Goal: Transaction & Acquisition: Obtain resource

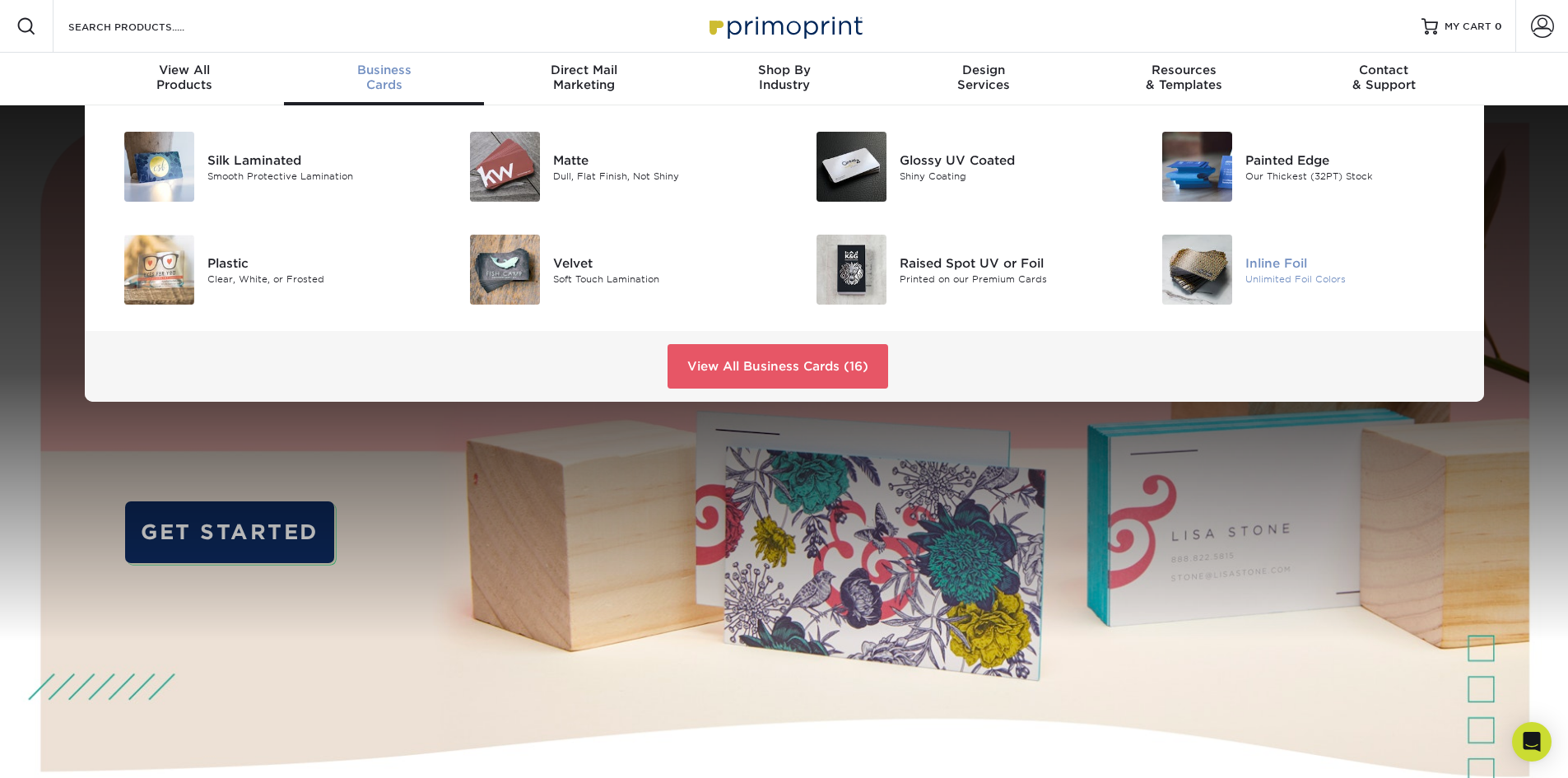
click at [1201, 269] on img at bounding box center [1197, 269] width 70 height 70
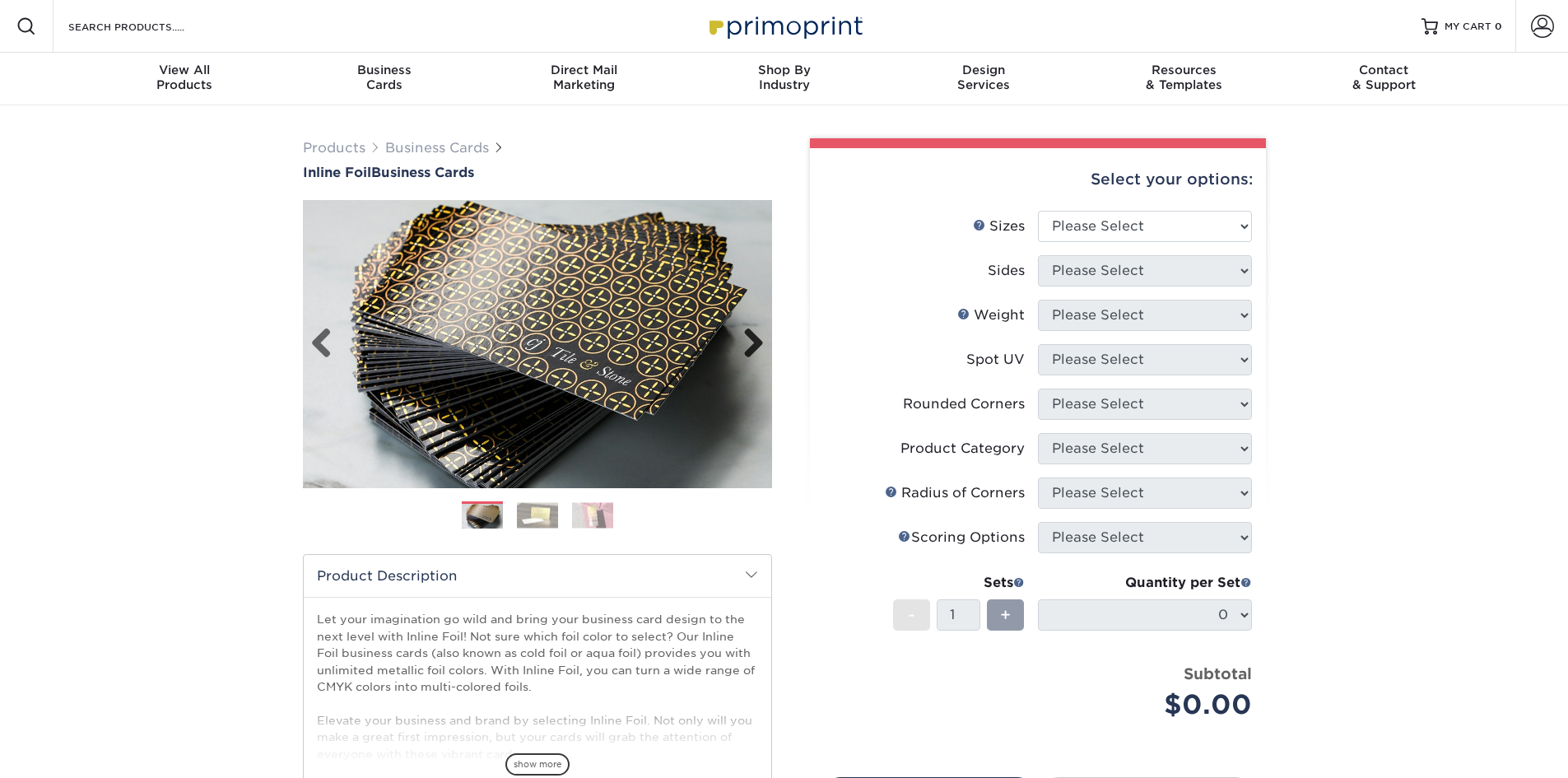
click at [761, 340] on link "Next" at bounding box center [747, 344] width 33 height 33
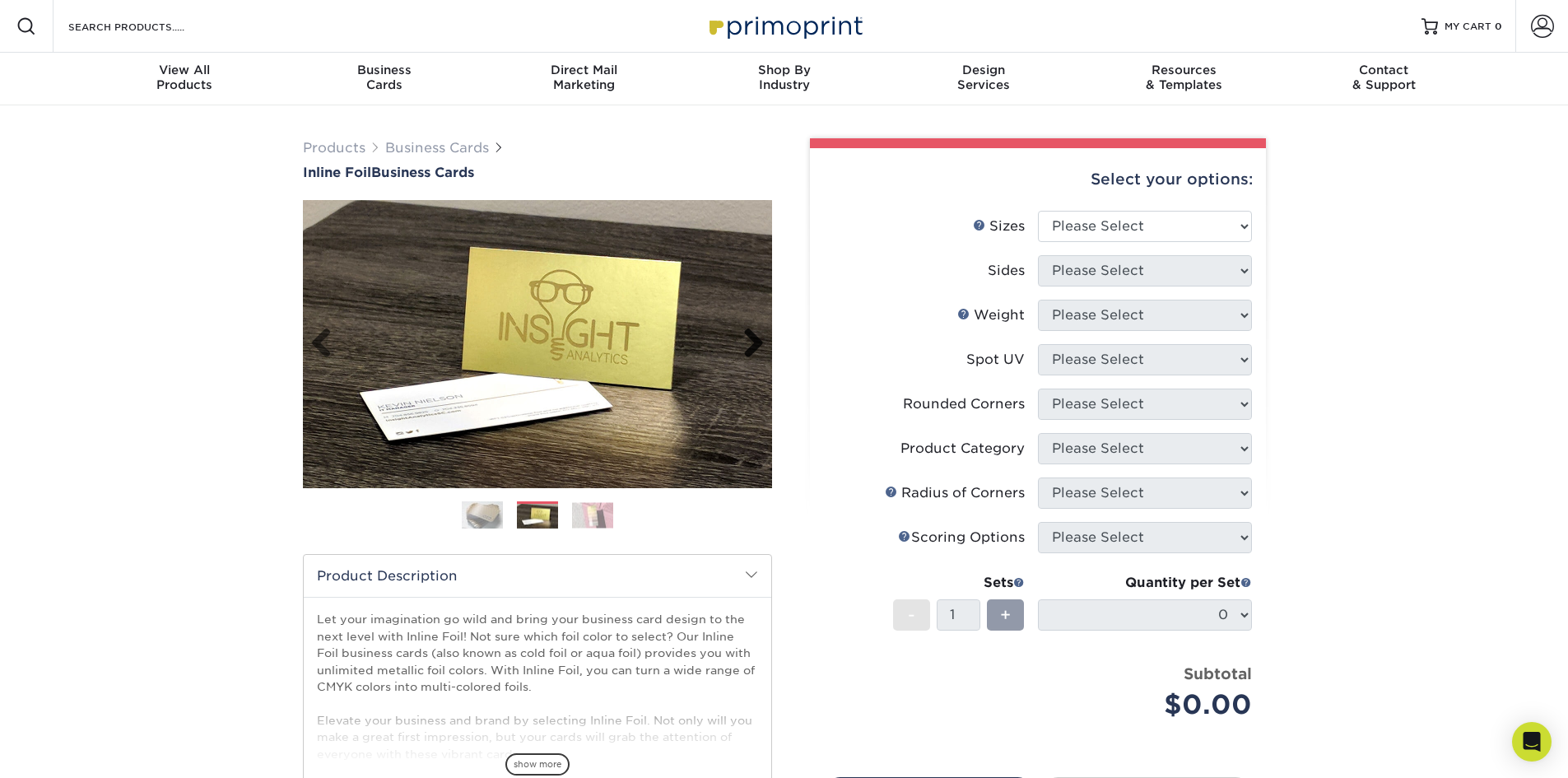
click at [755, 341] on link "Next" at bounding box center [747, 344] width 33 height 33
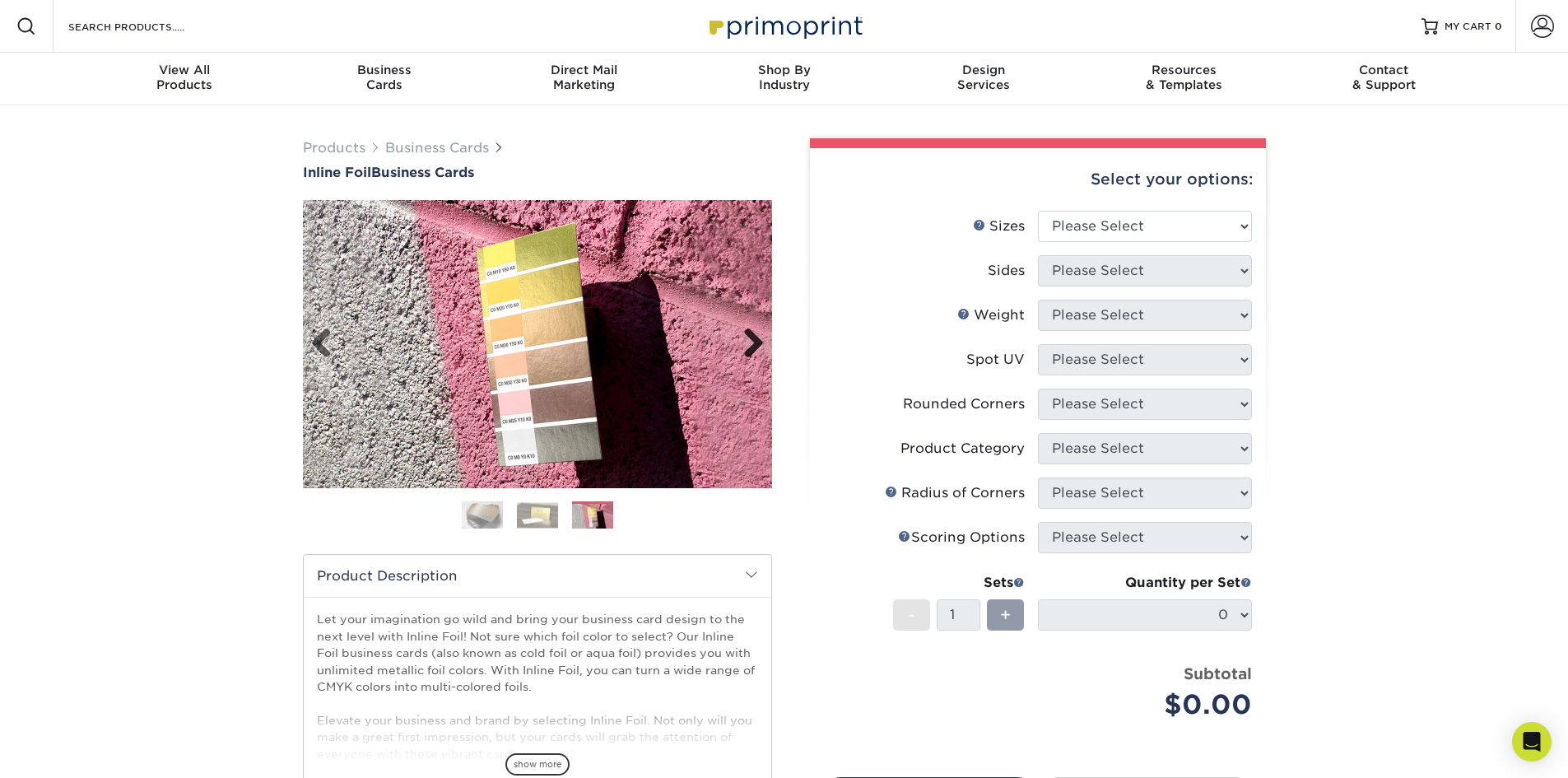
click at [755, 341] on link "Next" at bounding box center [747, 344] width 33 height 33
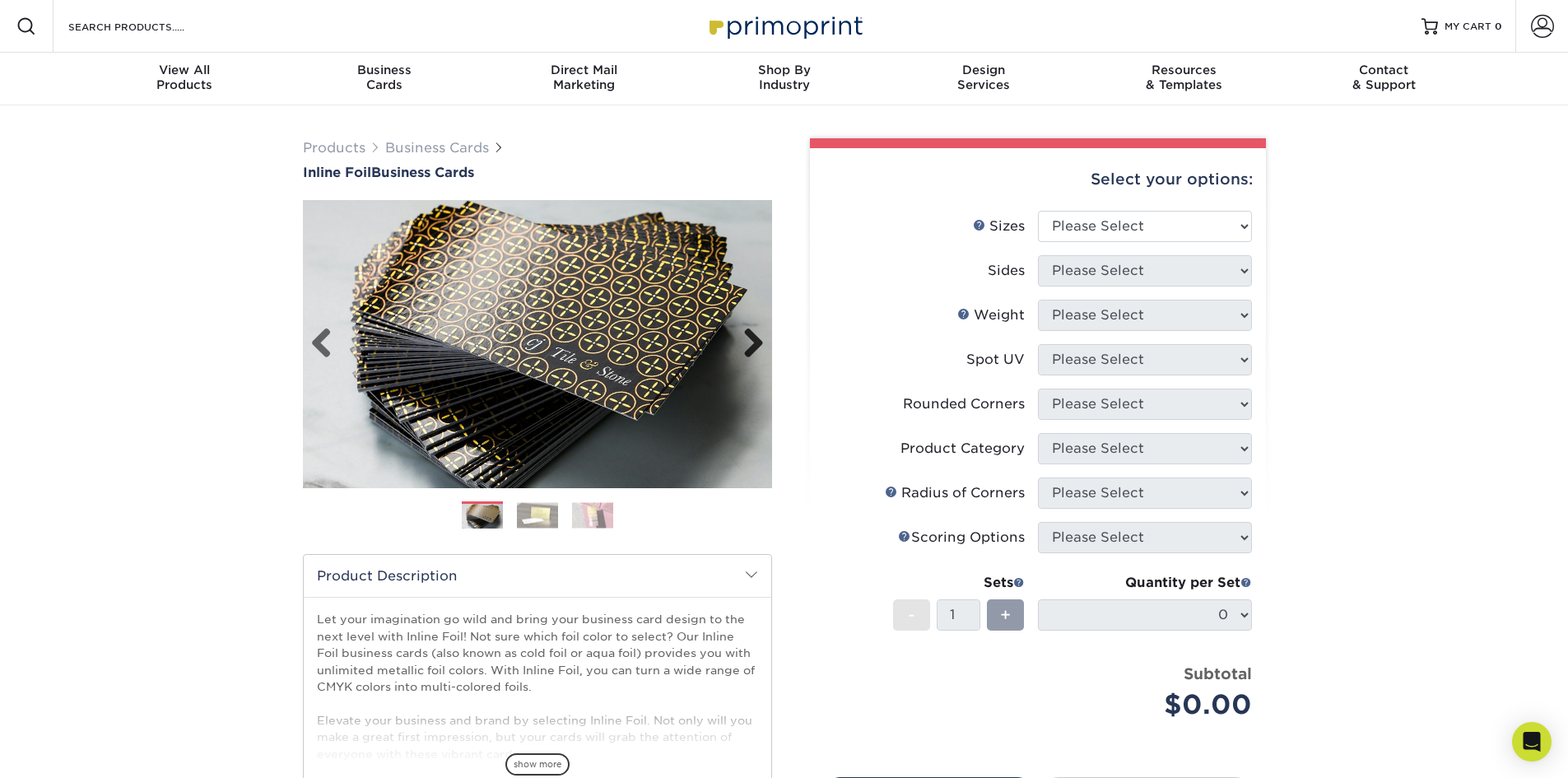
click at [755, 341] on link "Next" at bounding box center [747, 344] width 33 height 33
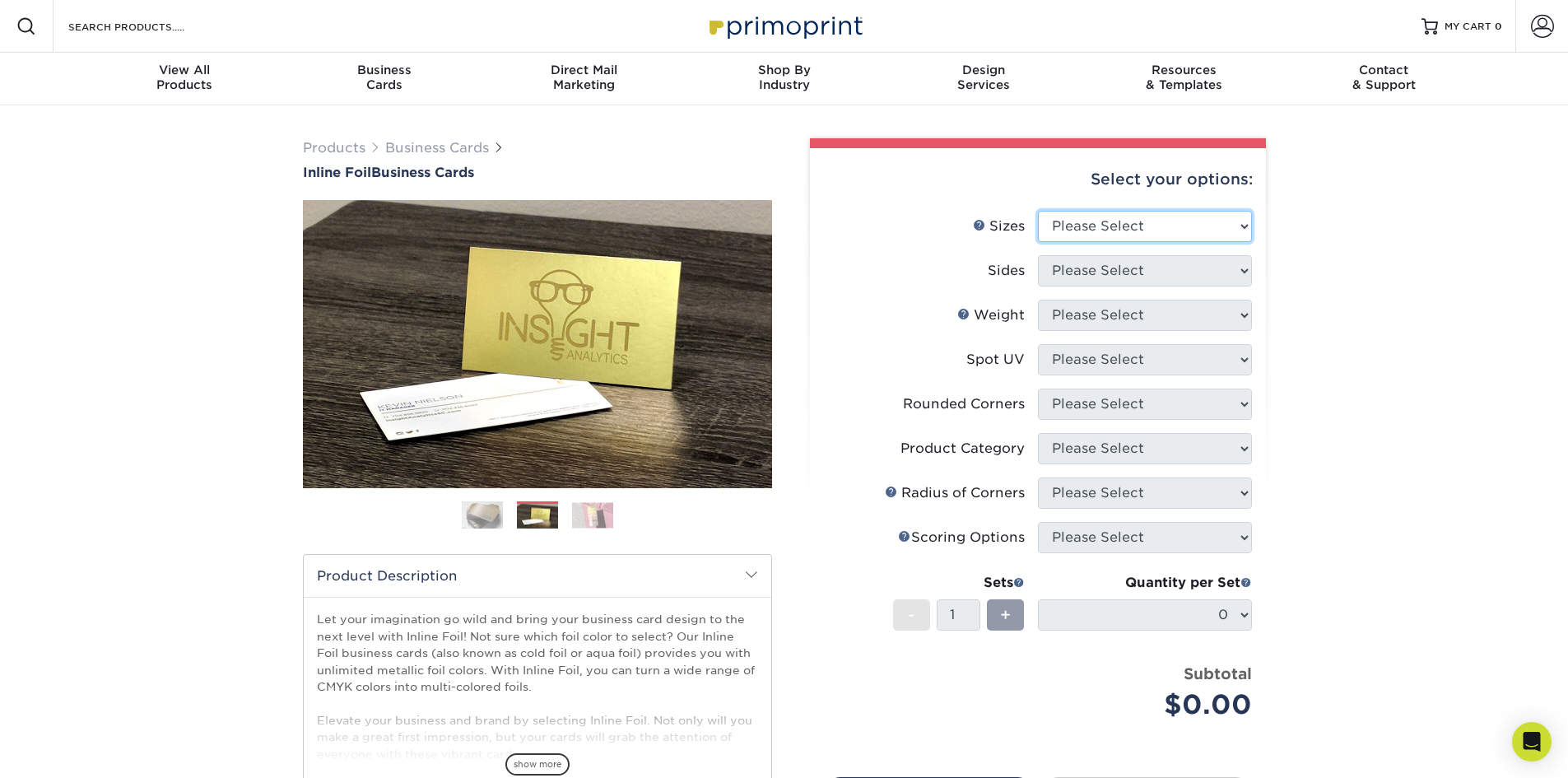
click at [1191, 235] on select "Please Select 1.5" x 3.5" - Mini 1.75" x 3.5" - Mini 2" x 2" - Square 2" x 3" -…" at bounding box center [1144, 226] width 214 height 31
click at [1360, 228] on div "Products Business Cards Inline Foil Business Cards Previous Next" at bounding box center [784, 544] width 1568 height 880
click at [1196, 227] on select "Please Select 1.5" x 3.5" - Mini 1.75" x 3.5" - Mini 2" x 2" - Square 2" x 3" -…" at bounding box center [1144, 226] width 214 height 31
select select "2.00x3.50"
click at [1037, 211] on select "Please Select 1.5" x 3.5" - Mini 1.75" x 3.5" - Mini 2" x 2" - Square 2" x 3" -…" at bounding box center [1144, 226] width 214 height 31
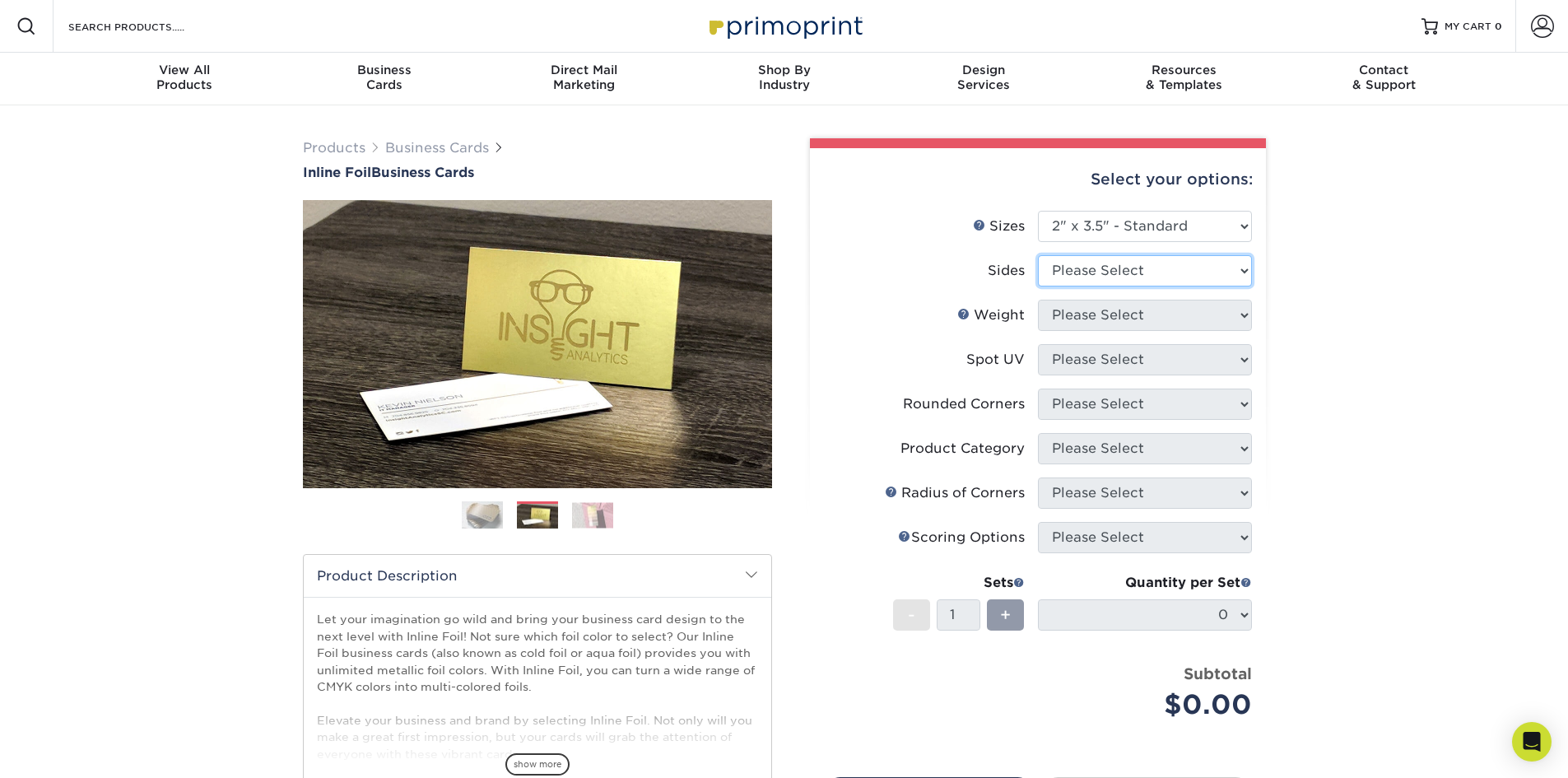
click at [1162, 269] on select "Please Select Print Both Sides - Foil Back Only Print Both Sides - Foil Both Si…" at bounding box center [1144, 270] width 214 height 31
select select "e9e9dfb3-fba1-4d60-972c-fd9ca5904d33"
click at [1037, 255] on select "Please Select Print Both Sides - Foil Back Only Print Both Sides - Foil Both Si…" at bounding box center [1144, 270] width 214 height 31
click at [1180, 314] on select "Please Select 16PT" at bounding box center [1144, 315] width 214 height 31
select select "16PT"
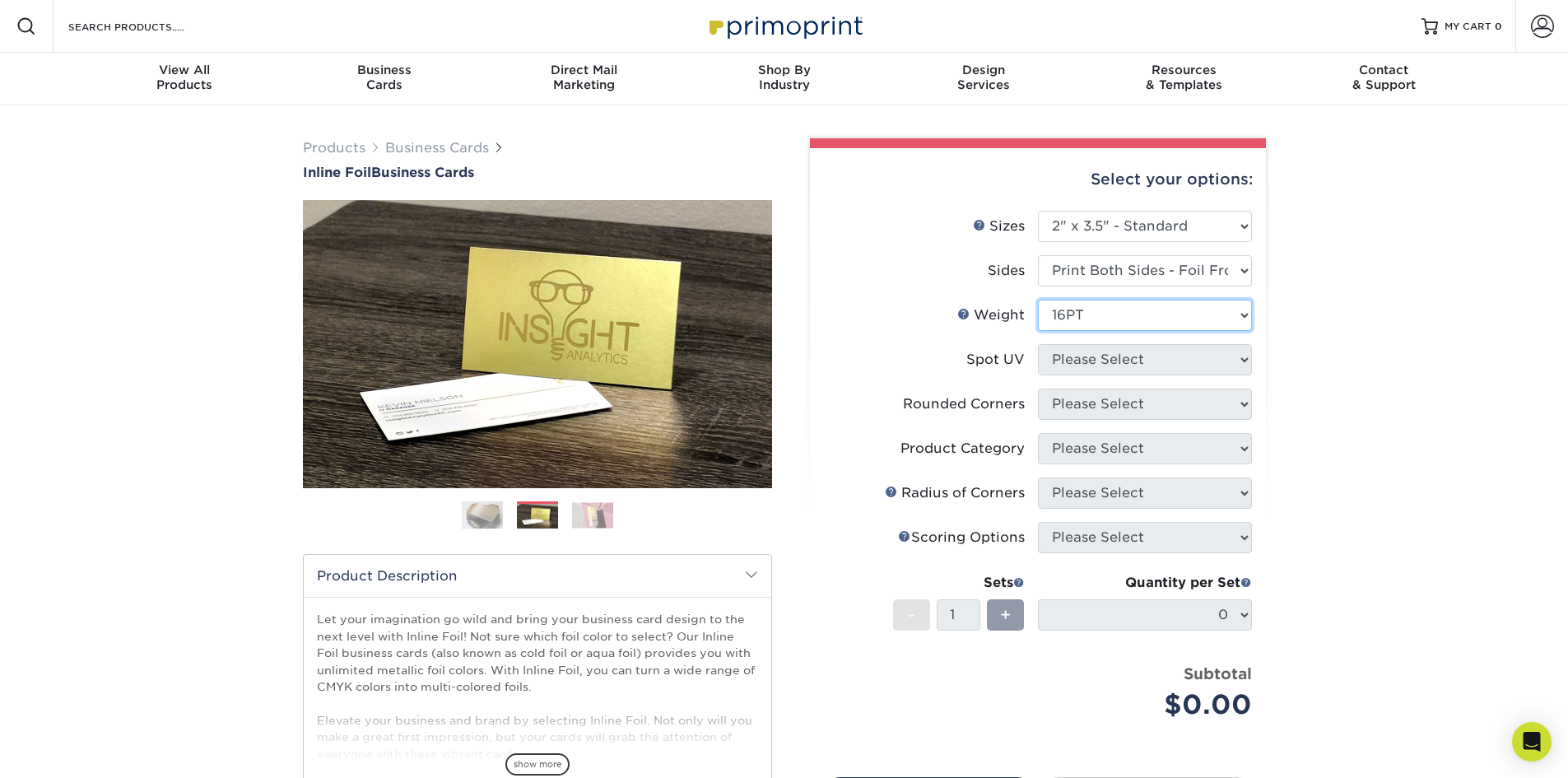
click at [1037, 300] on select "Please Select 16PT" at bounding box center [1144, 315] width 214 height 31
click at [1153, 363] on select "Please Select No Spot UV Front and Back (Both Sides) Front Only Back Only" at bounding box center [1144, 359] width 214 height 31
select select "1"
click at [1037, 344] on select "Please Select No Spot UV Front and Back (Both Sides) Front Only Back Only" at bounding box center [1144, 359] width 214 height 31
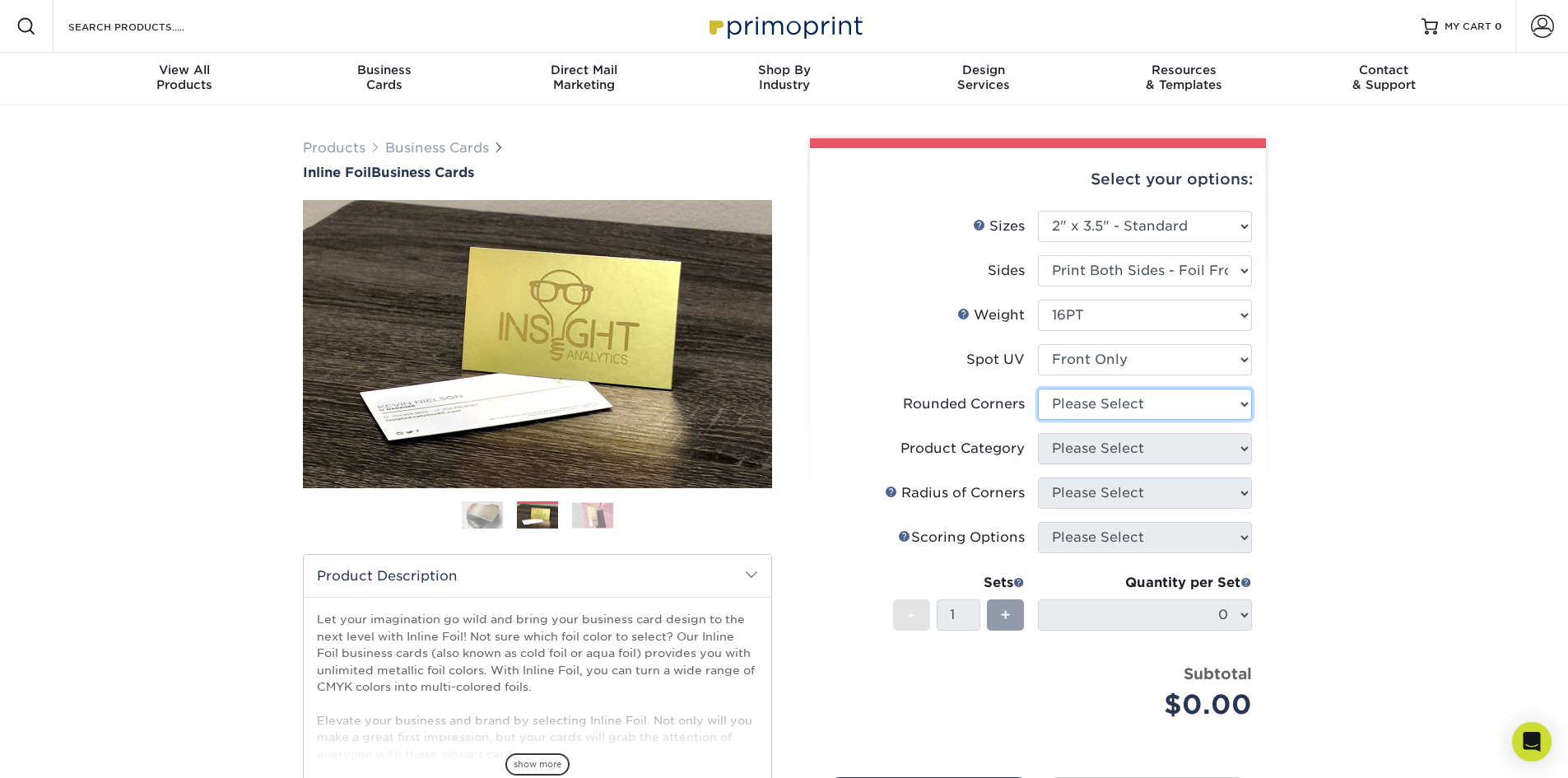
click at [1186, 397] on select "Please Select Yes - Round 2 Corners Yes - Round 4 Corners No" at bounding box center [1144, 404] width 214 height 31
select select "0"
click at [1037, 389] on select "Please Select Yes - Round 2 Corners Yes - Round 4 Corners No" at bounding box center [1144, 404] width 214 height 31
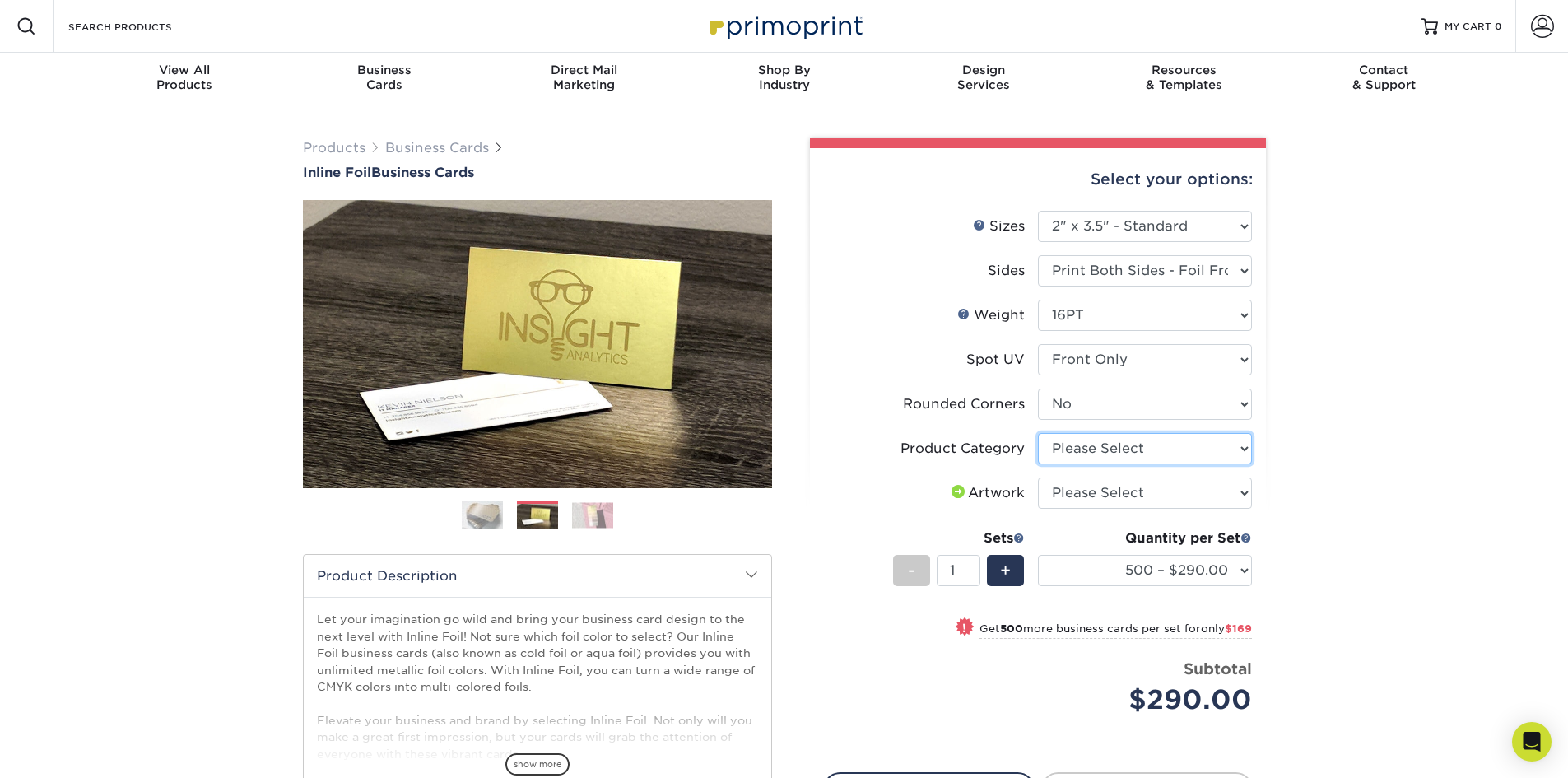
click at [1158, 450] on select "Please Select Business Cards" at bounding box center [1144, 449] width 214 height 31
select select "3b5148f1-0588-4f88-a218-97bcfdce65c1"
click at [1037, 433] on select "Please Select Business Cards" at bounding box center [1144, 449] width 214 height 31
click at [1123, 492] on select "Please Select I will upload files I need a design - $100" at bounding box center [1144, 493] width 214 height 31
select select "upload"
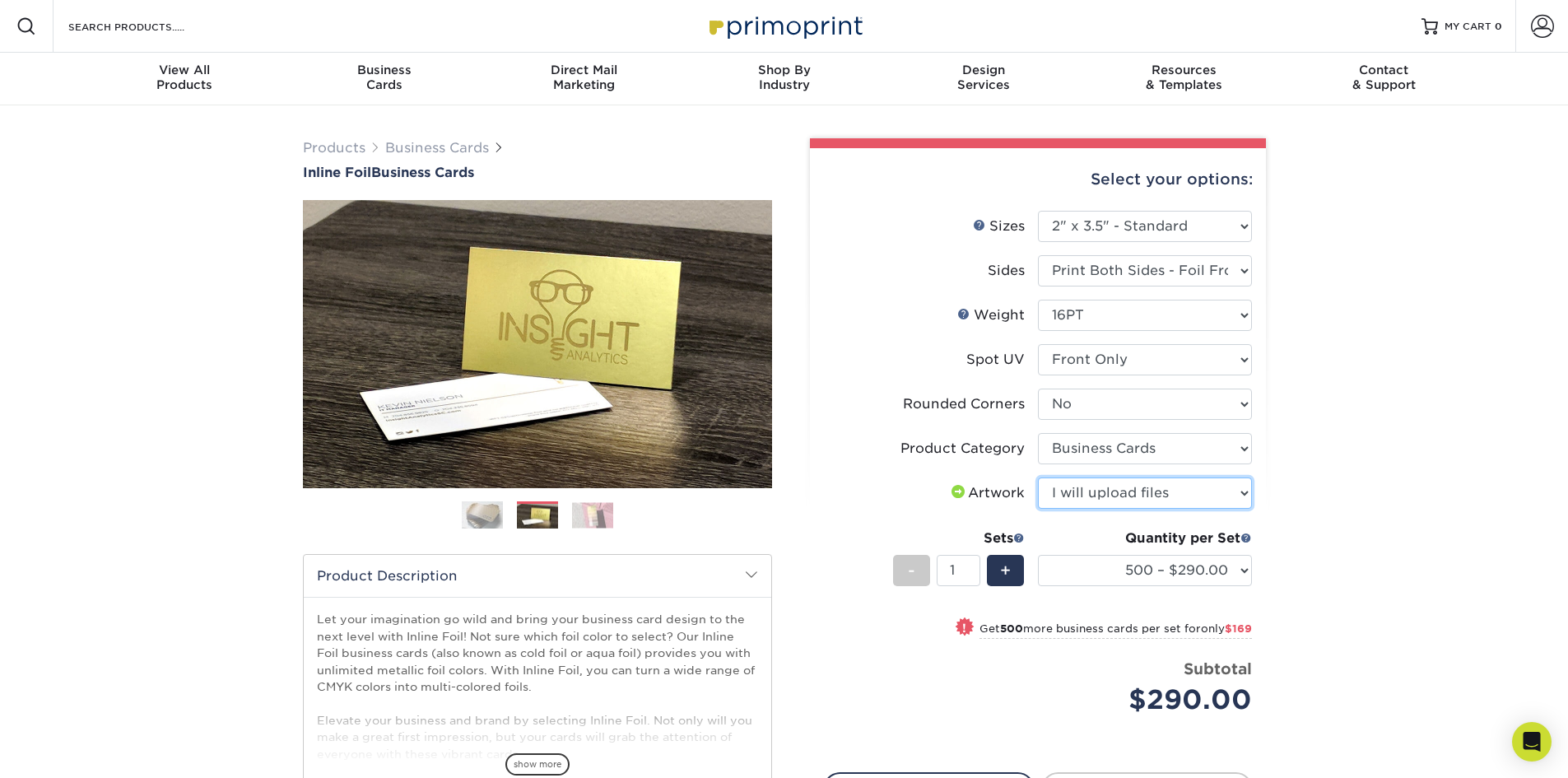
click at [1037, 477] on select "Please Select I will upload files I need a design - $100" at bounding box center [1144, 493] width 214 height 31
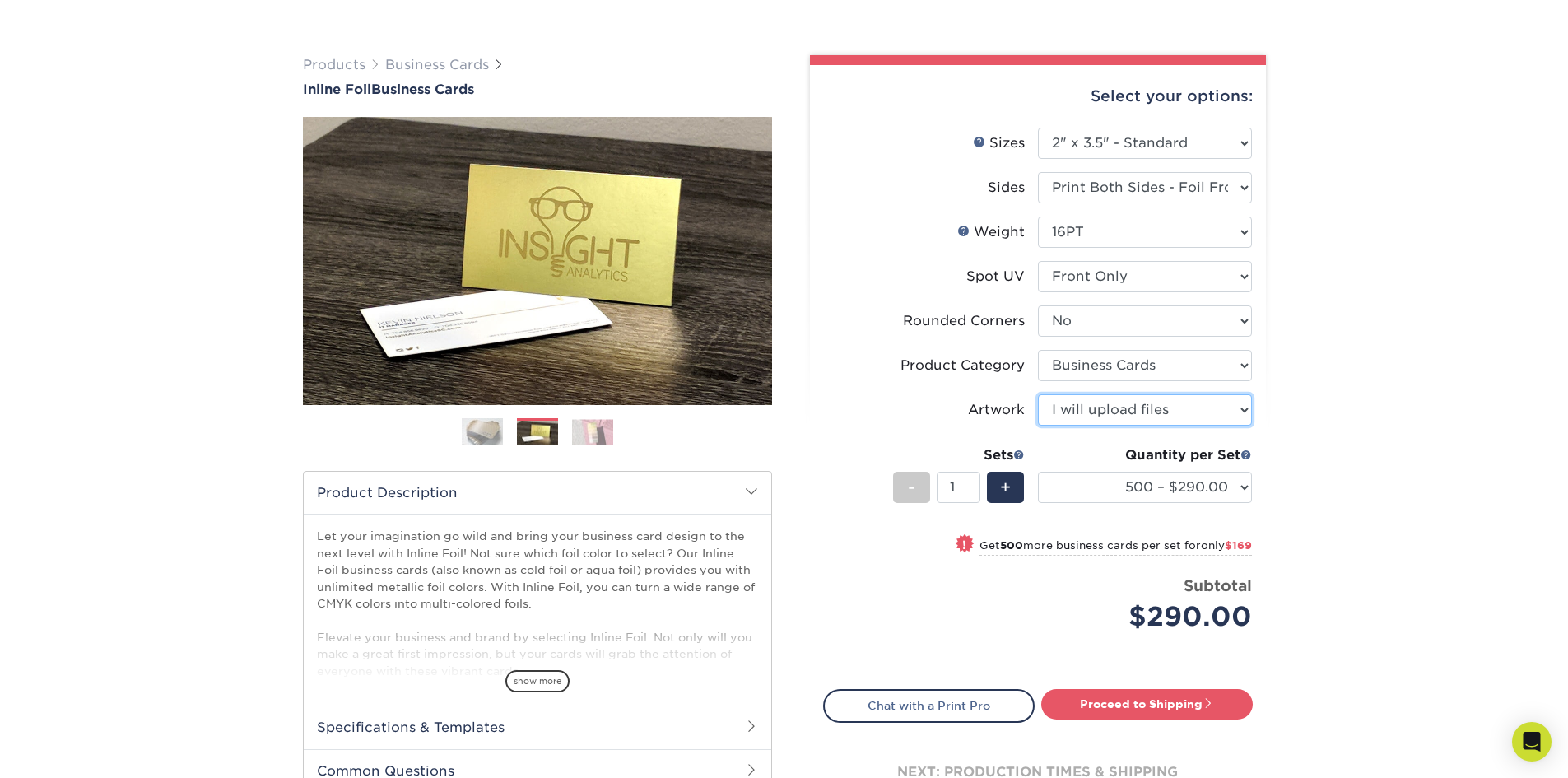
scroll to position [85, 0]
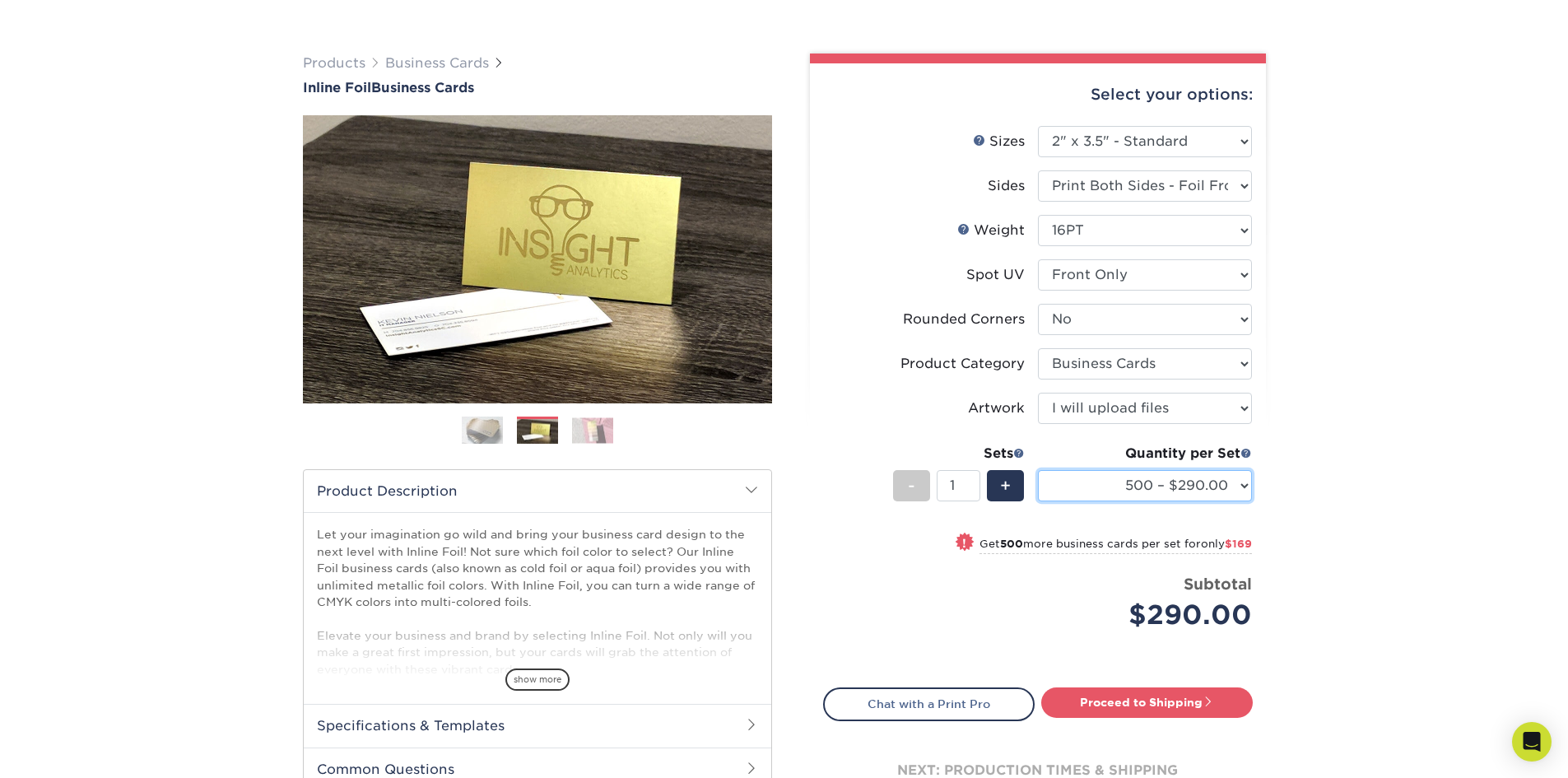
click at [1122, 488] on select "500 – $290.00 1000 – $459.00 2500 – $725.00 5000 – $1111.00" at bounding box center [1144, 485] width 214 height 31
click at [1037, 470] on select "500 – $290.00 1000 – $459.00 2500 – $725.00 5000 – $1111.00" at bounding box center [1144, 485] width 214 height 31
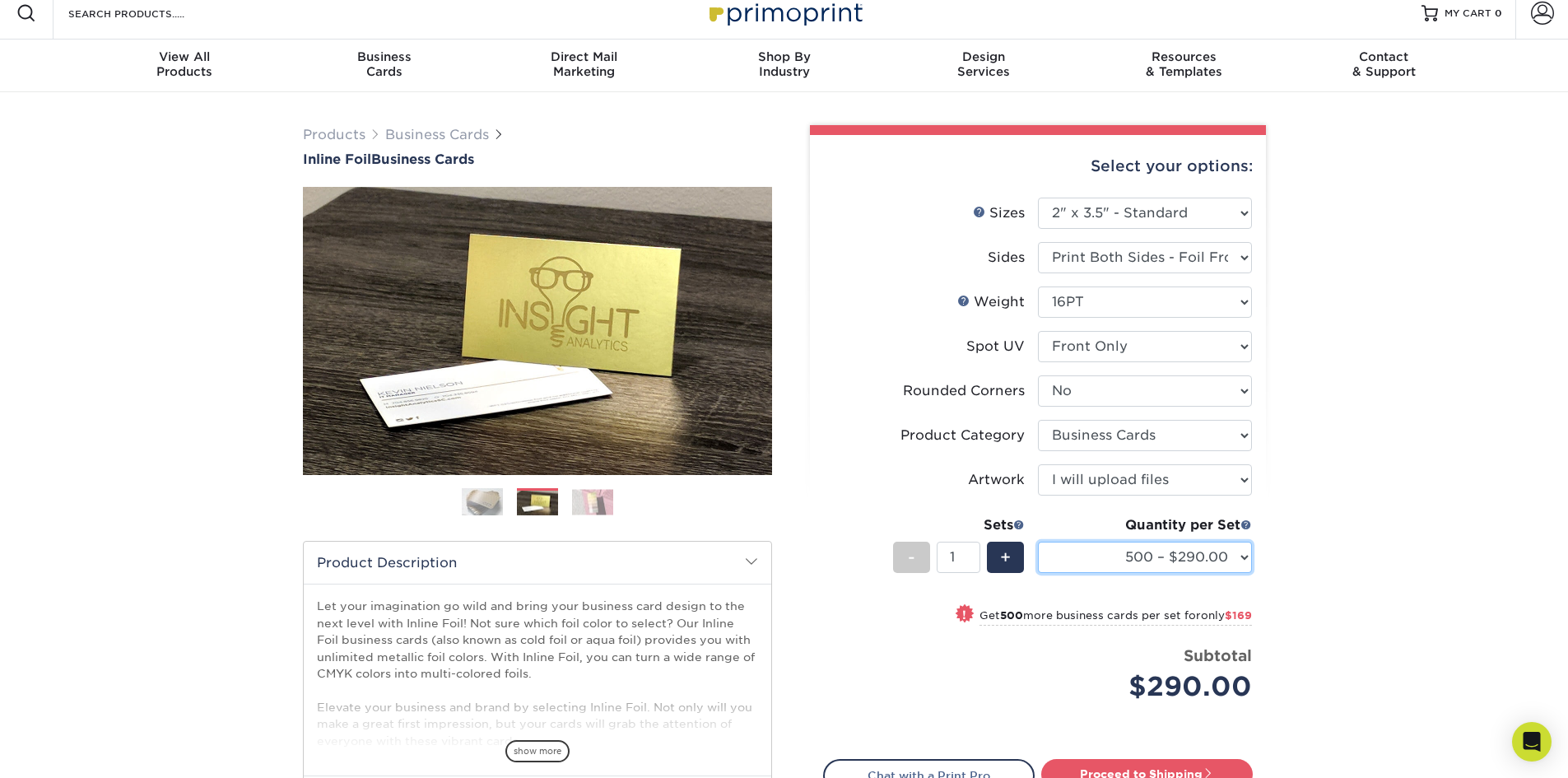
scroll to position [0, 0]
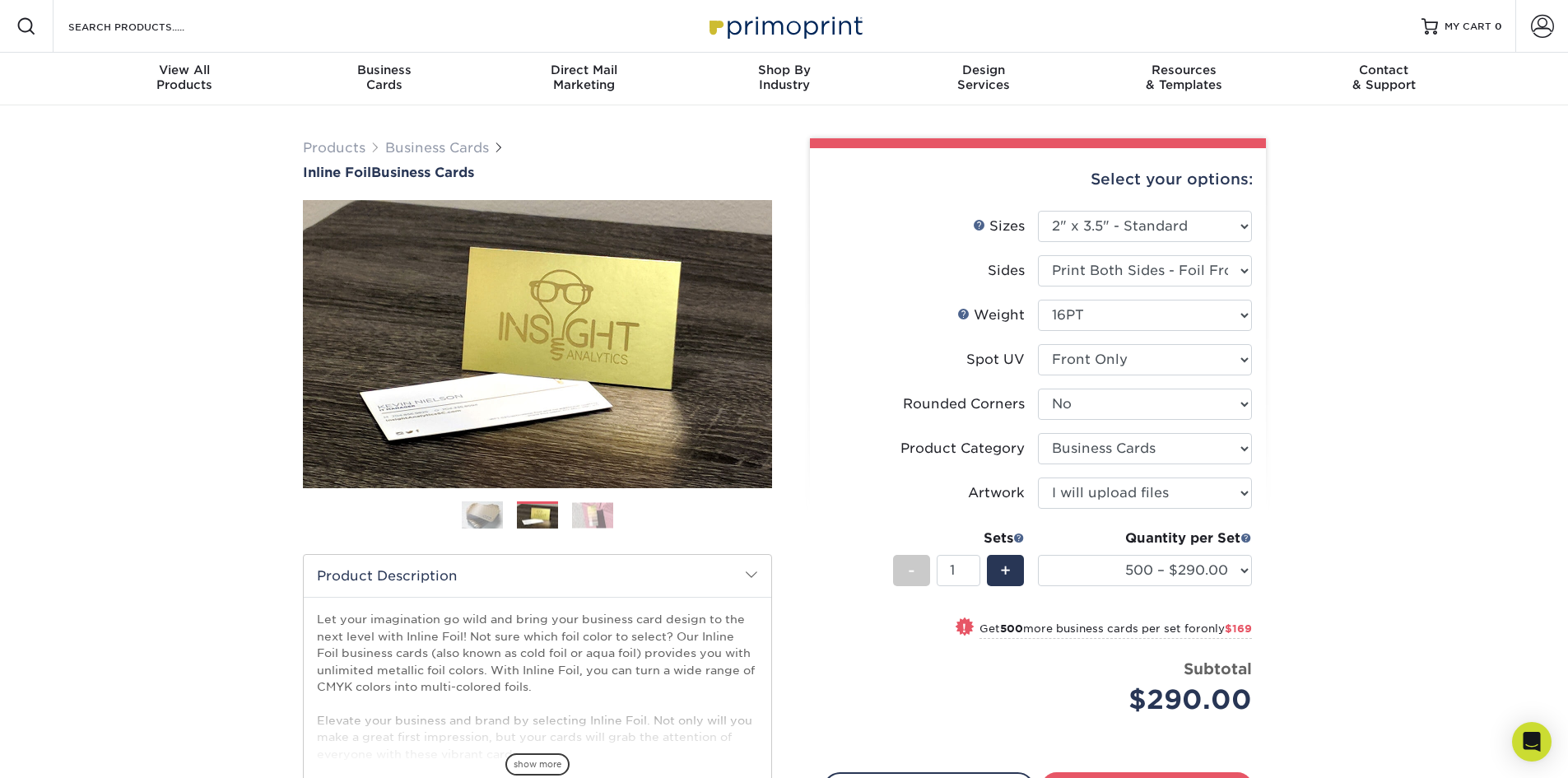
click at [487, 508] on img at bounding box center [482, 515] width 41 height 41
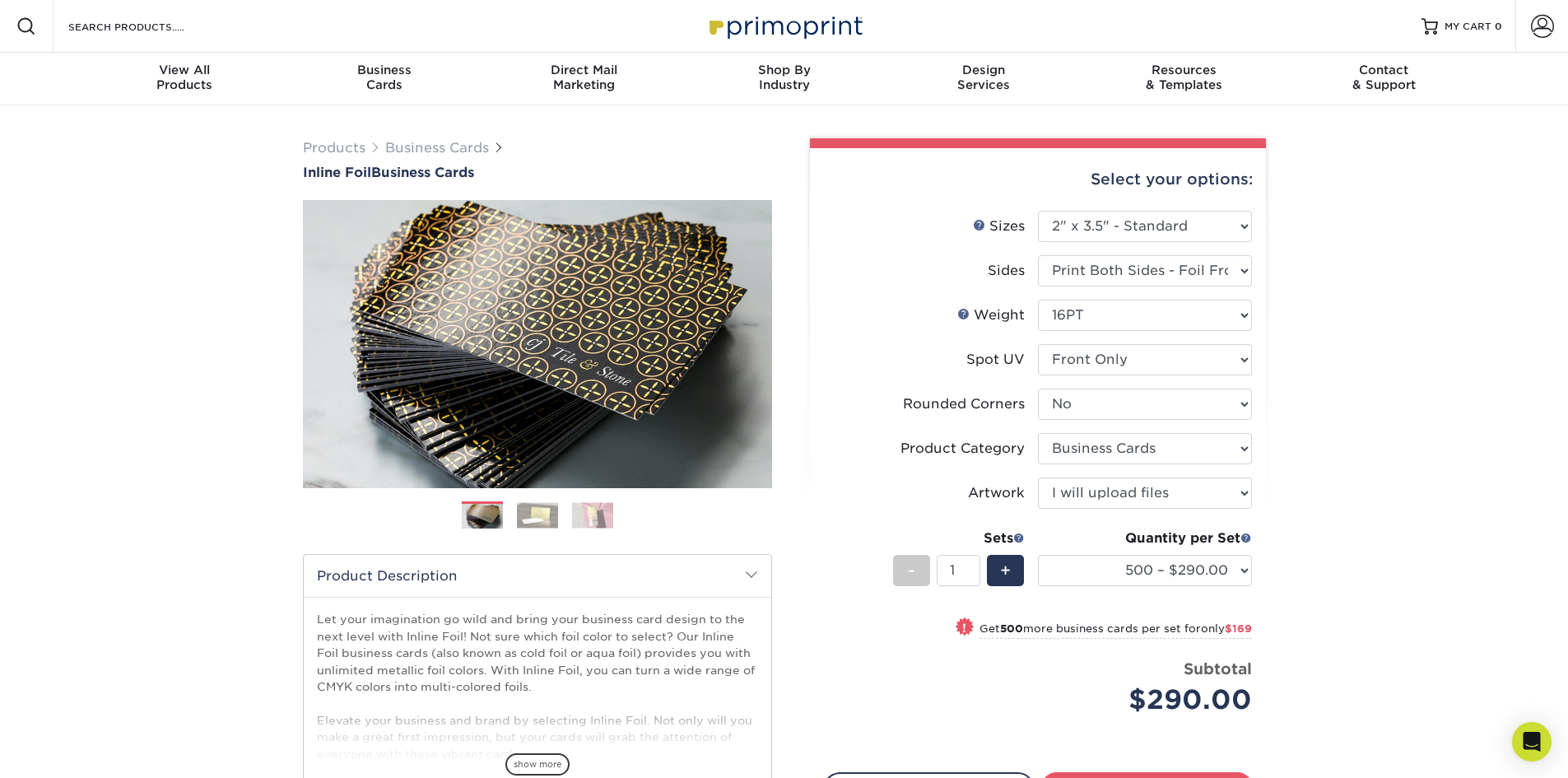
click at [525, 510] on img at bounding box center [537, 515] width 41 height 25
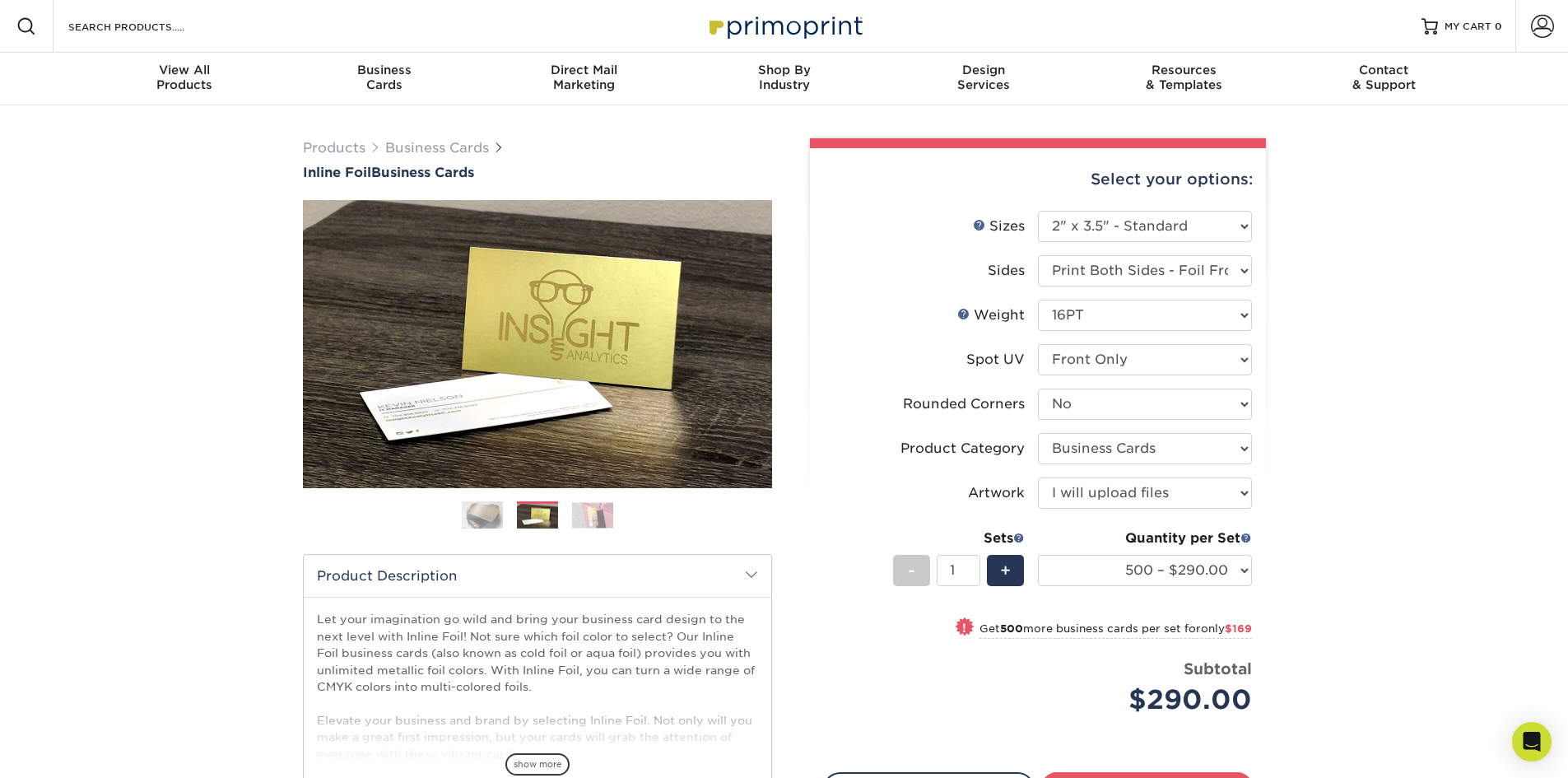
click at [591, 515] on img at bounding box center [592, 515] width 41 height 25
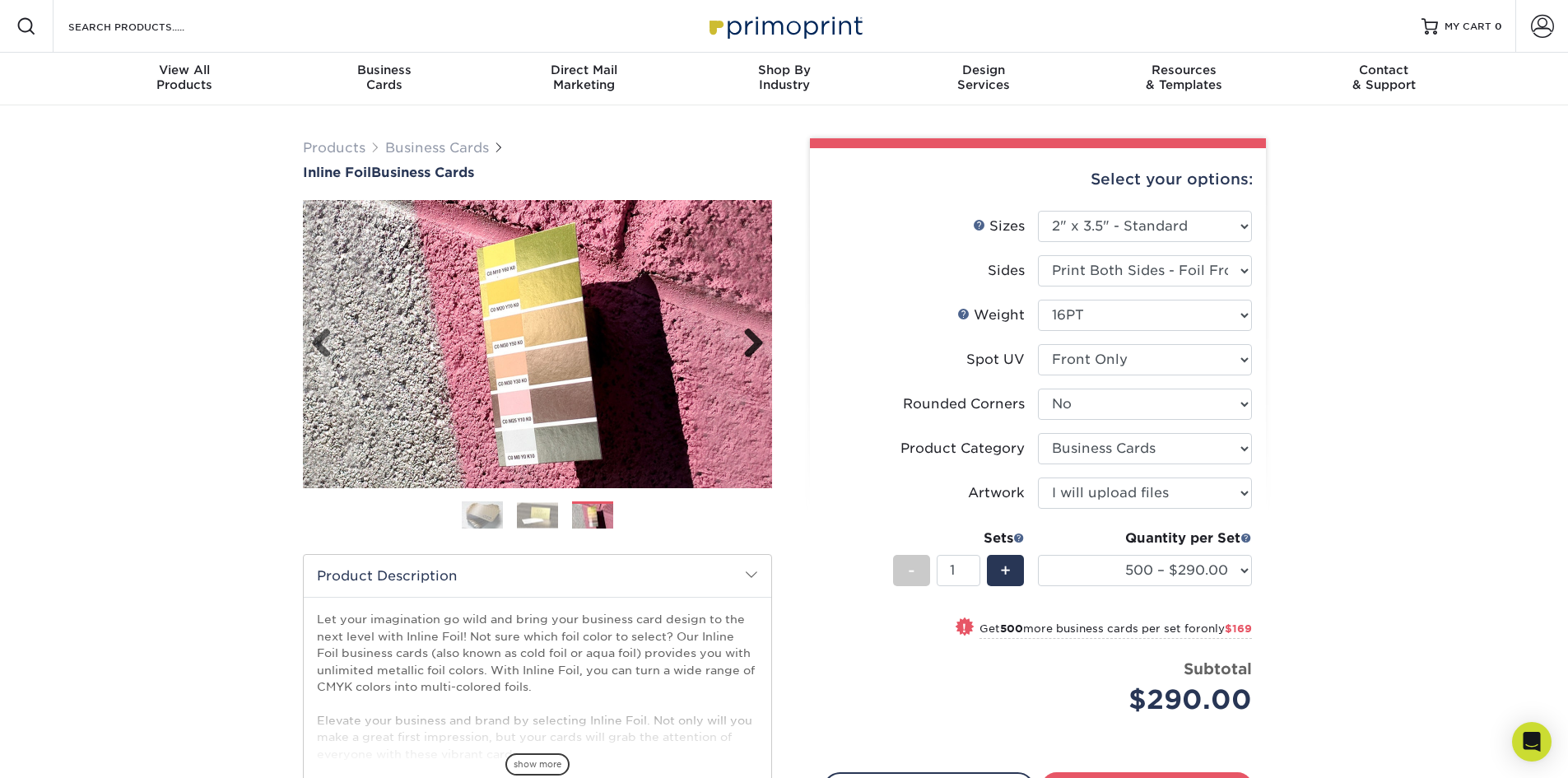
click at [751, 342] on link "Next" at bounding box center [747, 344] width 33 height 33
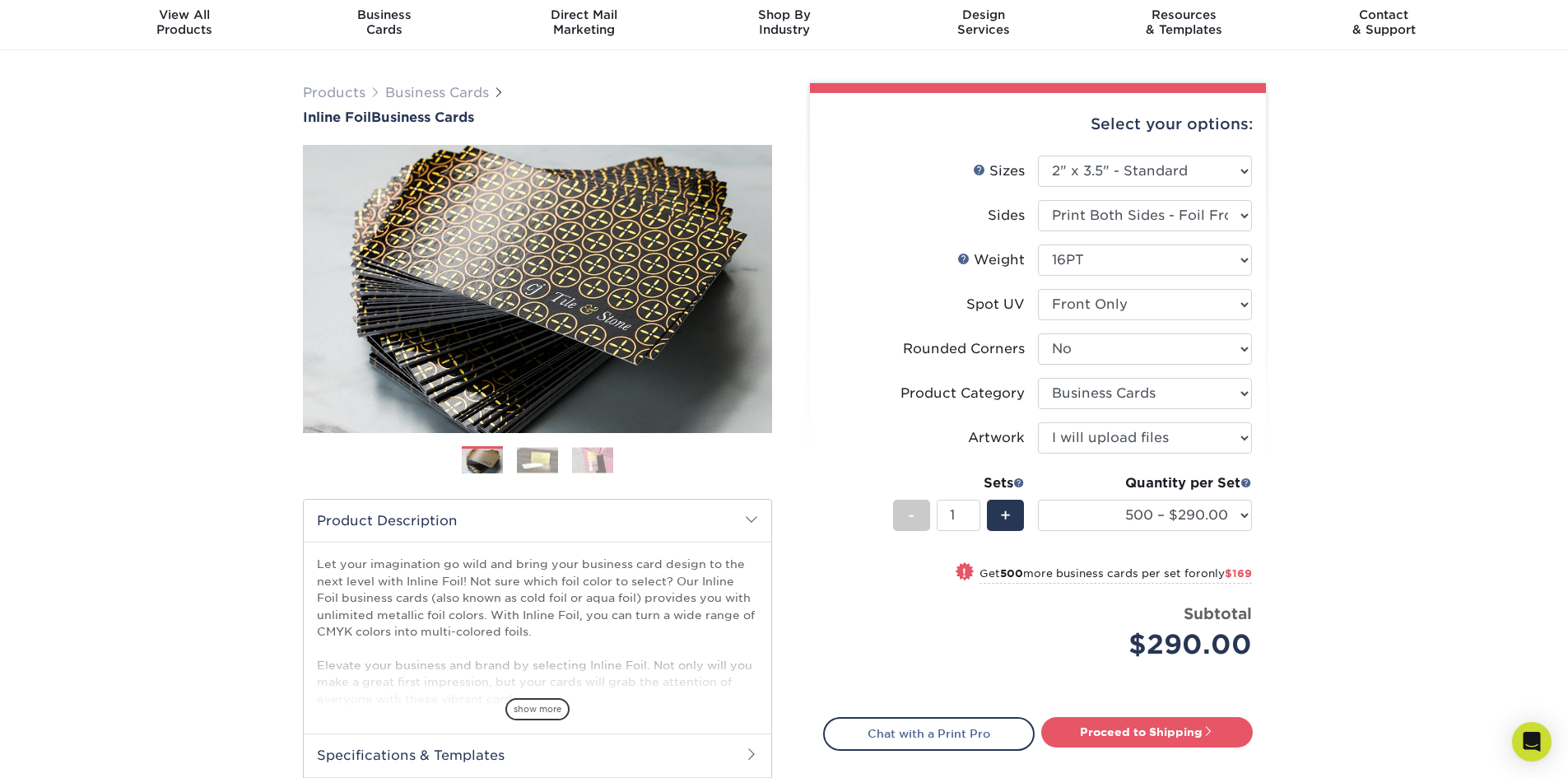
scroll to position [82, 0]
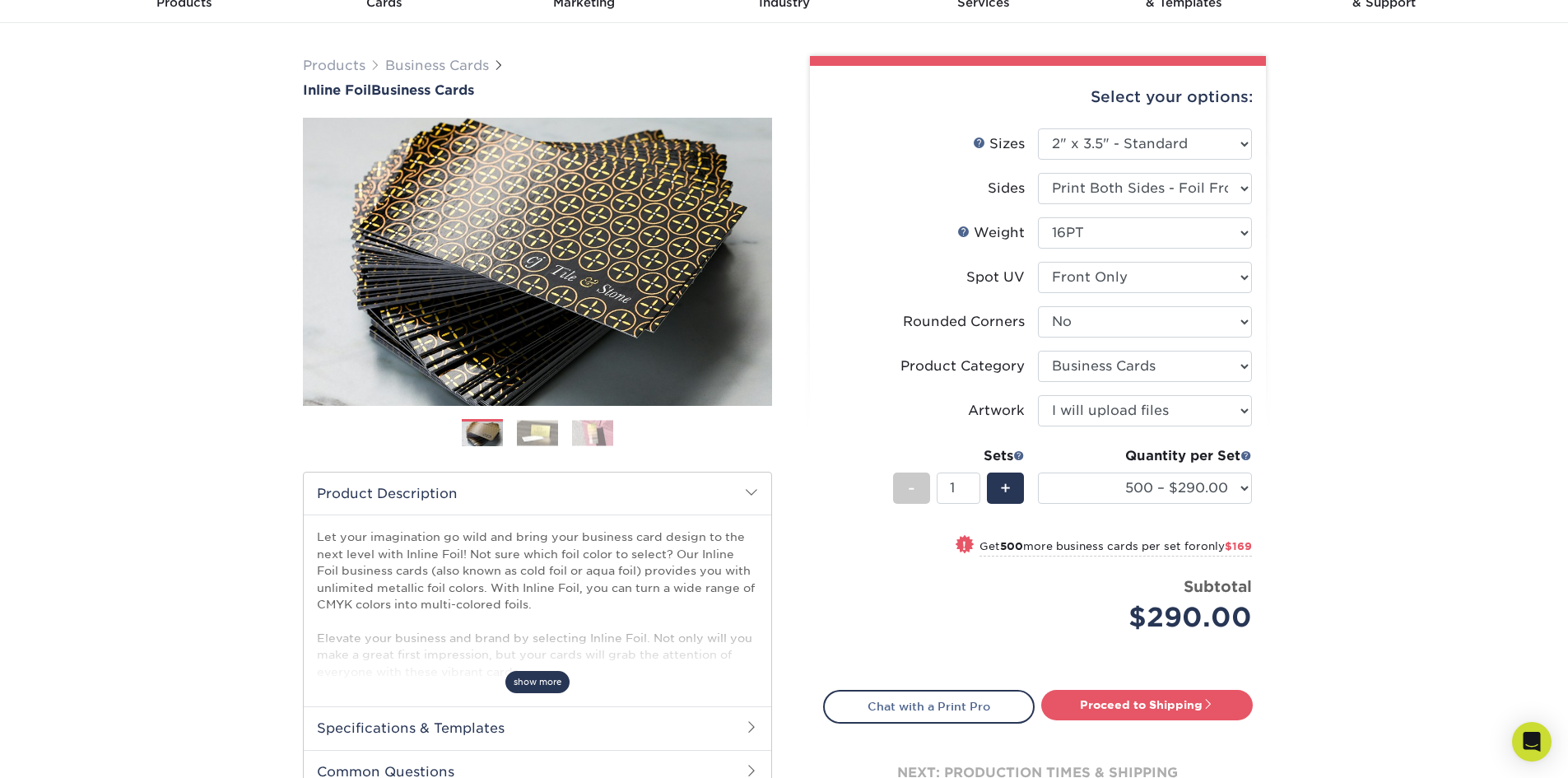
click at [546, 681] on span "show more" at bounding box center [537, 682] width 64 height 22
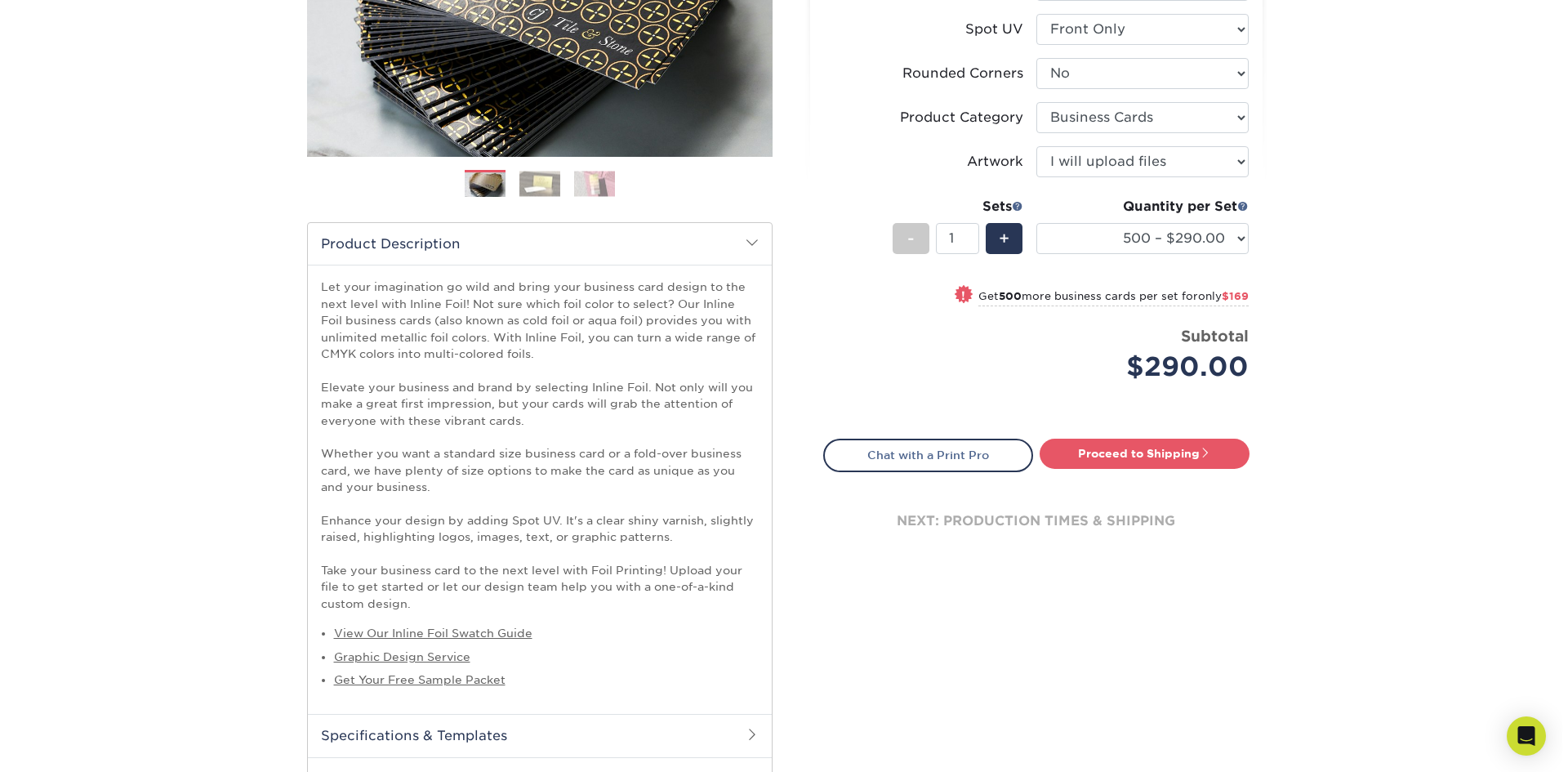
scroll to position [340, 0]
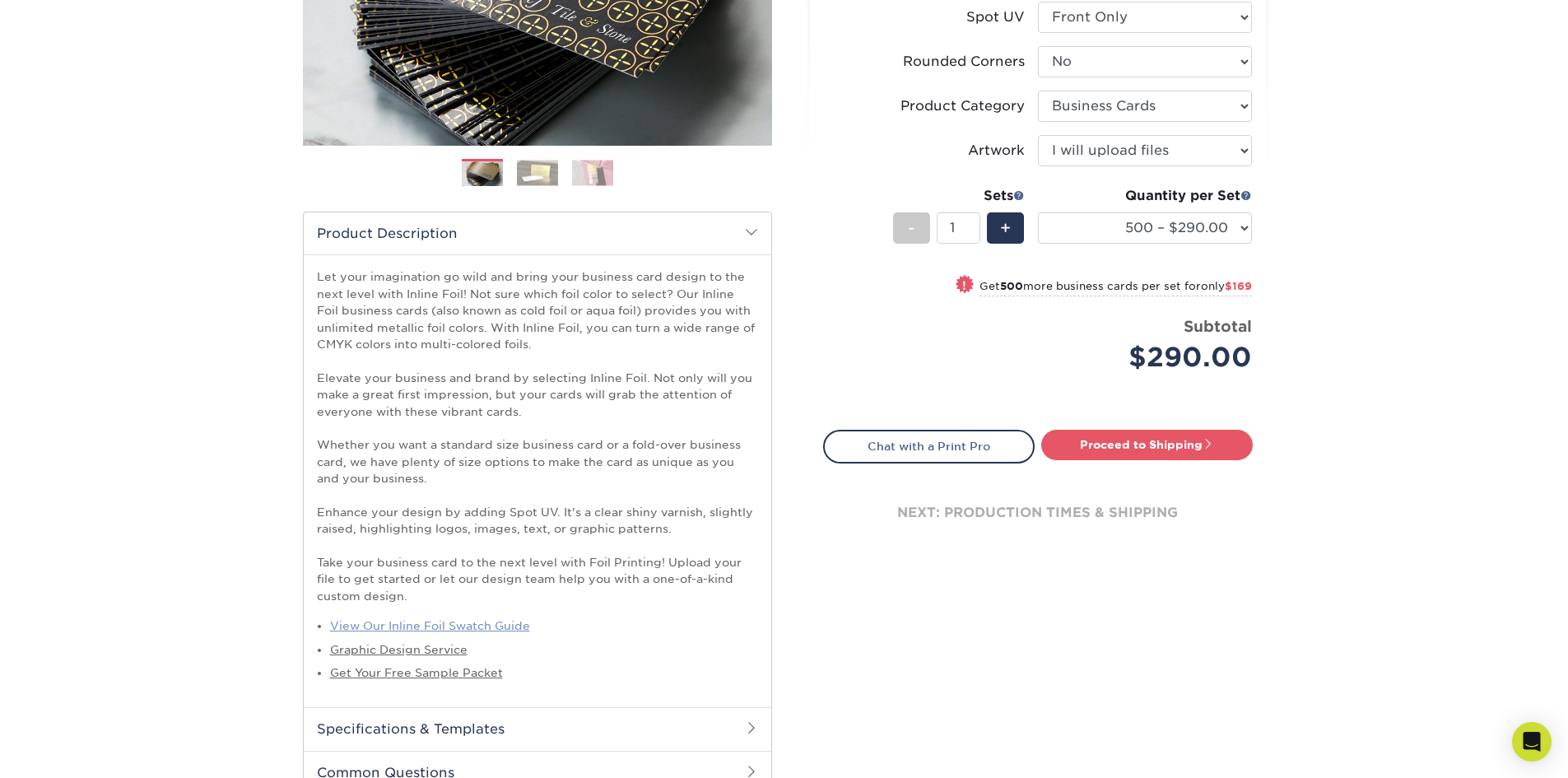
click at [478, 622] on link "View Our Inline Foil Swatch Guide" at bounding box center [430, 626] width 200 height 14
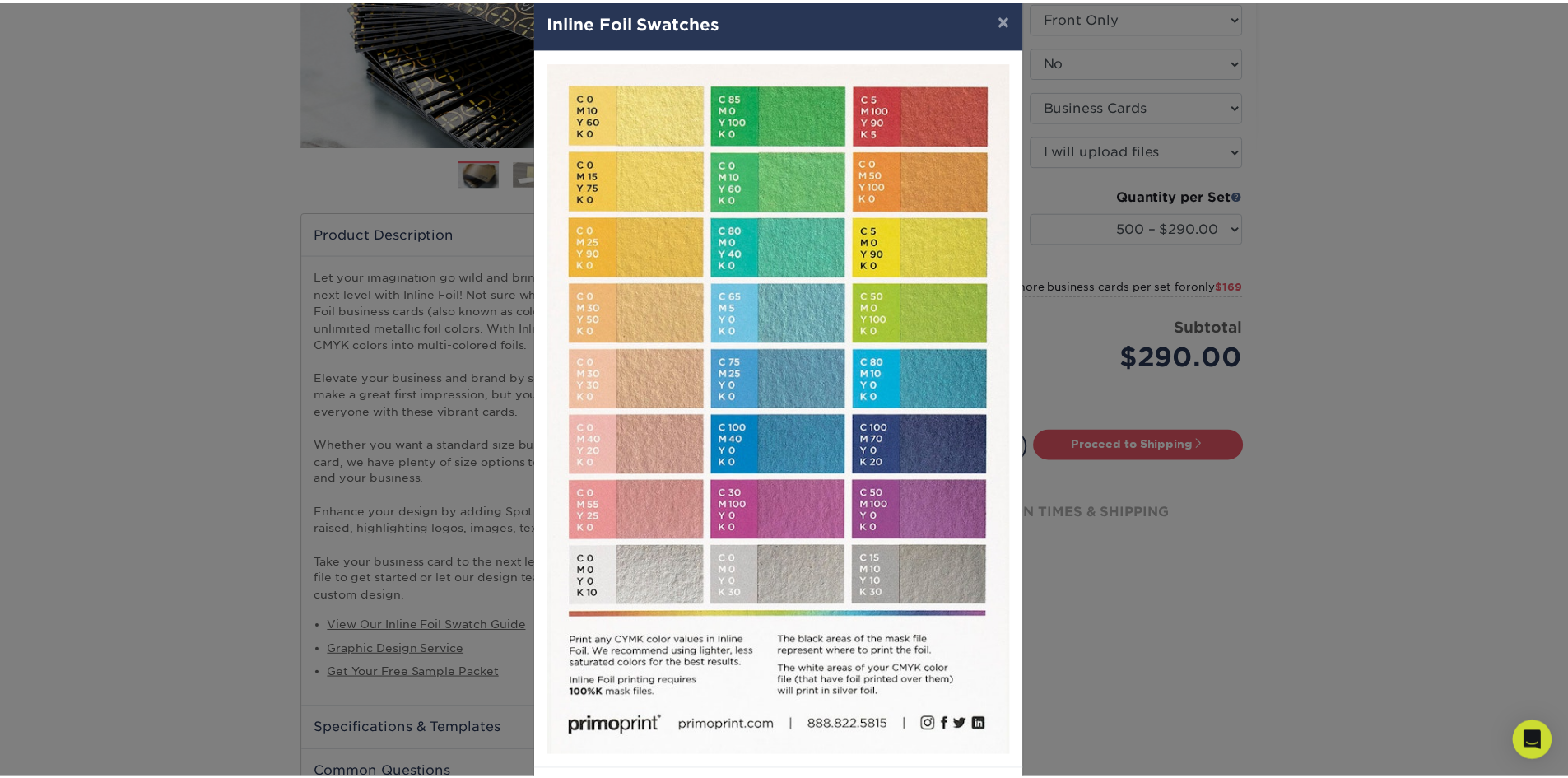
scroll to position [102, 0]
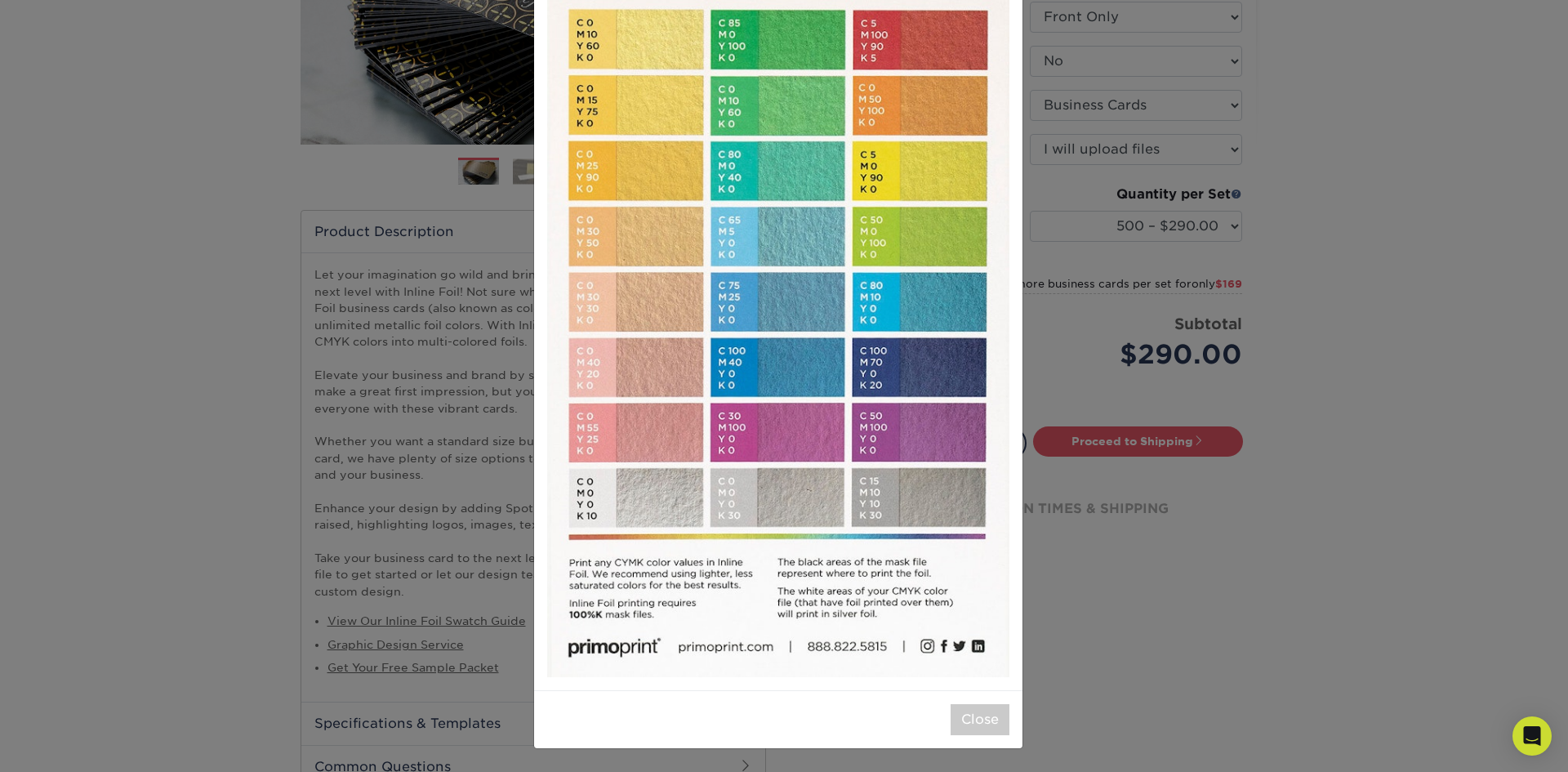
click at [192, 614] on div "× Inline Foil Swatches Close" at bounding box center [784, 386] width 1568 height 772
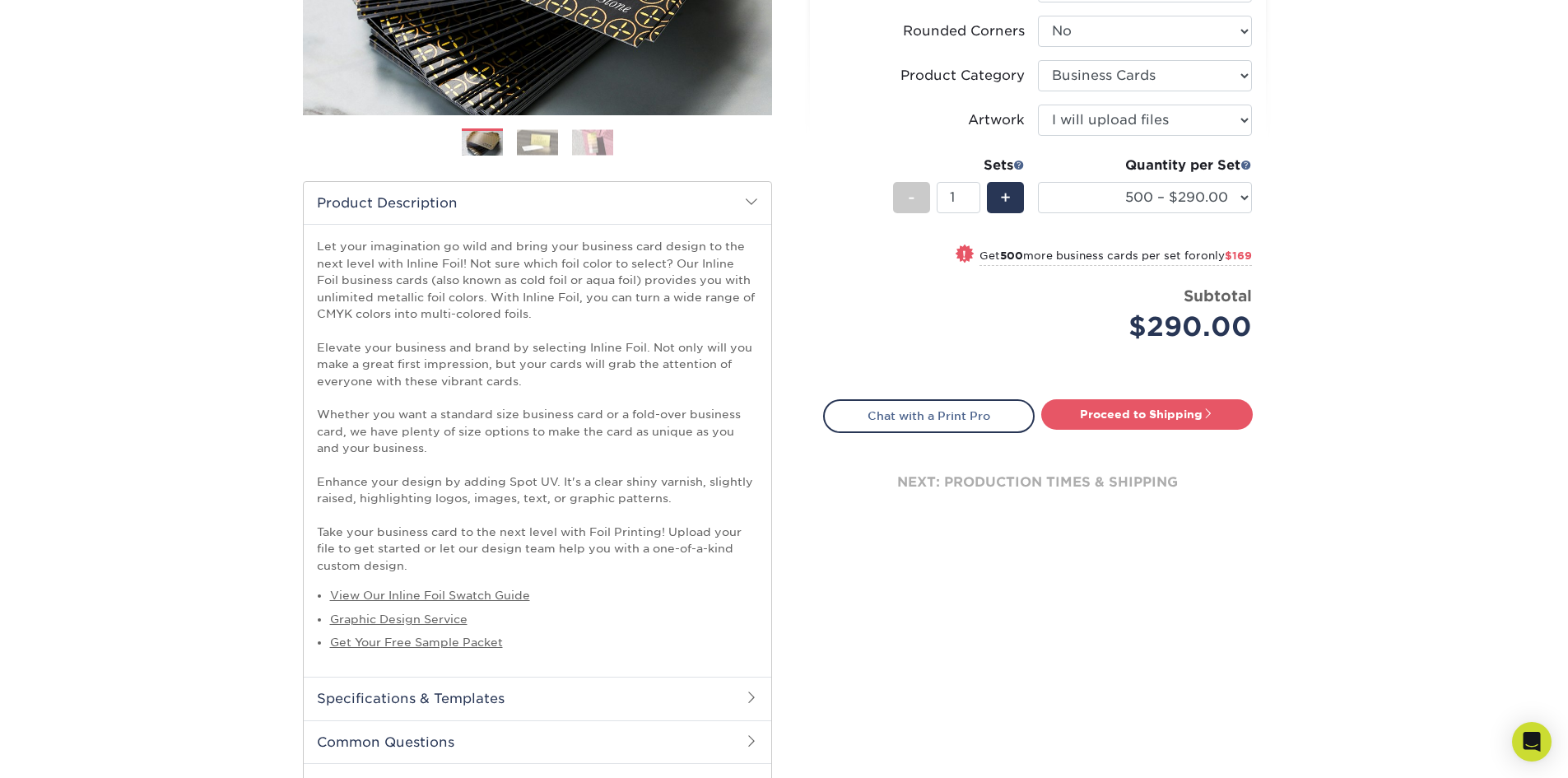
scroll to position [615, 0]
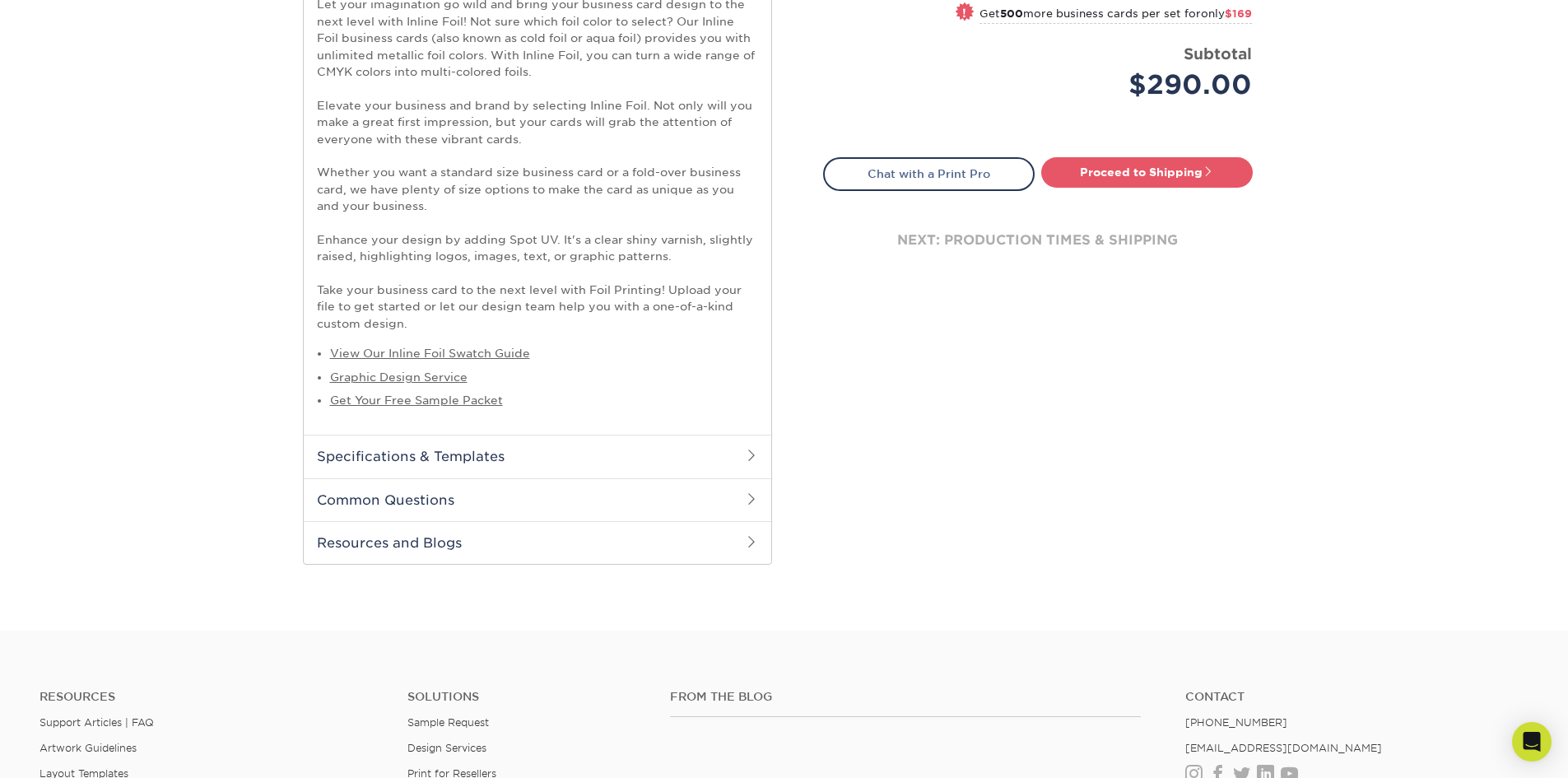
click at [738, 457] on h2 "Specifications & Templates" at bounding box center [537, 455] width 467 height 43
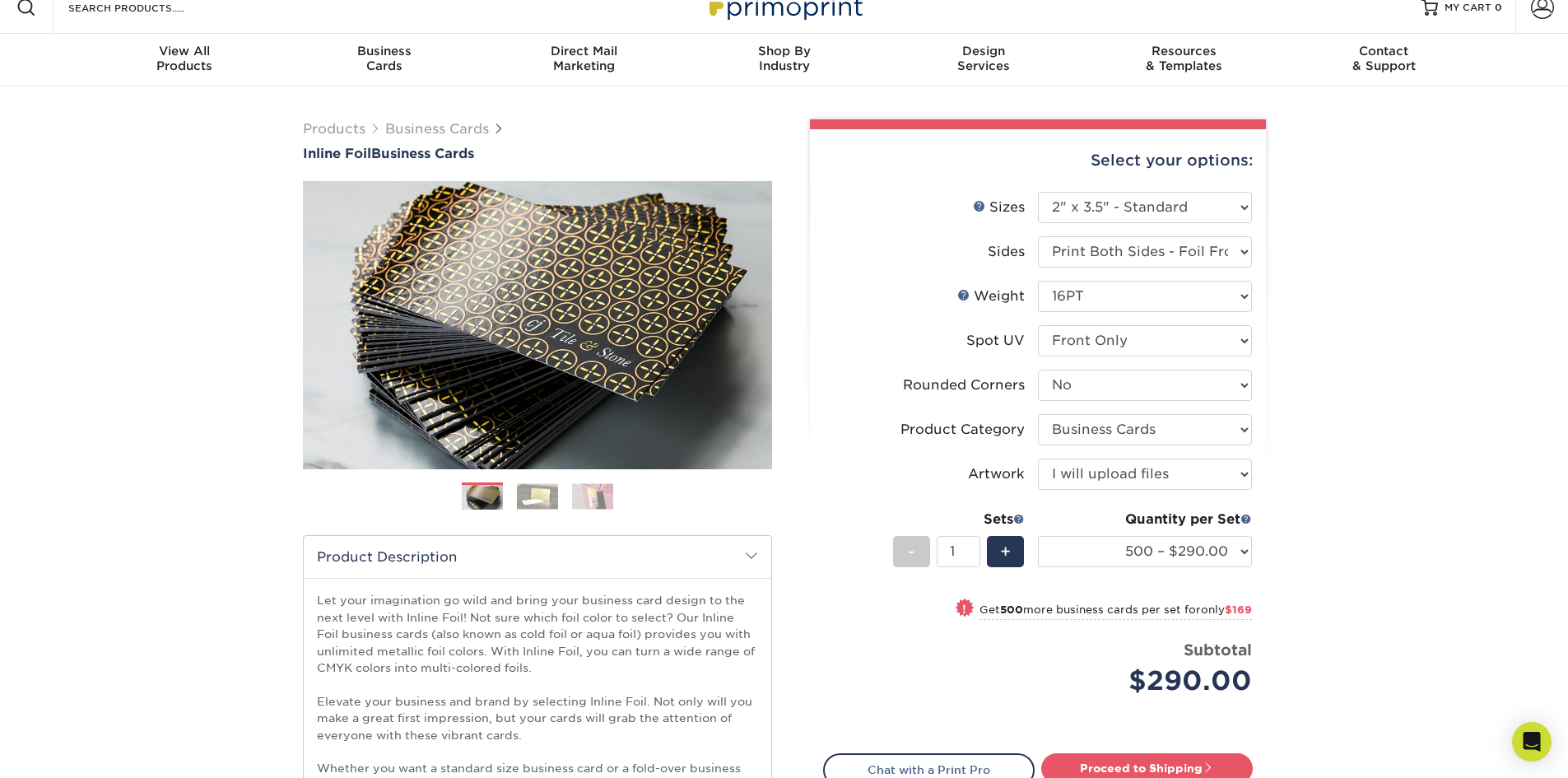
scroll to position [0, 0]
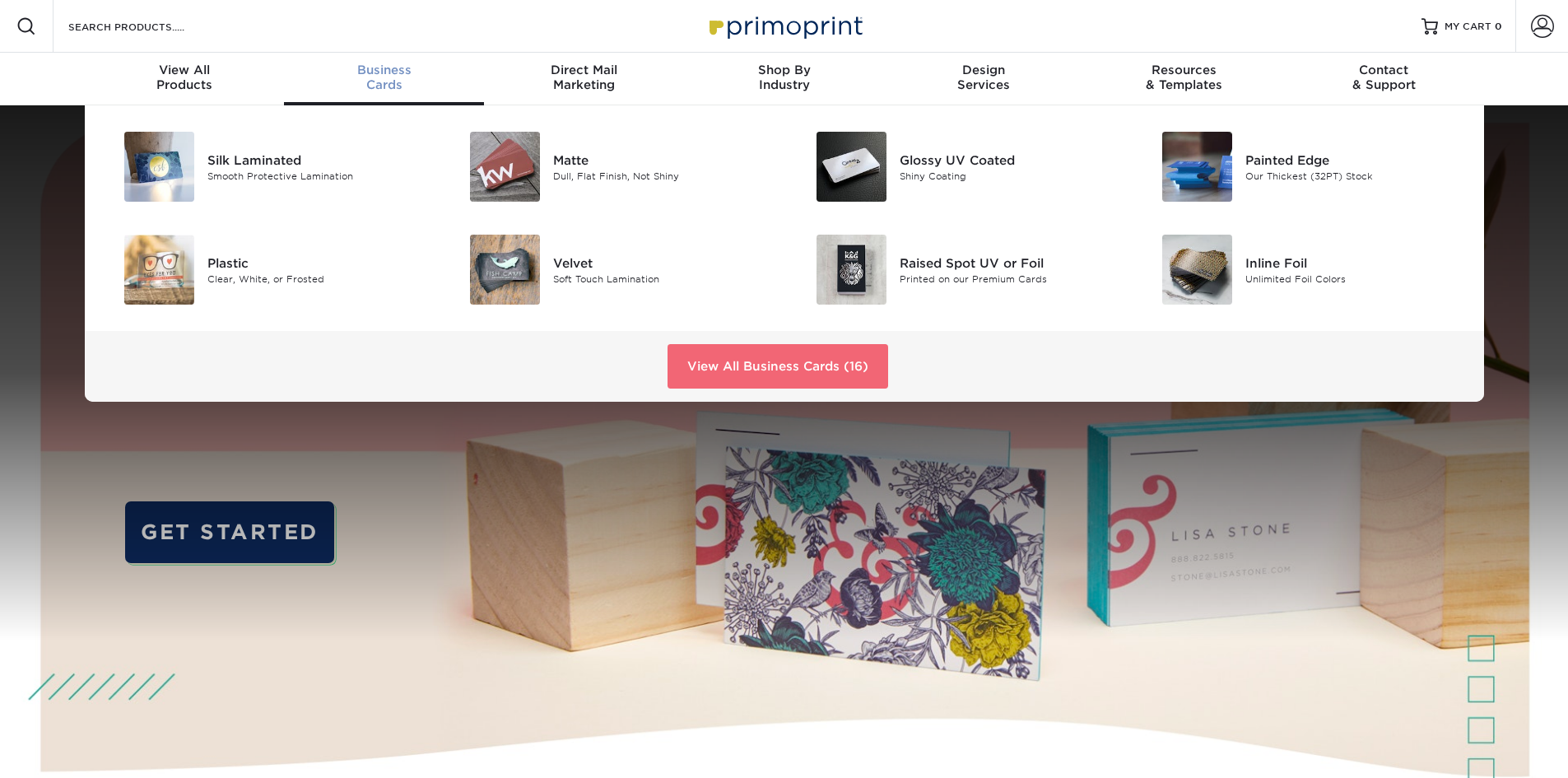
click at [757, 359] on link "View All Business Cards (16)" at bounding box center [778, 366] width 221 height 45
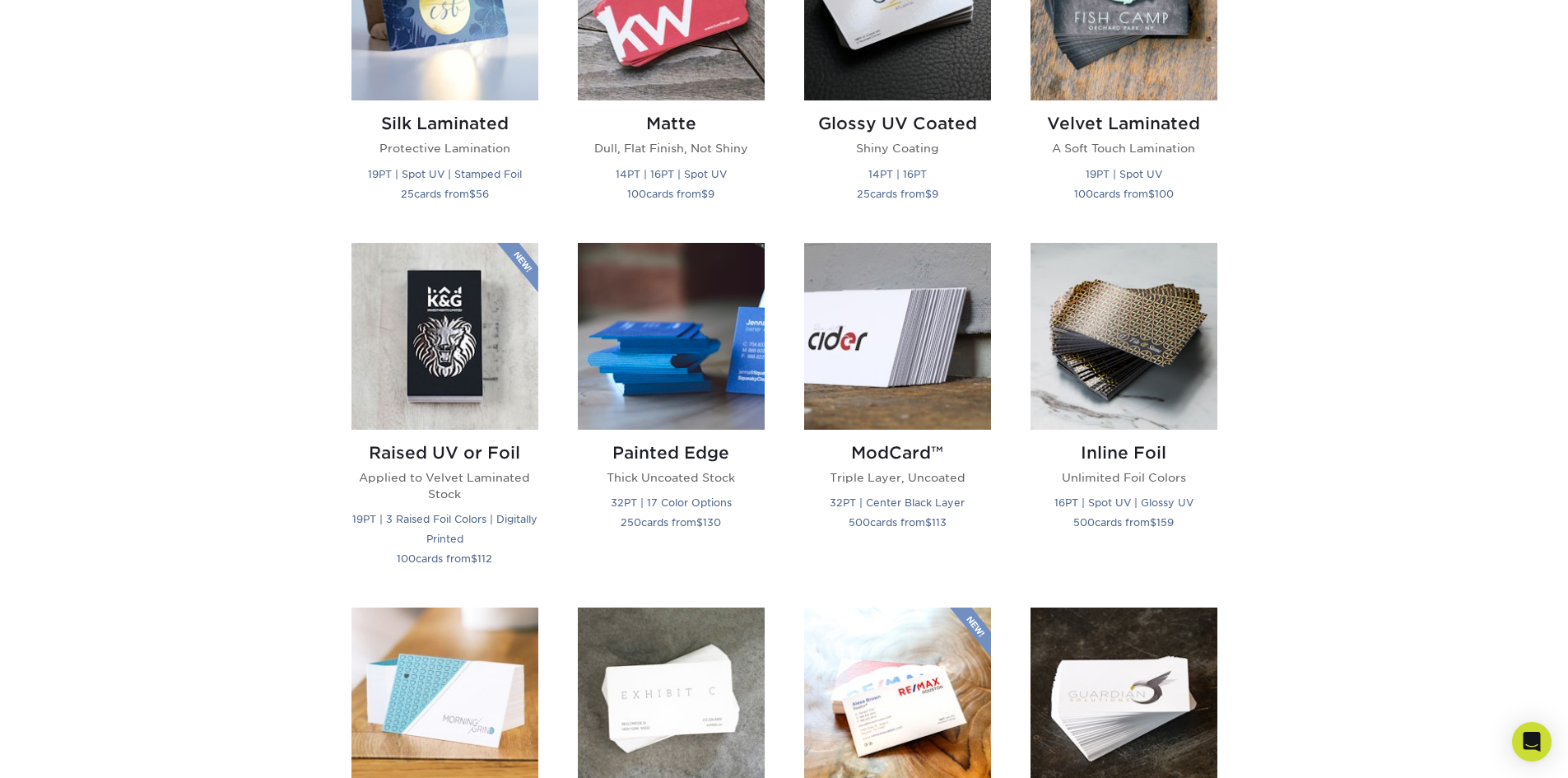
scroll to position [883, 0]
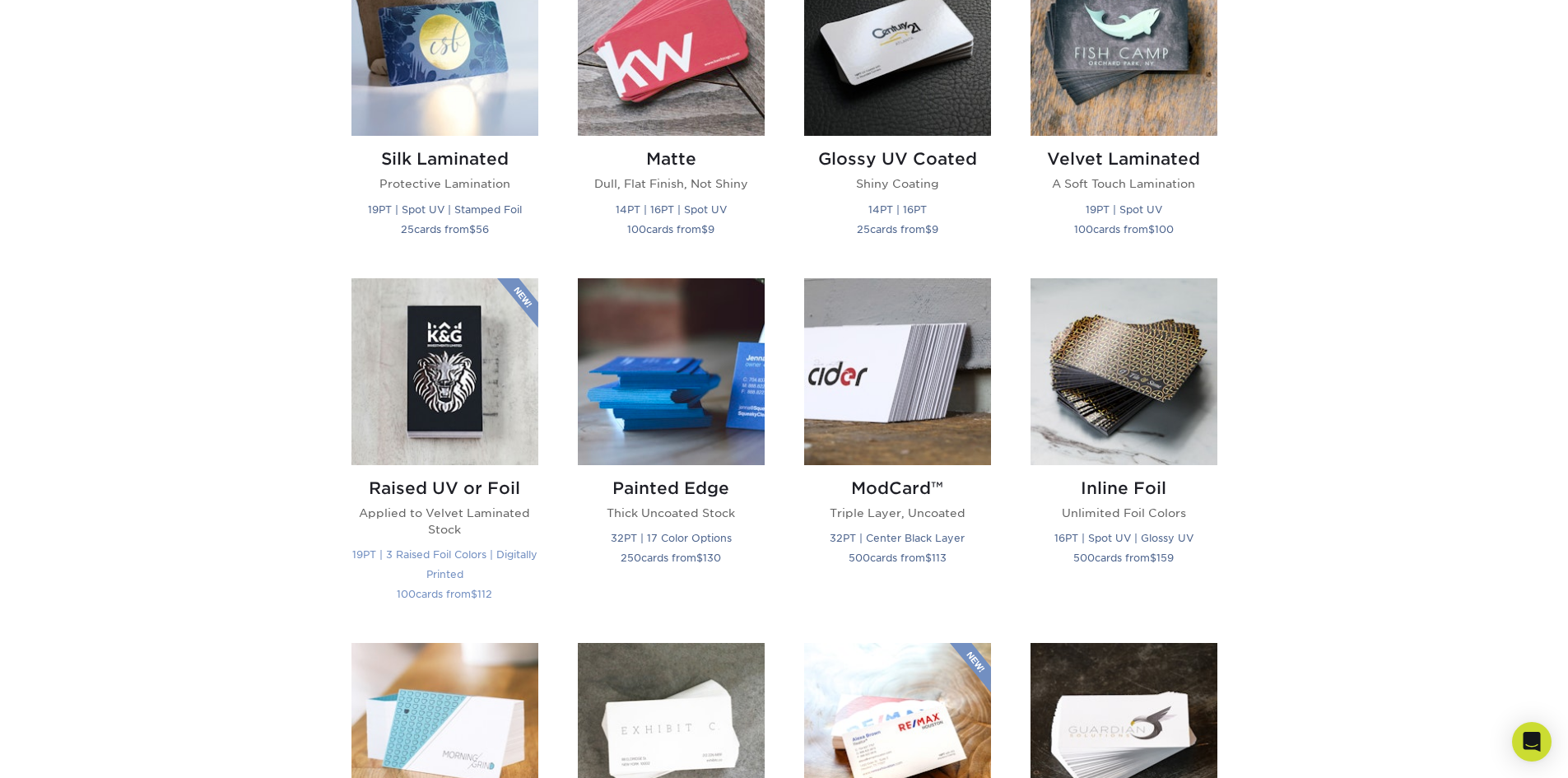
click at [439, 377] on img at bounding box center [444, 372] width 187 height 187
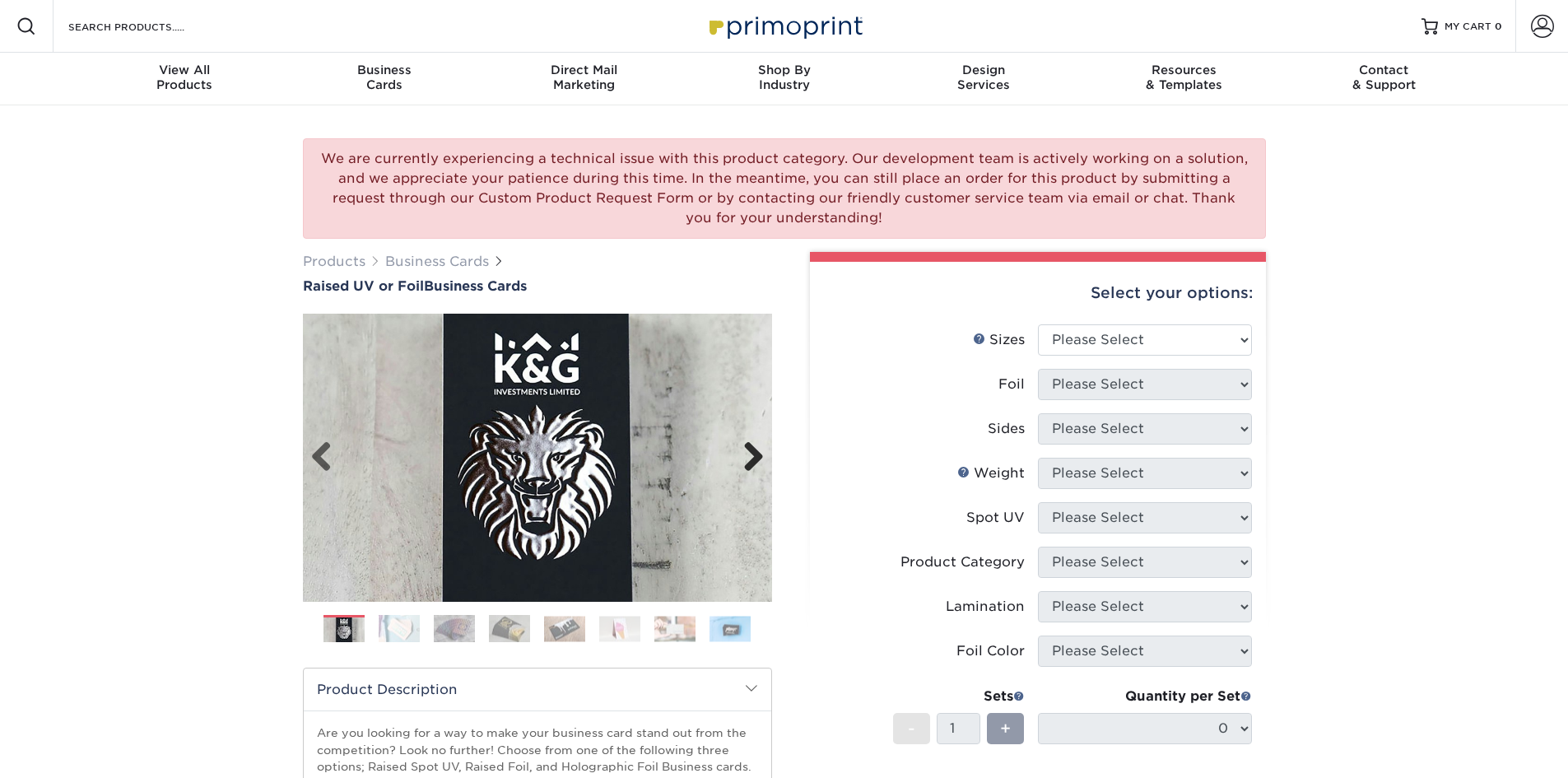
click at [757, 451] on link "Next" at bounding box center [747, 457] width 33 height 33
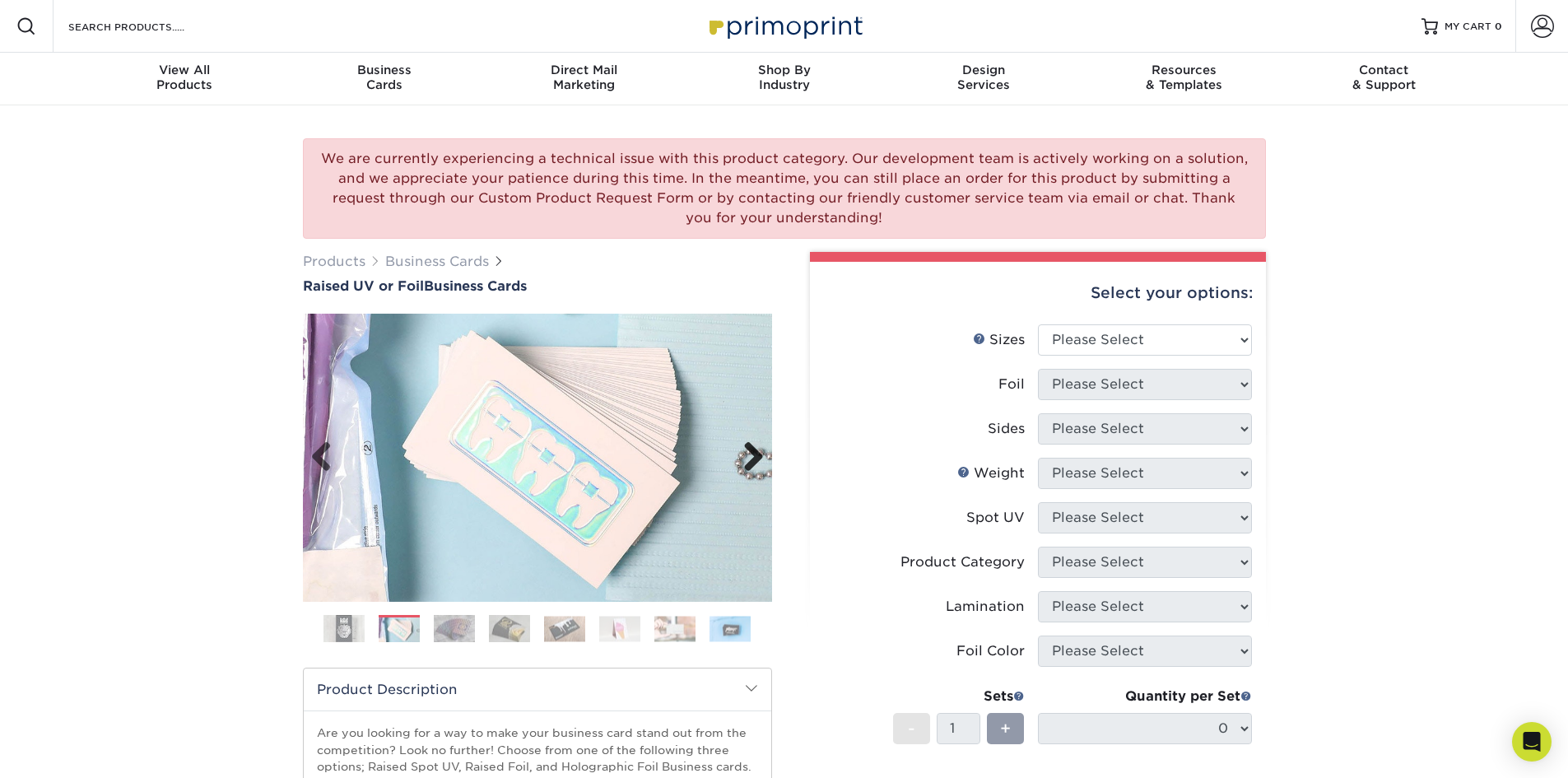
click at [757, 451] on link "Next" at bounding box center [747, 457] width 33 height 33
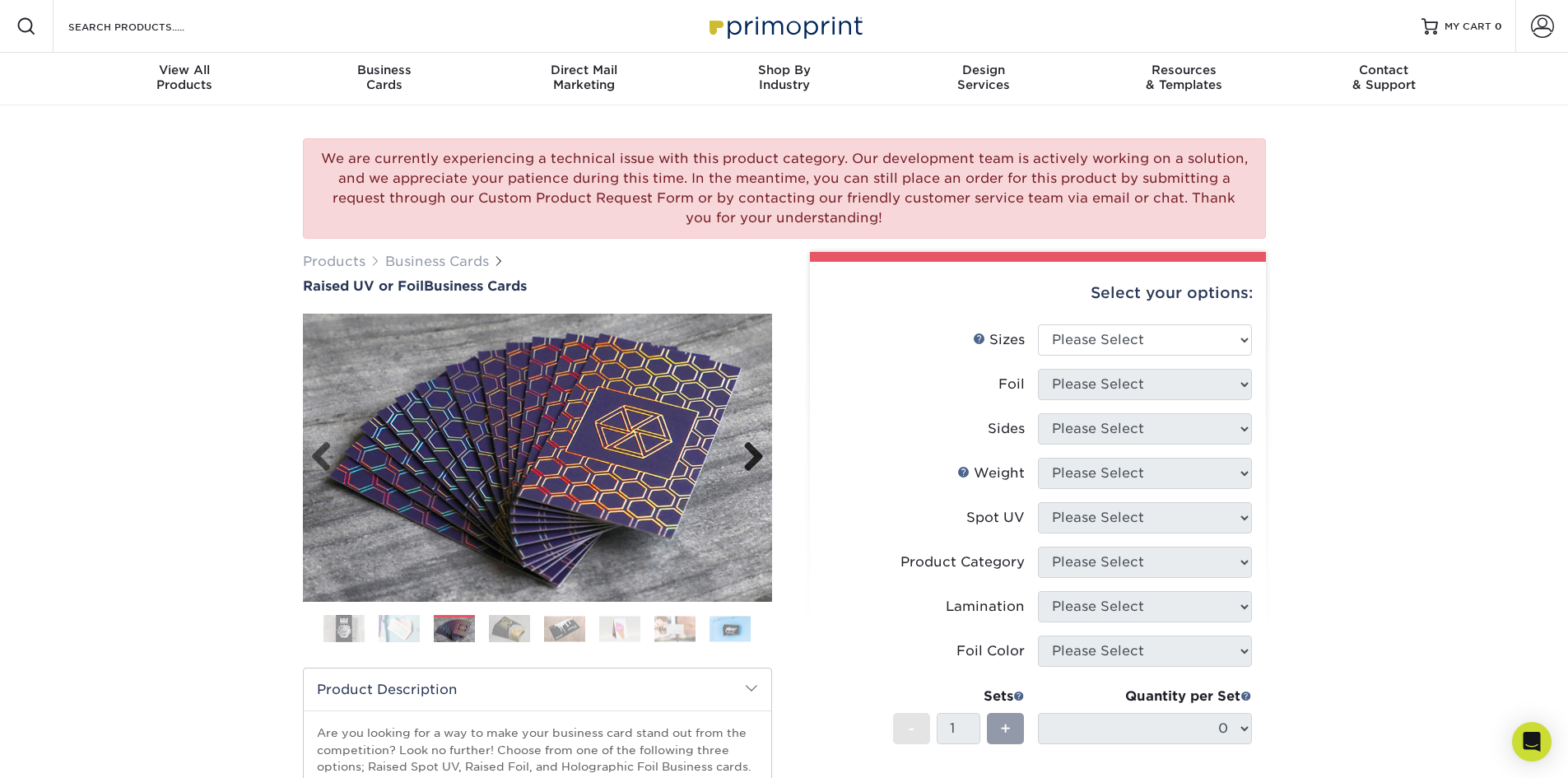
click at [757, 451] on link "Next" at bounding box center [747, 457] width 33 height 33
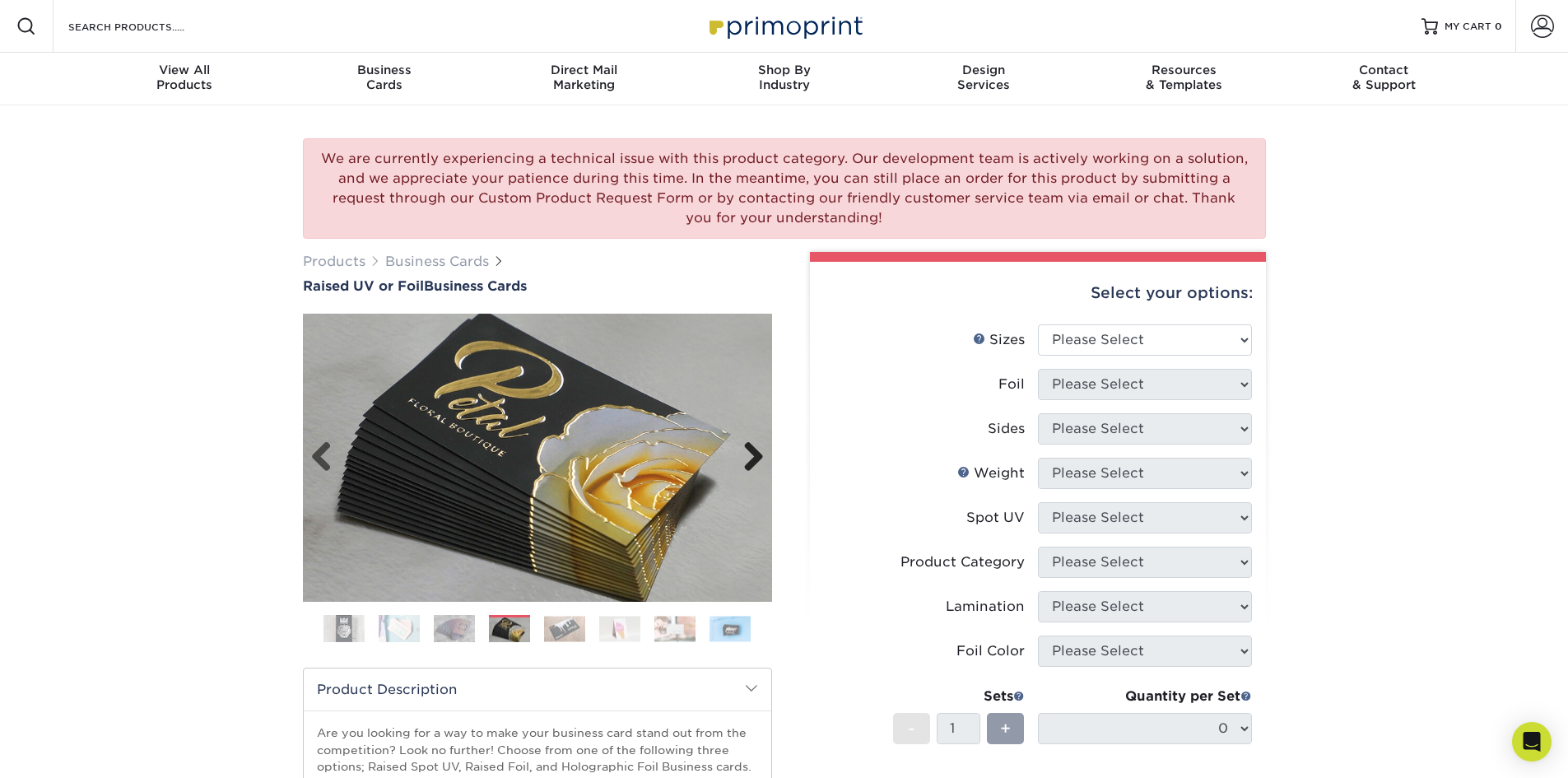
click at [757, 451] on link "Next" at bounding box center [747, 457] width 33 height 33
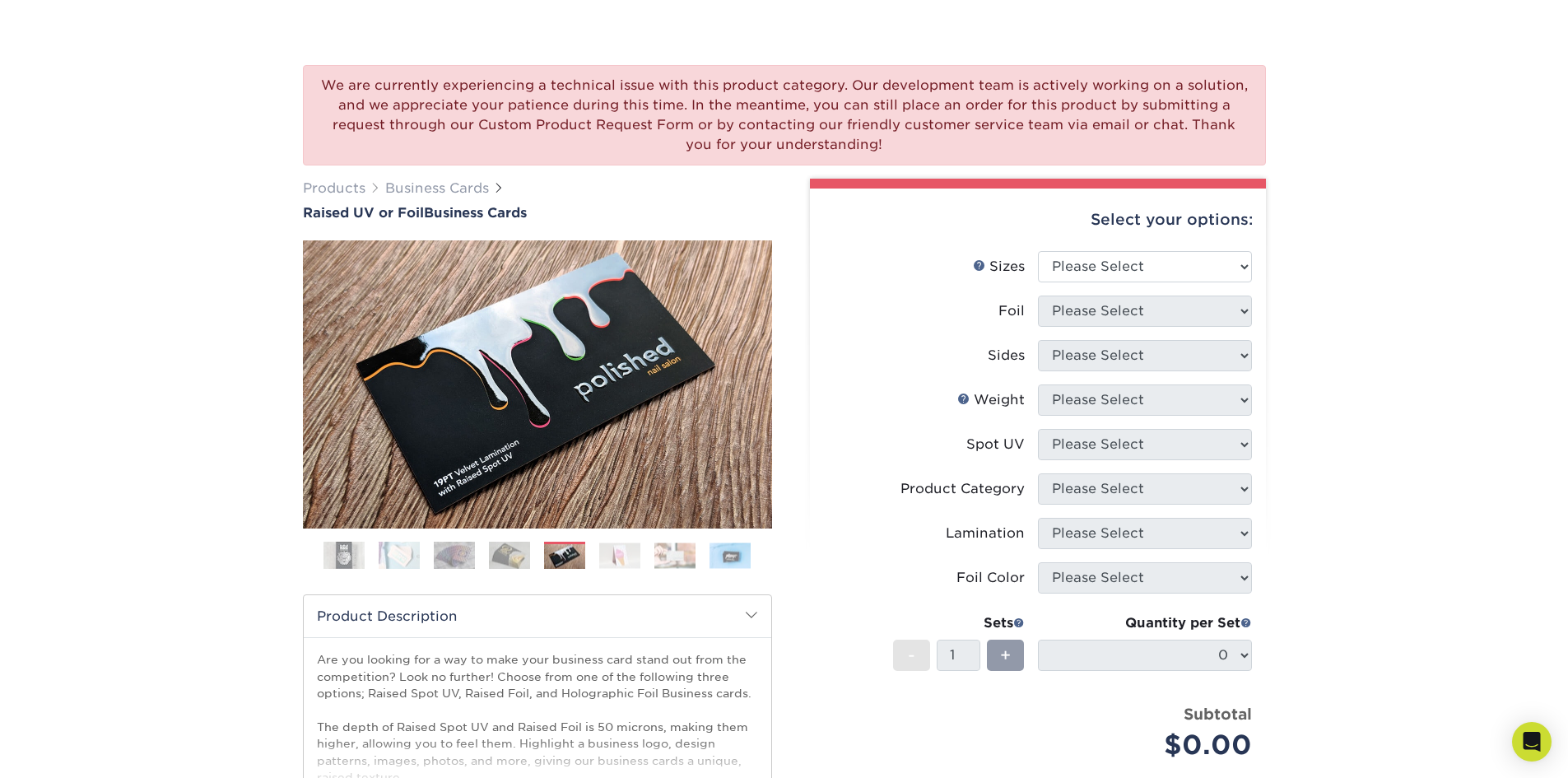
scroll to position [85, 0]
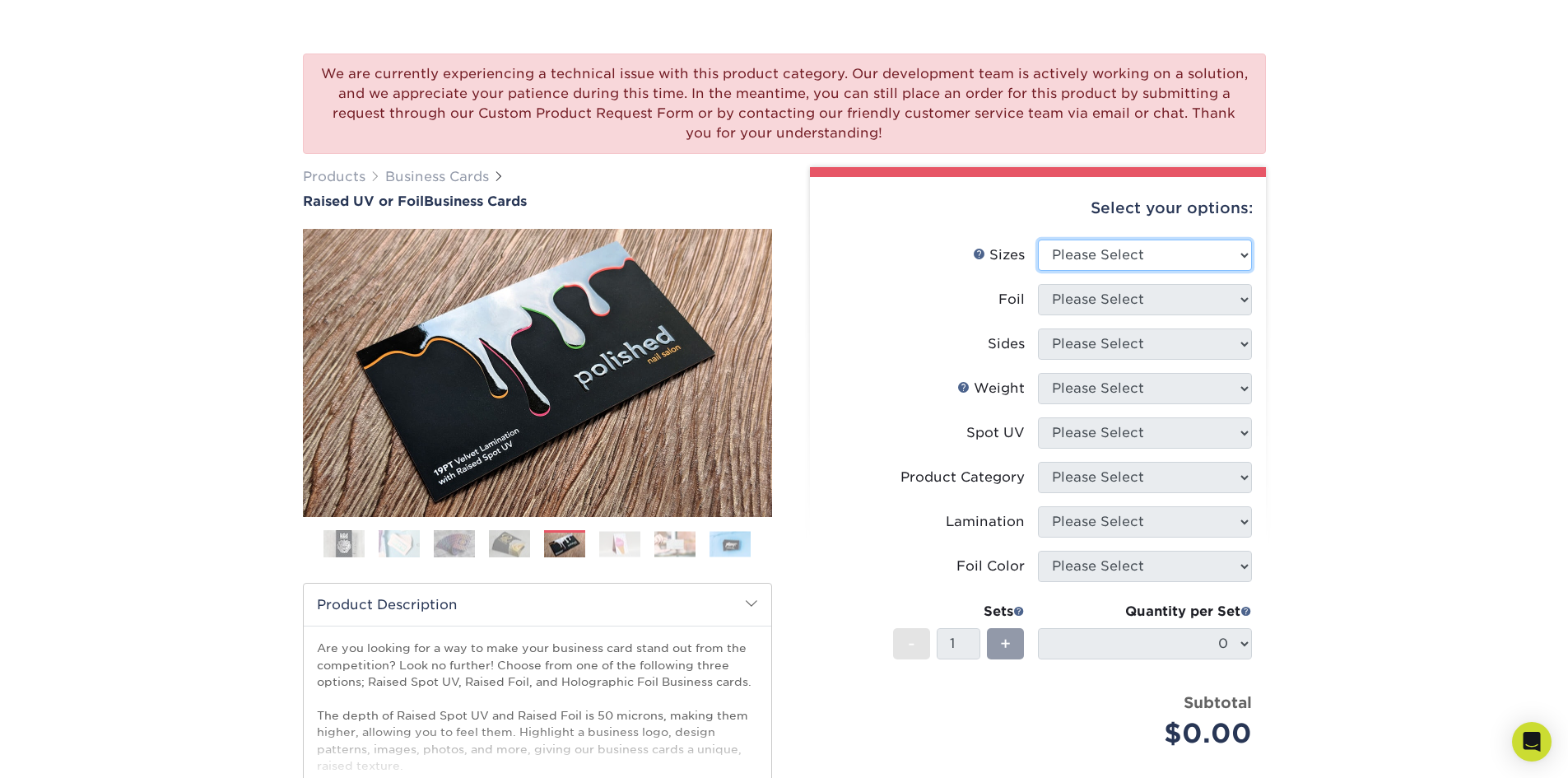
click at [1172, 261] on select "Please Select 2" x 3.5" - Standard" at bounding box center [1144, 255] width 214 height 31
select select "2.00x3.50"
click at [1037, 240] on select "Please Select 2" x 3.5" - Standard" at bounding box center [1144, 255] width 214 height 31
click at [1143, 296] on select "Please Select No Yes" at bounding box center [1144, 299] width 214 height 31
select select "1"
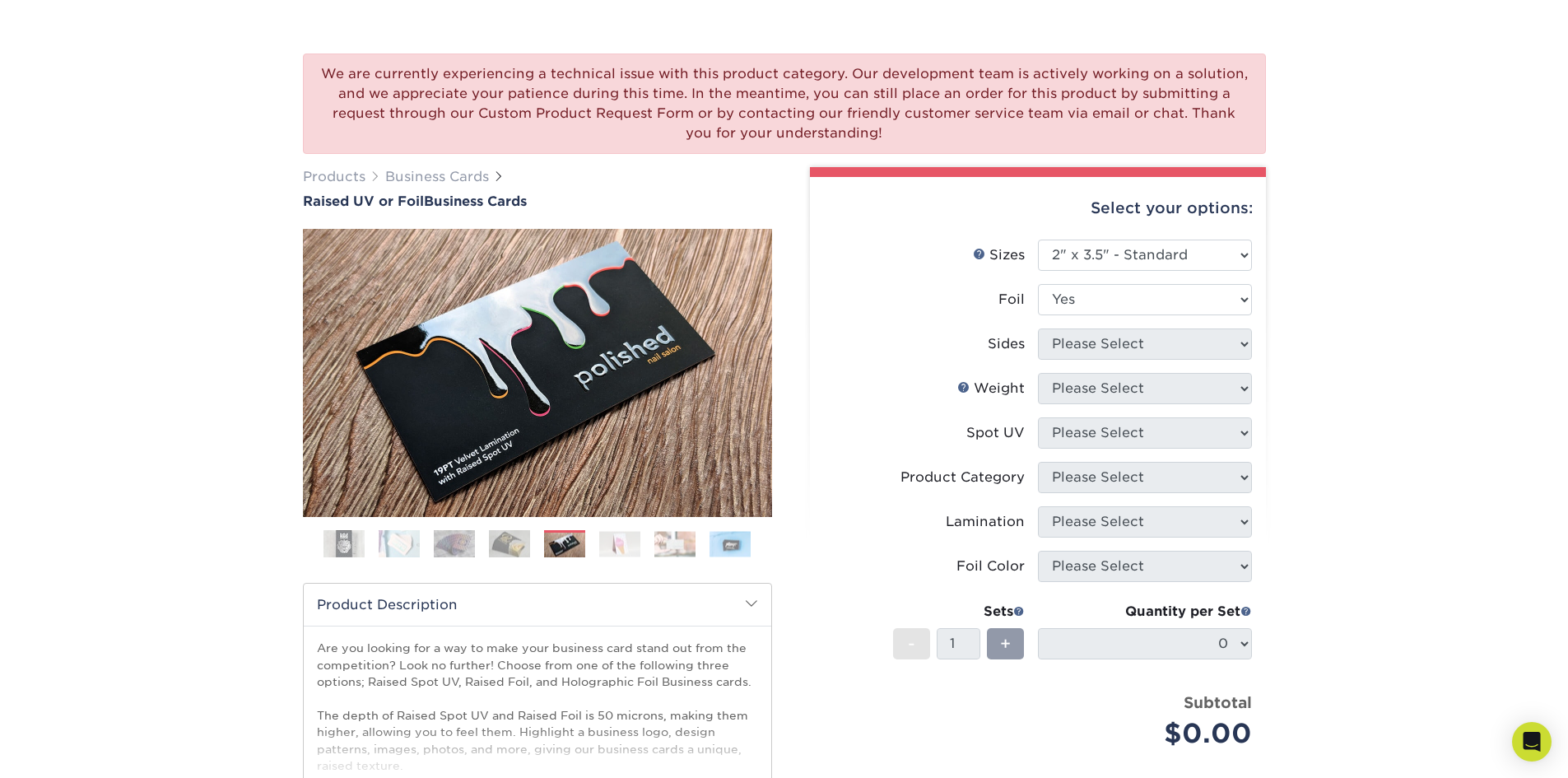
click at [1037, 284] on select "Please Select No Yes" at bounding box center [1144, 299] width 214 height 31
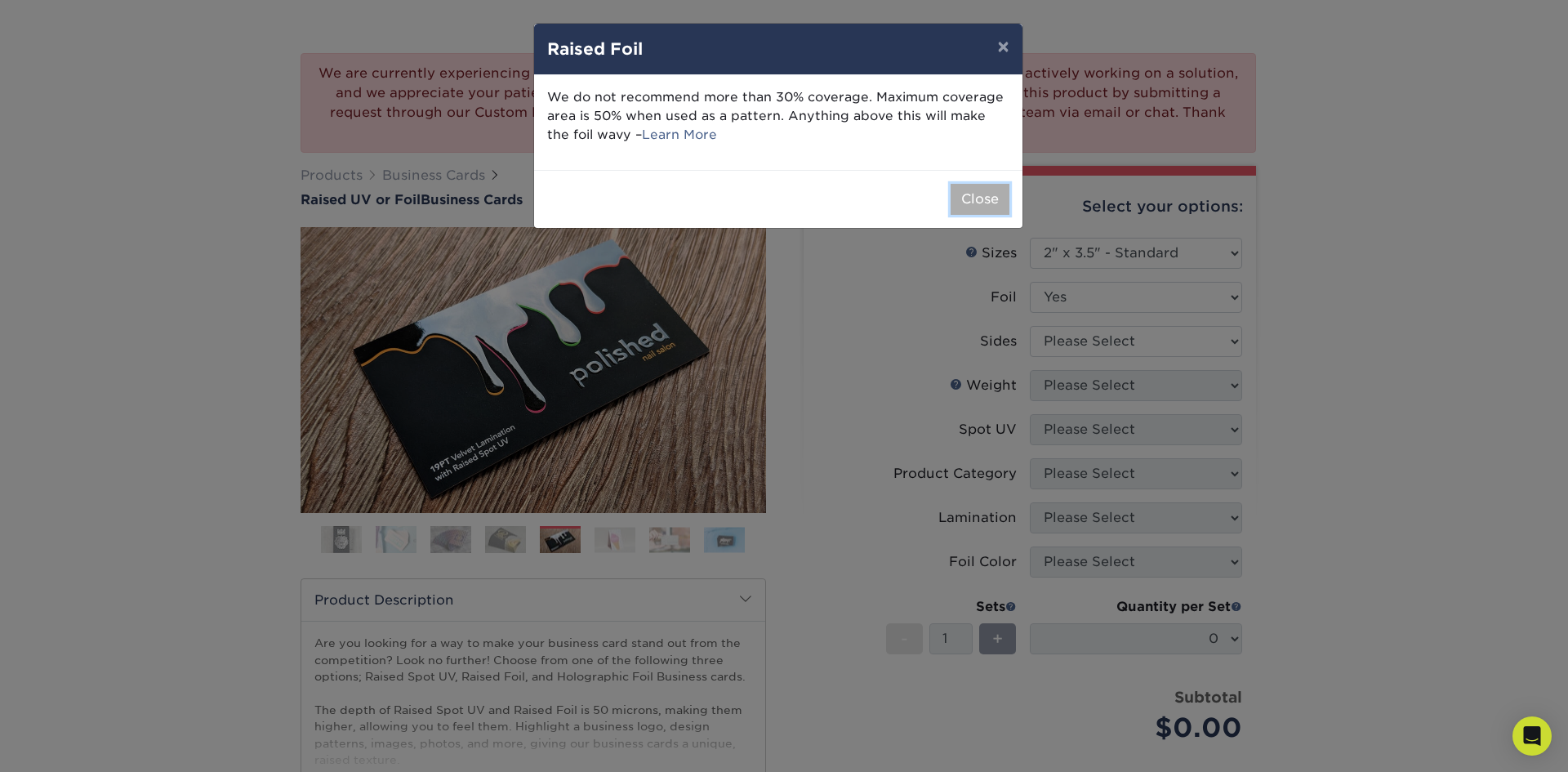
click at [975, 197] on button "Close" at bounding box center [980, 199] width 59 height 31
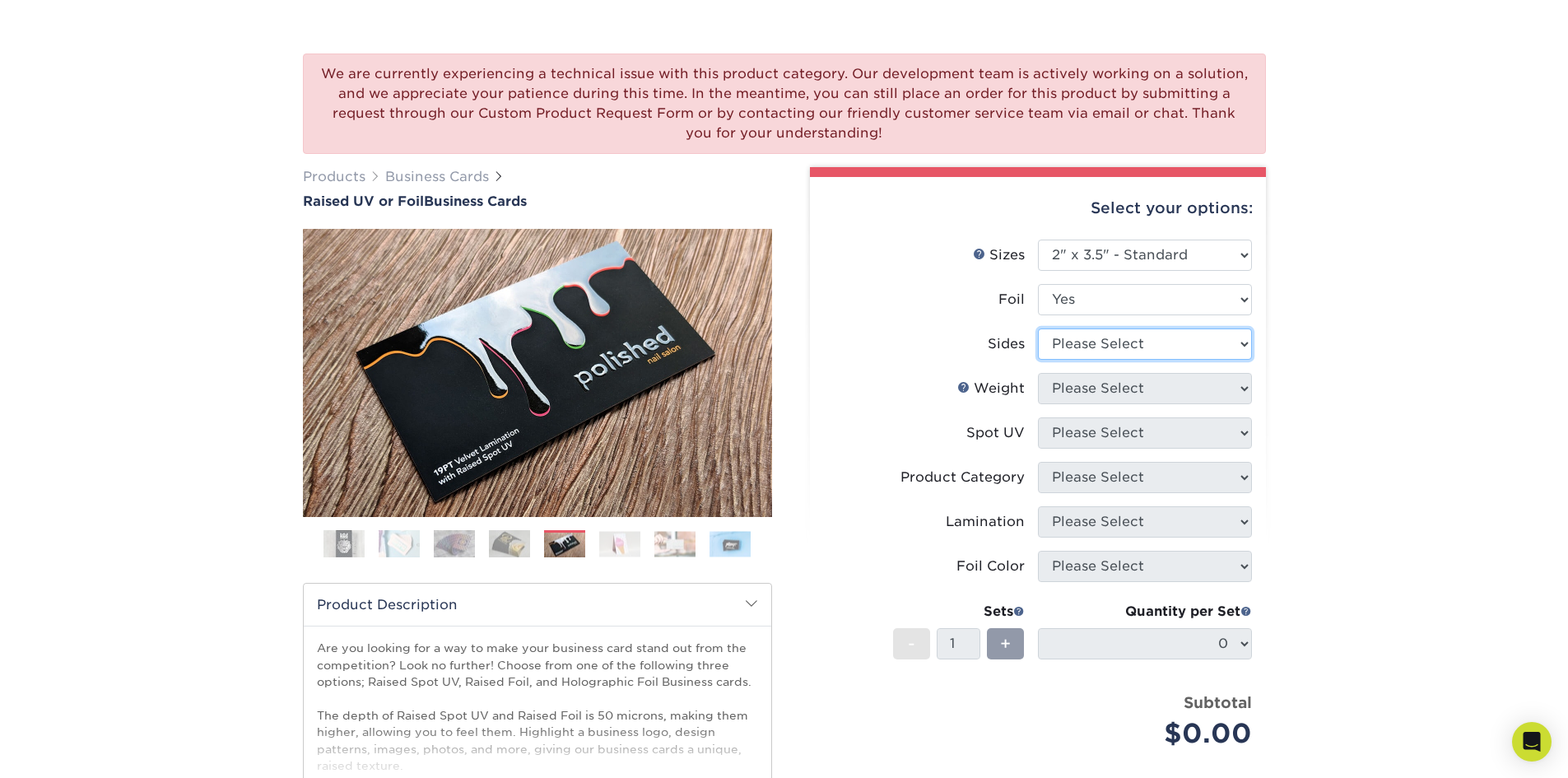
click at [1153, 342] on select "Please Select Print Both Sides - Foil Both Sides Print Both Sides - Foil Front …" at bounding box center [1144, 344] width 214 height 31
select select "34527644-b4fd-4ffb-9092-1318eefcd9d9"
click at [1037, 328] on select "Please Select Print Both Sides - Foil Both Sides Print Both Sides - Foil Front …" at bounding box center [1144, 344] width 214 height 31
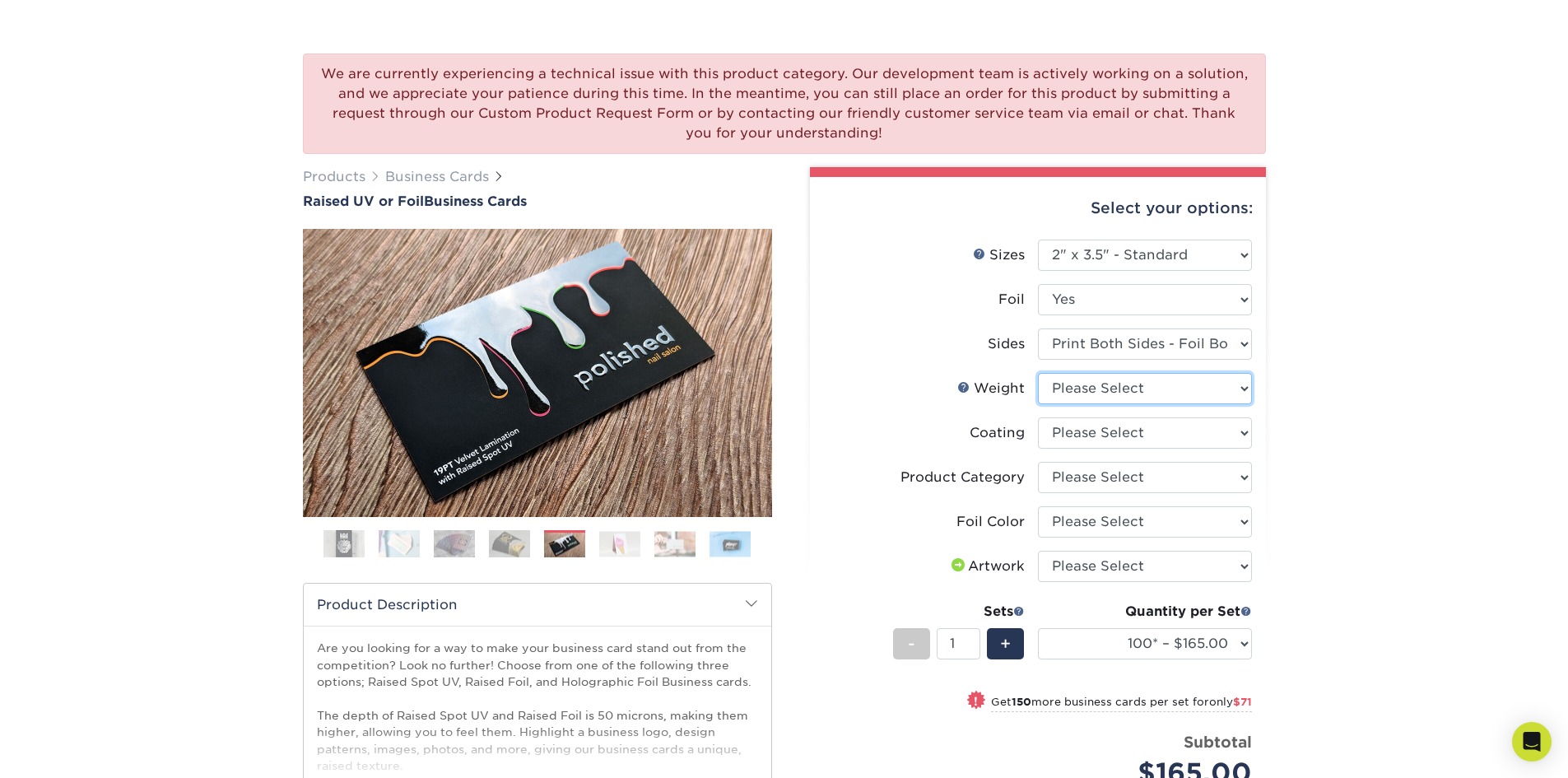
click at [1166, 389] on select "Please Select 16PT" at bounding box center [1144, 389] width 214 height 31
select select "16PT"
click at [1037, 373] on select "Please Select 16PT" at bounding box center [1144, 389] width 214 height 31
click at [1137, 433] on select at bounding box center [1144, 433] width 214 height 31
select select "3e7618de-abca-4bda-9f97-8b9129e913d8"
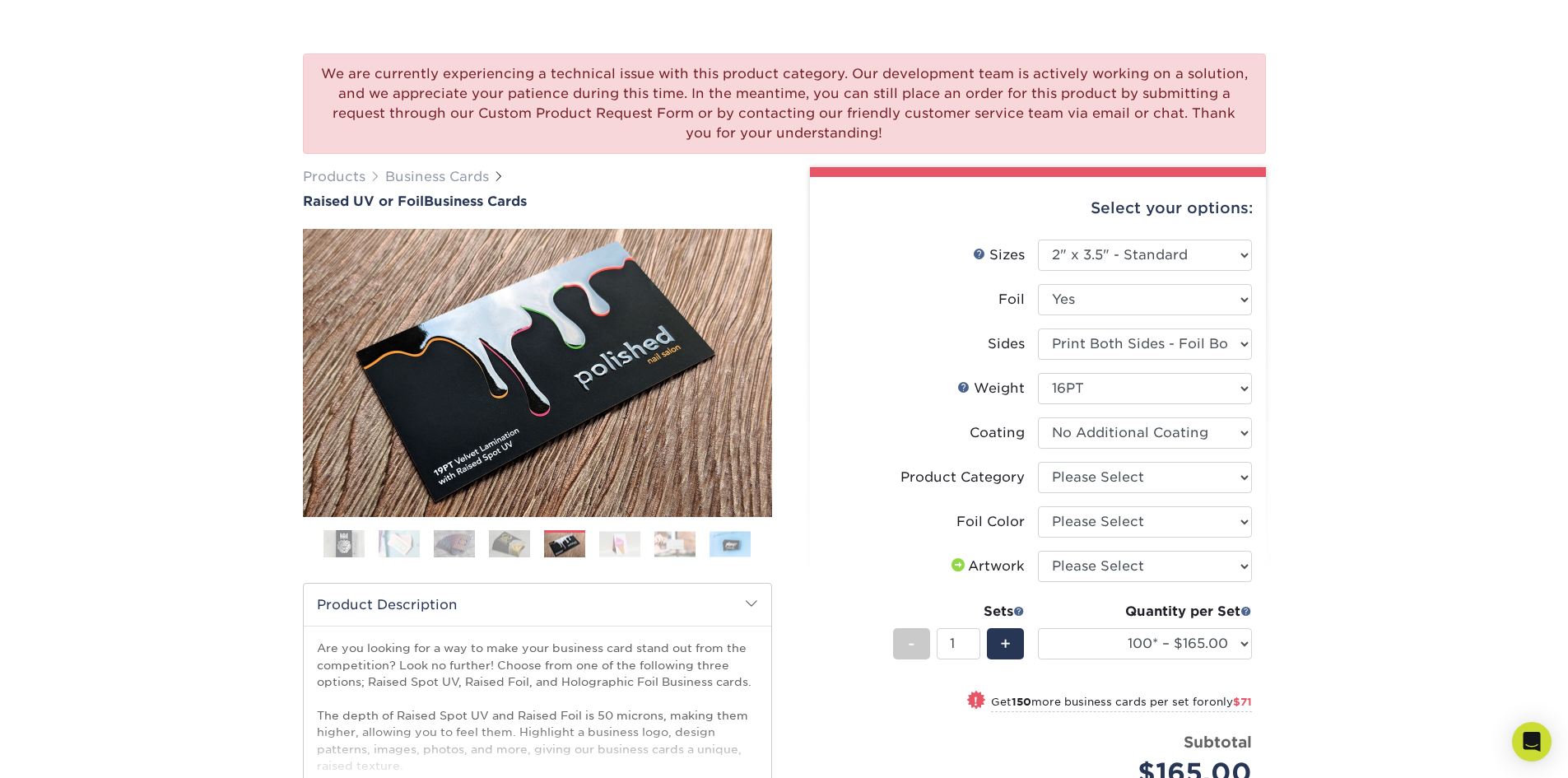
click at [1037, 417] on select at bounding box center [1144, 433] width 214 height 31
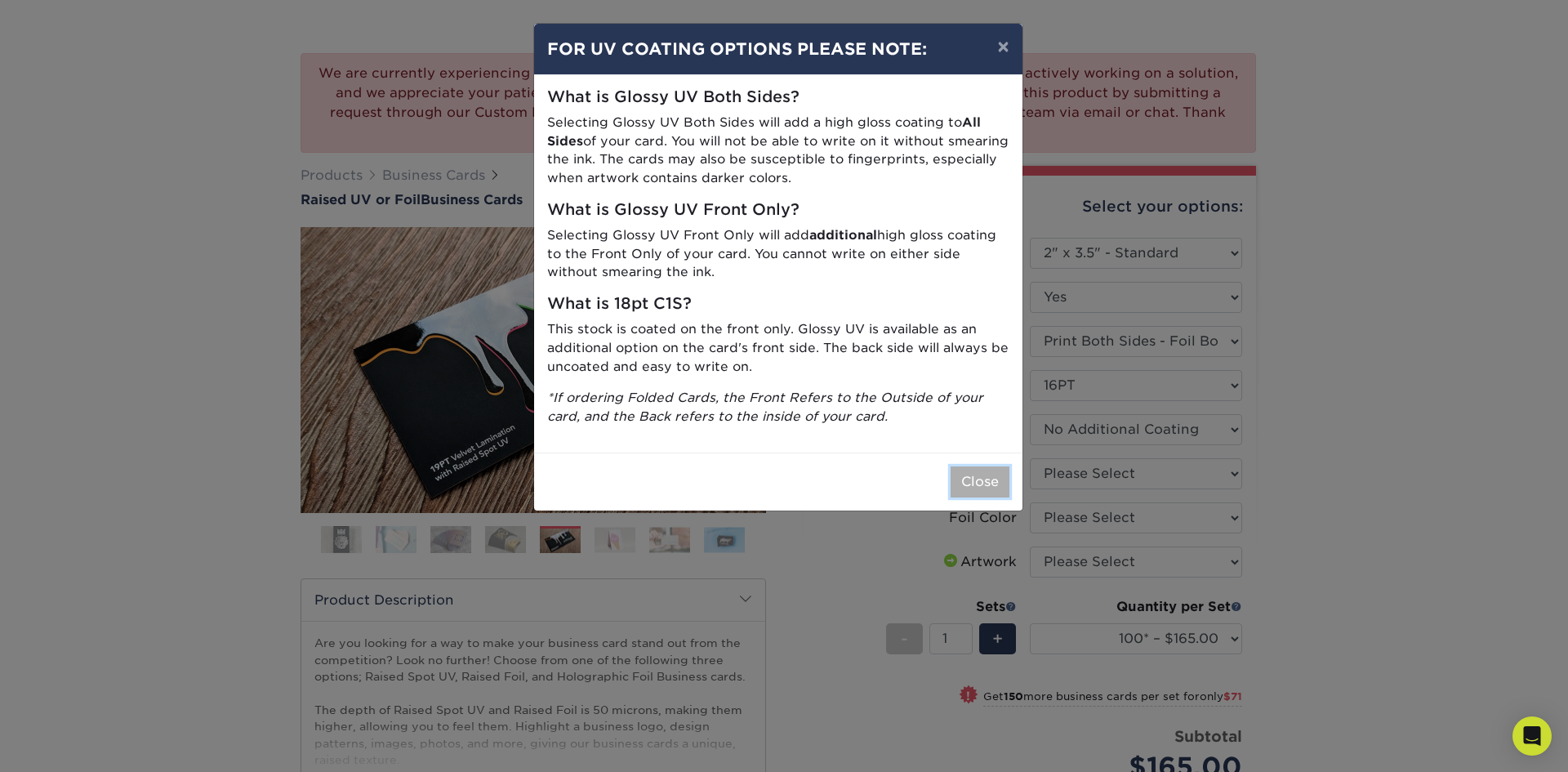
click at [983, 483] on button "Close" at bounding box center [980, 481] width 59 height 31
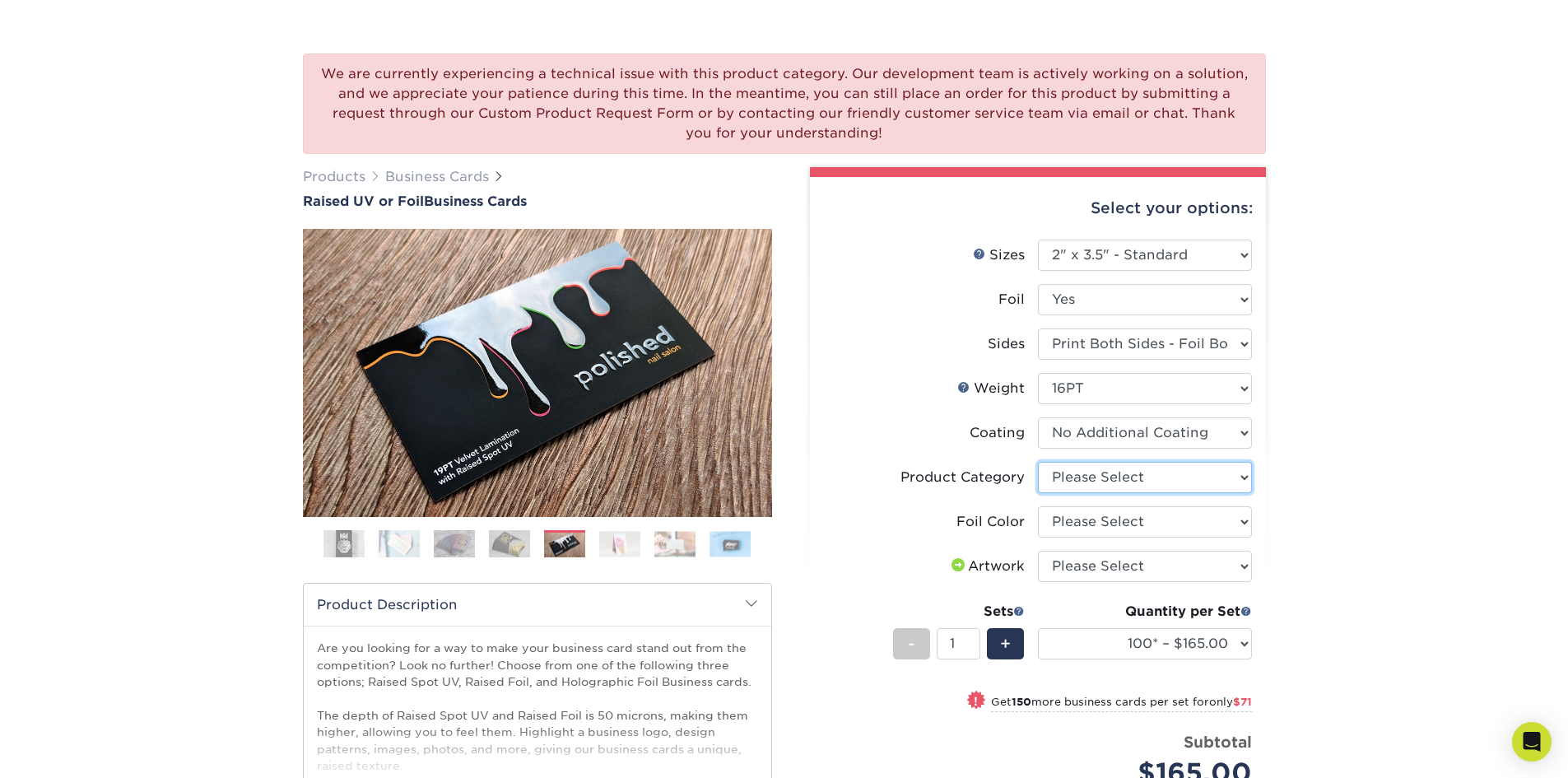
click at [1114, 470] on select "Please Select Business Cards" at bounding box center [1144, 477] width 214 height 31
select select "3b5148f1-0588-4f88-a218-97bcfdce65c1"
click at [1037, 462] on select "Please Select Business Cards" at bounding box center [1144, 477] width 214 height 31
click at [1133, 527] on select "Please Select Silver Foil Gold Foil Holographic Foil" at bounding box center [1144, 521] width 214 height 31
select select "a834dd52-fe06-4ed6-9a86-5bd3c2d02515"
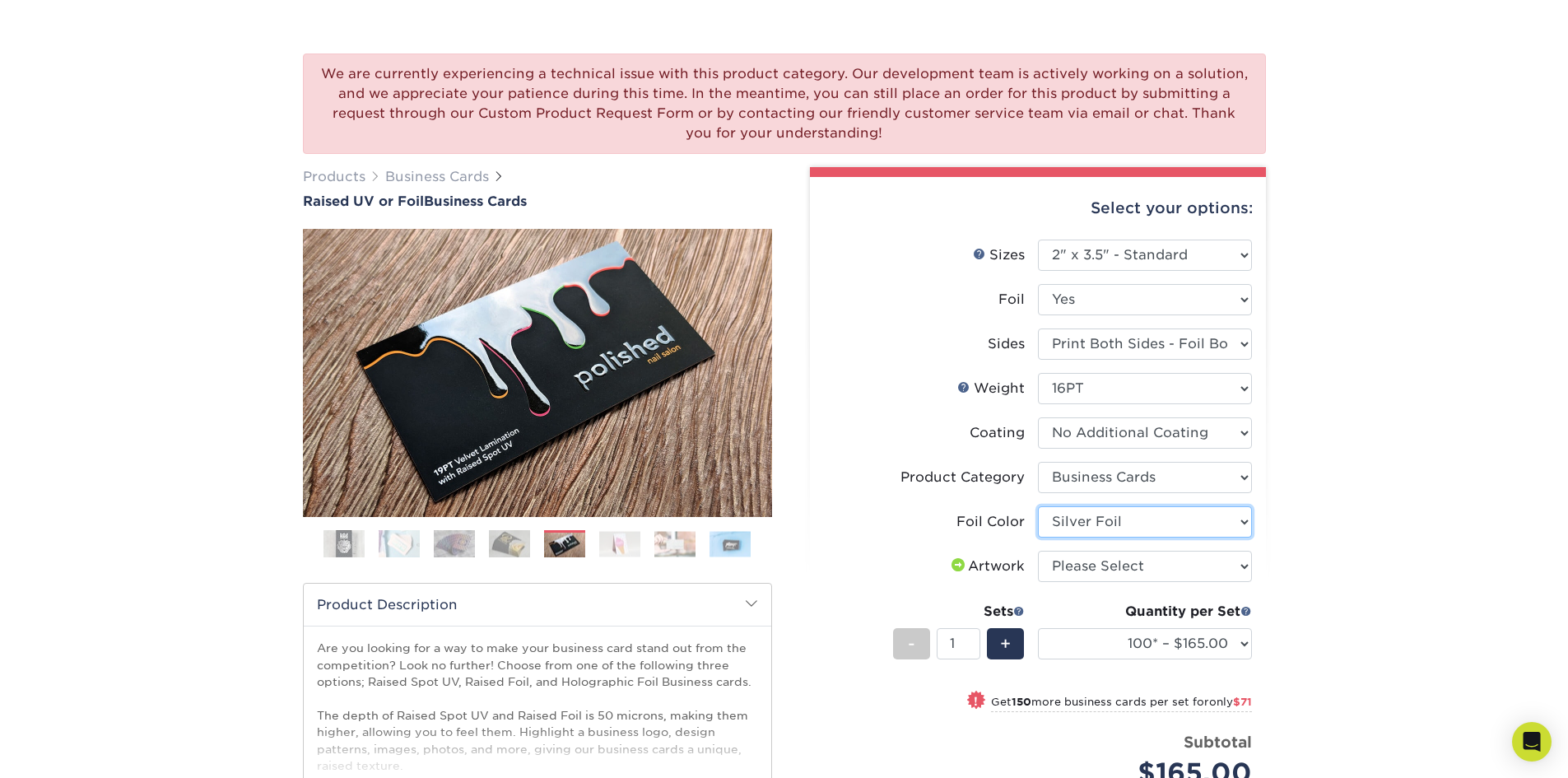
click at [1037, 506] on select "Please Select Silver Foil Gold Foil Holographic Foil" at bounding box center [1144, 521] width 214 height 31
click at [1120, 565] on select "Please Select I will upload files I need a design - $100" at bounding box center [1144, 566] width 214 height 31
select select "upload"
click at [1037, 551] on select "Please Select I will upload files I need a design - $100" at bounding box center [1144, 566] width 214 height 31
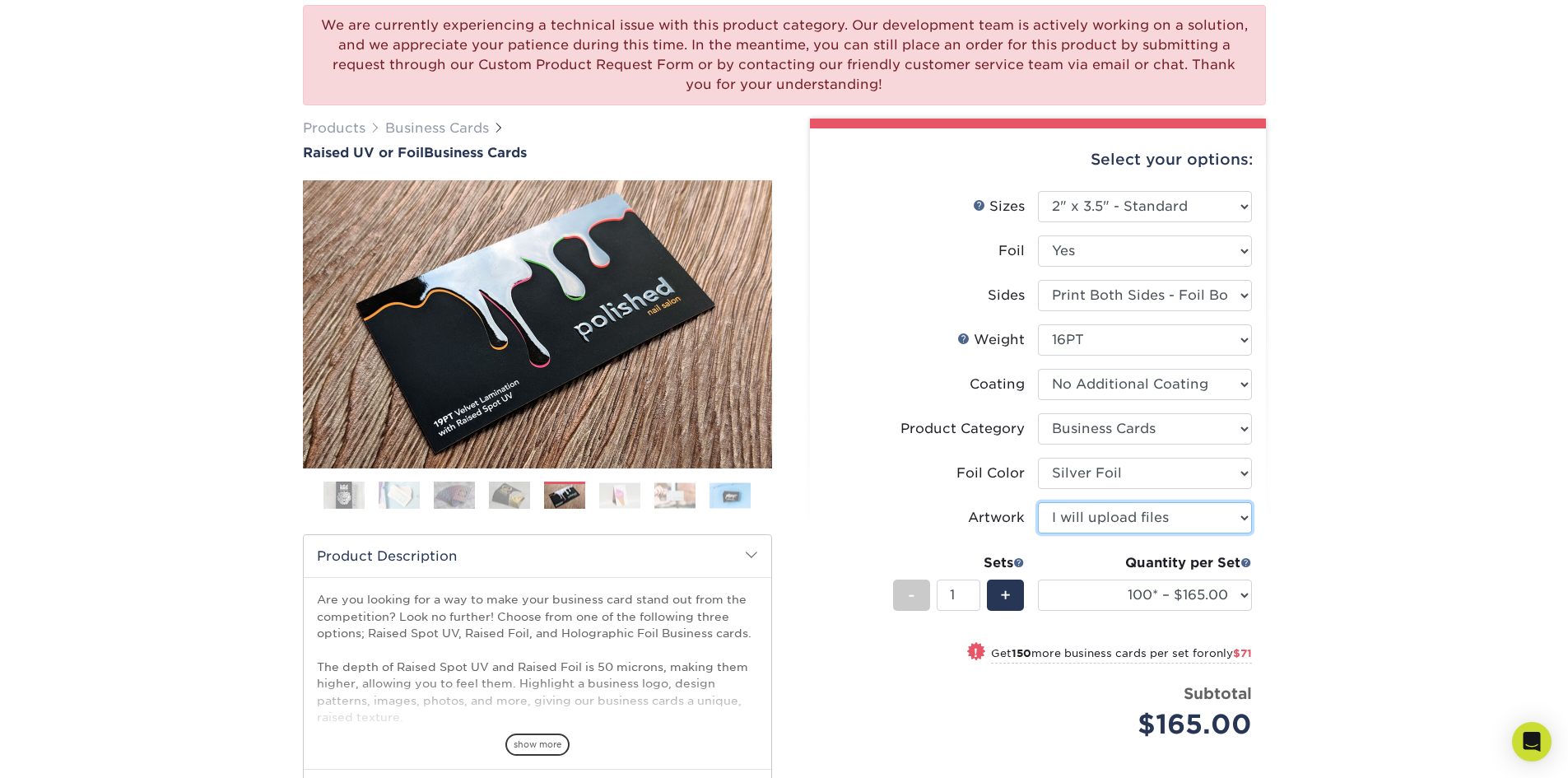
scroll to position [197, 0]
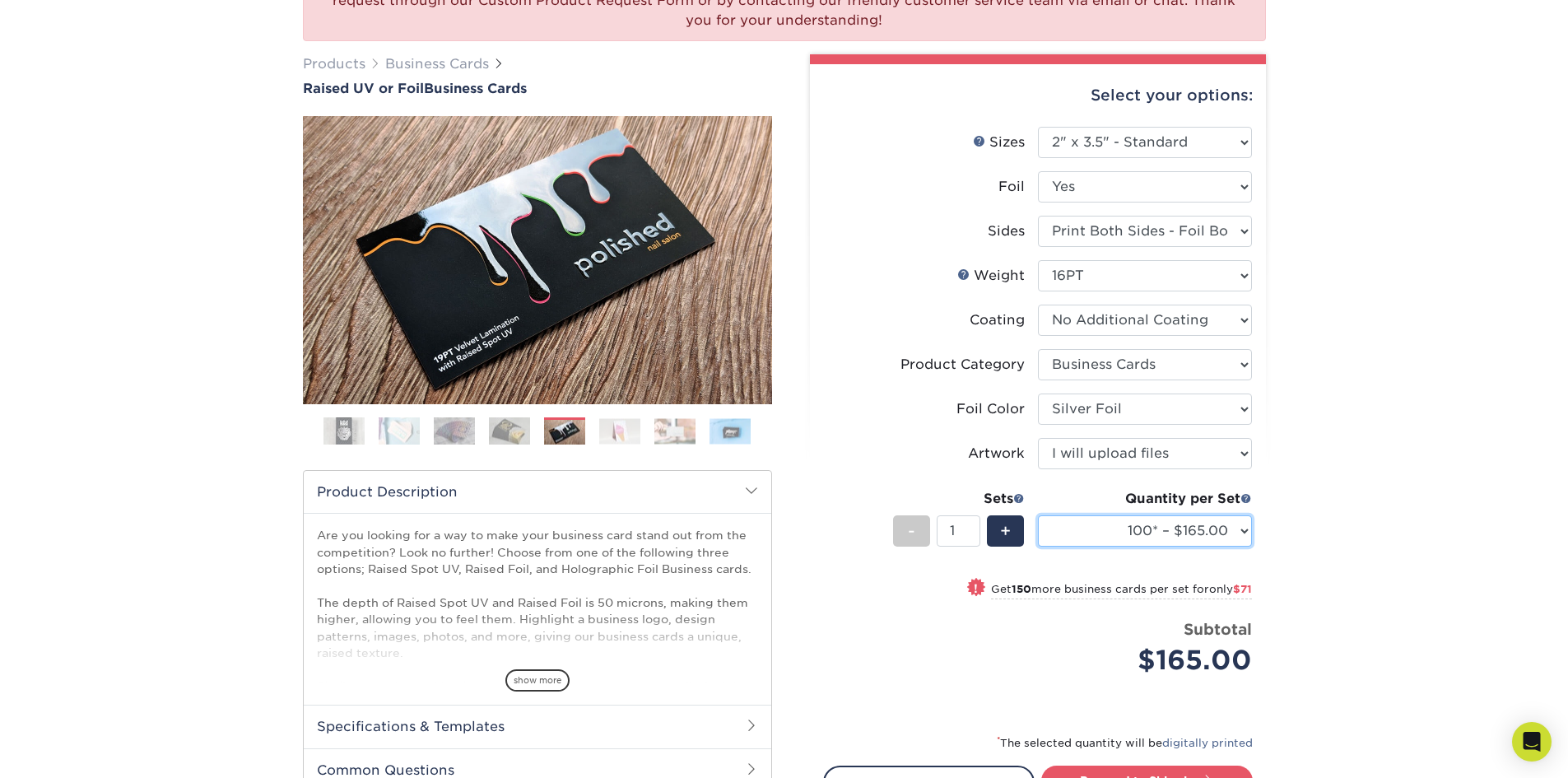
click at [1161, 532] on select "100* – $165.00 250* – $236.00 500* – $319.00" at bounding box center [1144, 531] width 214 height 31
click at [1347, 514] on div "We are currently experiencing a technical issue with this product category. Our…" at bounding box center [784, 433] width 1568 height 1050
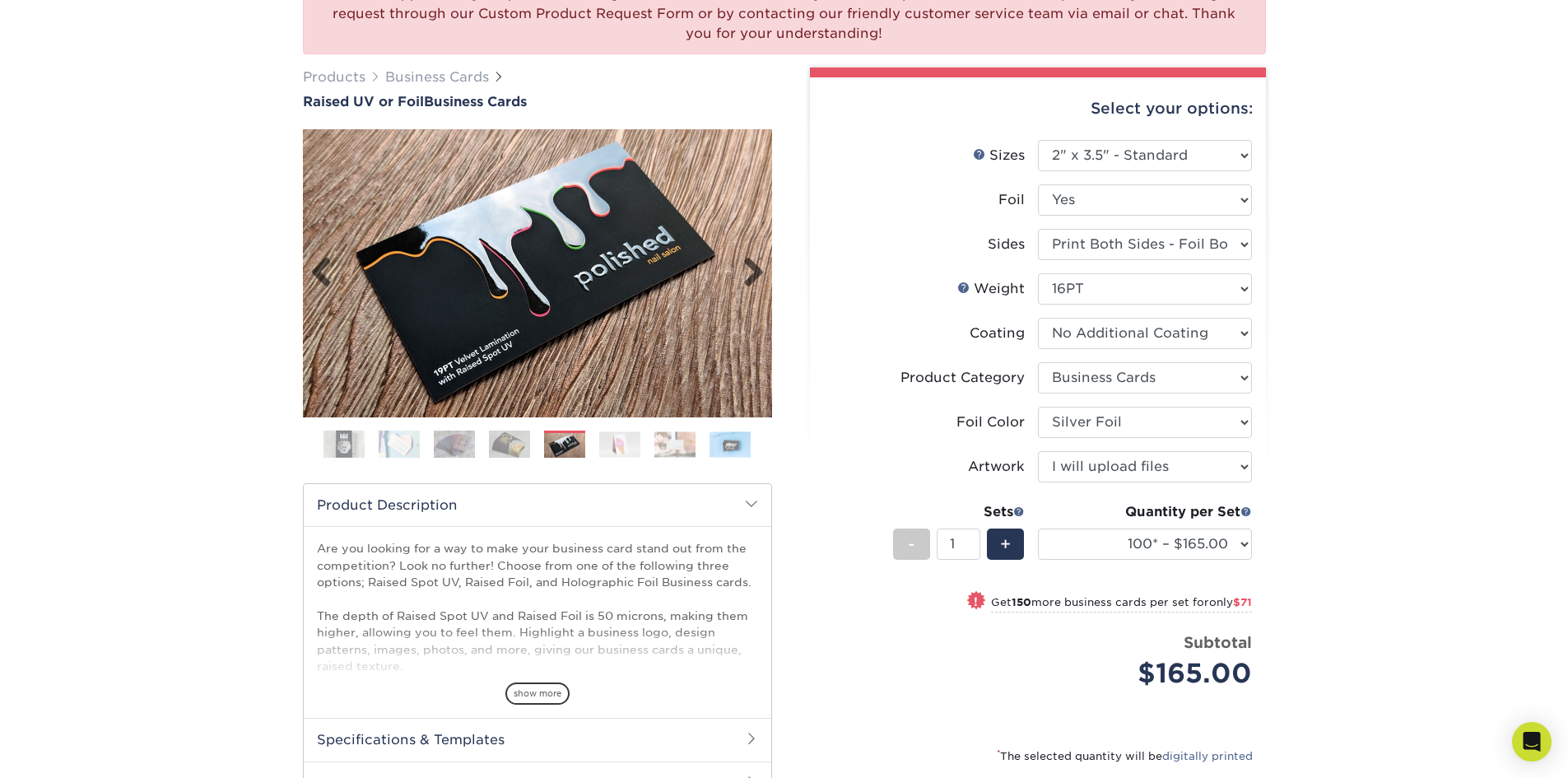
scroll to position [166, 0]
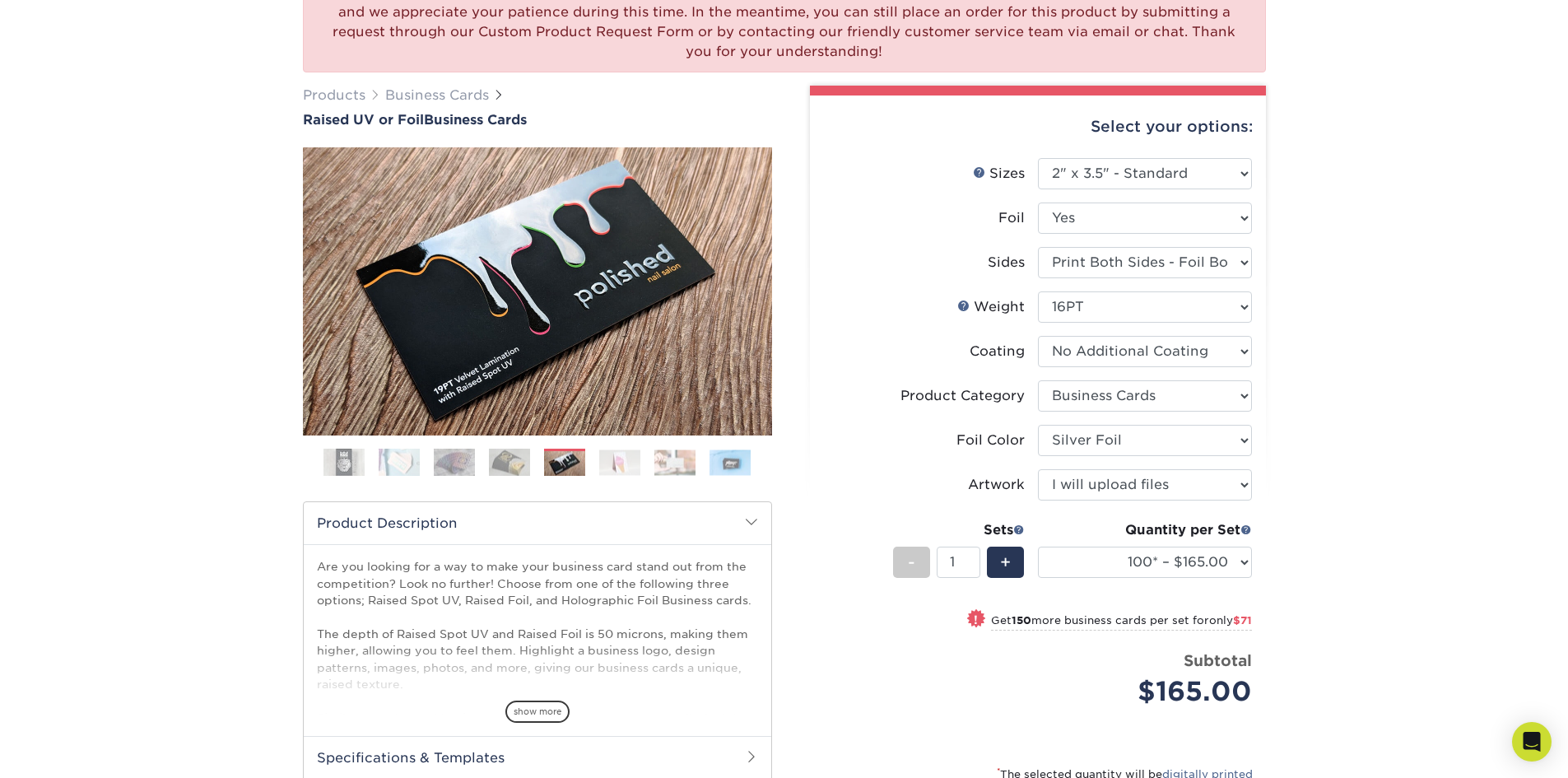
click at [400, 461] on img at bounding box center [399, 462] width 41 height 29
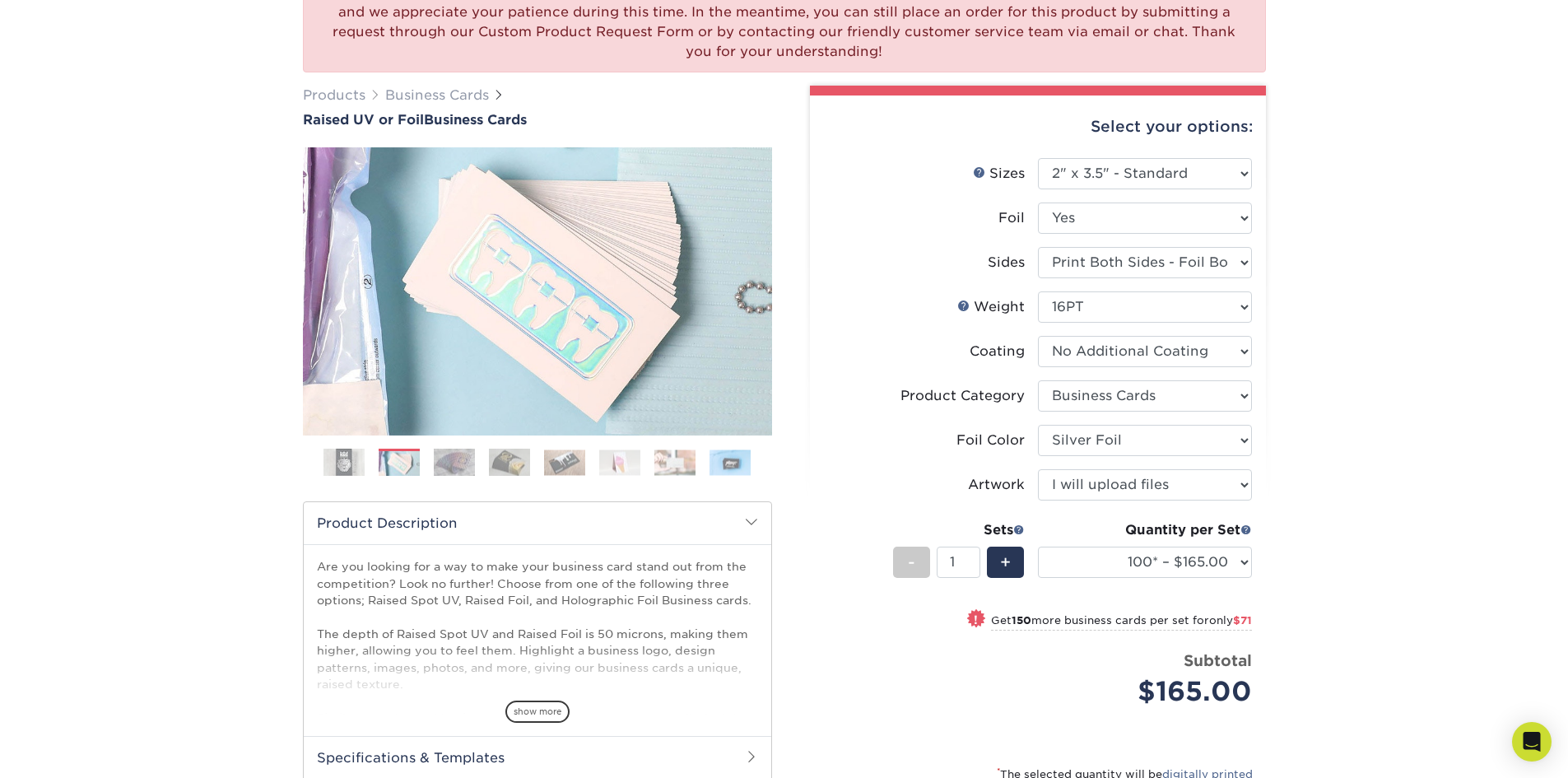
click at [465, 462] on img at bounding box center [454, 462] width 41 height 29
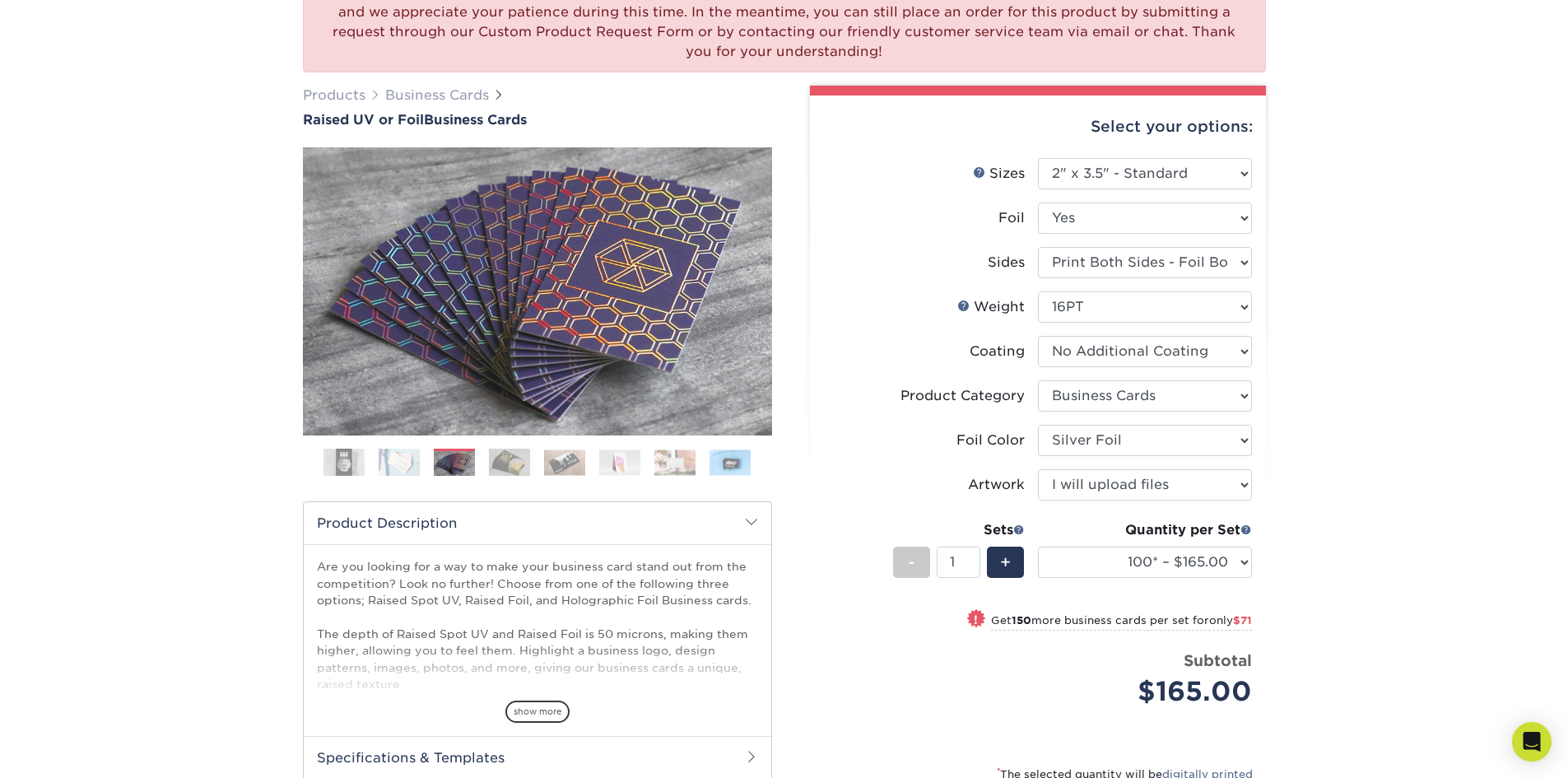
click at [539, 466] on ol at bounding box center [537, 468] width 469 height 40
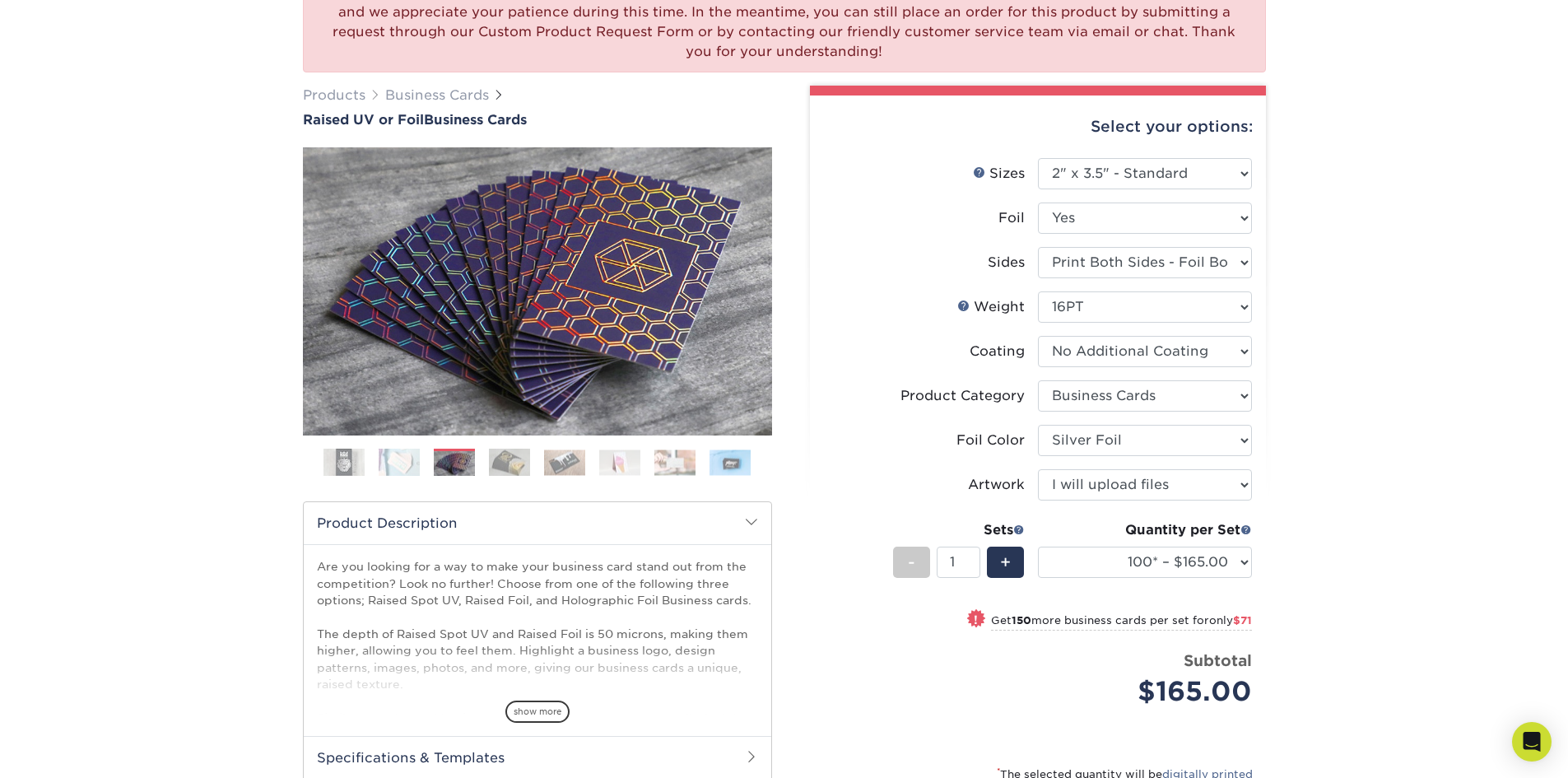
click at [508, 463] on img at bounding box center [509, 462] width 41 height 29
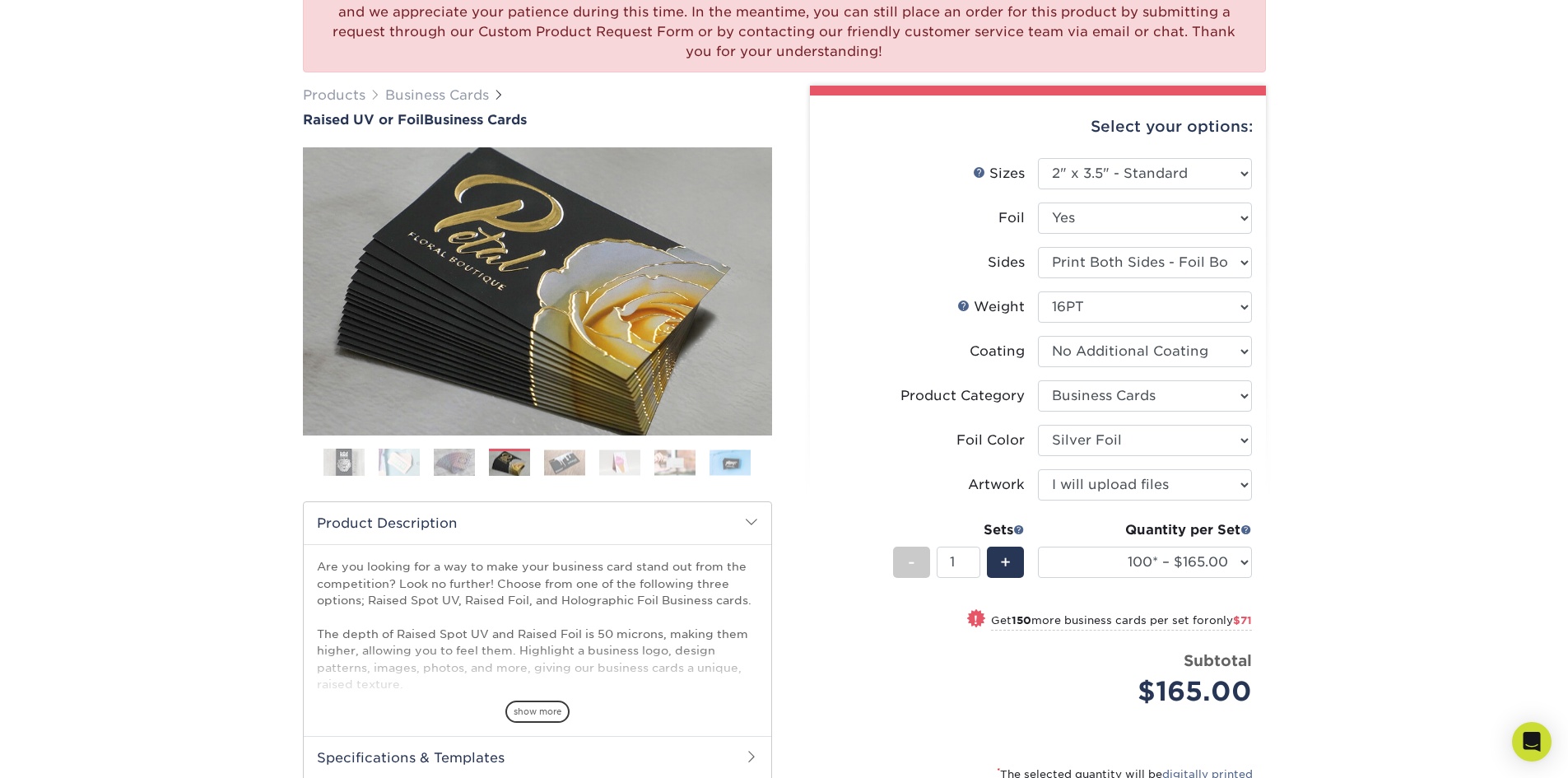
click at [561, 461] on img at bounding box center [564, 462] width 41 height 25
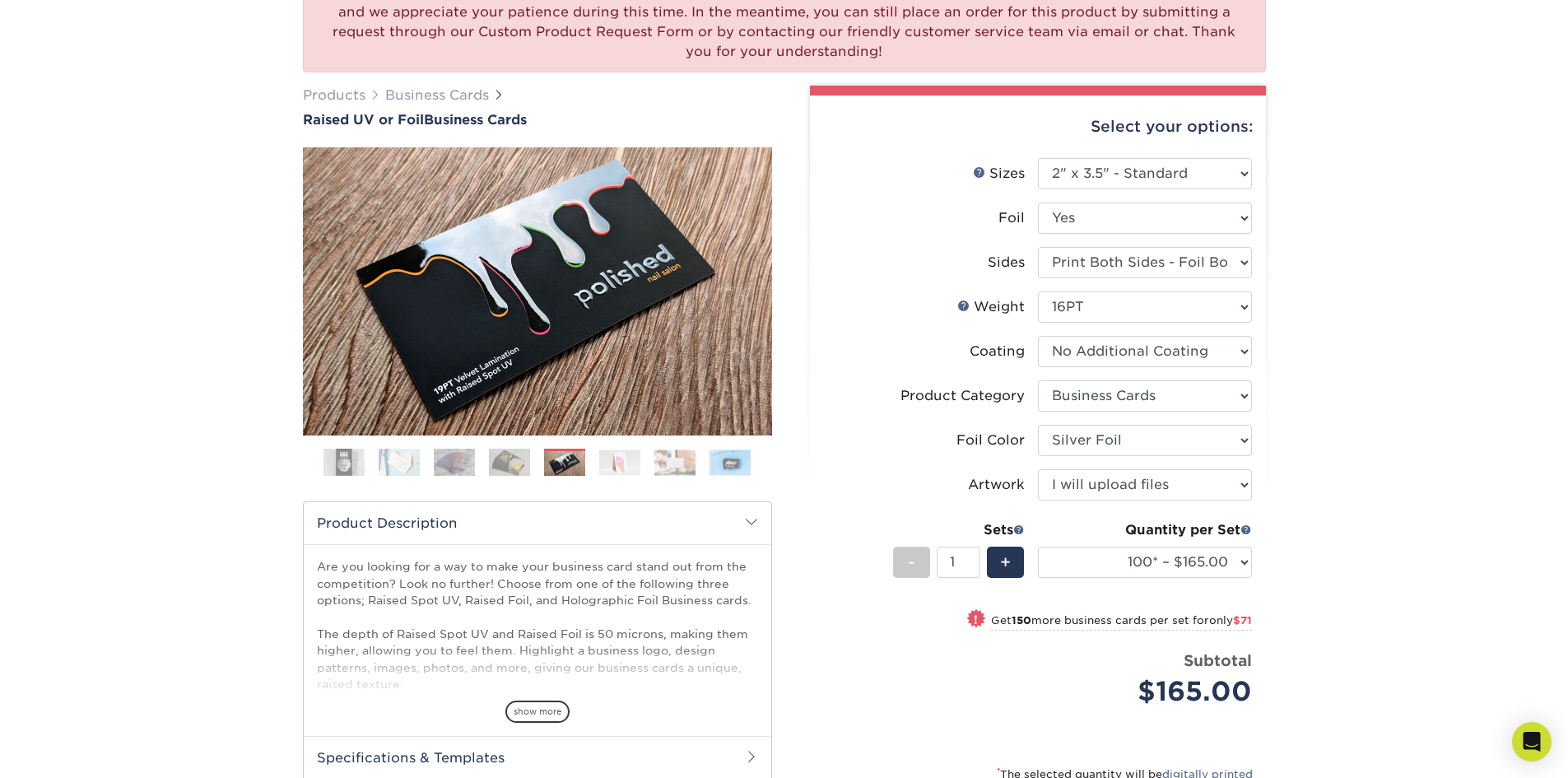
click at [599, 461] on img at bounding box center [619, 462] width 41 height 25
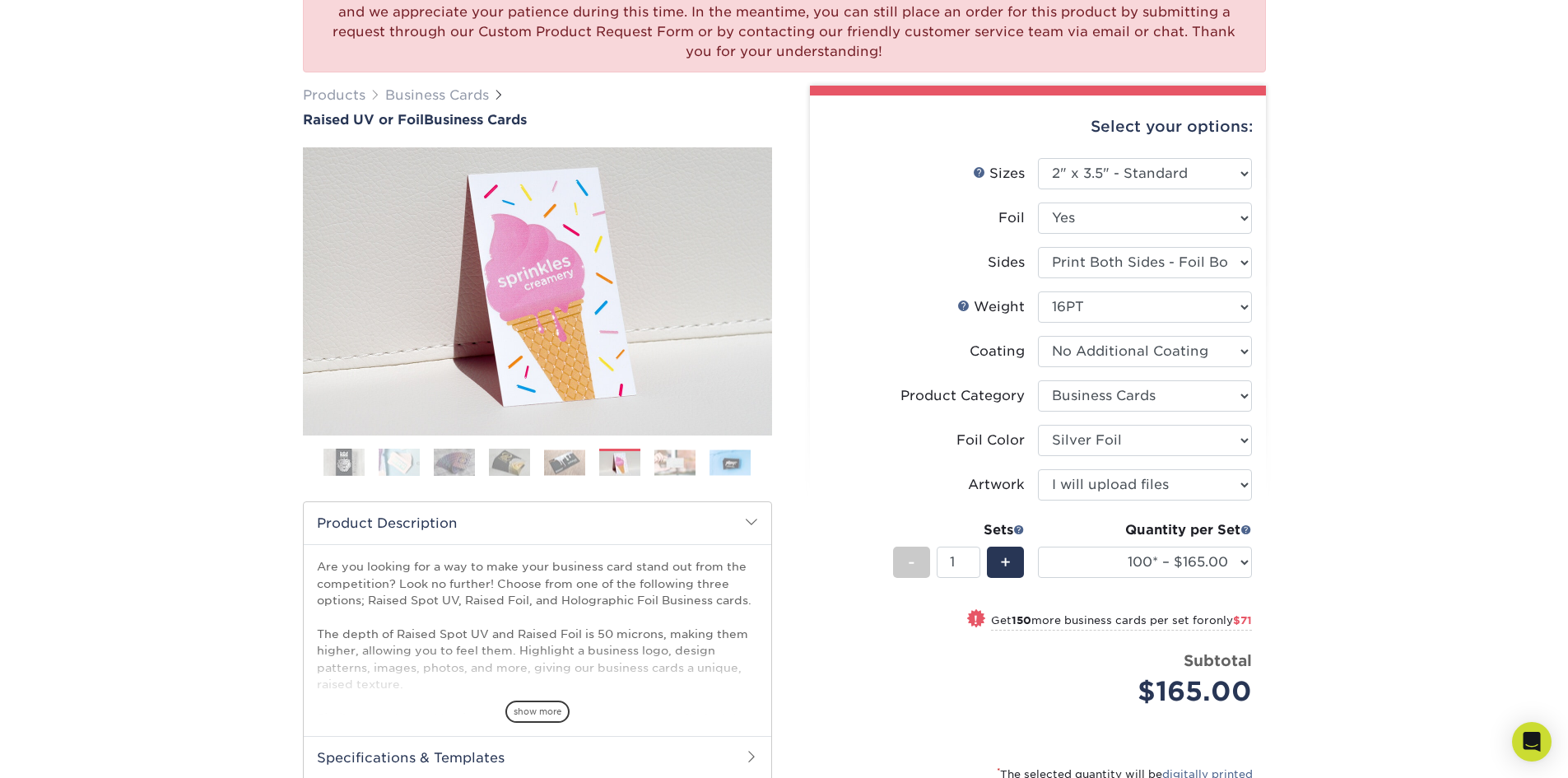
click at [681, 468] on img at bounding box center [674, 462] width 41 height 25
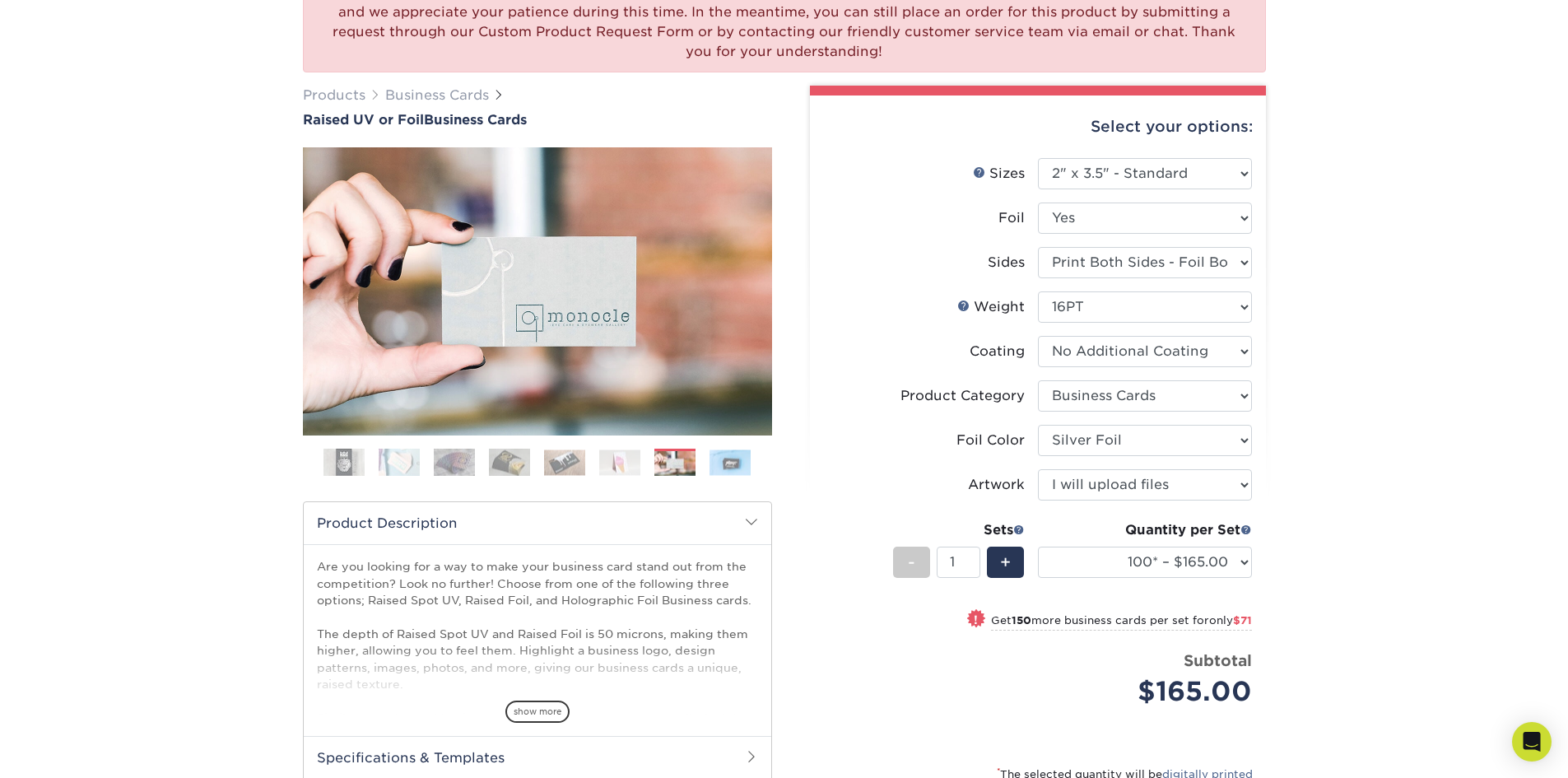
click at [728, 464] on img at bounding box center [729, 462] width 41 height 25
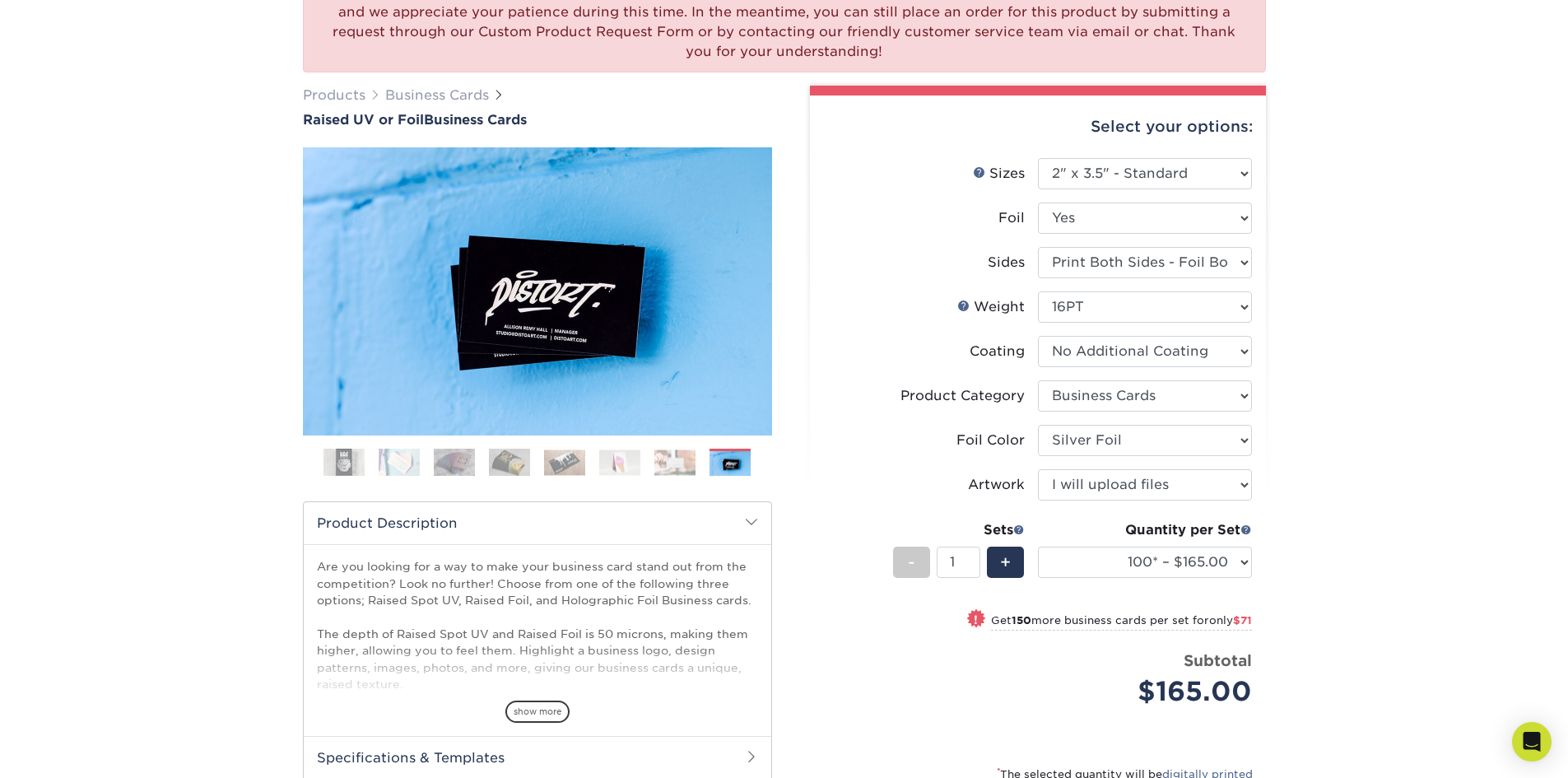
scroll to position [258, 0]
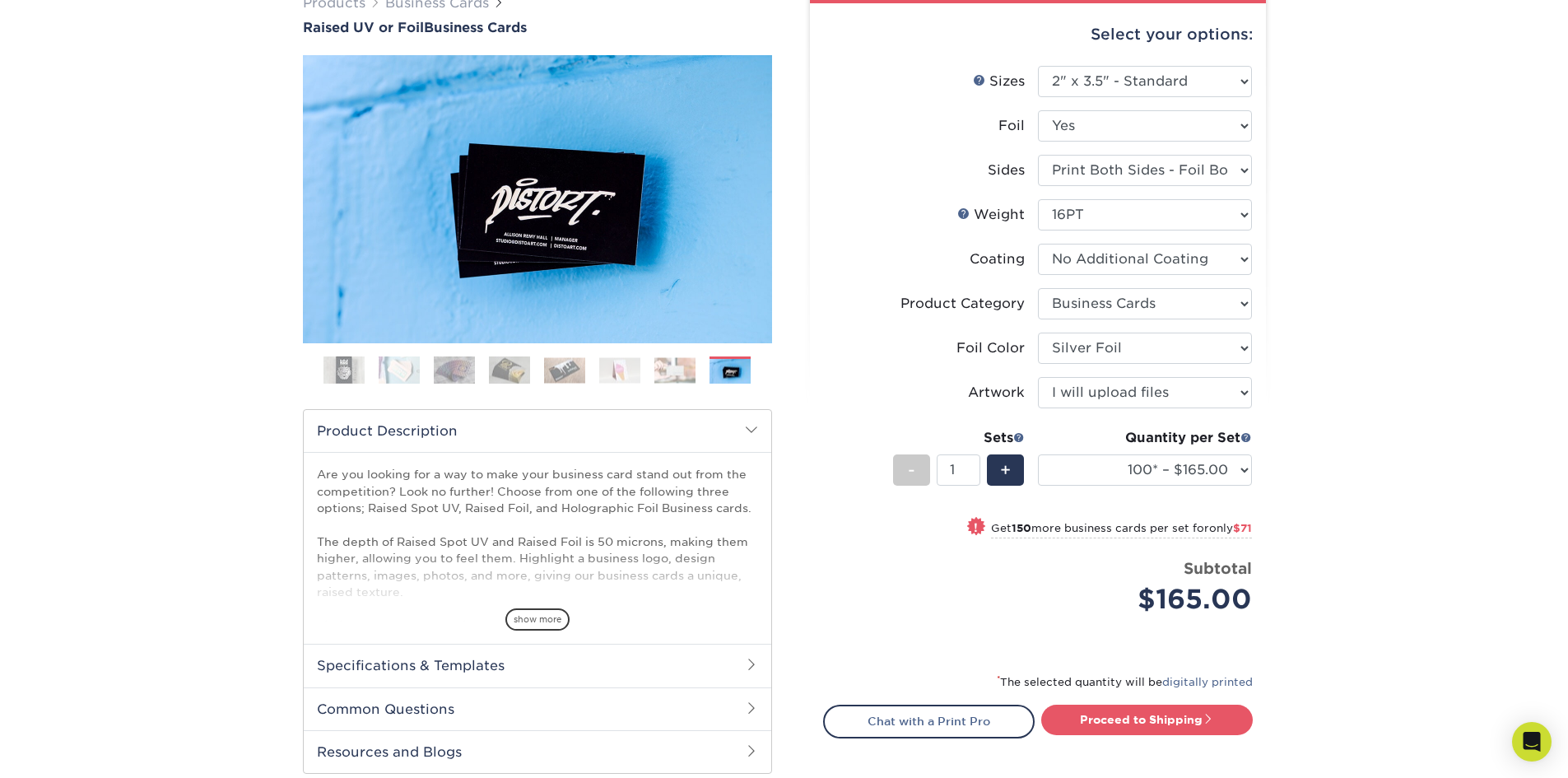
click at [753, 437] on h2 "Product Description" at bounding box center [537, 431] width 467 height 42
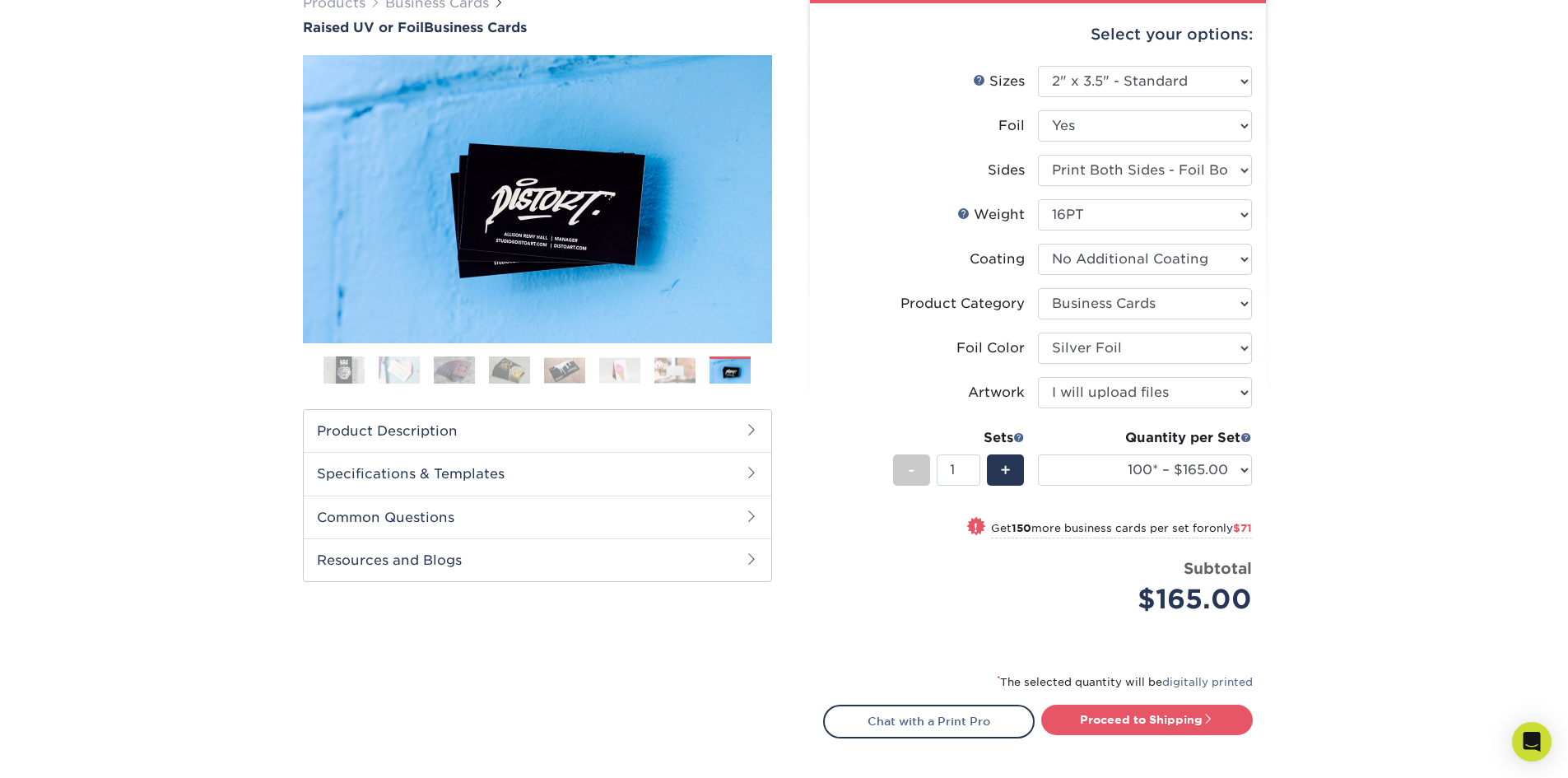
scroll to position [0, 0]
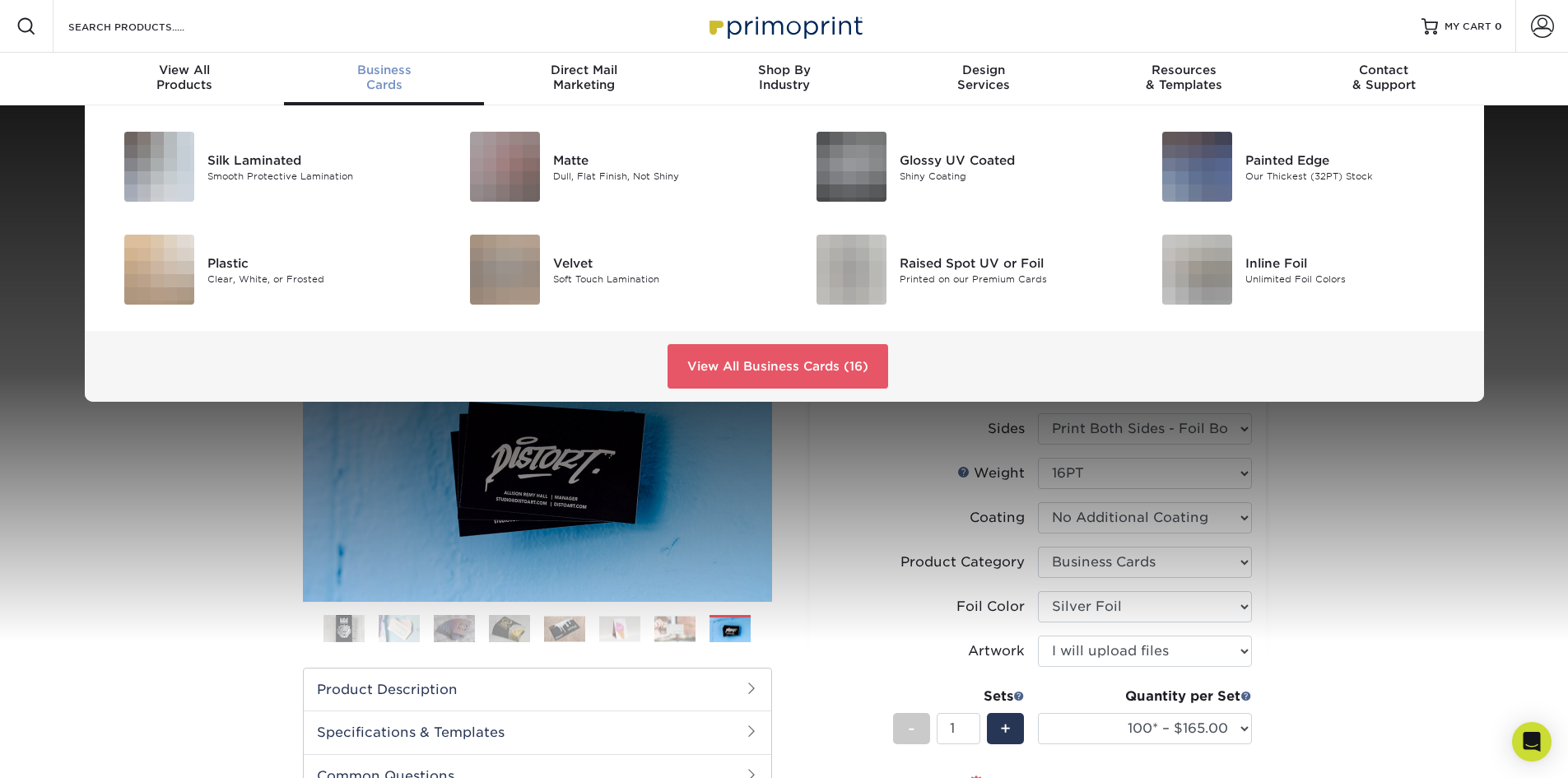
click at [377, 68] on span "Business" at bounding box center [383, 70] width 200 height 15
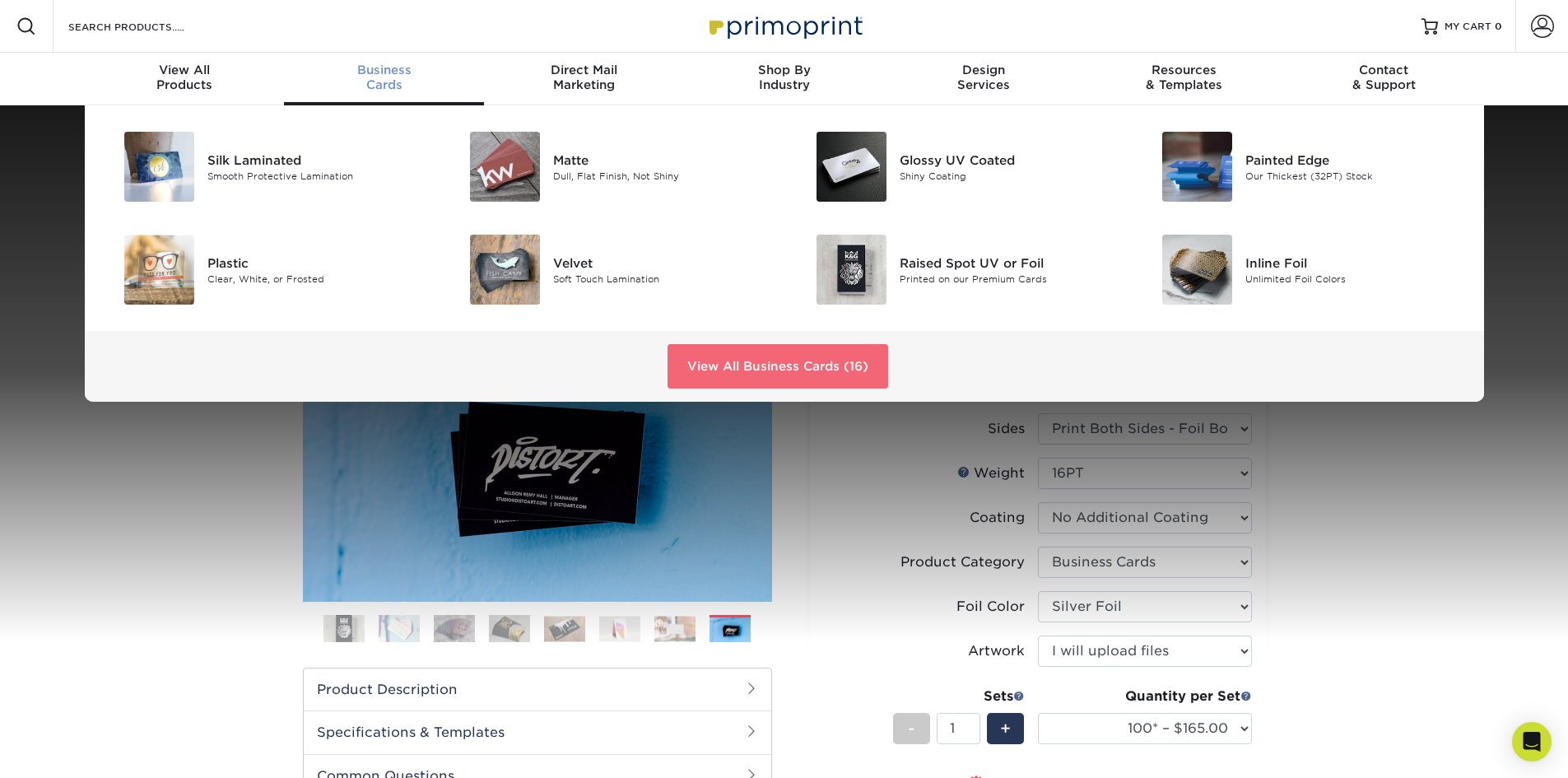
click at [695, 360] on link "View All Business Cards (16)" at bounding box center [778, 366] width 221 height 45
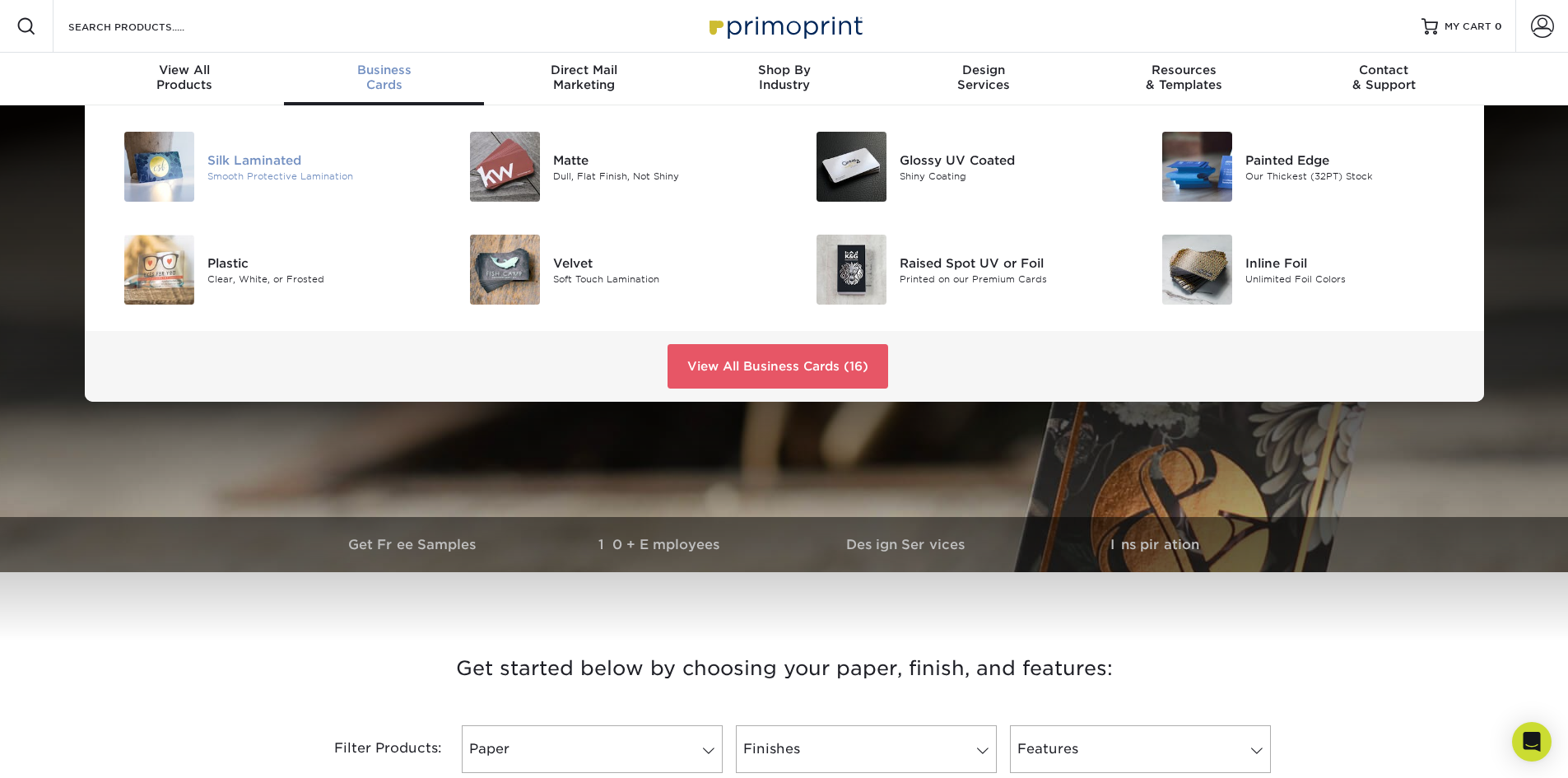
click at [249, 163] on div "Silk Laminated" at bounding box center [316, 159] width 218 height 18
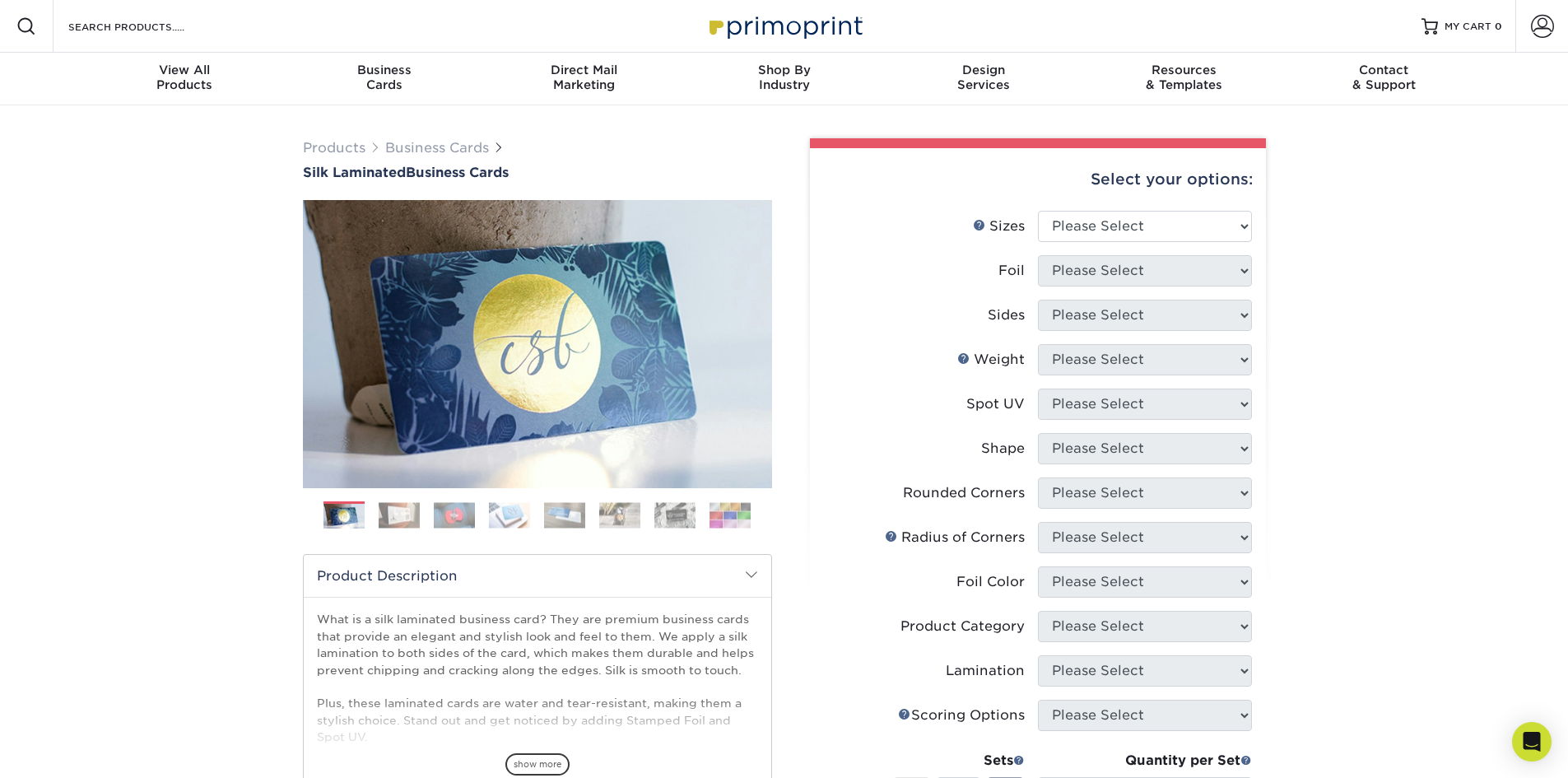
click at [399, 512] on img at bounding box center [399, 515] width 41 height 25
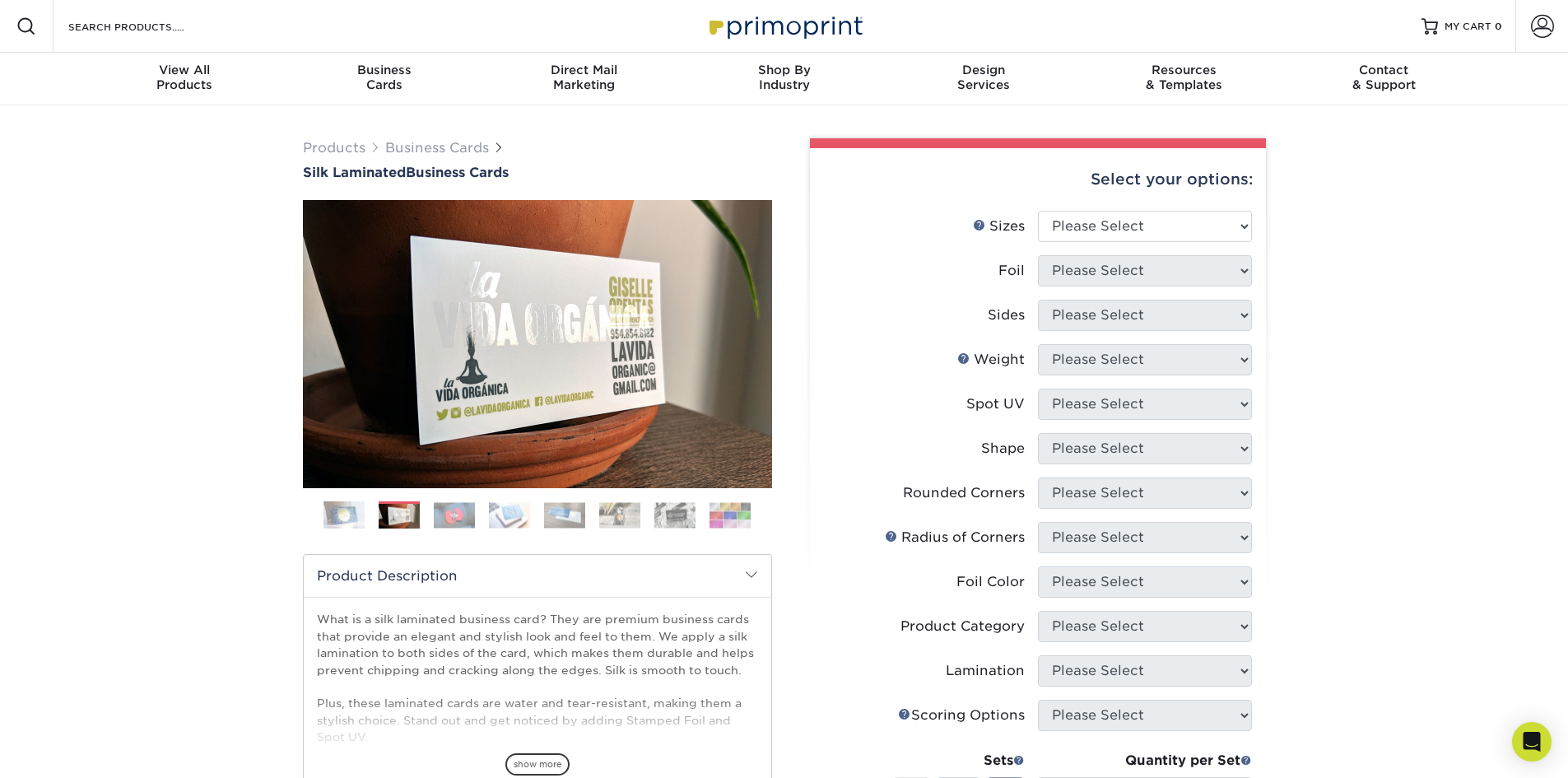
click at [450, 521] on img at bounding box center [454, 515] width 41 height 25
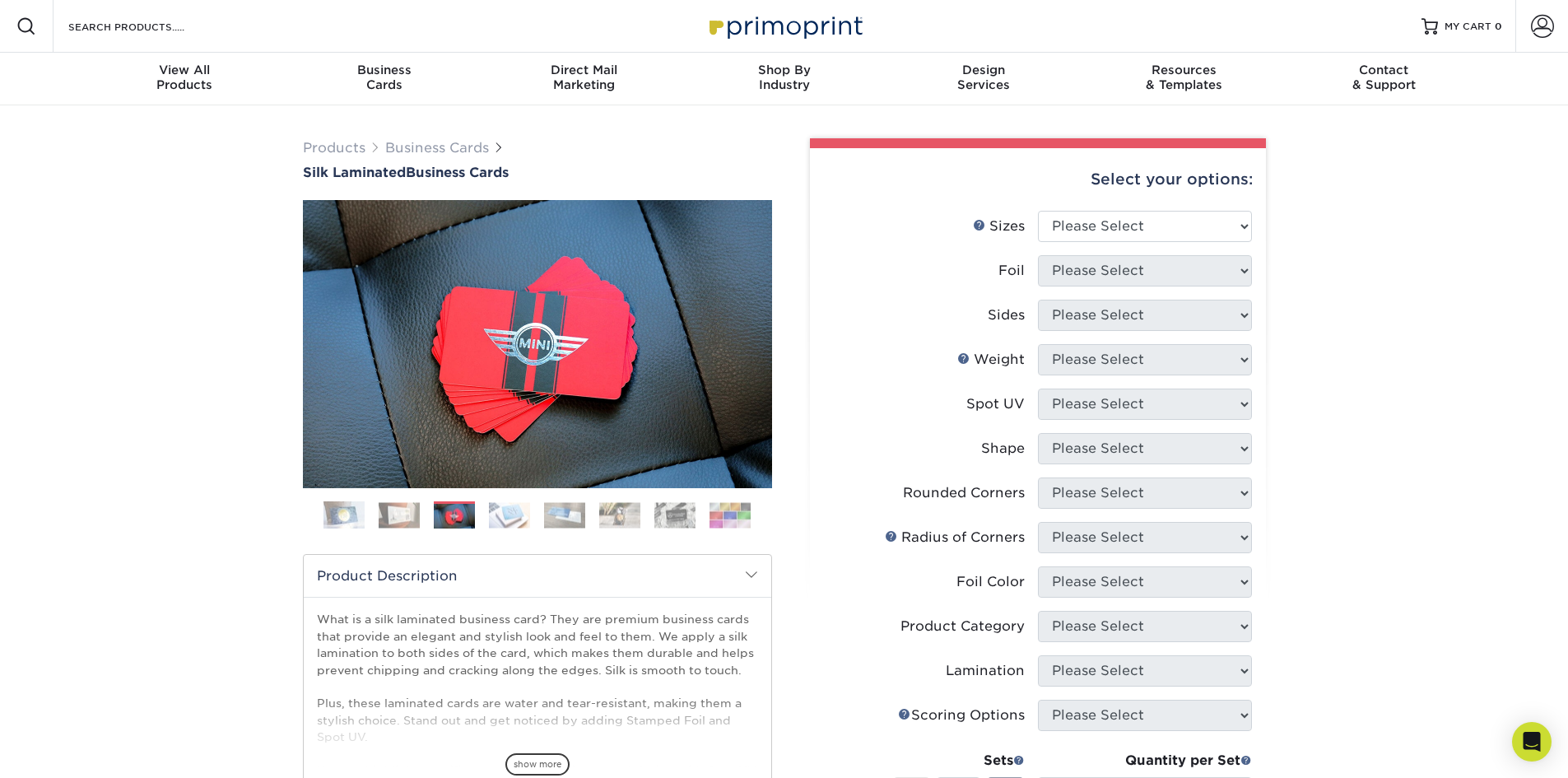
click at [504, 519] on img at bounding box center [509, 515] width 41 height 25
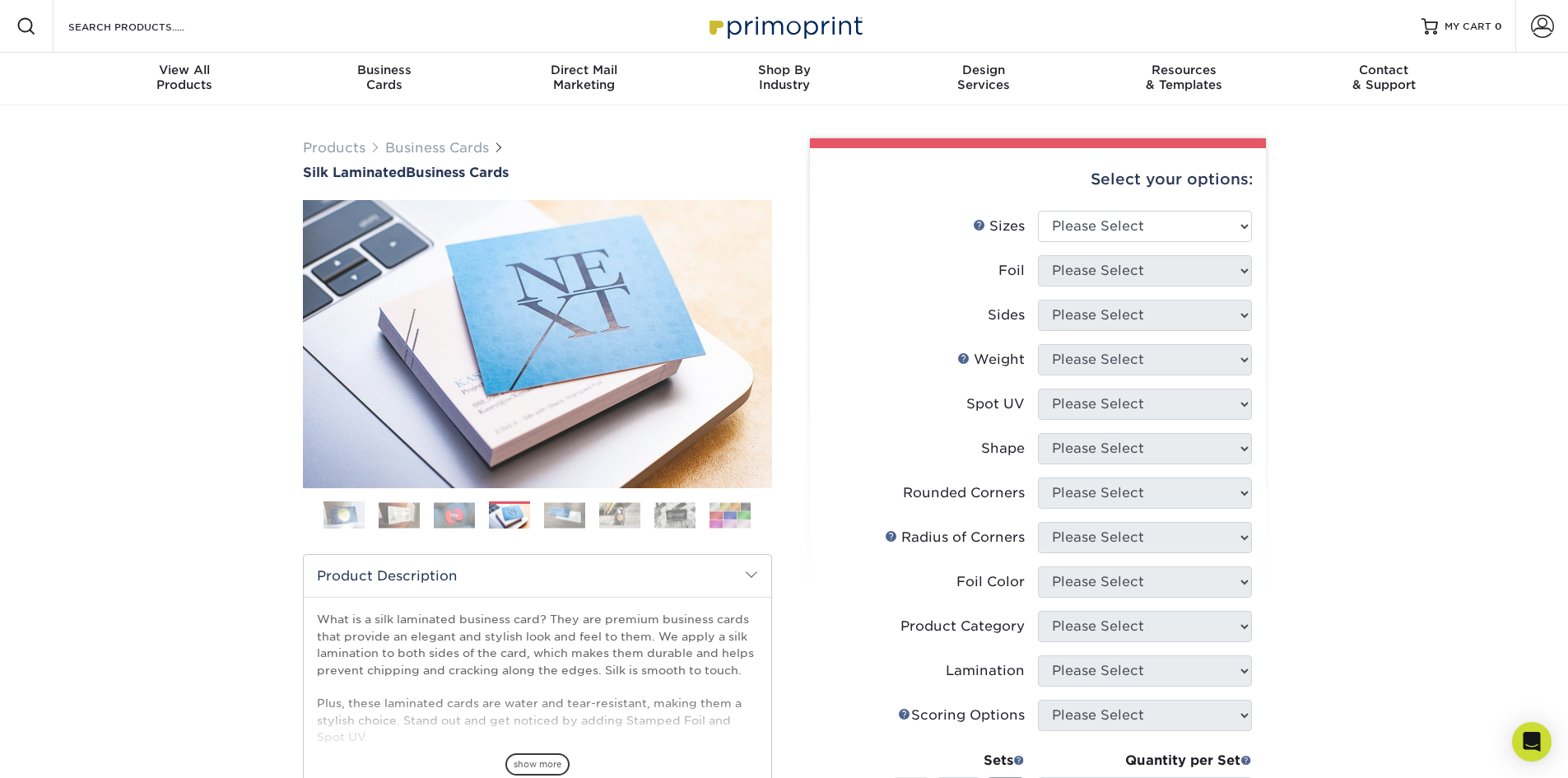
click at [560, 514] on img at bounding box center [564, 515] width 41 height 25
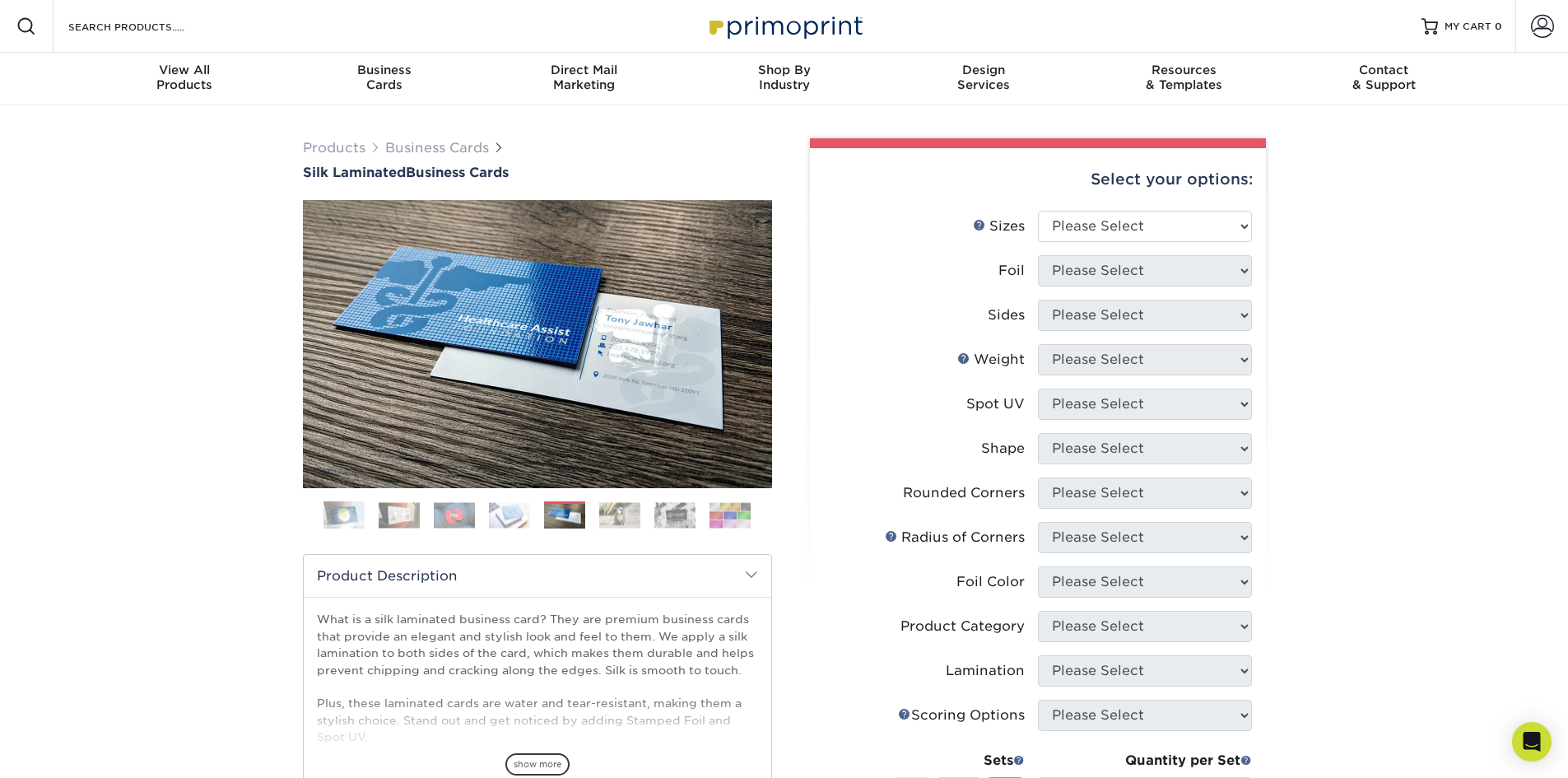
click at [606, 514] on img at bounding box center [619, 515] width 41 height 25
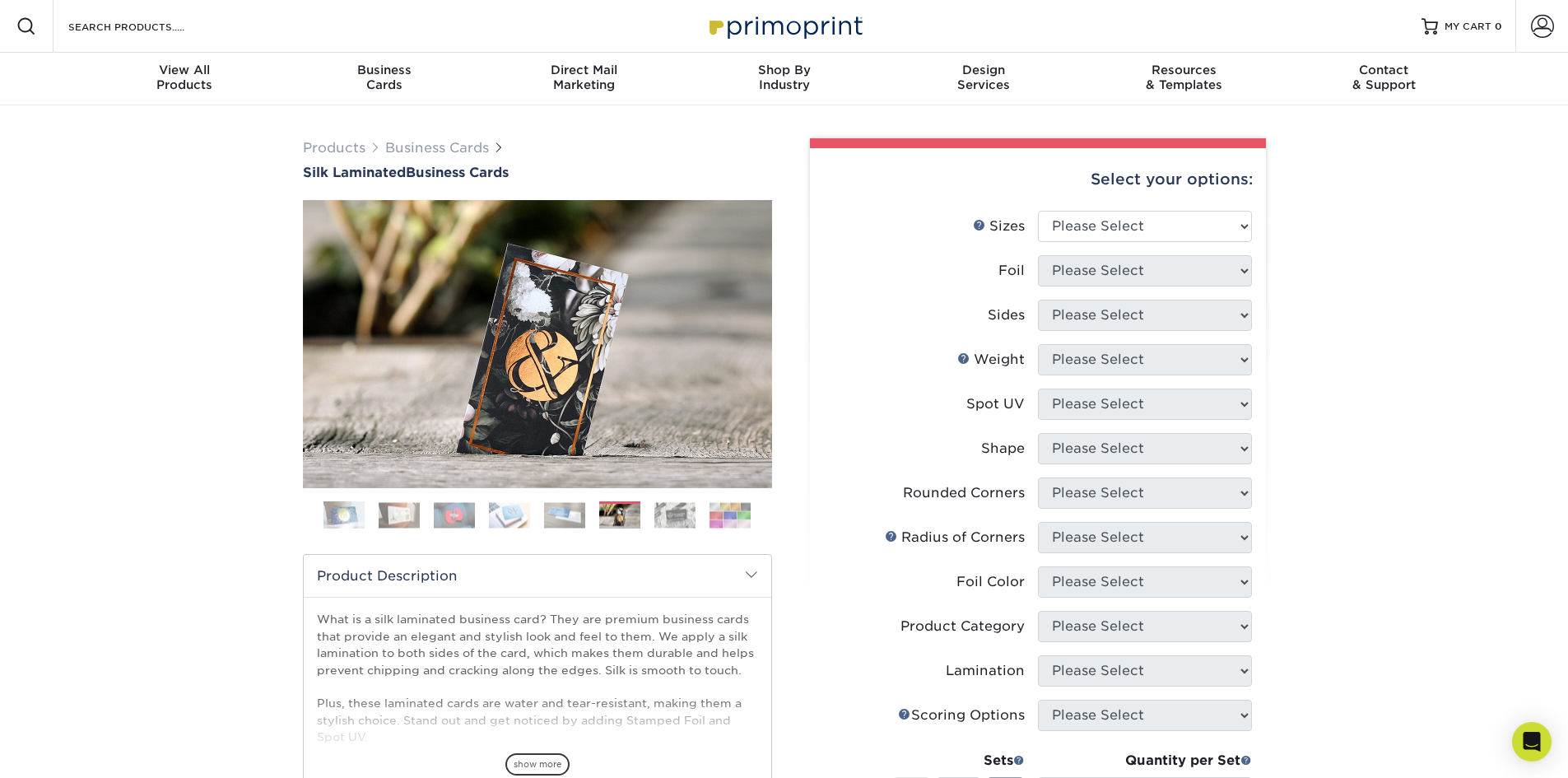
click at [716, 514] on img at bounding box center [729, 515] width 41 height 25
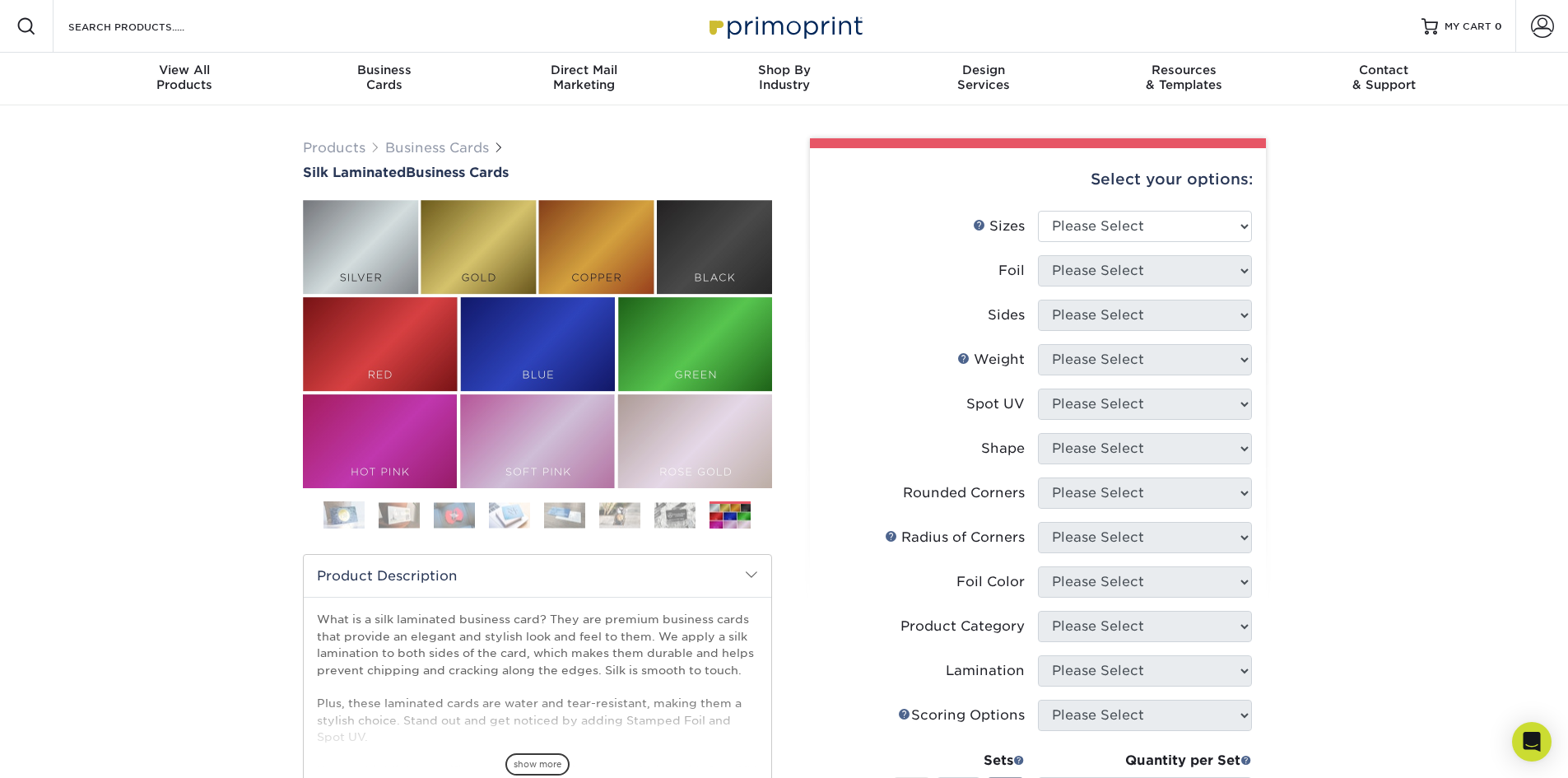
click at [678, 514] on img at bounding box center [674, 515] width 41 height 25
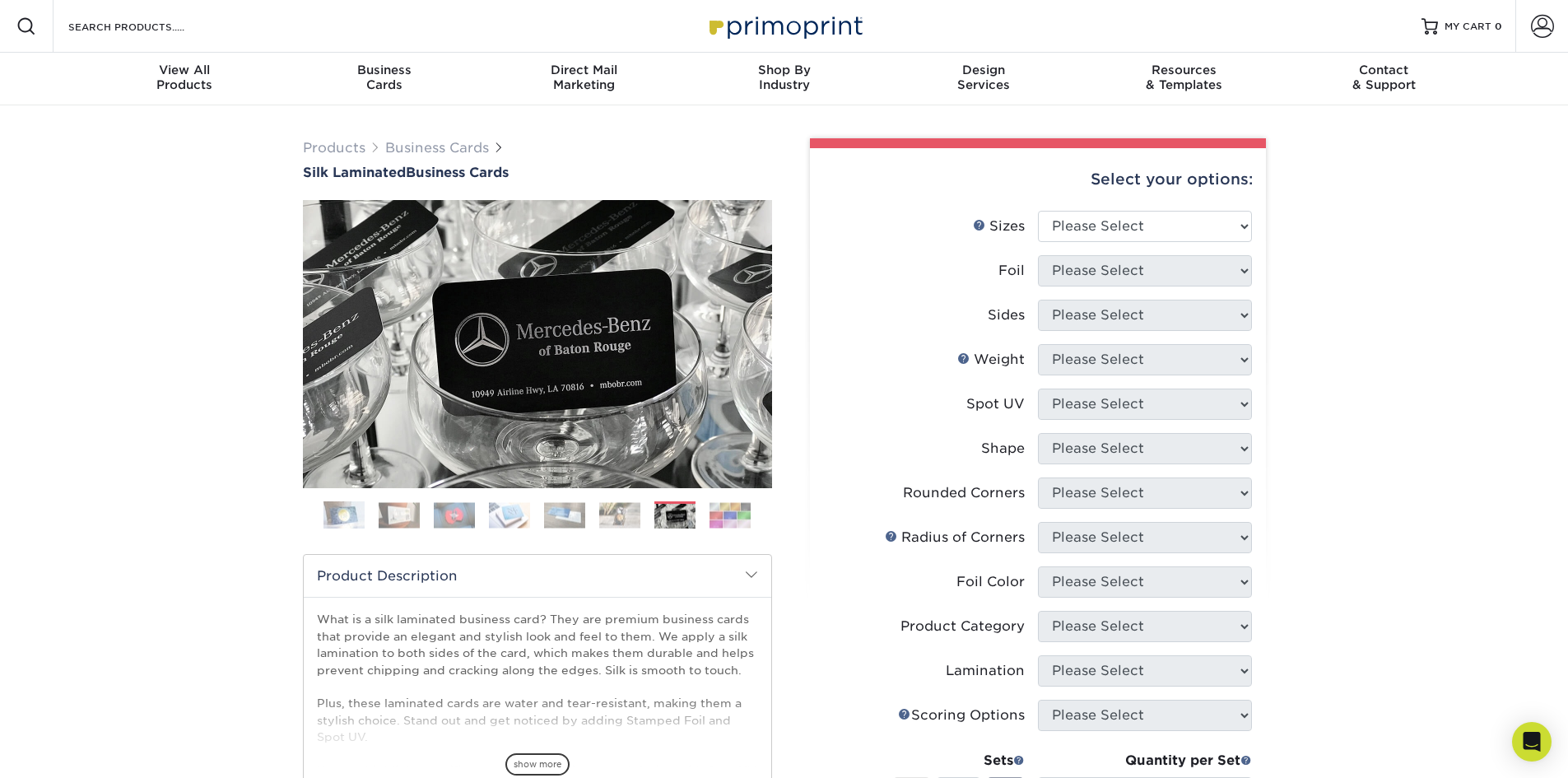
click at [730, 512] on img at bounding box center [729, 515] width 41 height 25
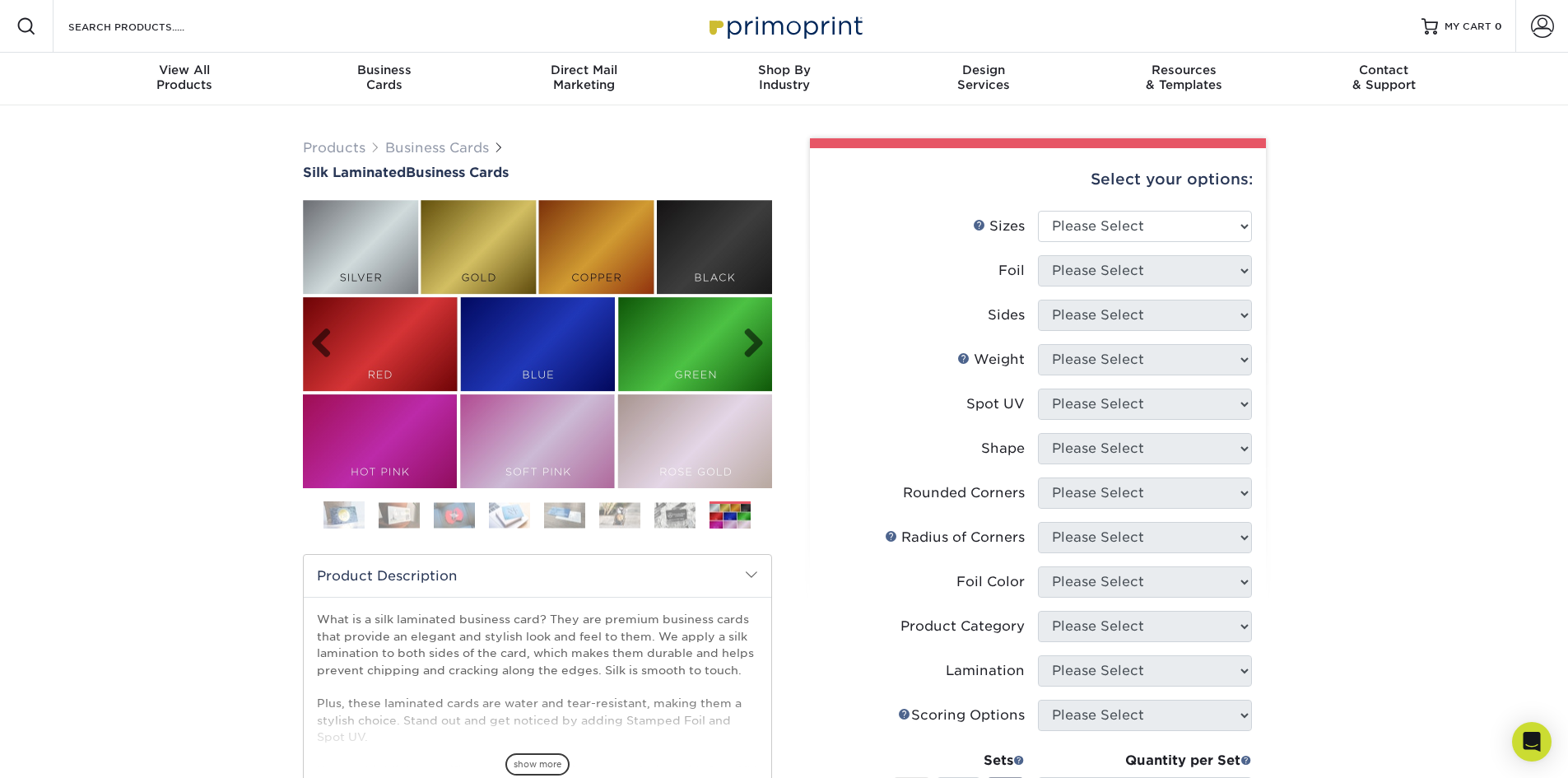
click at [351, 254] on img at bounding box center [537, 344] width 469 height 288
click at [340, 521] on img at bounding box center [344, 515] width 41 height 41
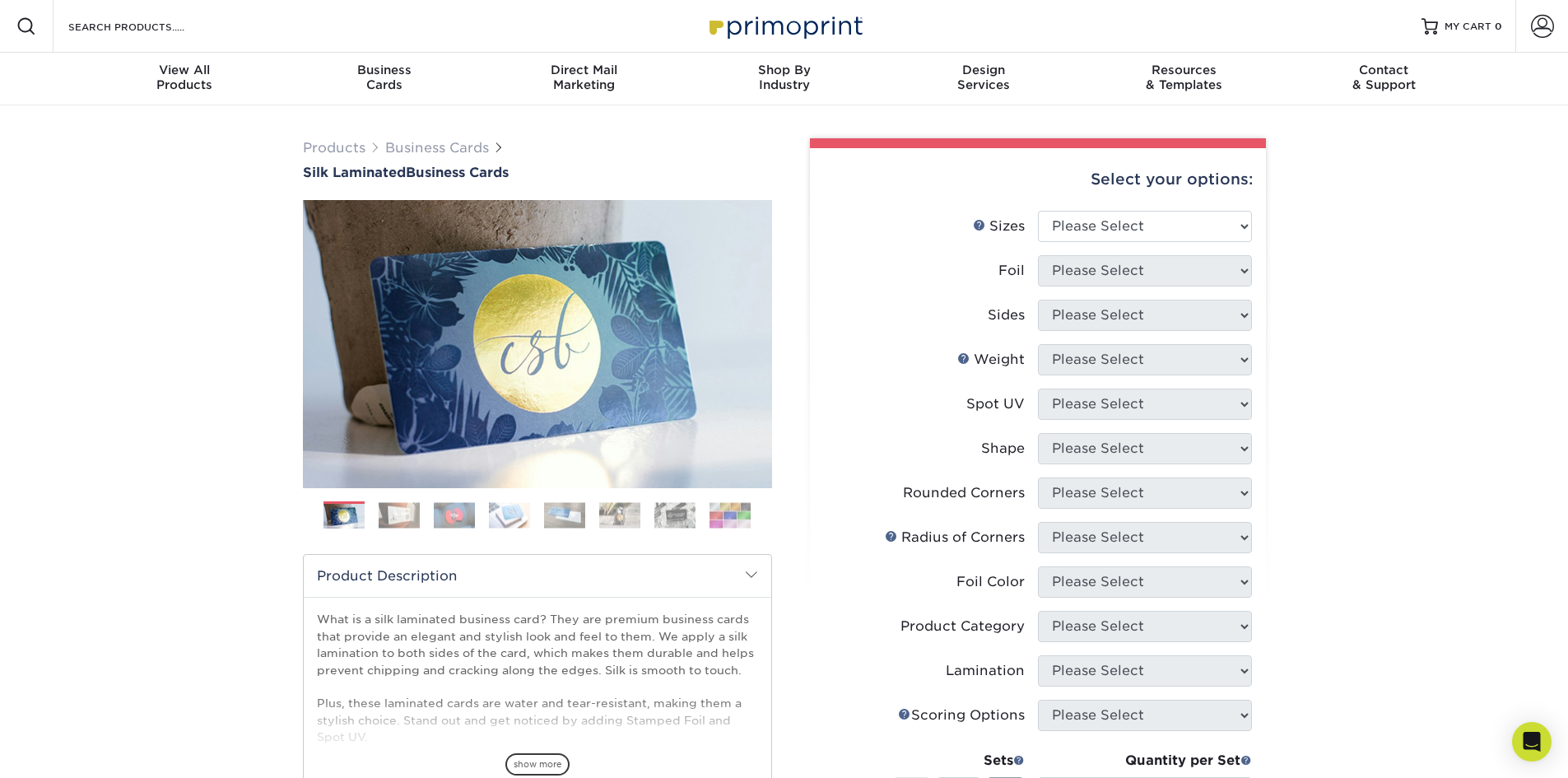
click at [384, 516] on img at bounding box center [399, 515] width 41 height 25
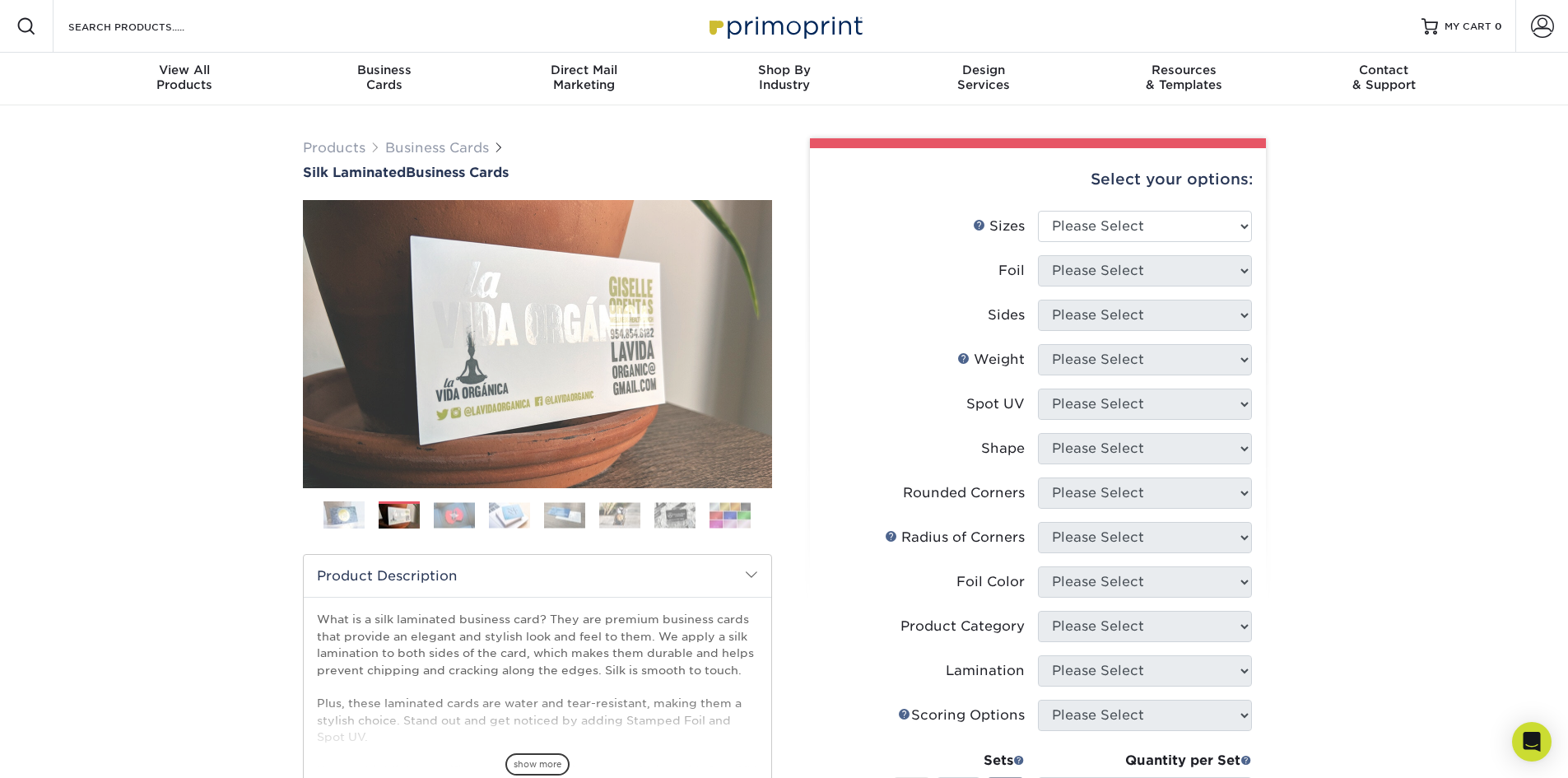
click at [462, 517] on img at bounding box center [454, 515] width 41 height 25
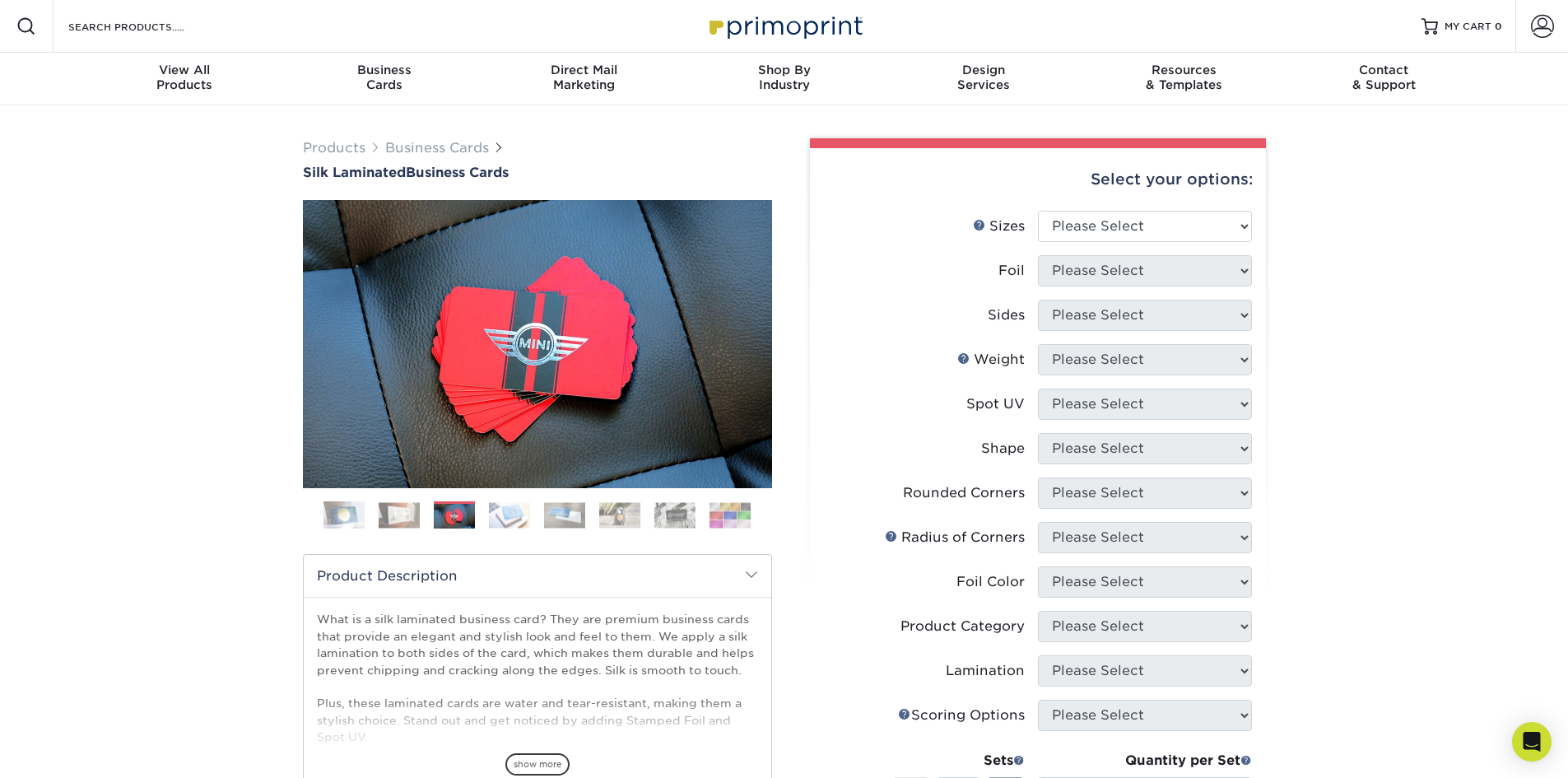
click at [381, 525] on img at bounding box center [399, 515] width 41 height 25
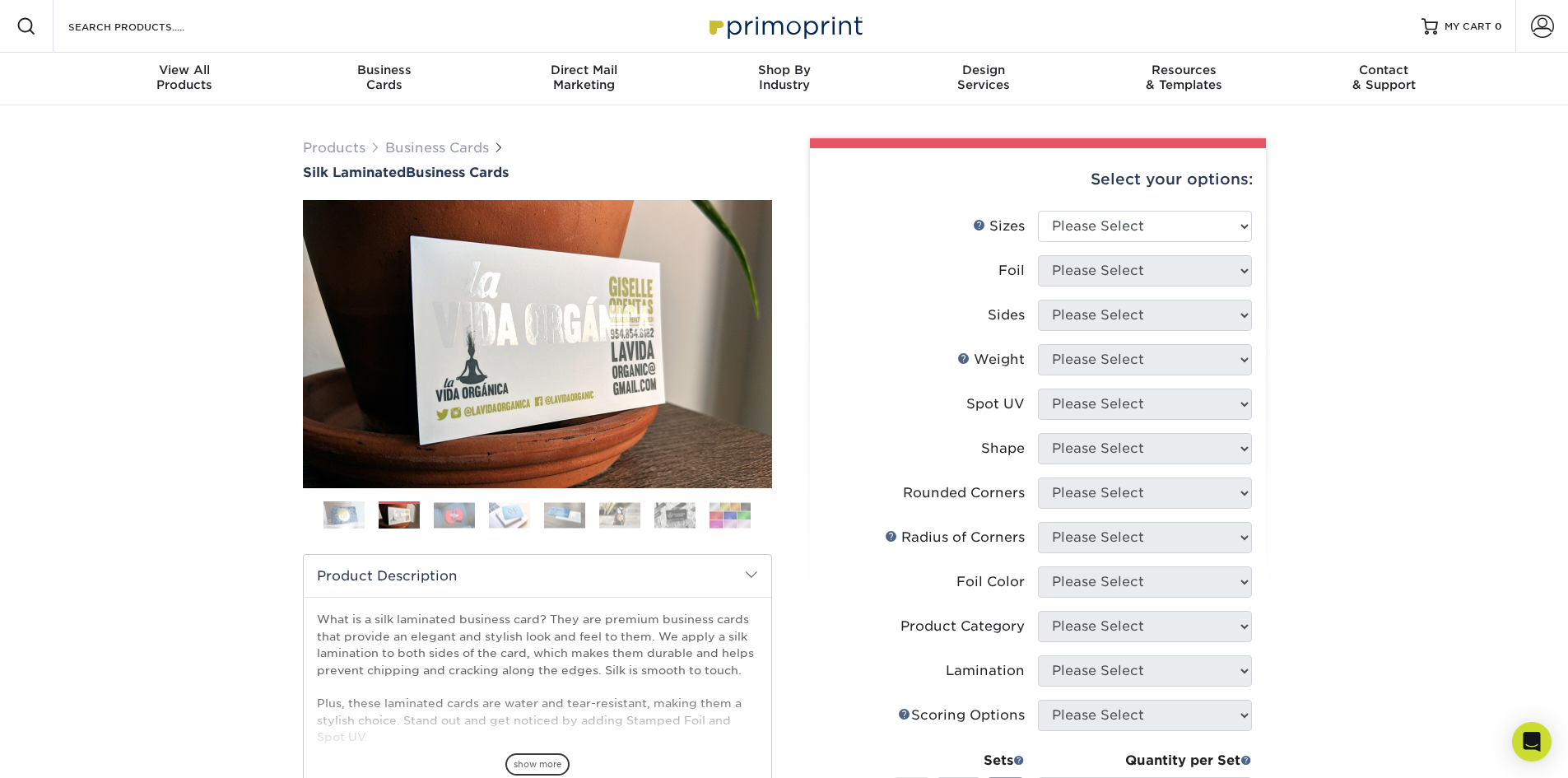
click at [613, 517] on img at bounding box center [619, 515] width 41 height 25
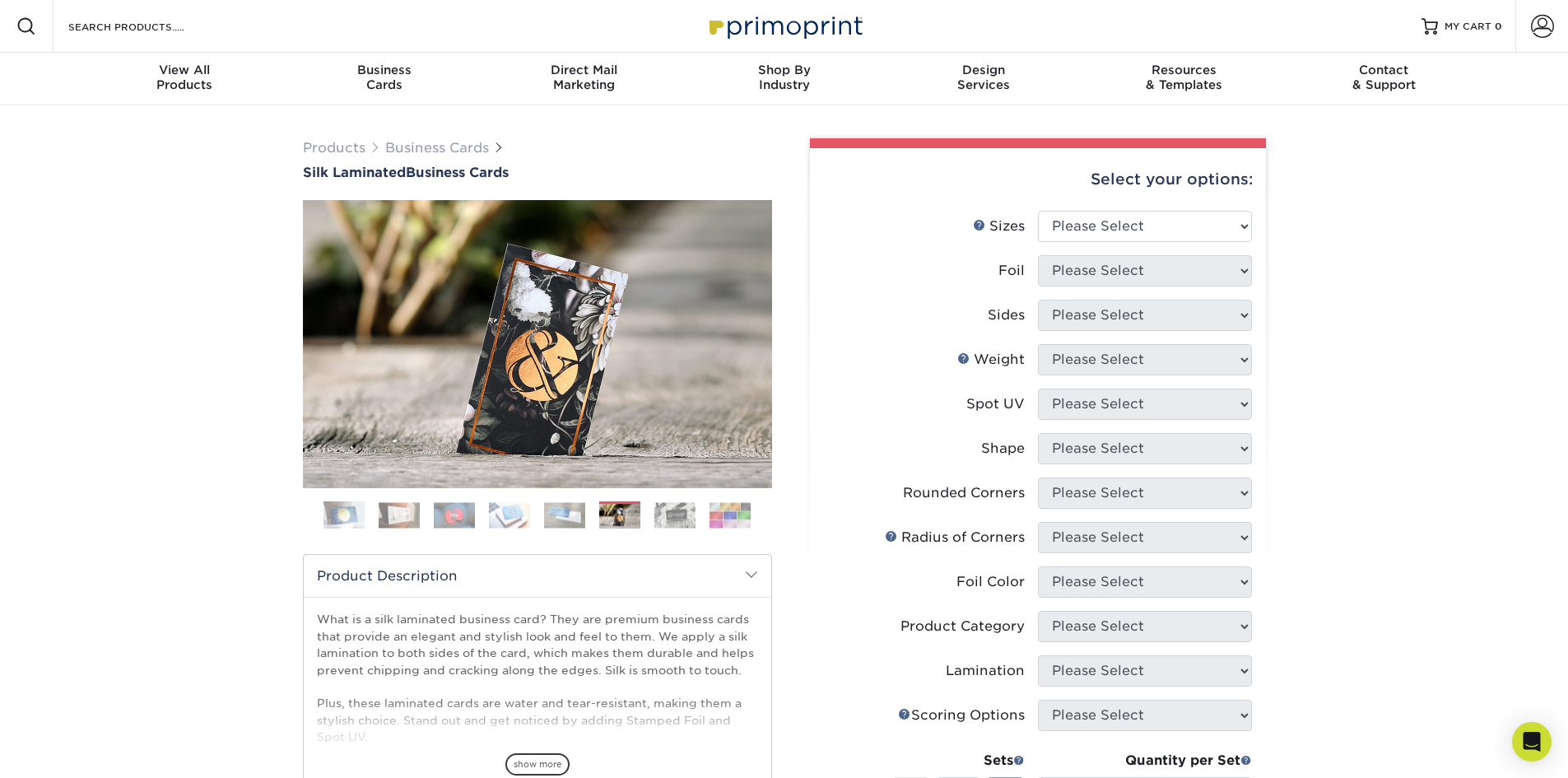
click at [674, 517] on img at bounding box center [674, 515] width 41 height 25
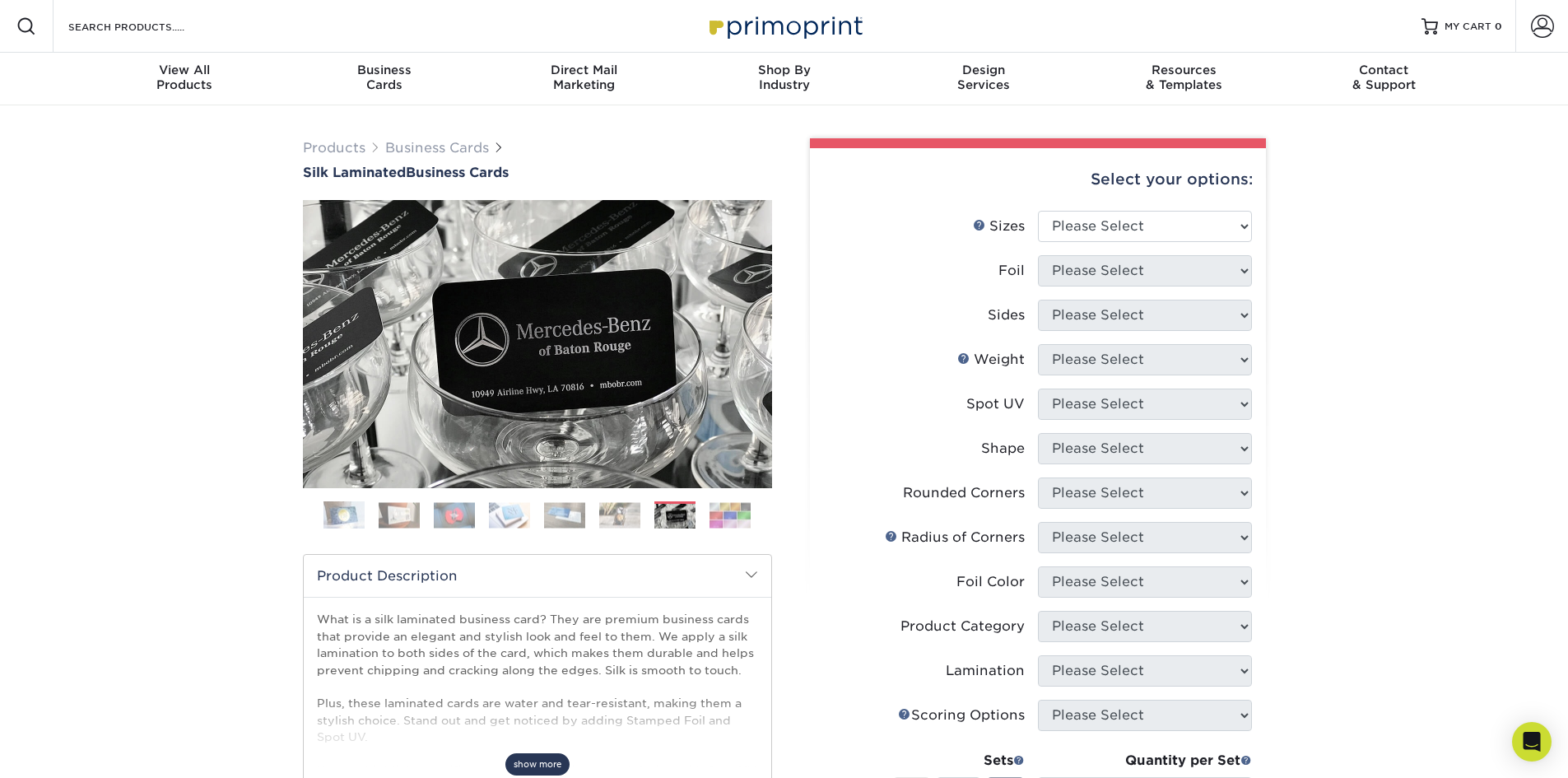
click at [517, 762] on span "show more" at bounding box center [537, 764] width 64 height 22
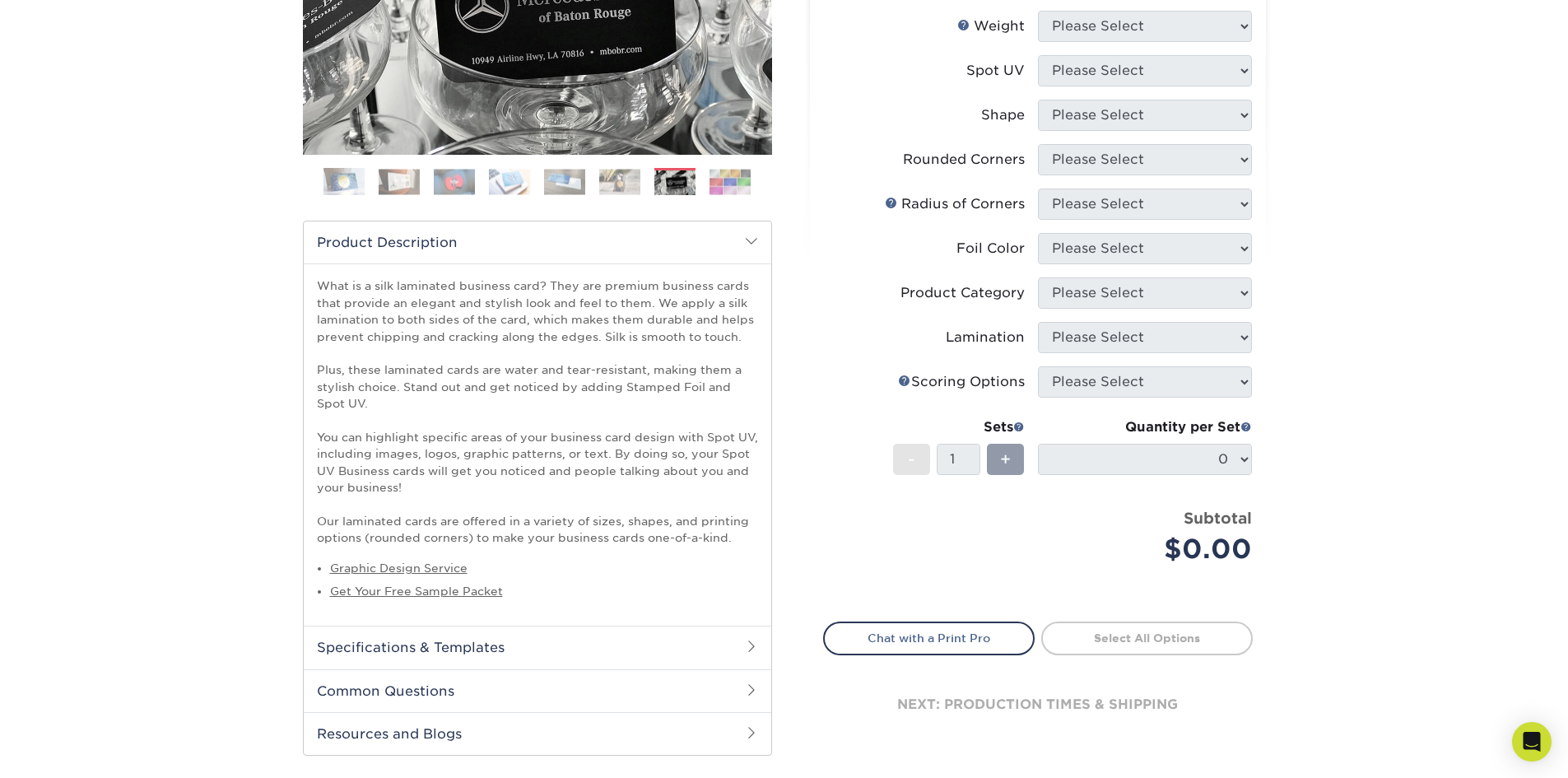
scroll to position [335, 0]
click at [754, 641] on span at bounding box center [751, 645] width 14 height 14
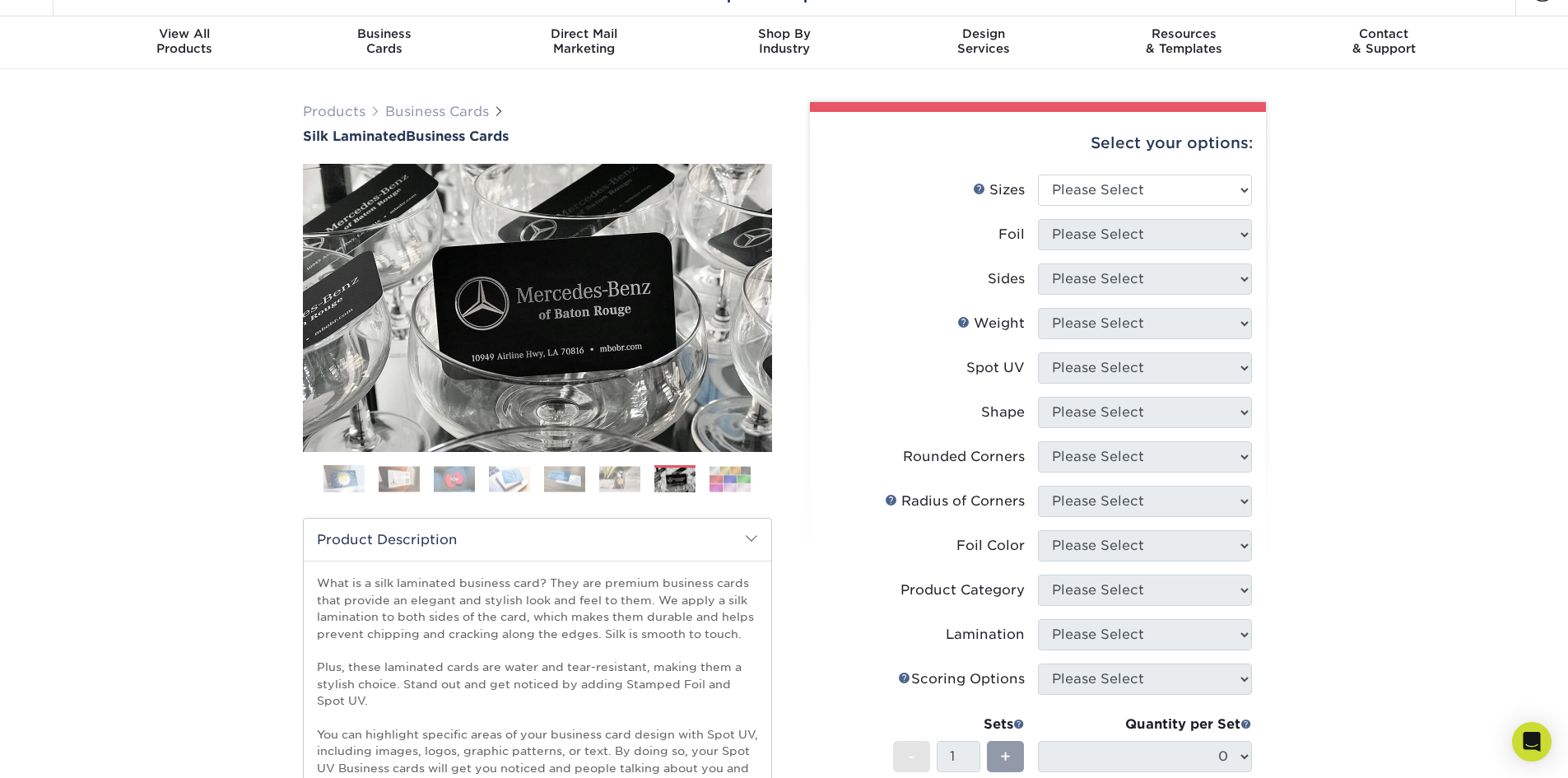
scroll to position [0, 0]
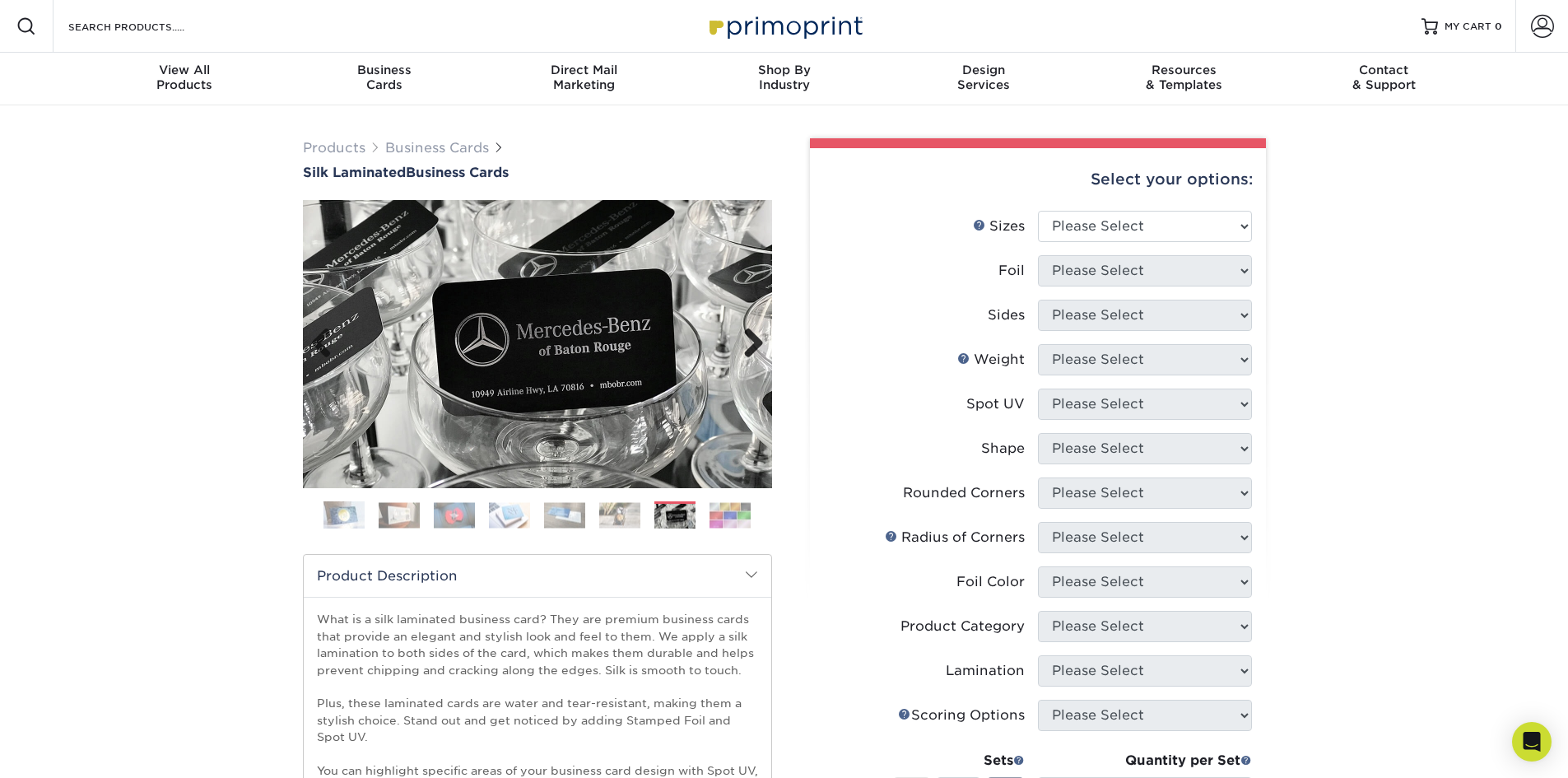
click at [754, 340] on link "Next" at bounding box center [747, 344] width 33 height 33
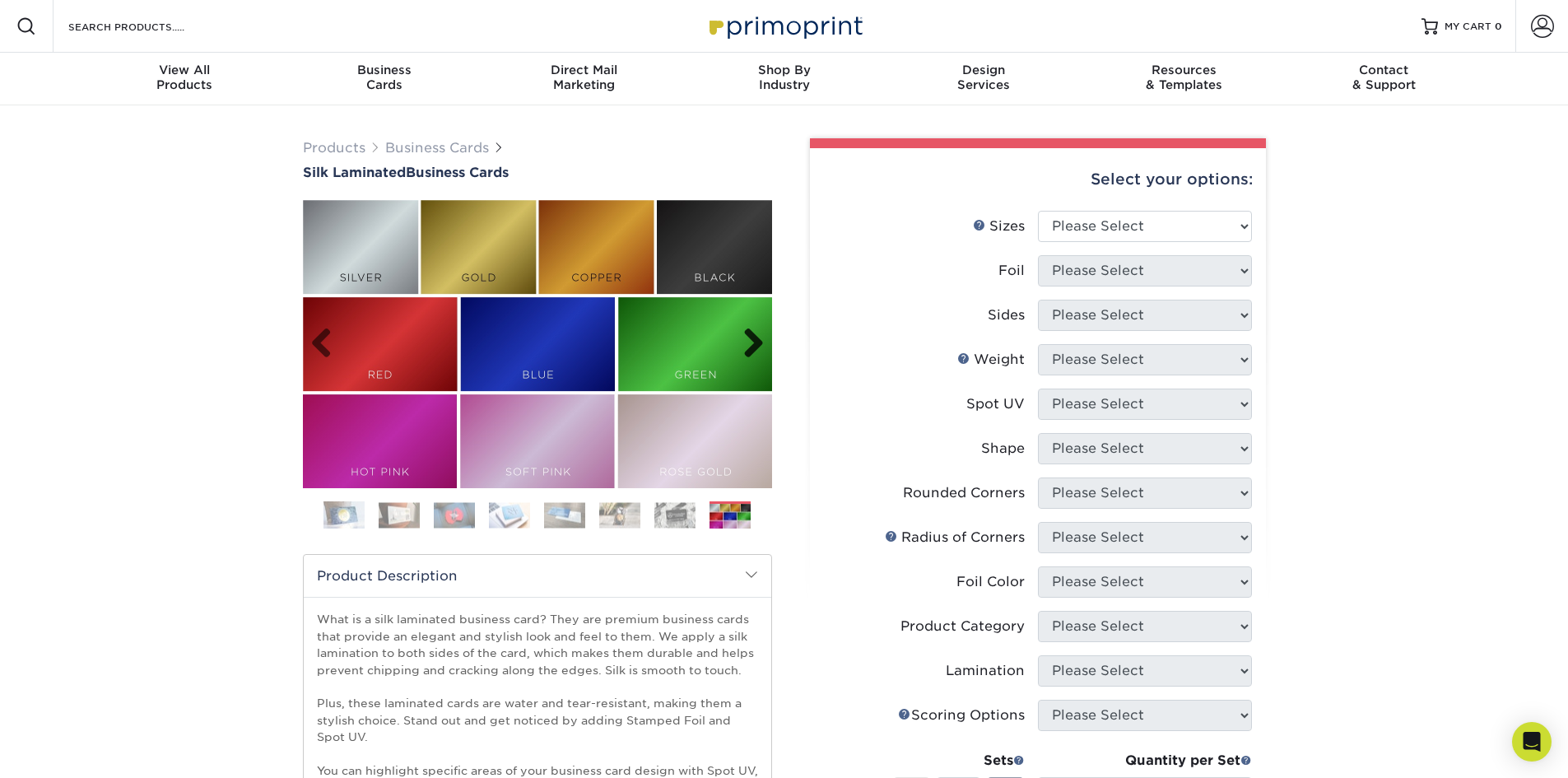
click at [758, 339] on link "Next" at bounding box center [747, 344] width 33 height 33
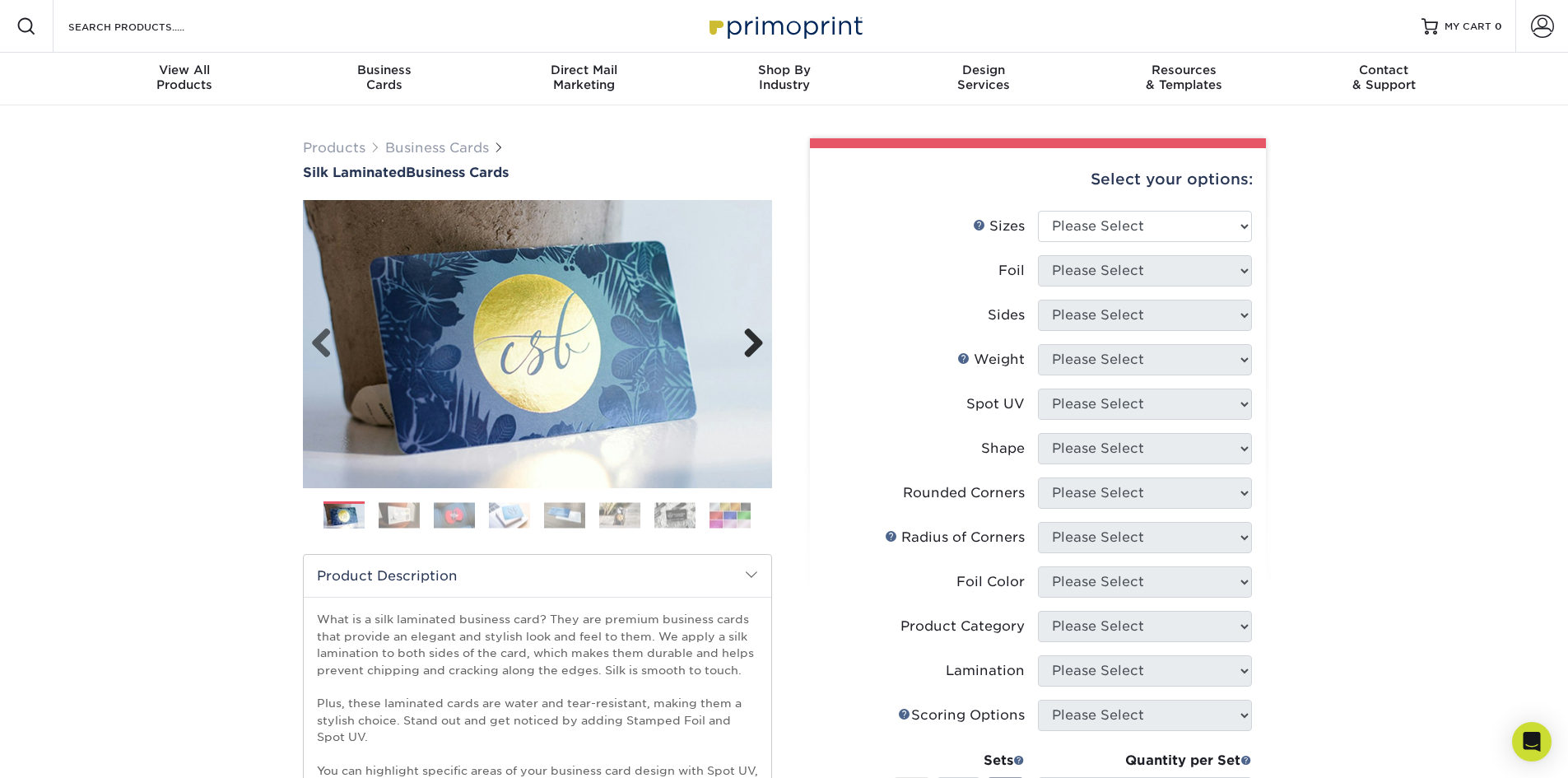
click at [756, 339] on link "Next" at bounding box center [747, 344] width 33 height 33
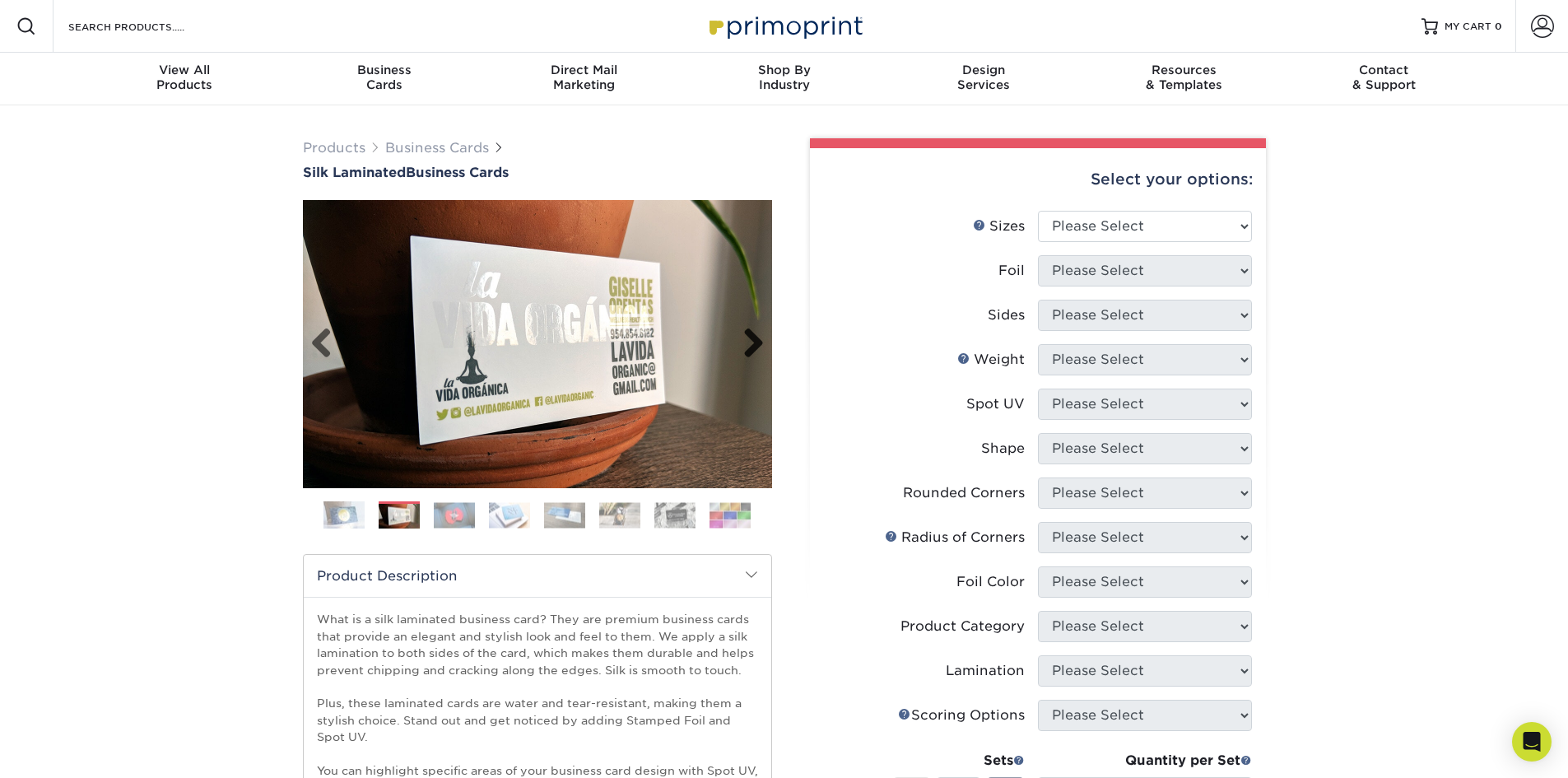
click at [756, 339] on link "Next" at bounding box center [747, 344] width 33 height 33
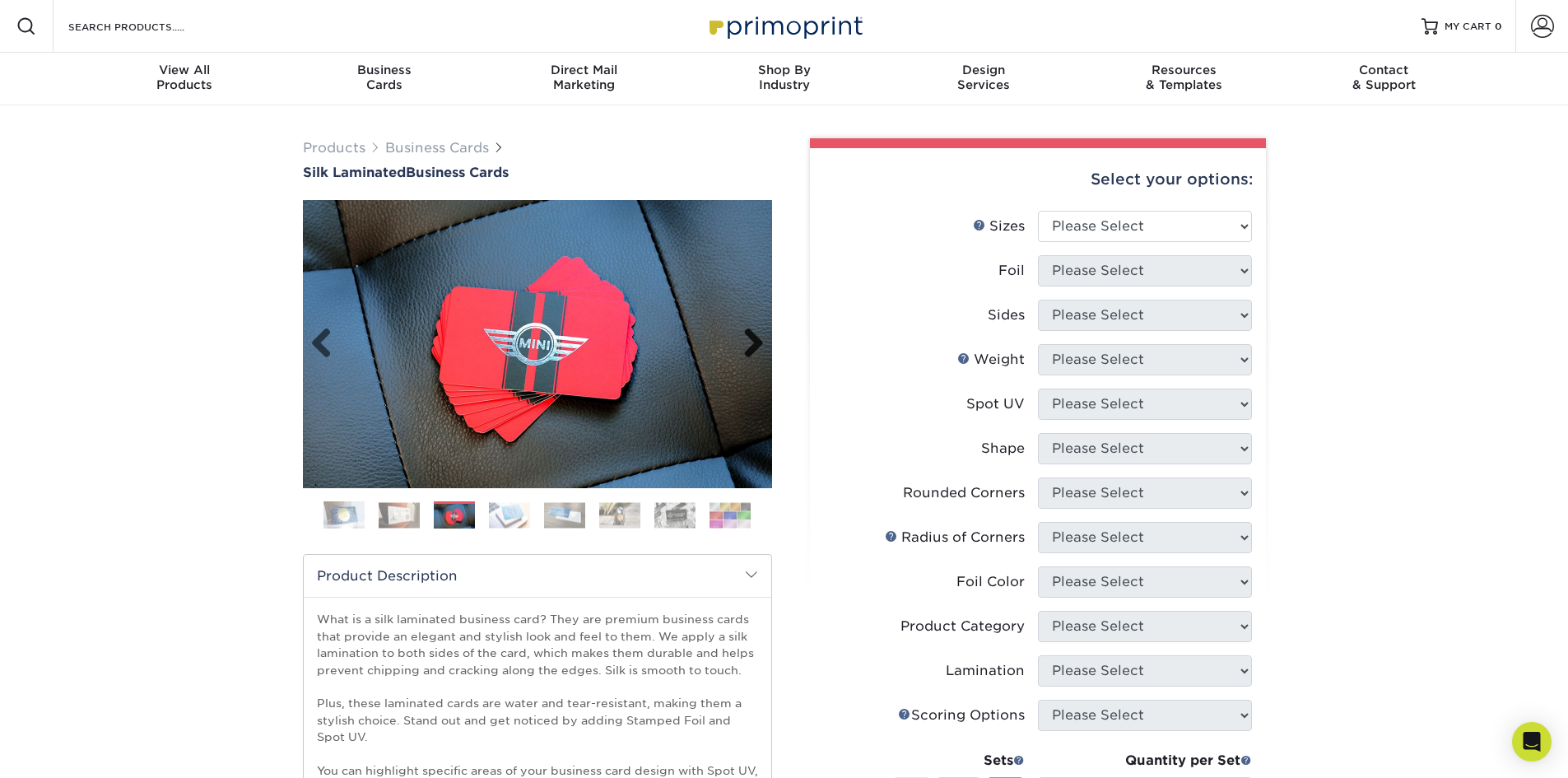
click at [756, 339] on link "Next" at bounding box center [747, 344] width 33 height 33
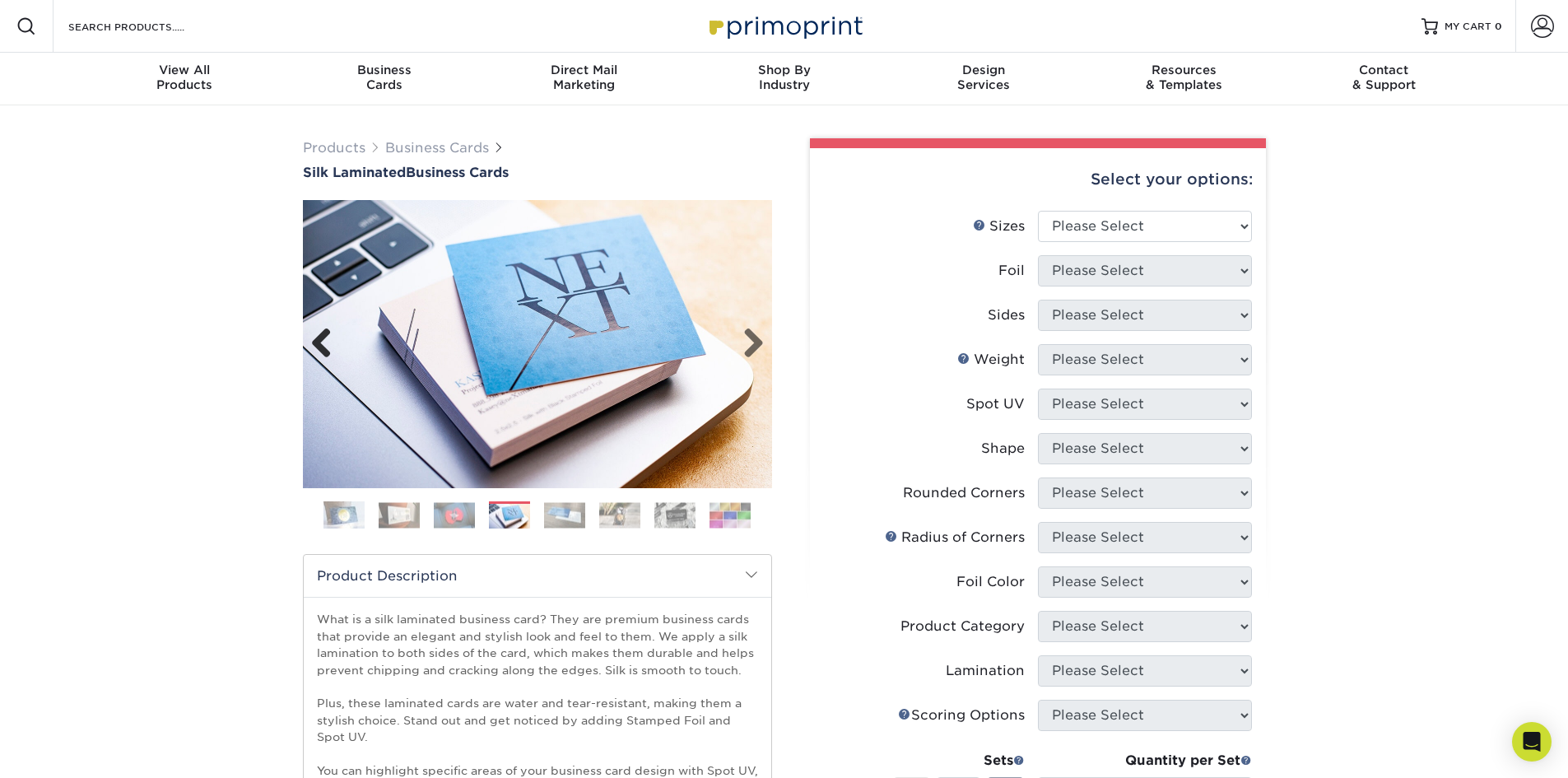
click at [314, 345] on link "Previous" at bounding box center [327, 344] width 33 height 33
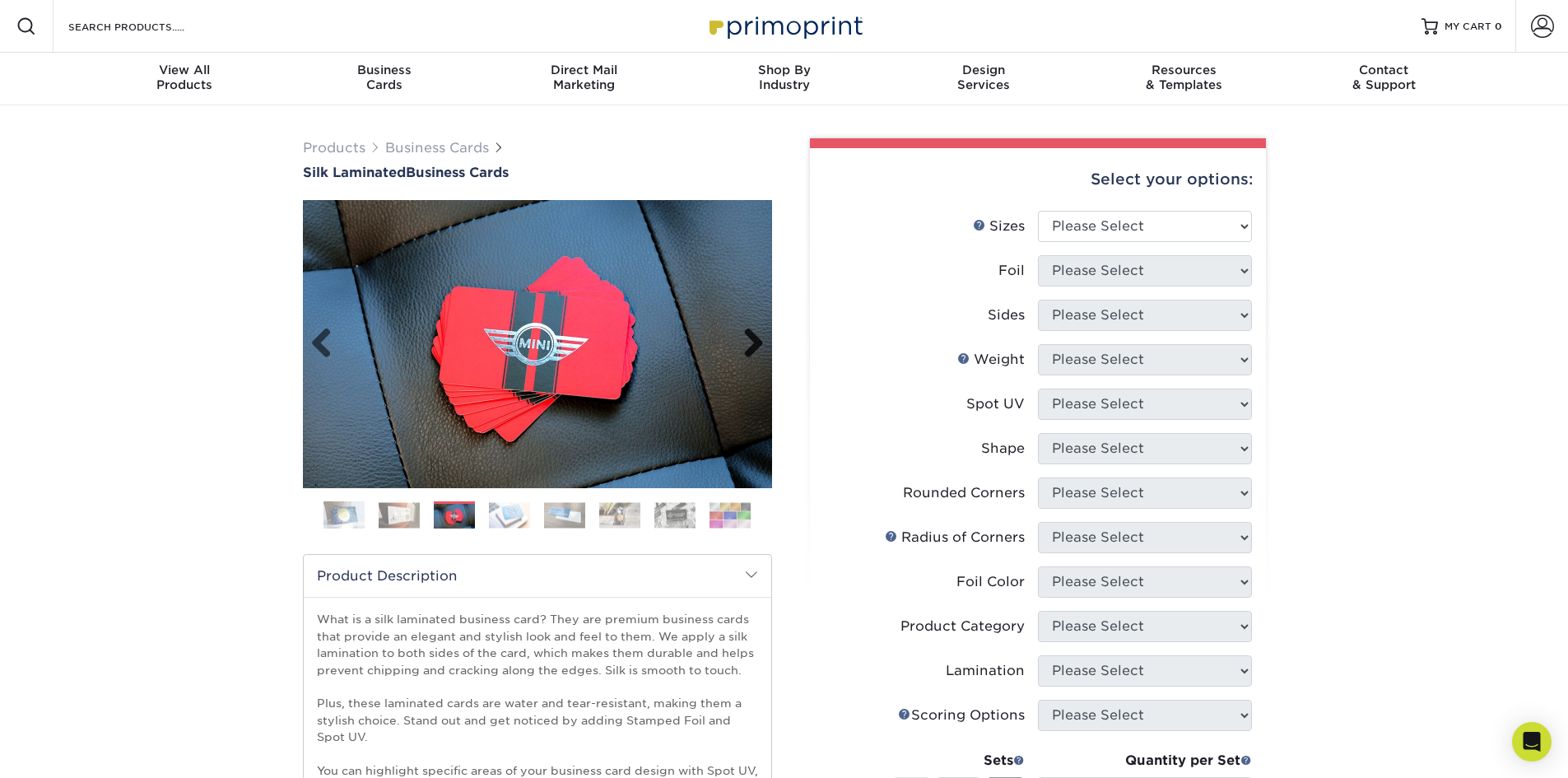
click at [751, 342] on link "Next" at bounding box center [747, 344] width 33 height 33
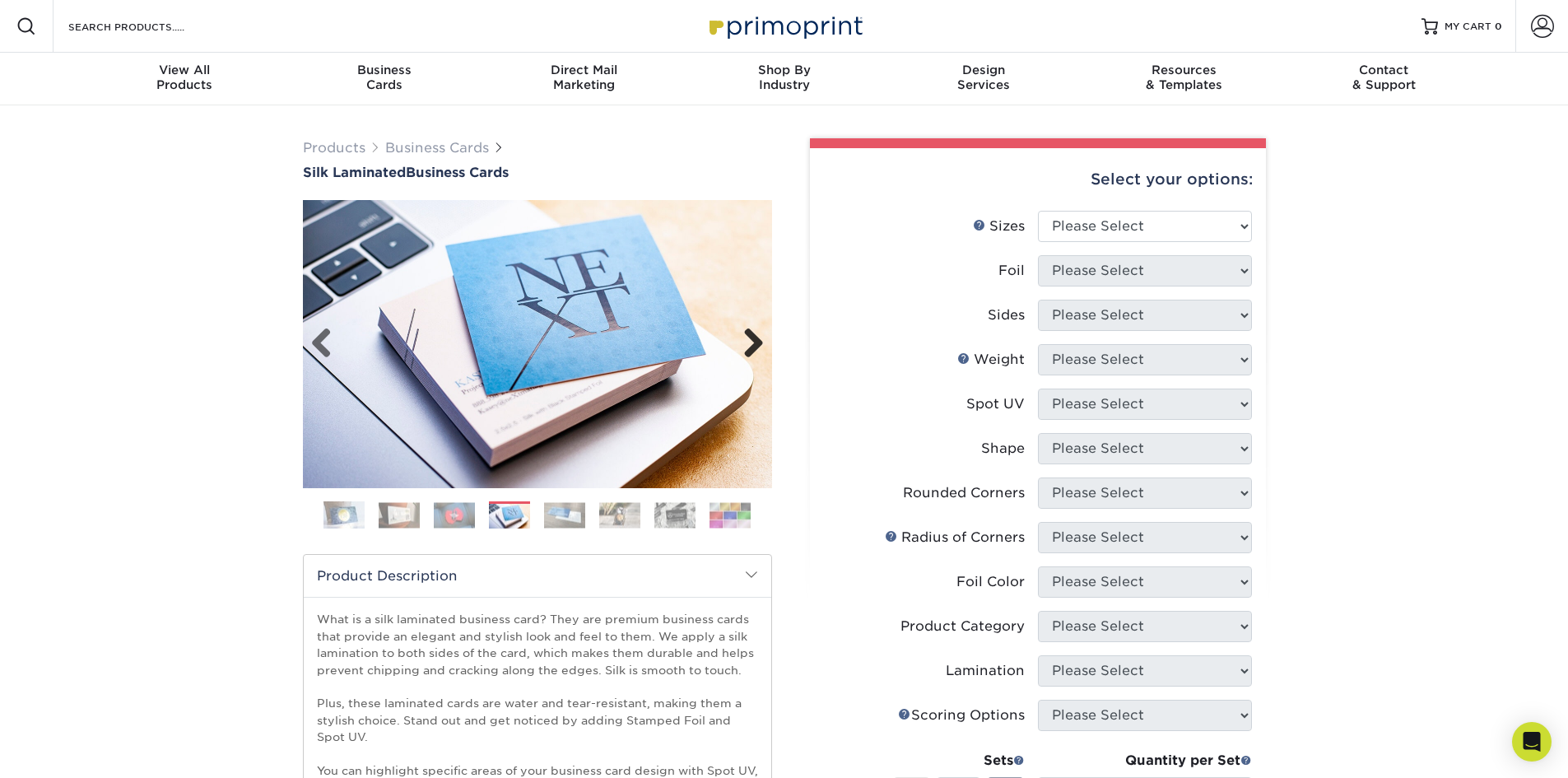
click at [751, 342] on link "Next" at bounding box center [747, 344] width 33 height 33
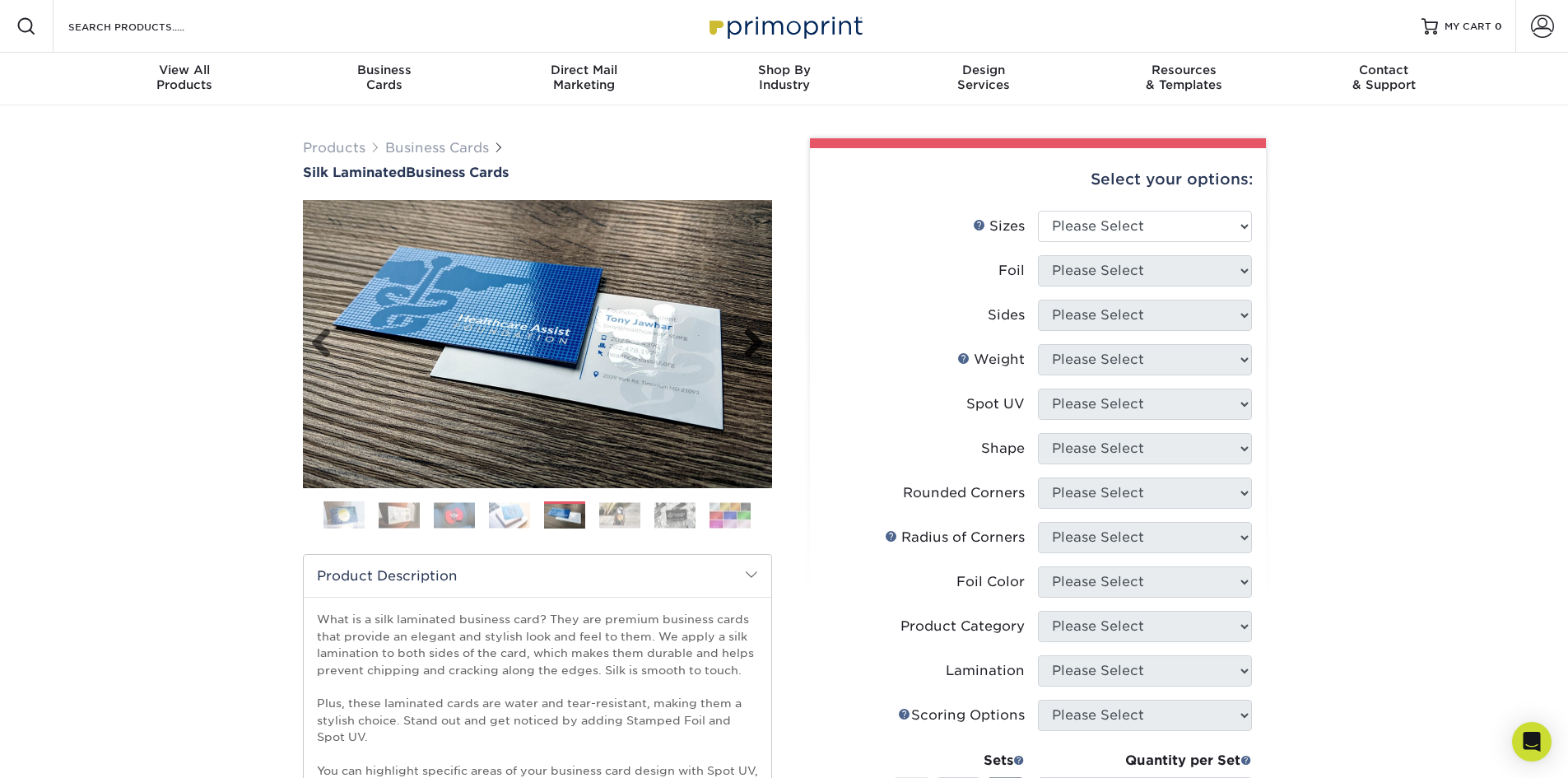
click at [751, 342] on link "Next" at bounding box center [747, 344] width 33 height 33
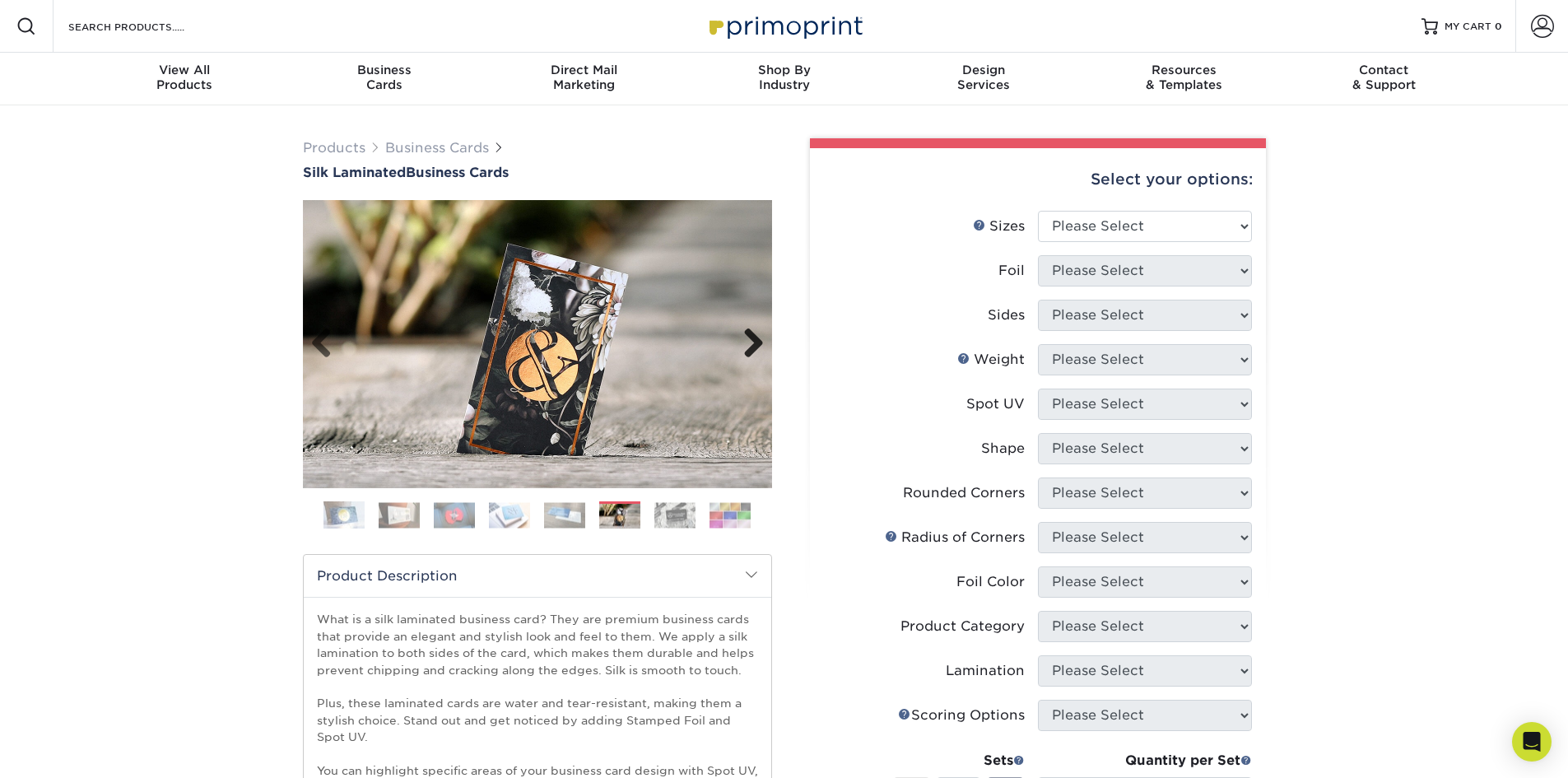
click at [751, 342] on link "Next" at bounding box center [747, 344] width 33 height 33
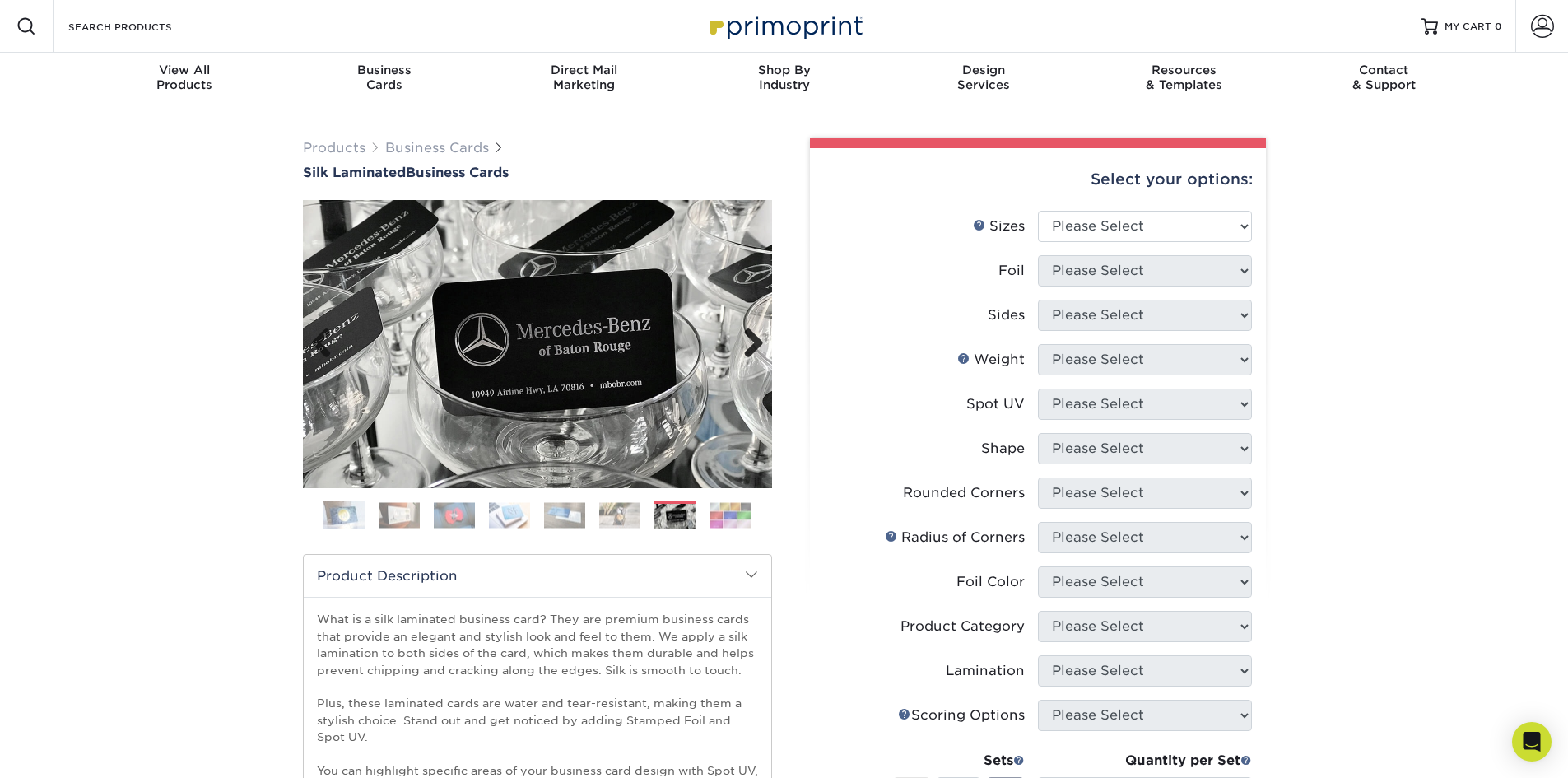
click at [751, 342] on link "Next" at bounding box center [747, 344] width 33 height 33
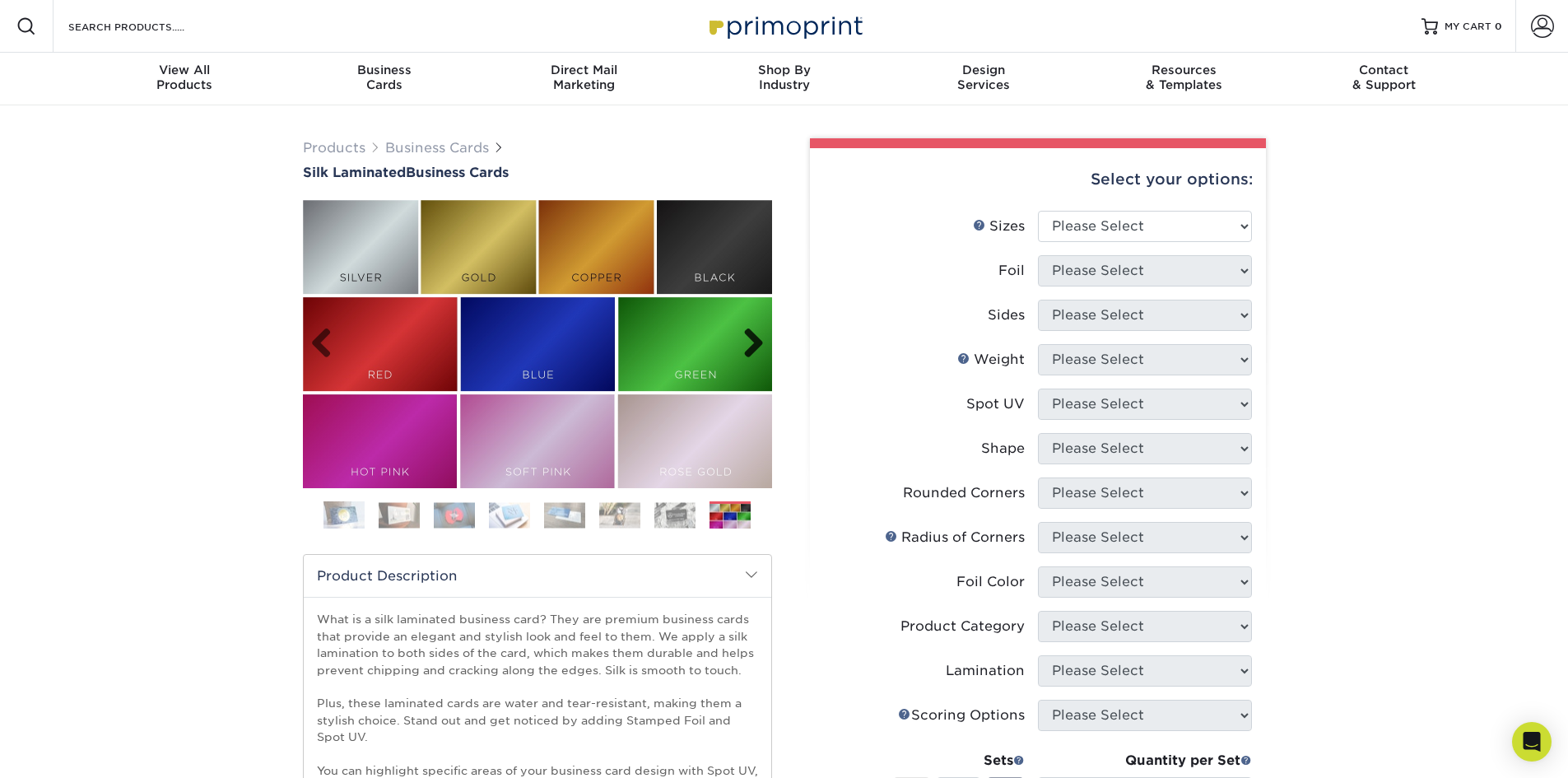
click at [751, 342] on link "Next" at bounding box center [747, 344] width 33 height 33
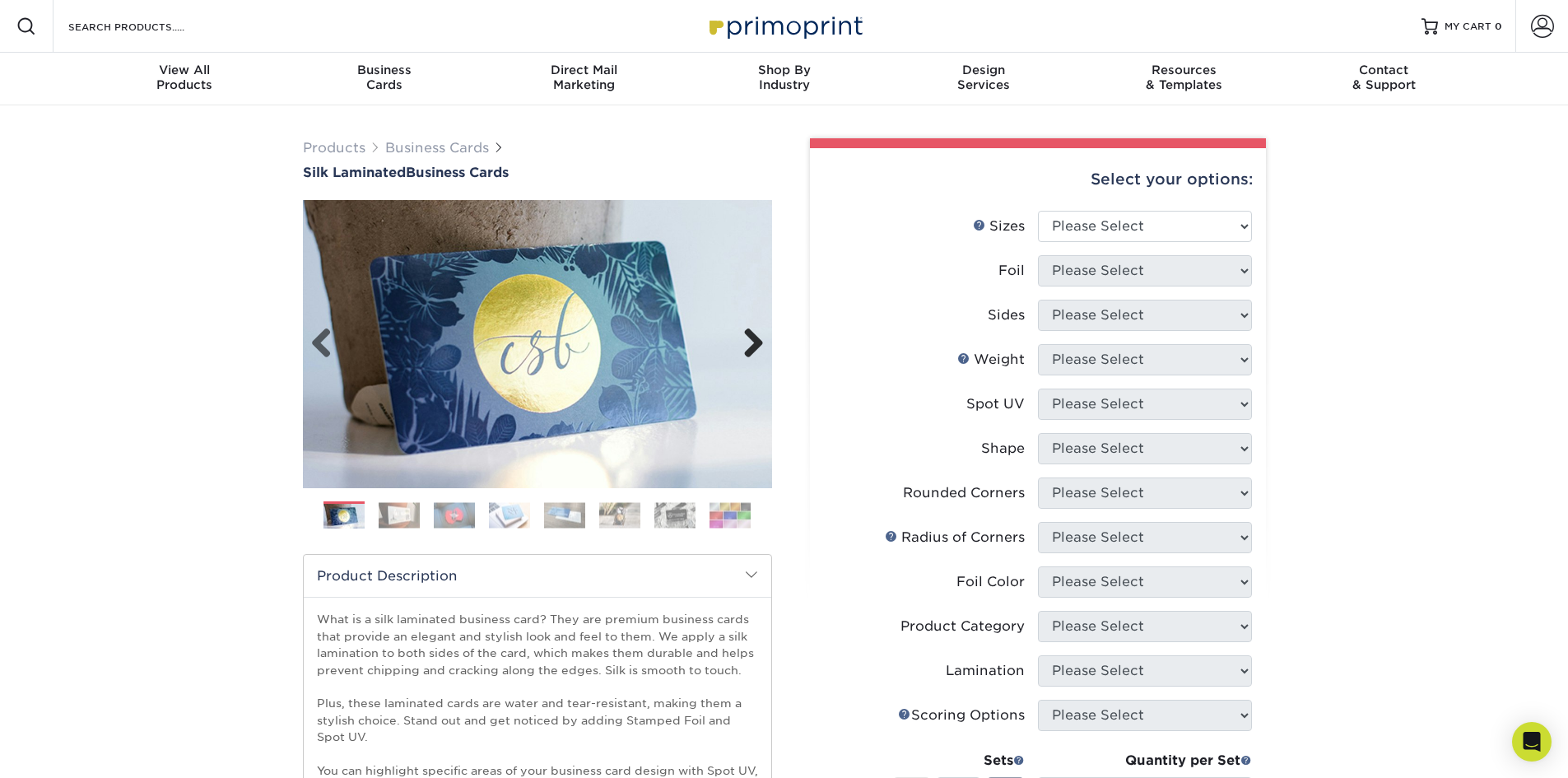
click at [751, 342] on link "Next" at bounding box center [747, 344] width 33 height 33
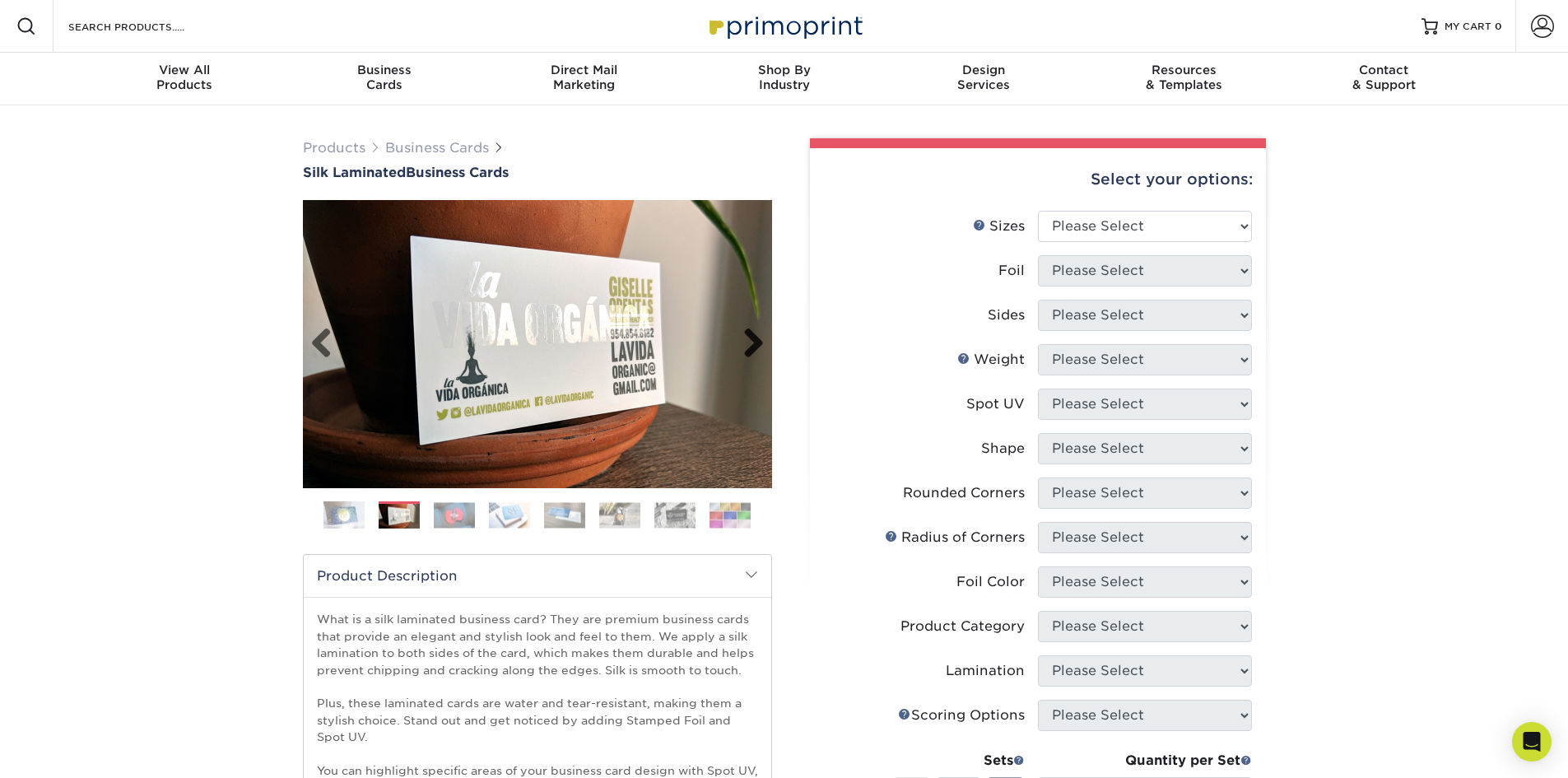
click at [751, 342] on link "Next" at bounding box center [747, 344] width 33 height 33
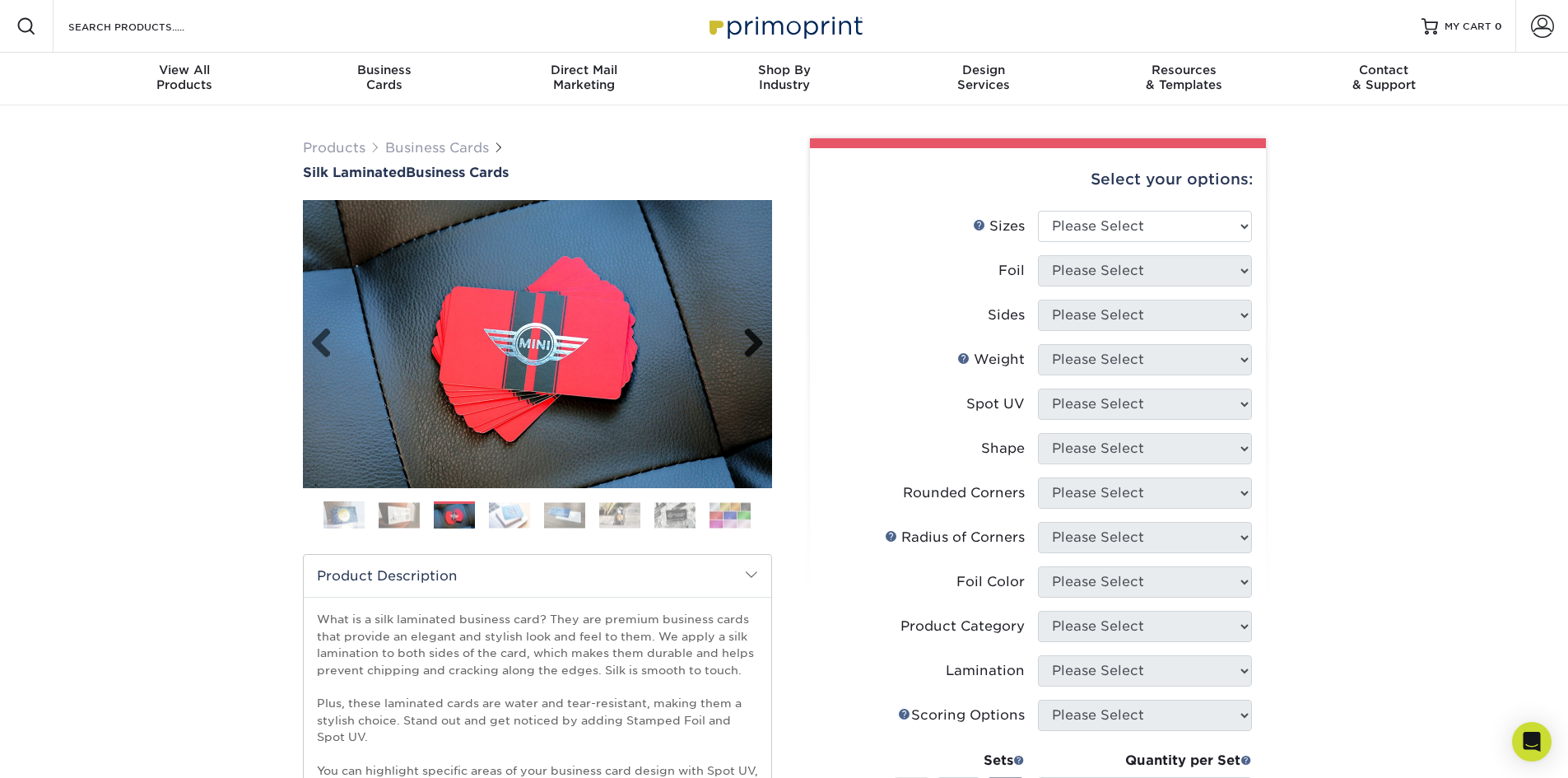
click at [751, 342] on link "Next" at bounding box center [747, 344] width 33 height 33
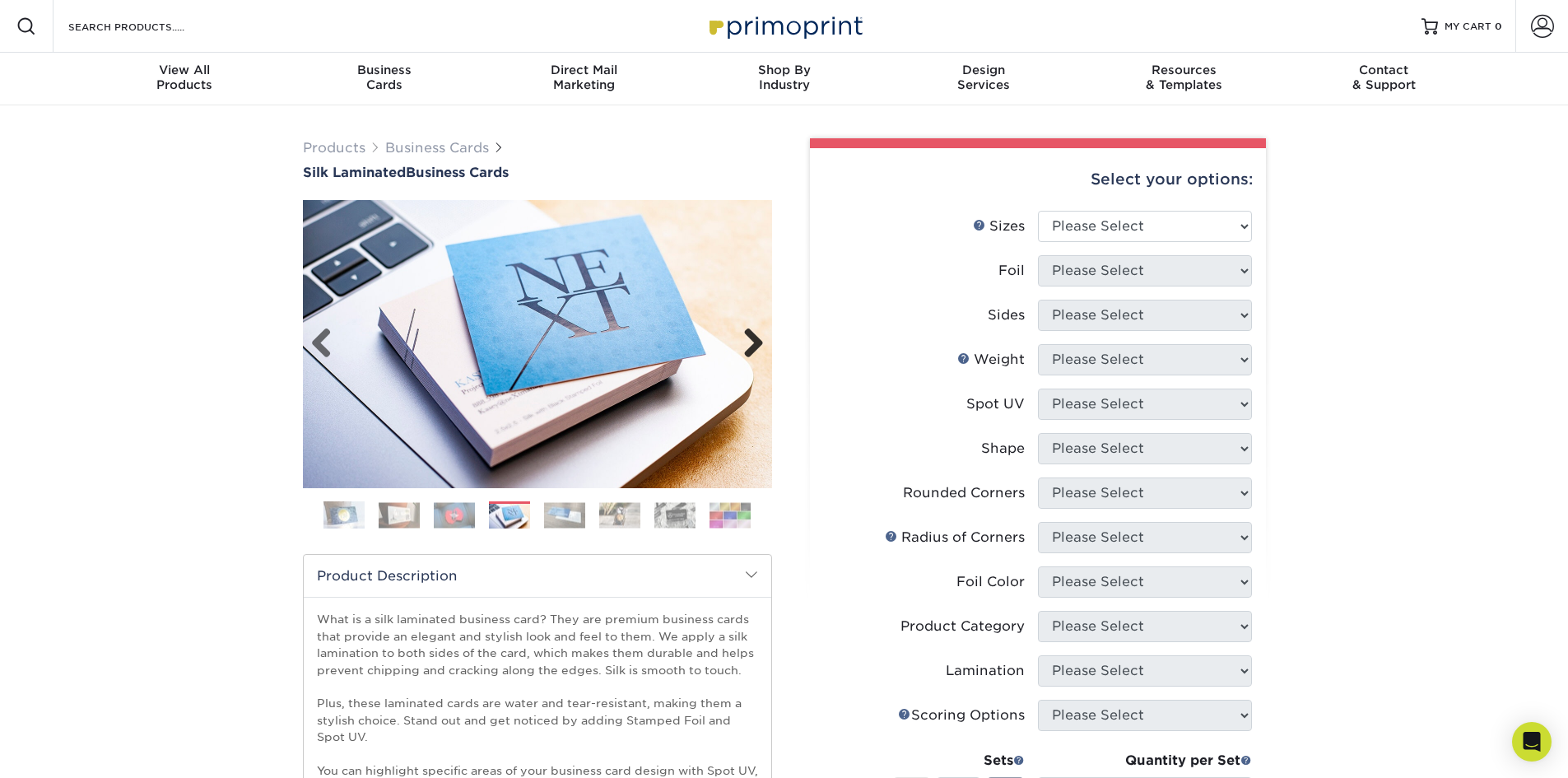
click at [751, 342] on link "Next" at bounding box center [747, 344] width 33 height 33
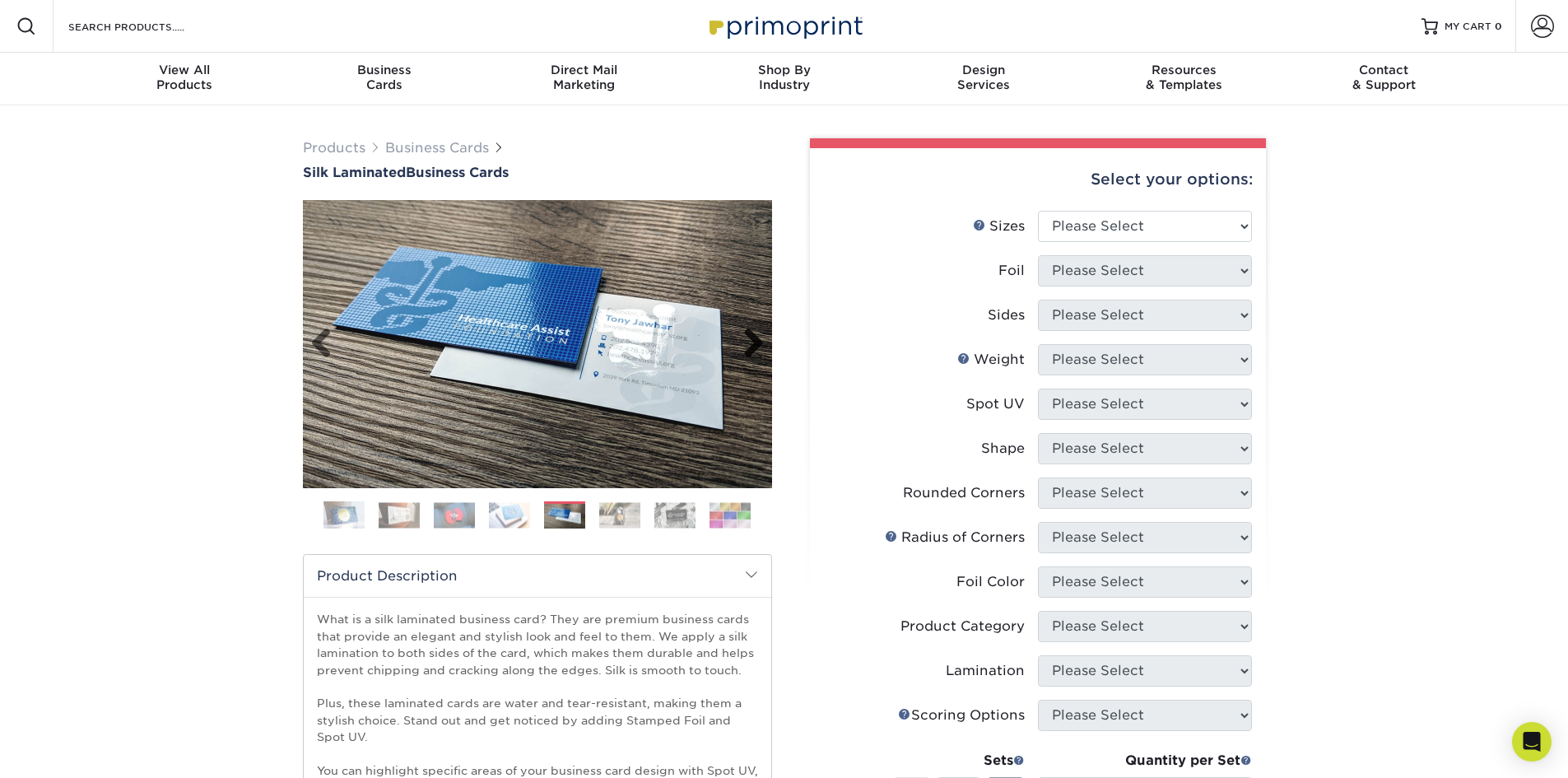
click at [751, 342] on link "Next" at bounding box center [747, 344] width 33 height 33
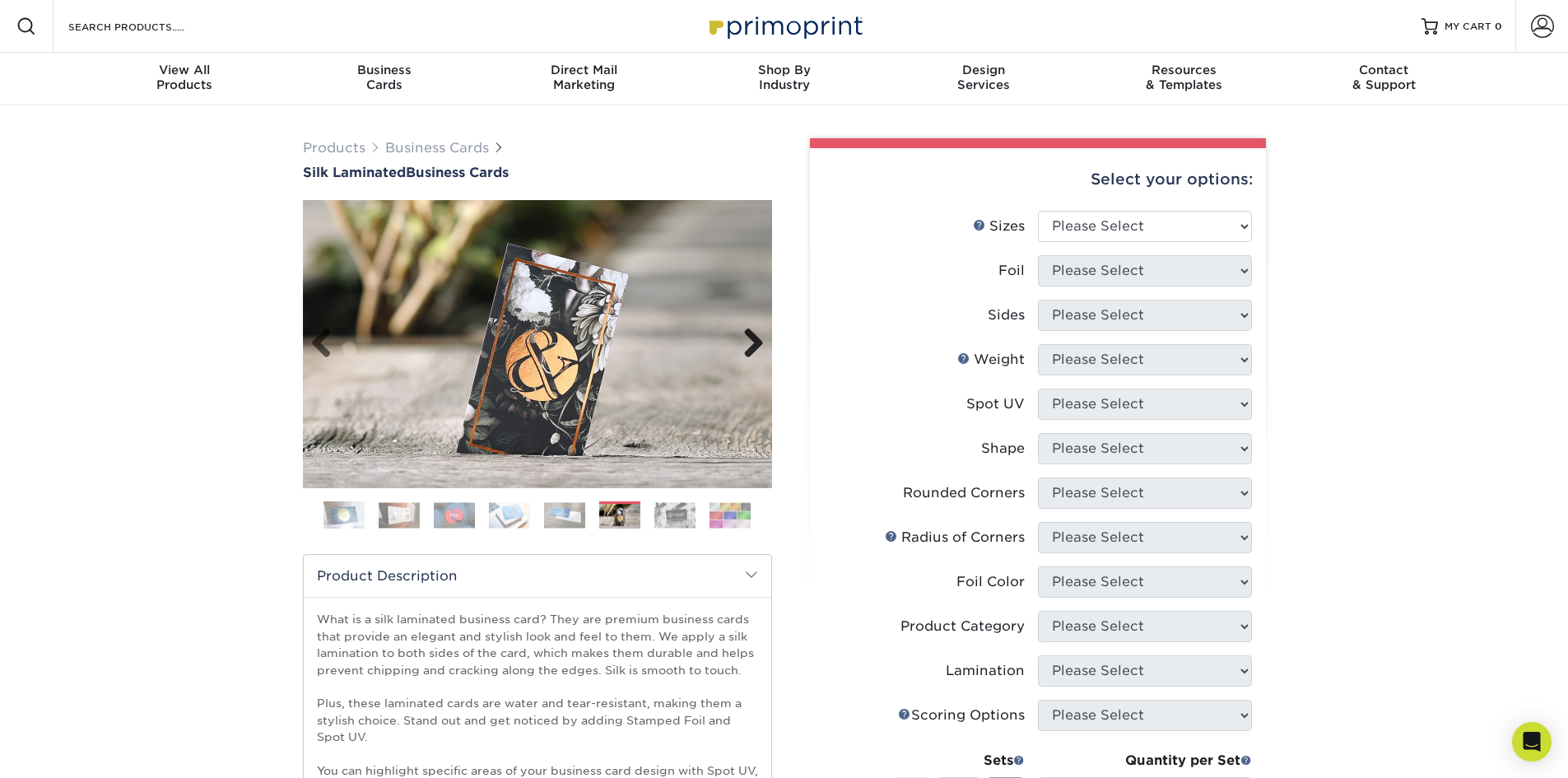
click at [751, 342] on link "Next" at bounding box center [747, 344] width 33 height 33
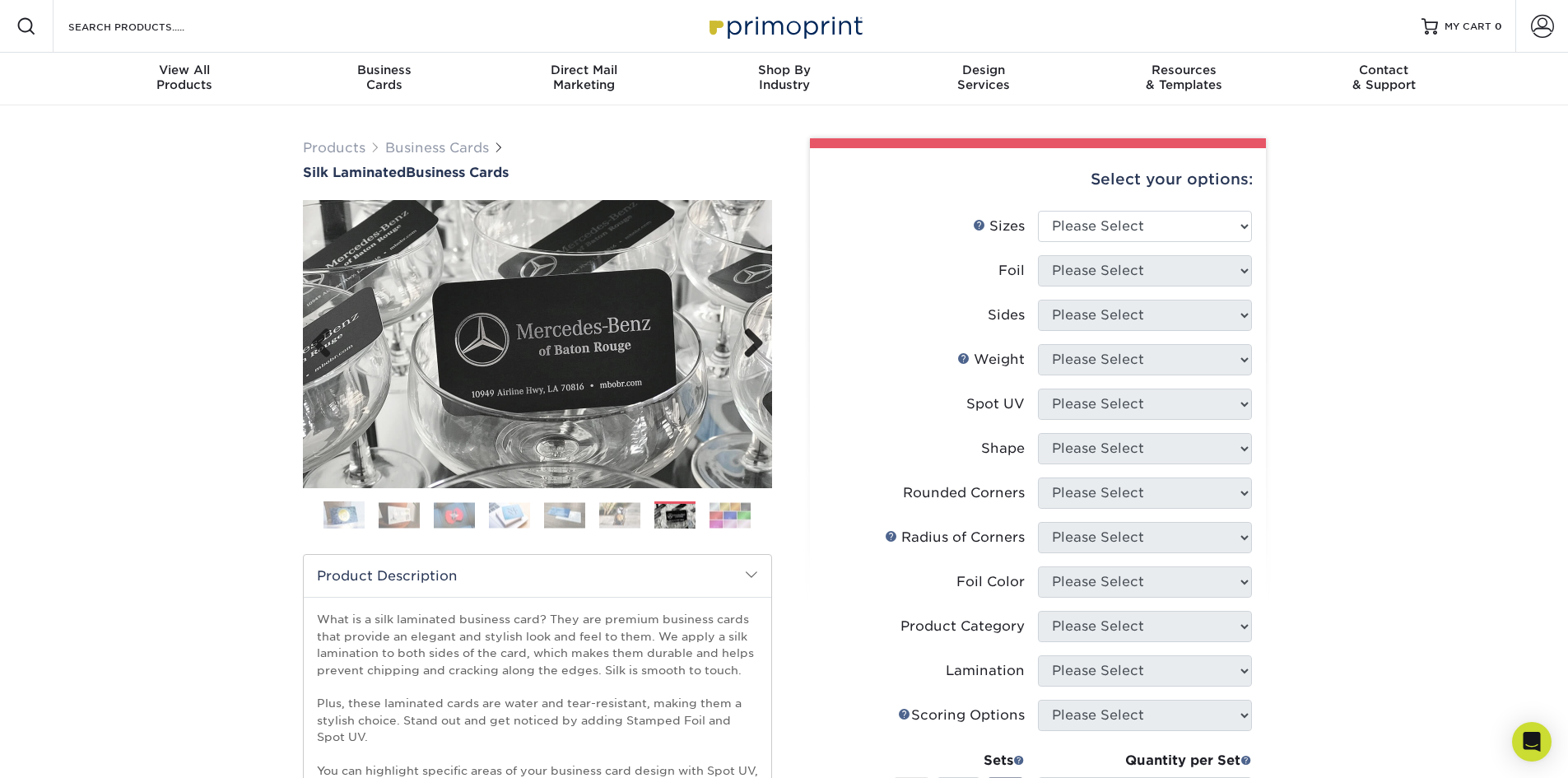
click at [751, 342] on link "Next" at bounding box center [747, 344] width 33 height 33
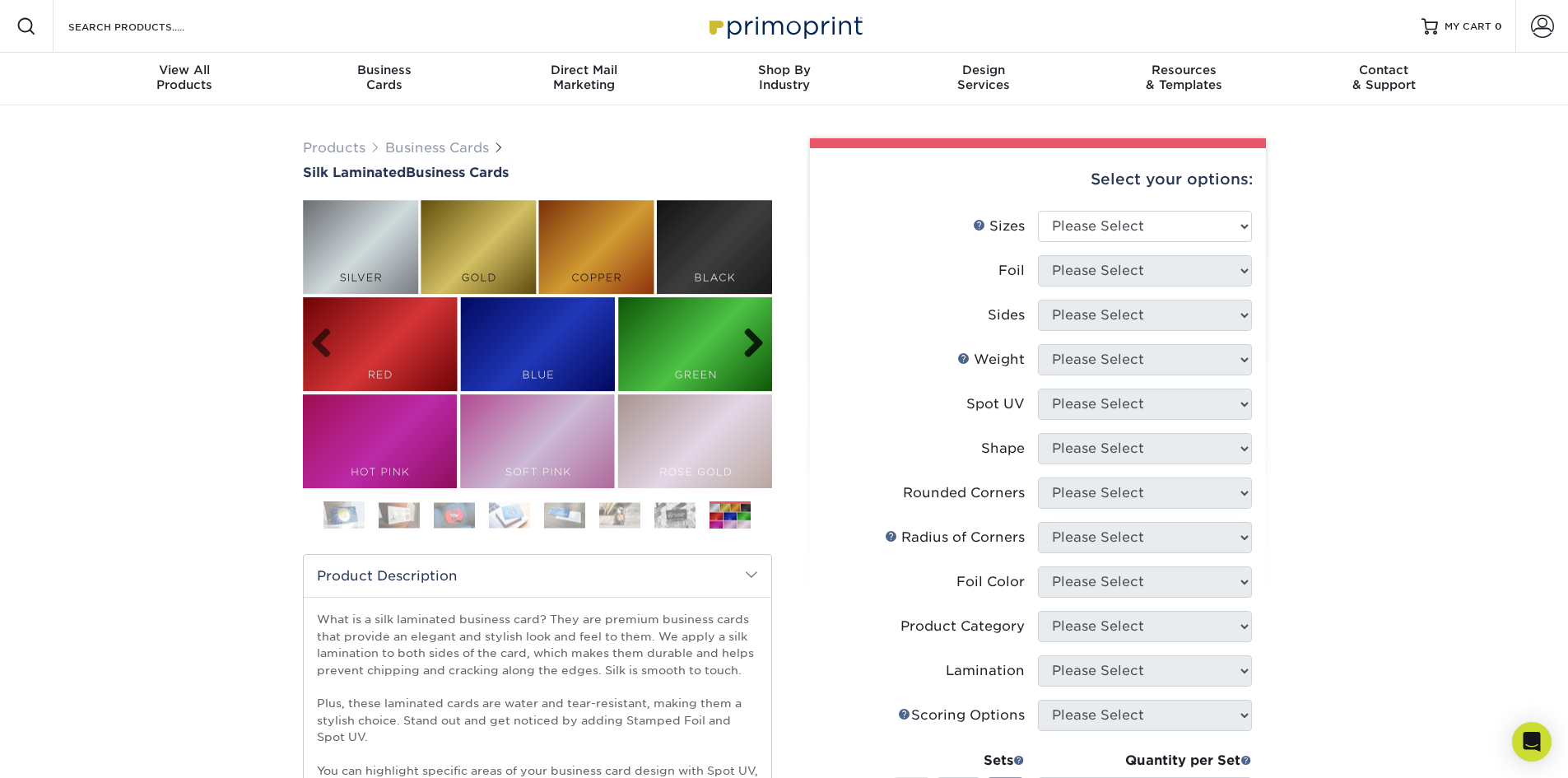
click at [751, 342] on link "Next" at bounding box center [747, 344] width 33 height 33
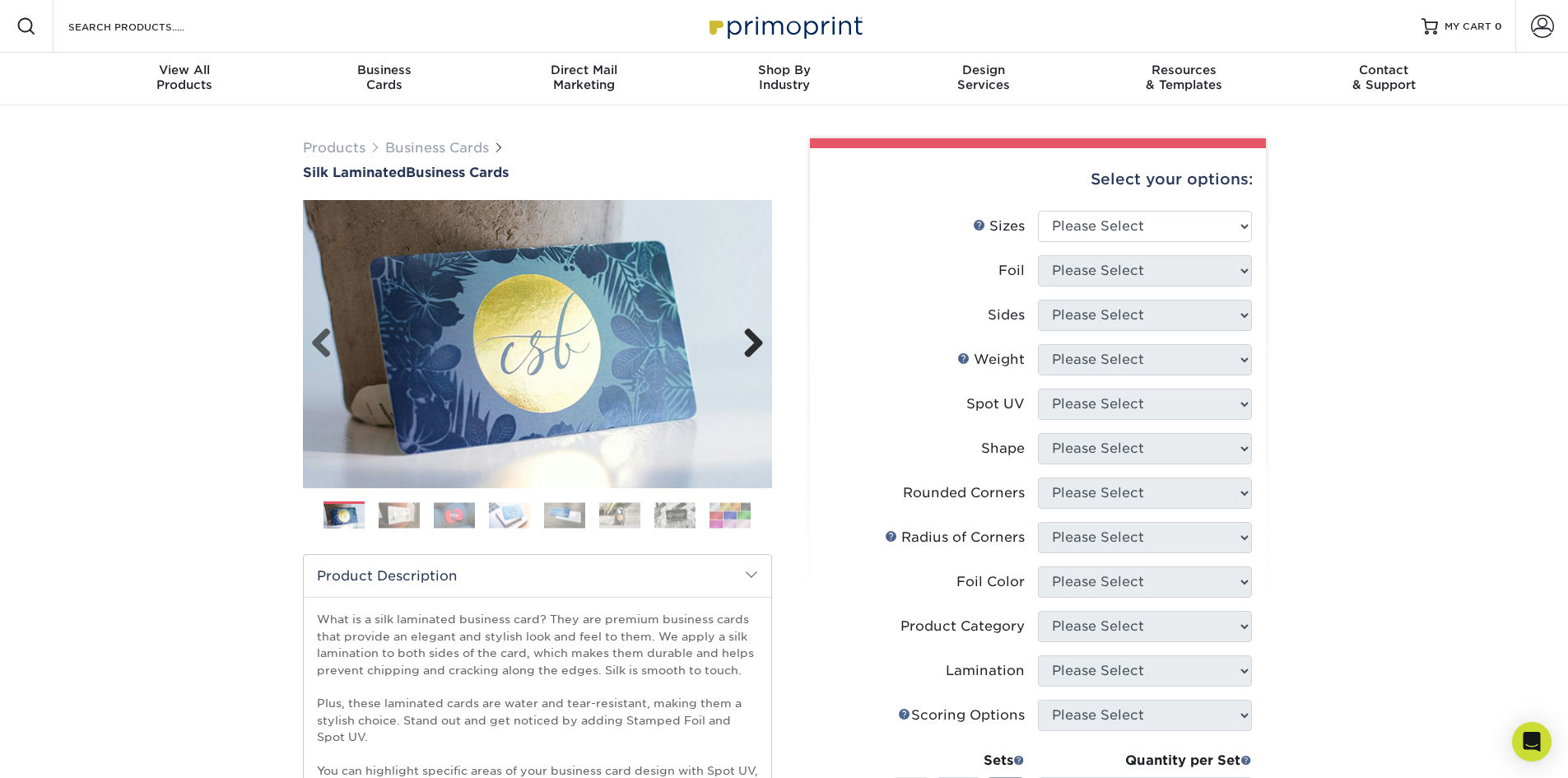
click at [751, 342] on link "Next" at bounding box center [747, 344] width 33 height 33
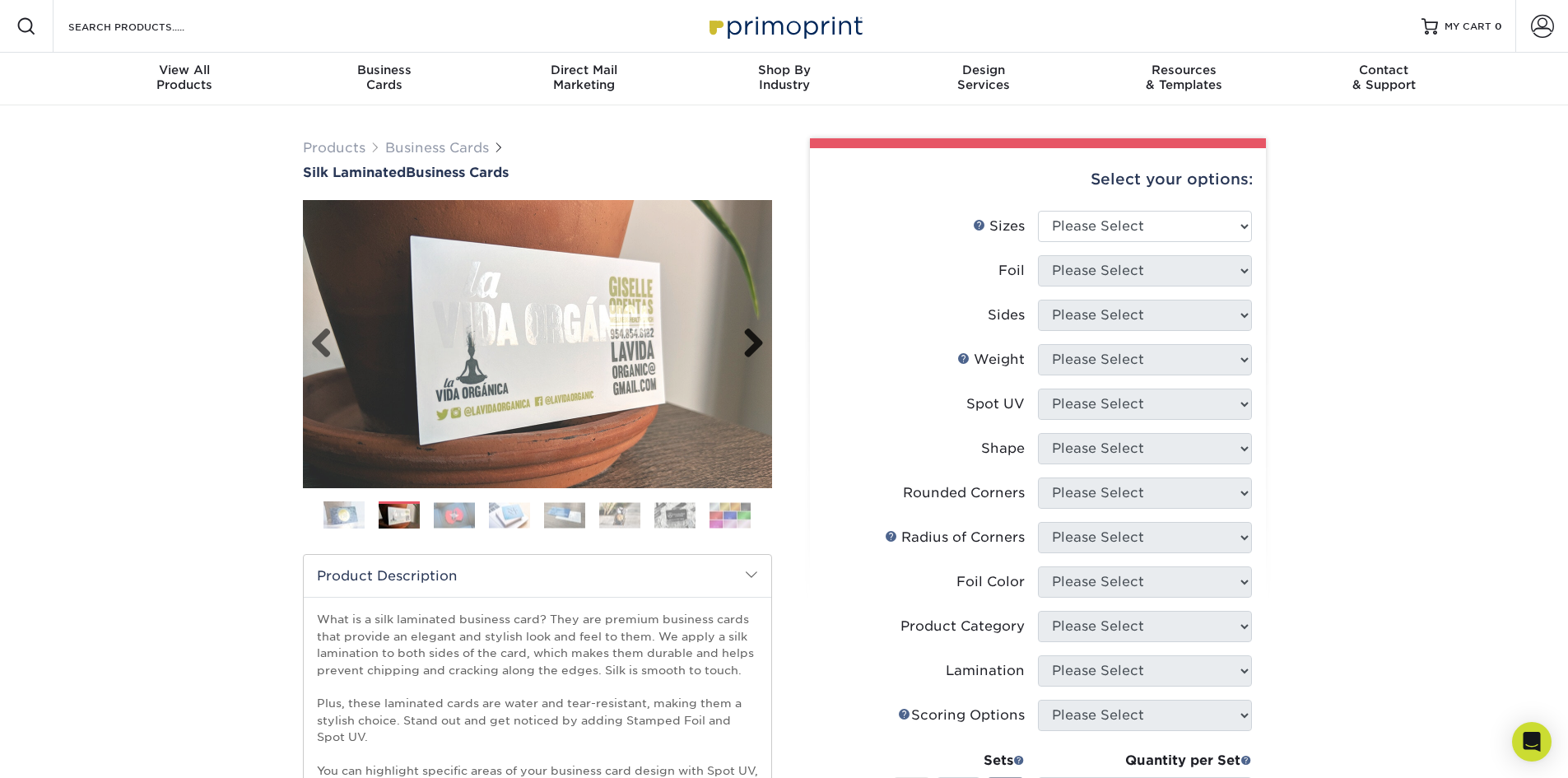
click at [751, 342] on link "Next" at bounding box center [747, 344] width 33 height 33
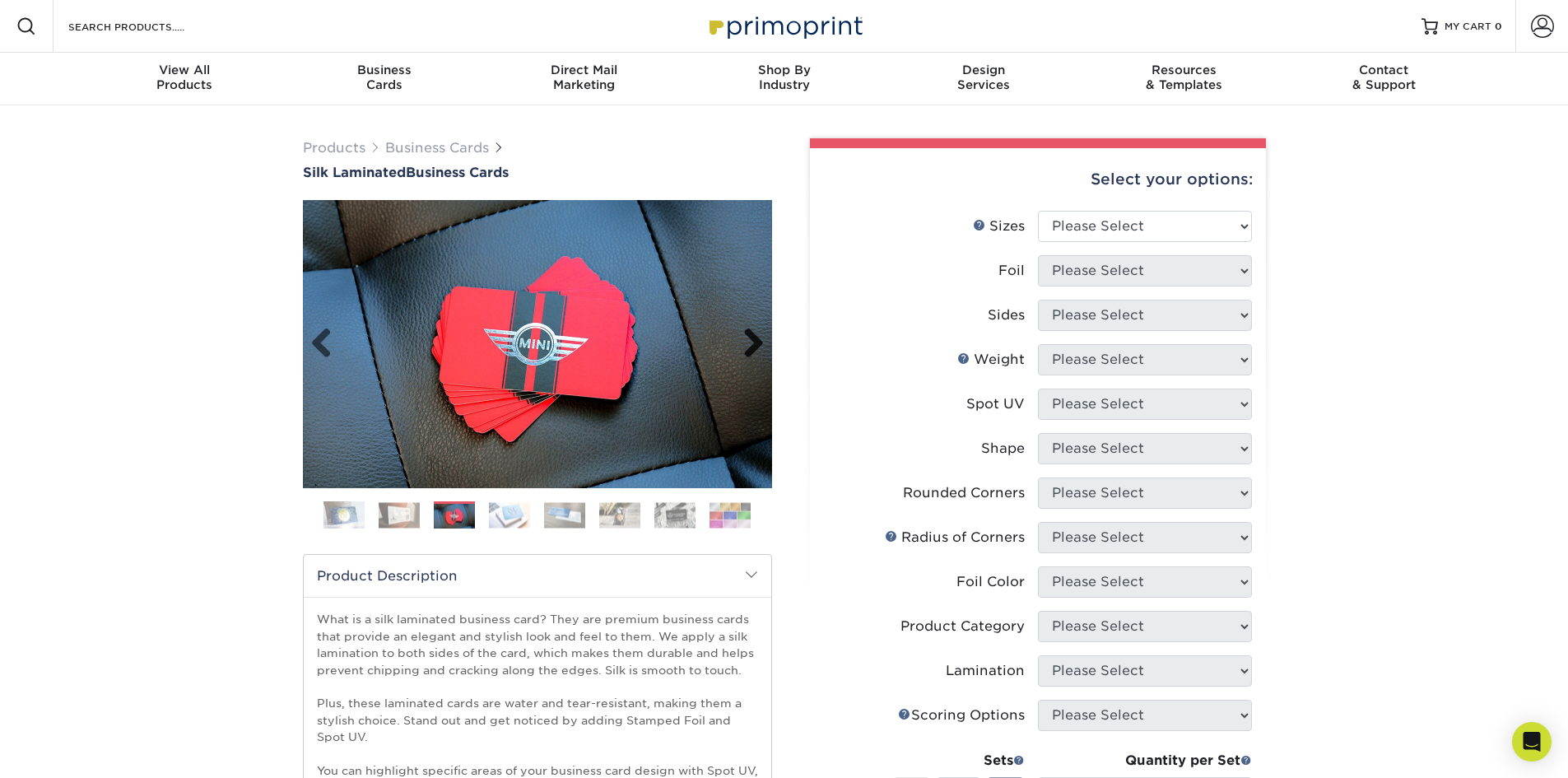
click at [751, 342] on link "Next" at bounding box center [747, 344] width 33 height 33
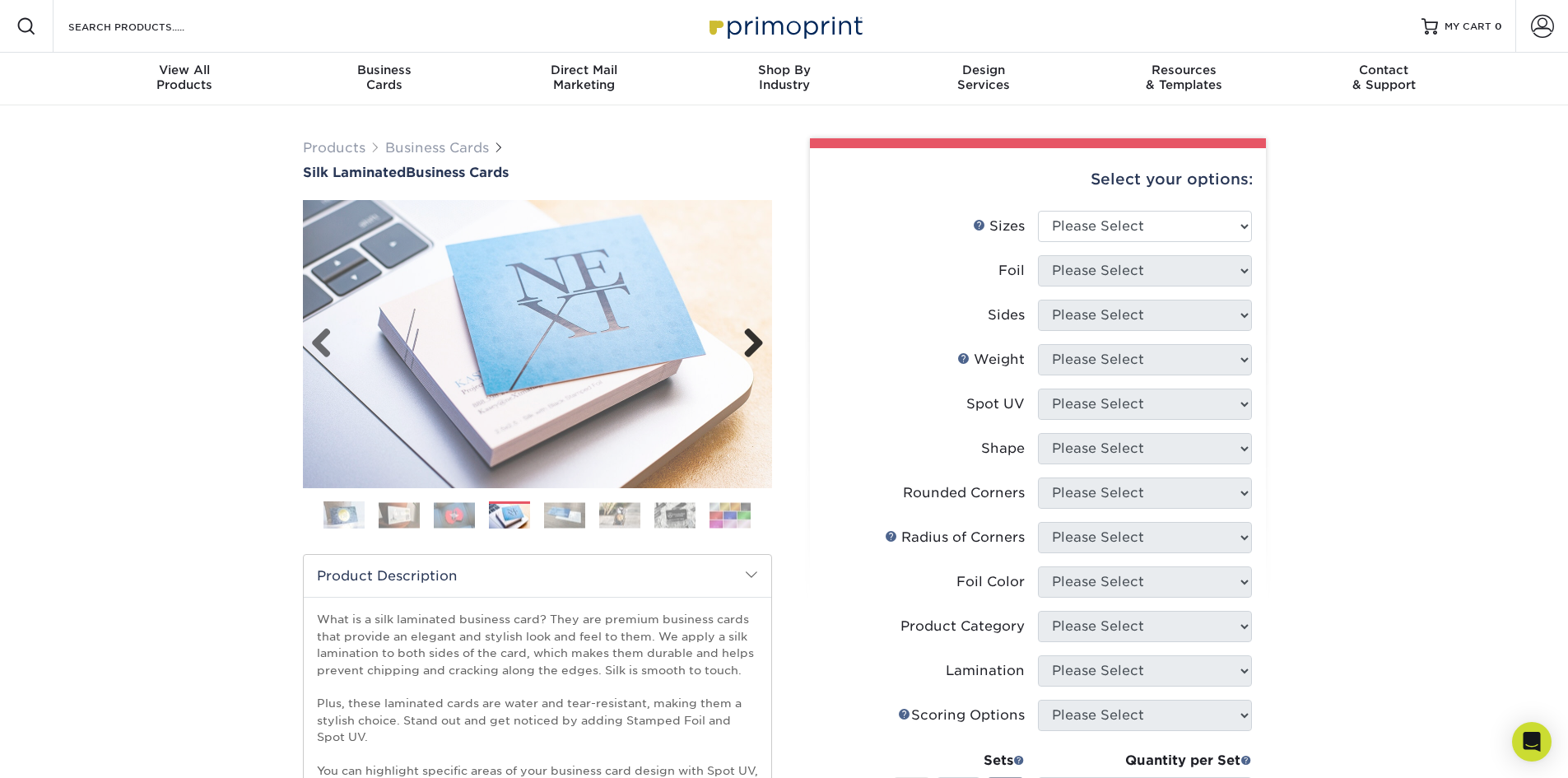
click at [751, 342] on link "Next" at bounding box center [747, 344] width 33 height 33
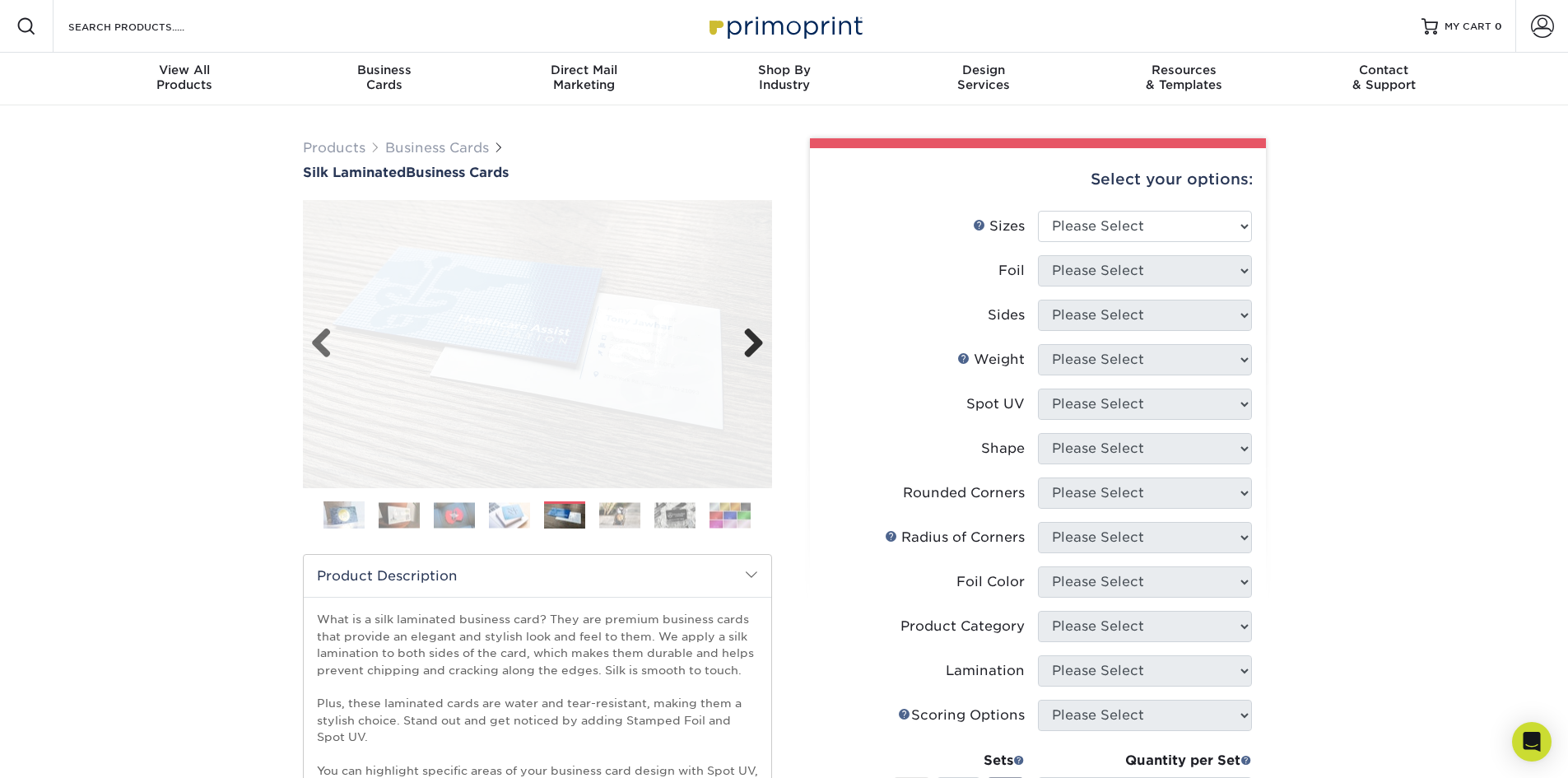
click at [751, 342] on link "Next" at bounding box center [747, 344] width 33 height 33
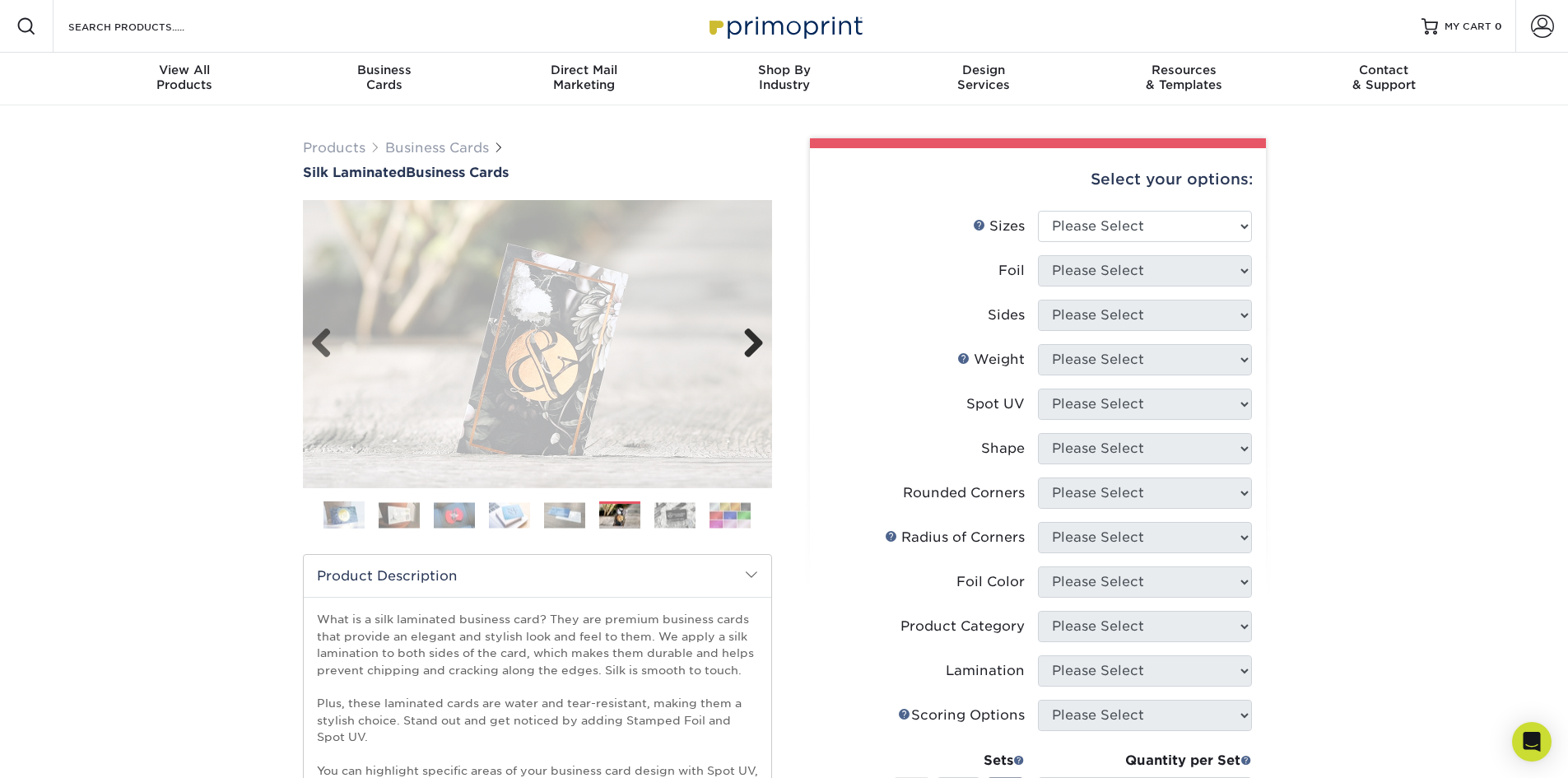
click at [751, 342] on link "Next" at bounding box center [747, 344] width 33 height 33
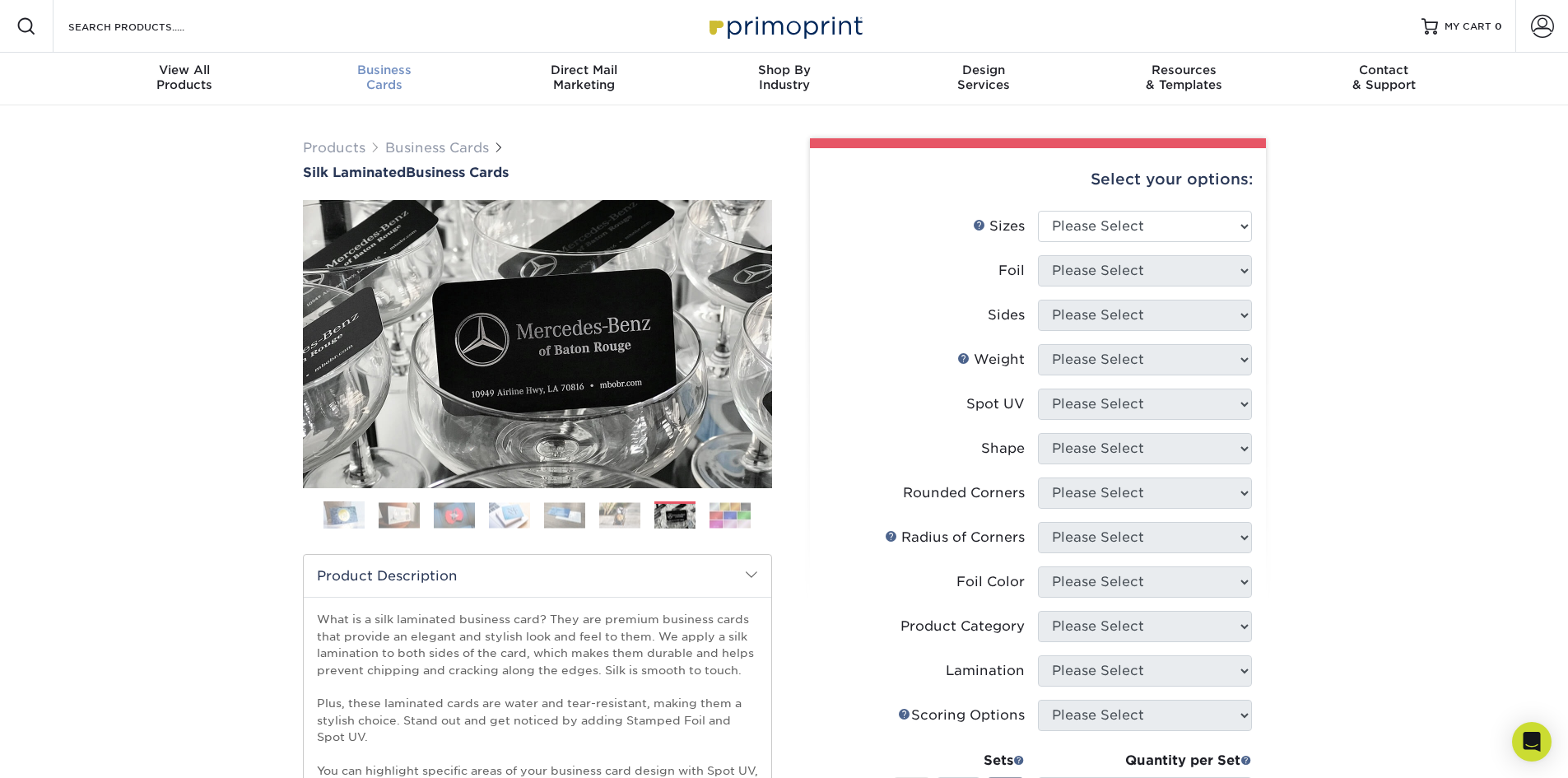
click at [404, 79] on div "Business Cards" at bounding box center [383, 77] width 200 height 30
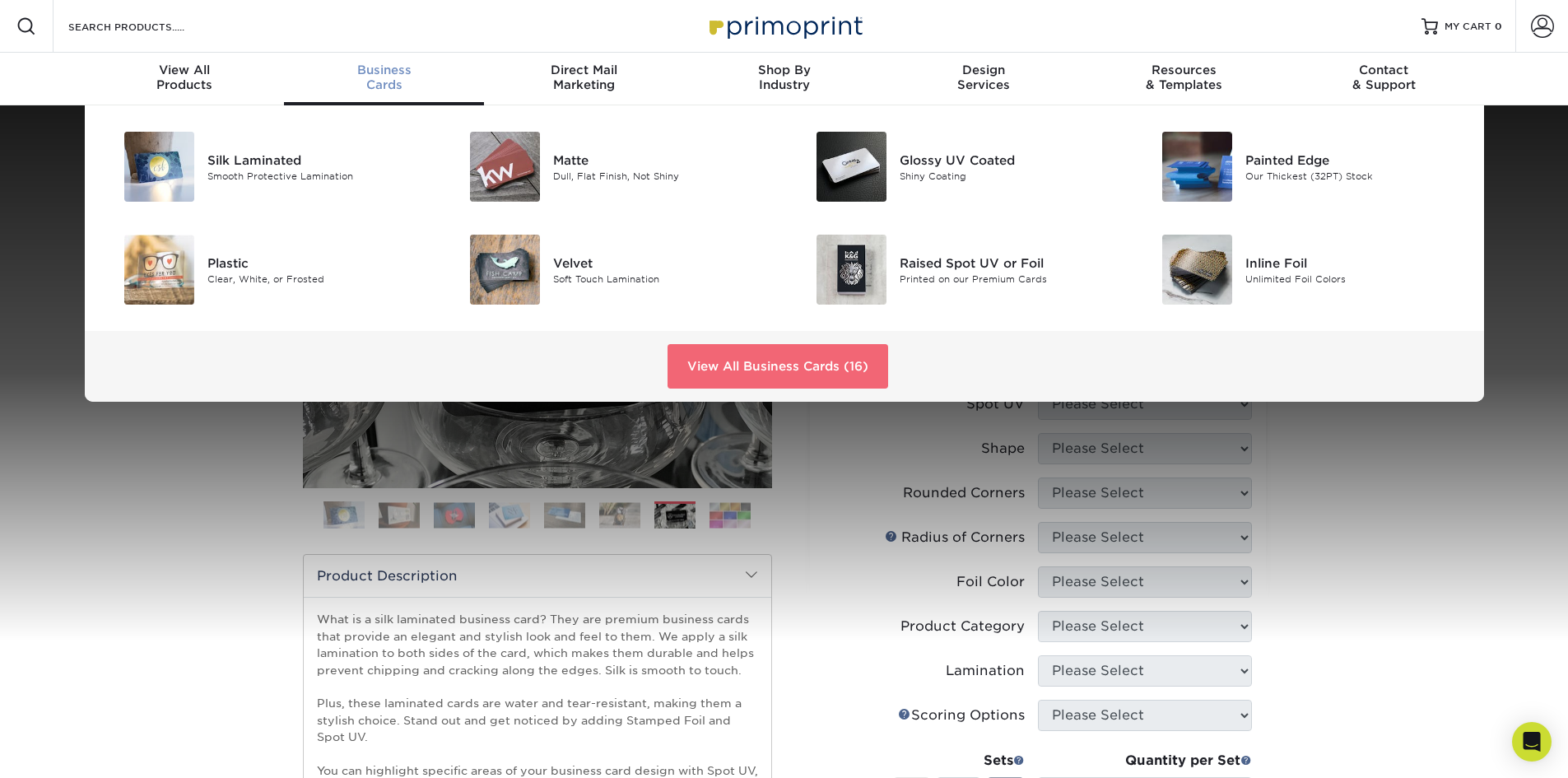
click at [769, 377] on link "View All Business Cards (16)" at bounding box center [778, 366] width 221 height 45
click at [705, 368] on link "View All Business Cards (16)" at bounding box center [778, 366] width 221 height 45
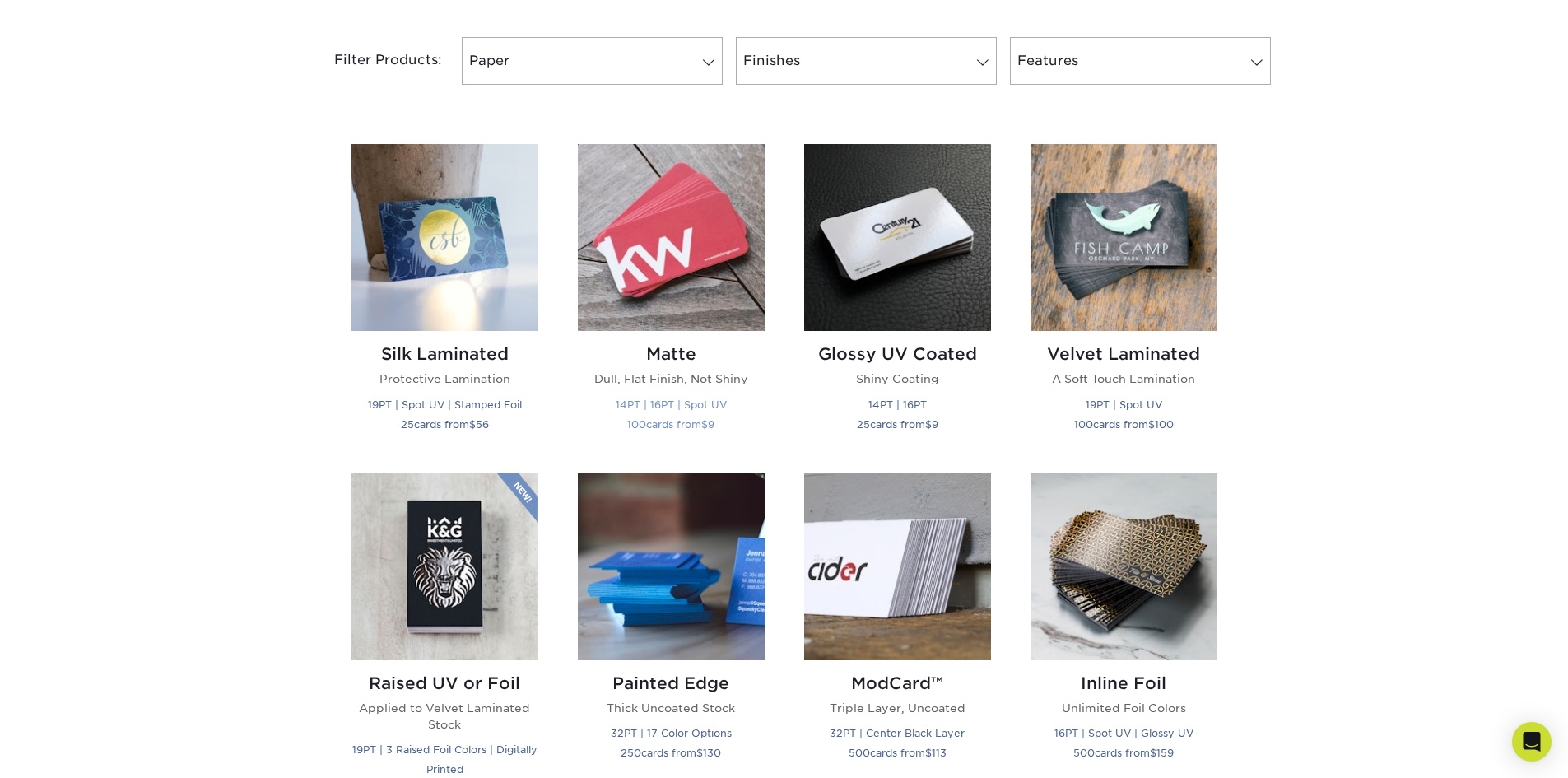
scroll to position [715, 0]
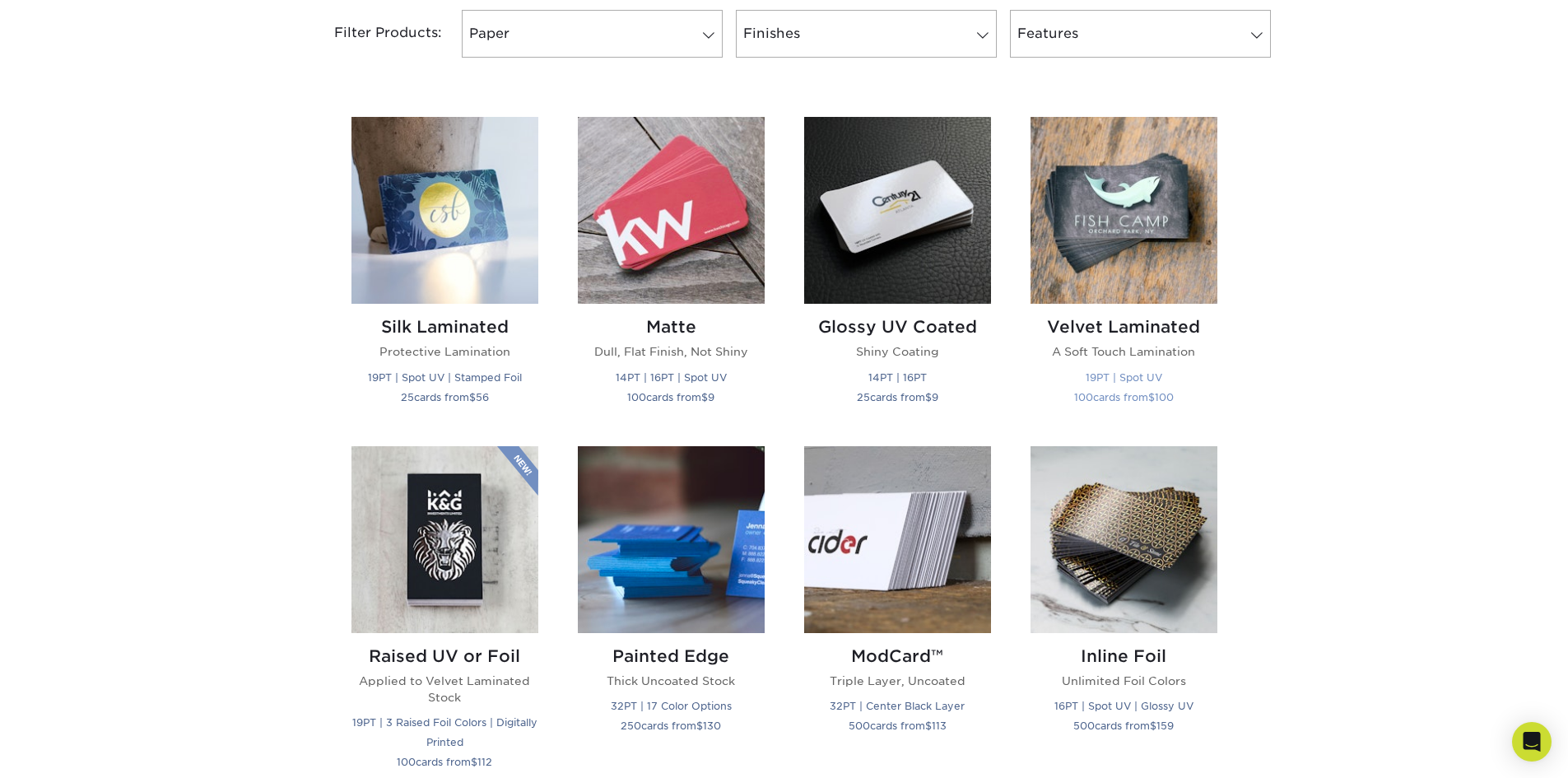
click at [1132, 220] on img at bounding box center [1124, 210] width 187 height 187
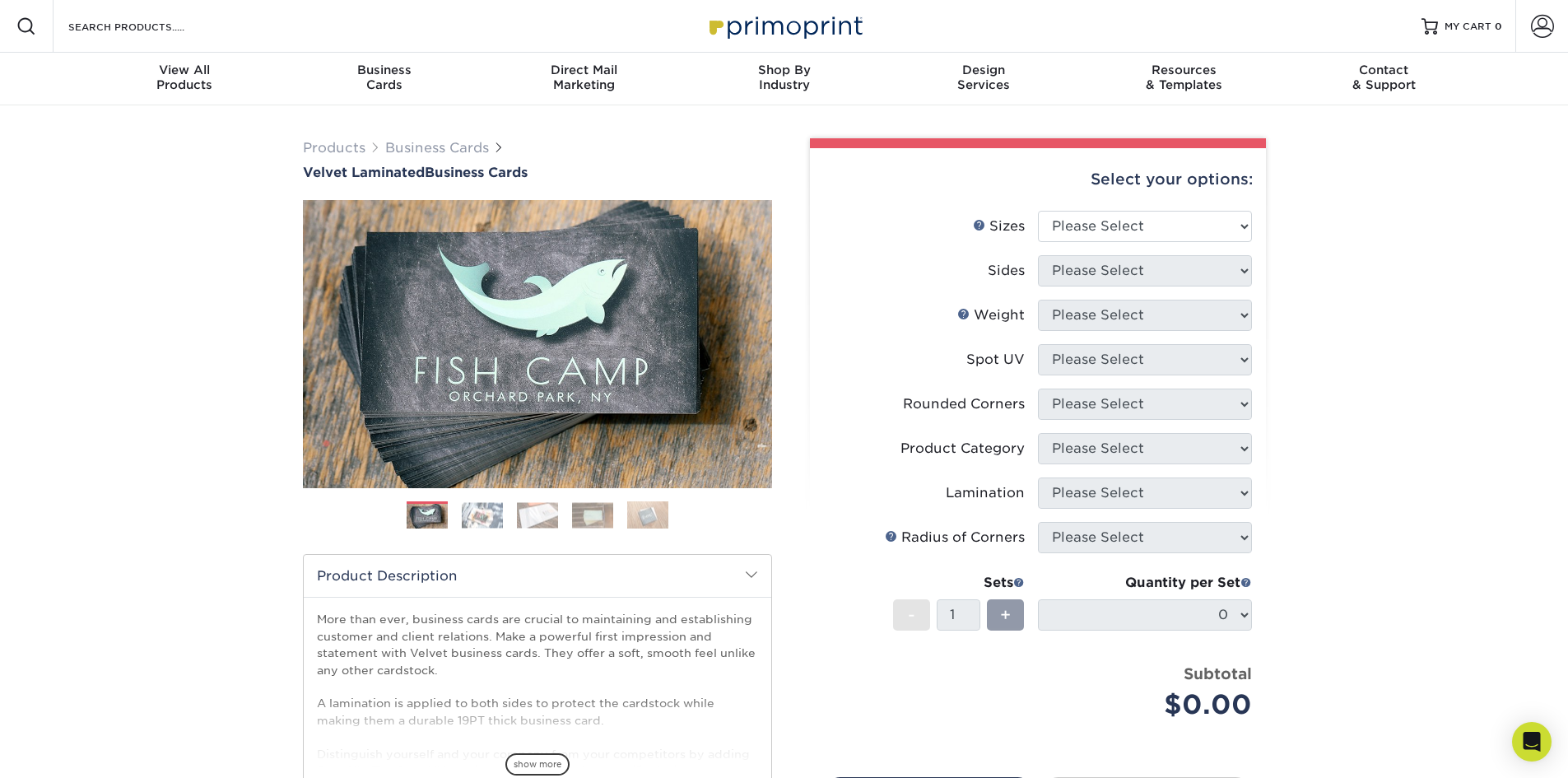
click at [482, 516] on img at bounding box center [482, 515] width 41 height 25
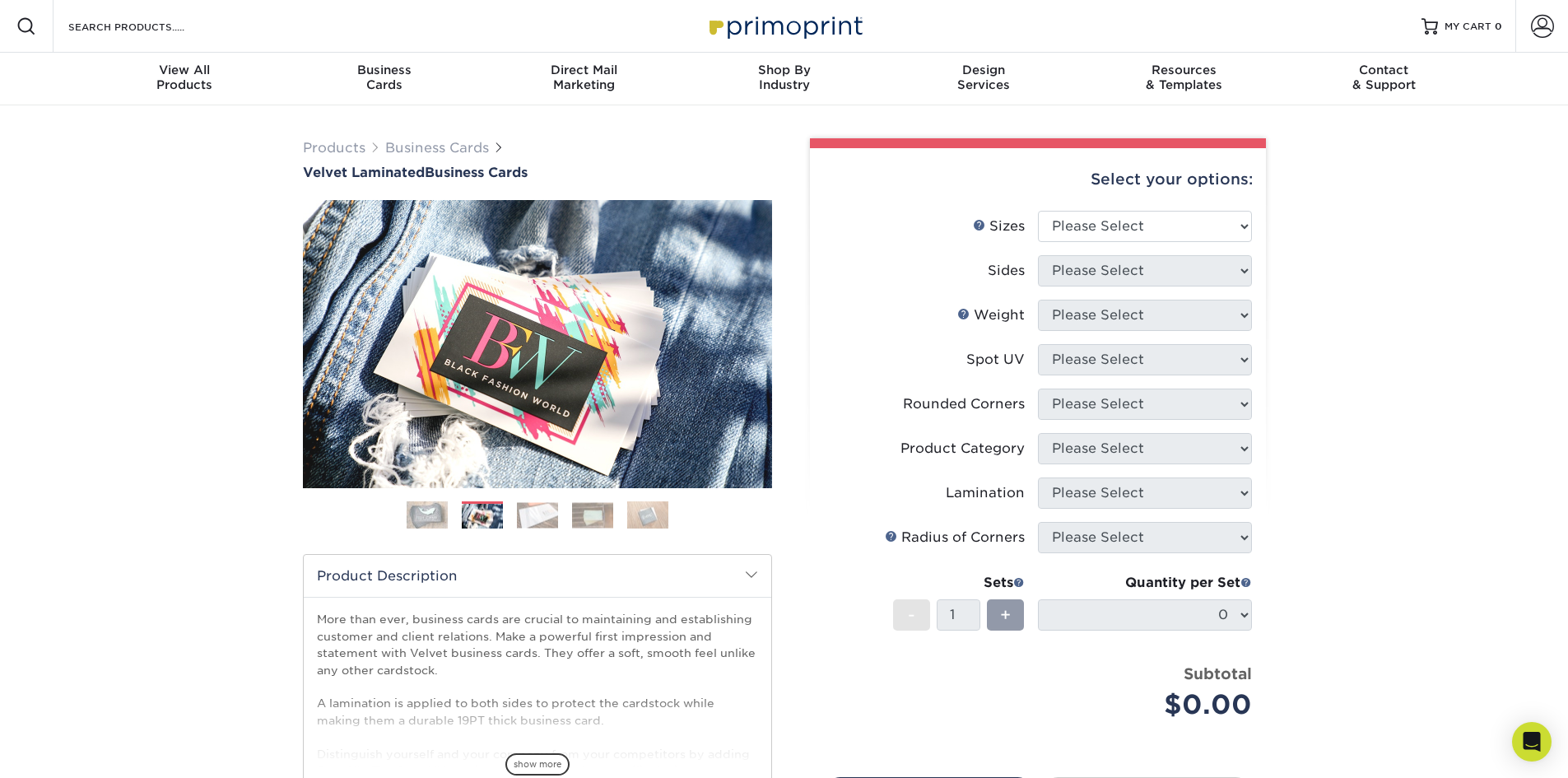
click at [531, 516] on img at bounding box center [537, 515] width 41 height 25
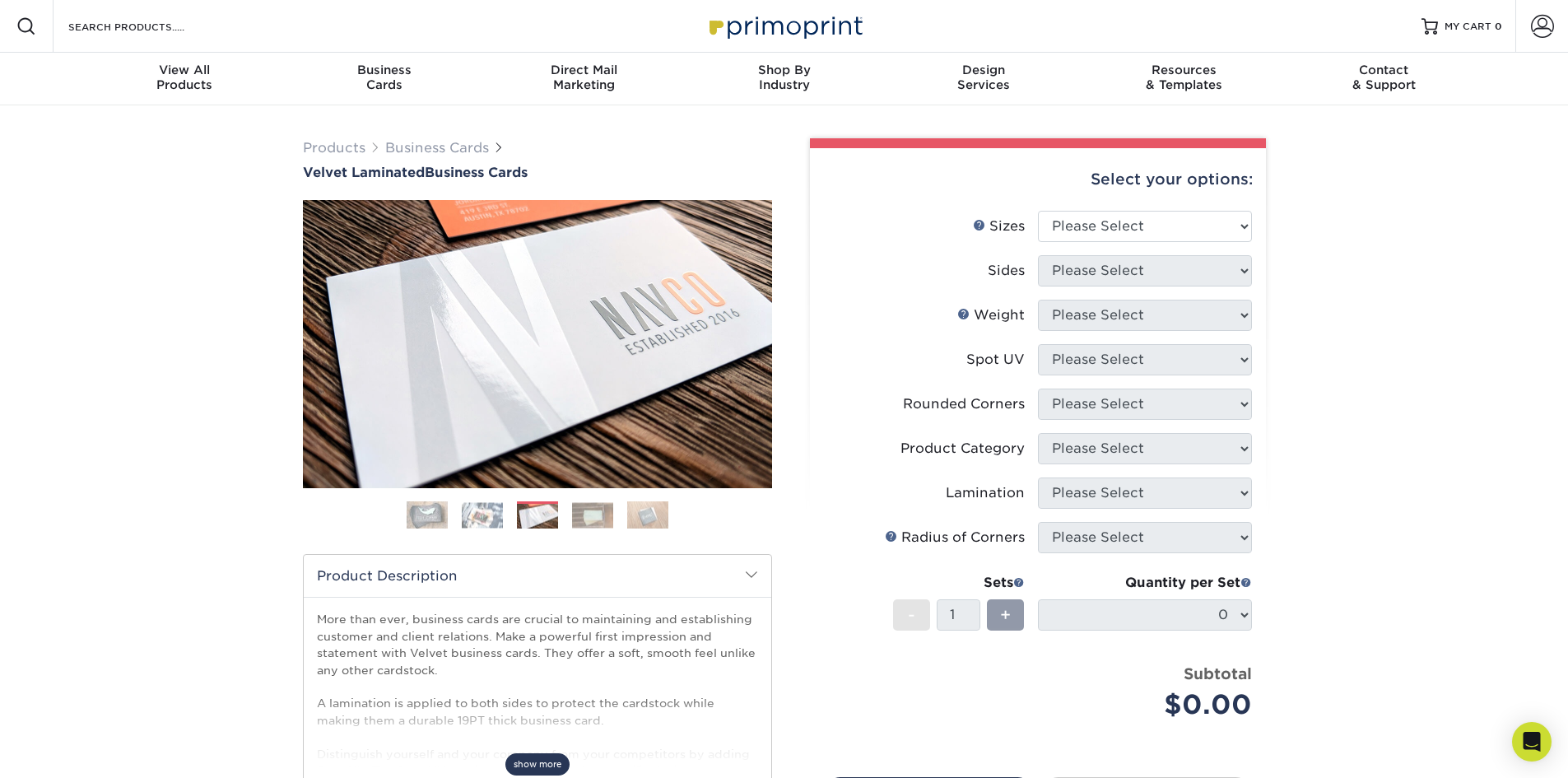
click at [524, 764] on span "show more" at bounding box center [537, 764] width 64 height 22
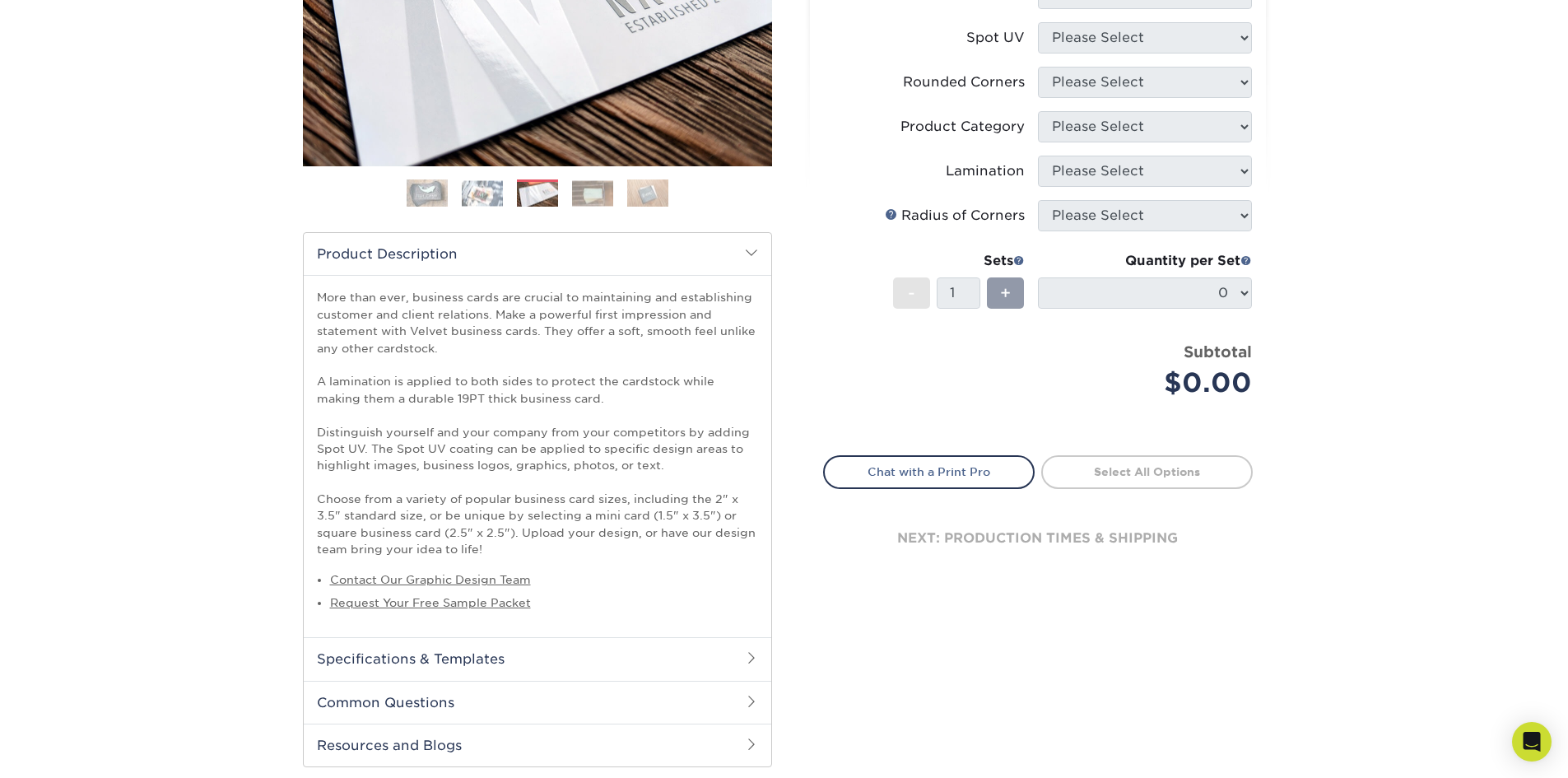
scroll to position [335, 0]
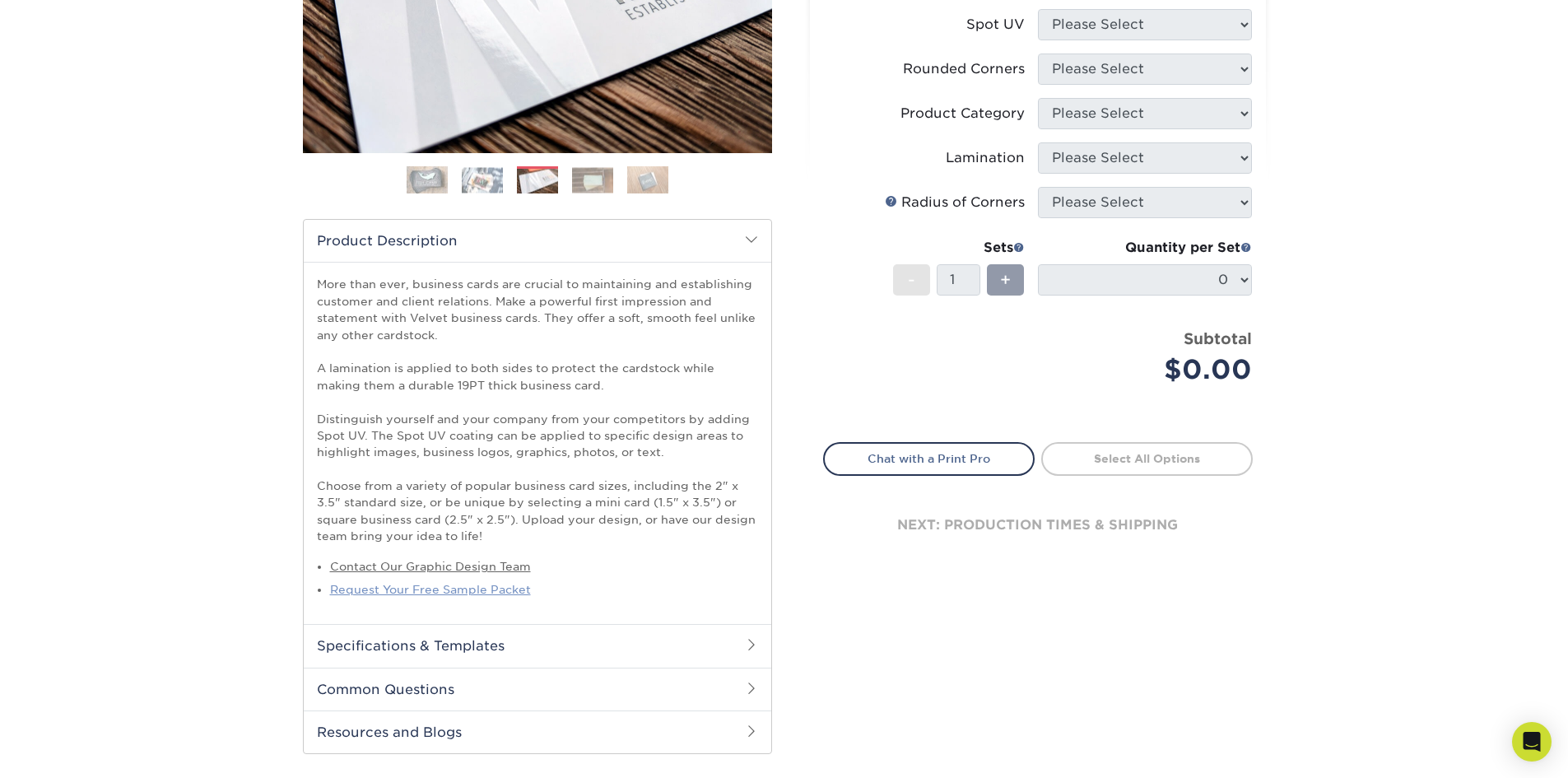
click at [453, 588] on link "Request Your Free Sample Packet" at bounding box center [430, 589] width 201 height 14
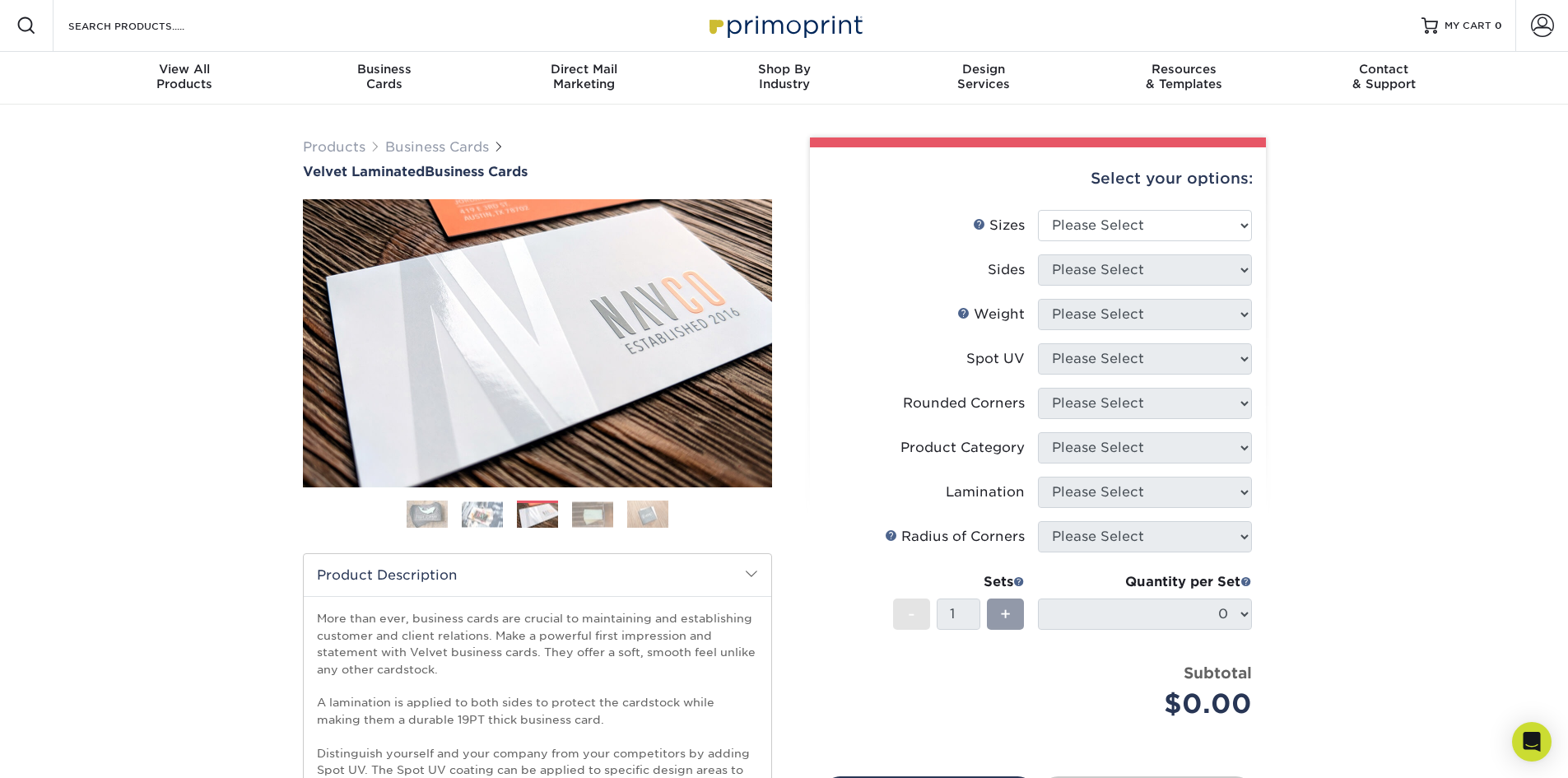
scroll to position [0, 0]
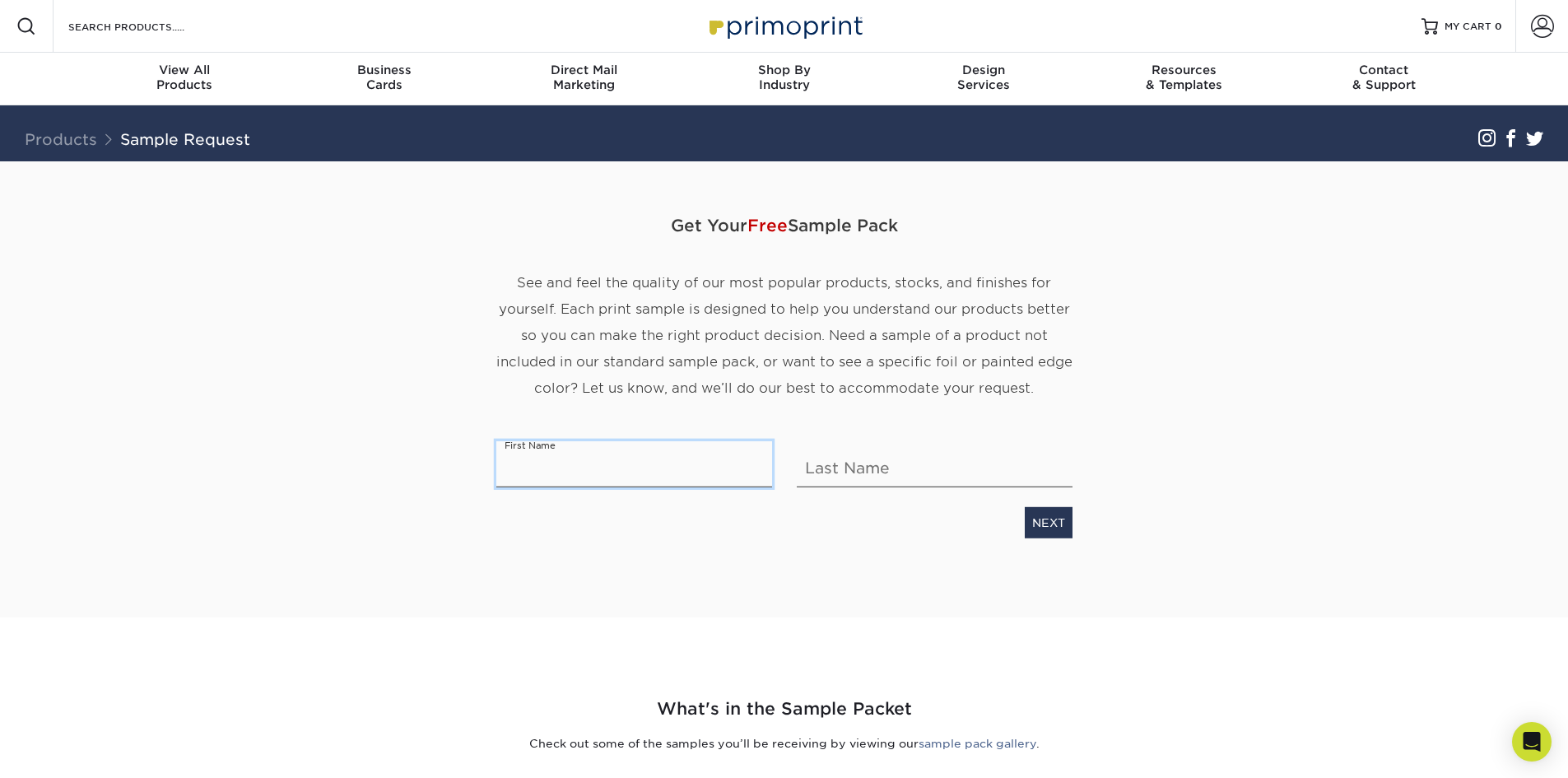
click at [548, 483] on input "text" at bounding box center [634, 464] width 276 height 46
type input "[PERSON_NAME]"
click at [1056, 520] on link "NEXT" at bounding box center [1048, 522] width 47 height 31
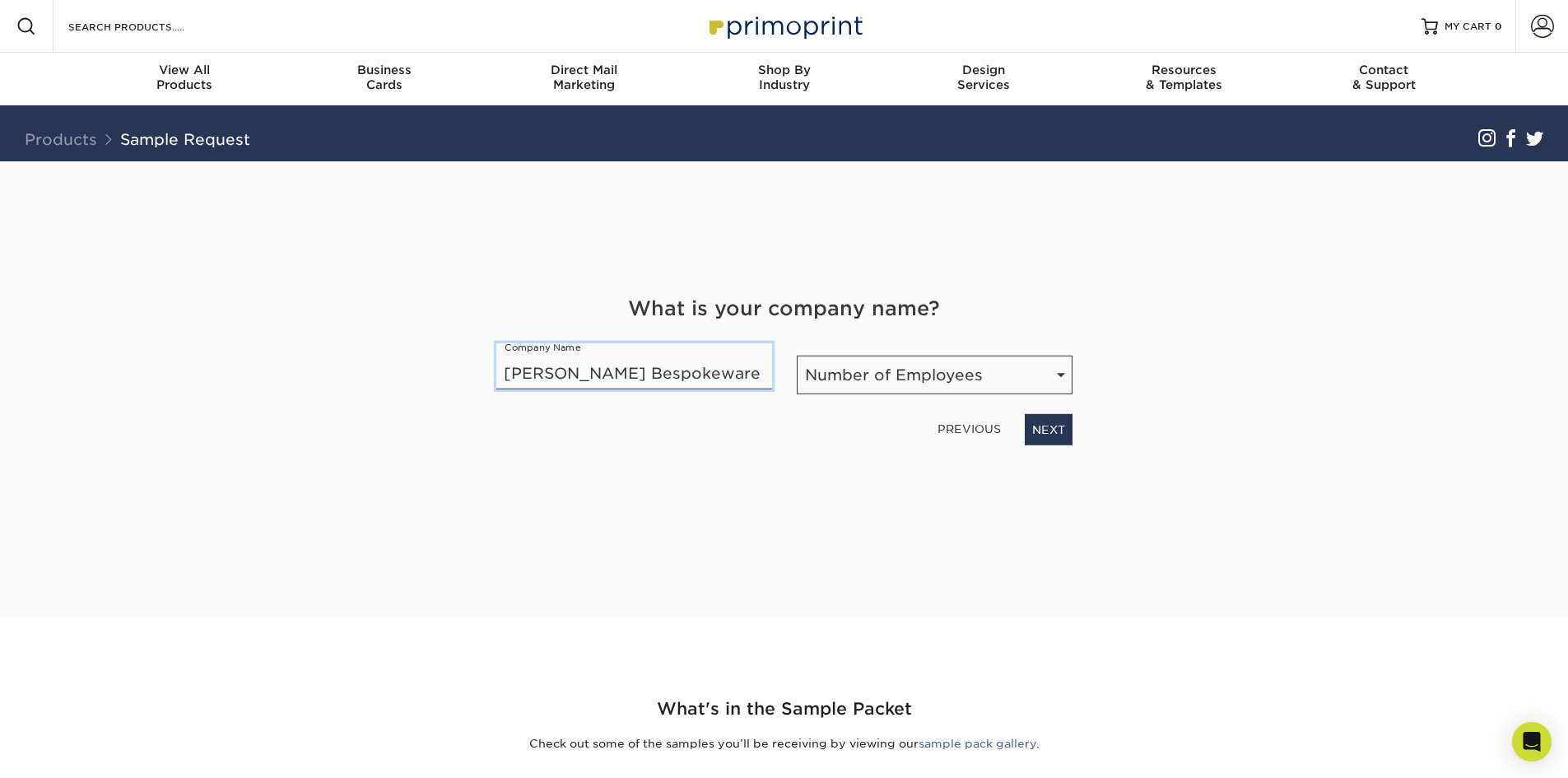
type input "[PERSON_NAME] Bespokeware"
click at [870, 385] on select "Number of Employees Self-employed 1-10 employees 11-50 employees 51-200 employe…" at bounding box center [934, 375] width 276 height 39
select select "Self-employed"
click at [796, 356] on select "Number of Employees Self-employed 1-10 employees 11-50 employees 51-200 employe…" at bounding box center [934, 375] width 276 height 39
click at [1045, 431] on link "NEXT" at bounding box center [1048, 429] width 47 height 31
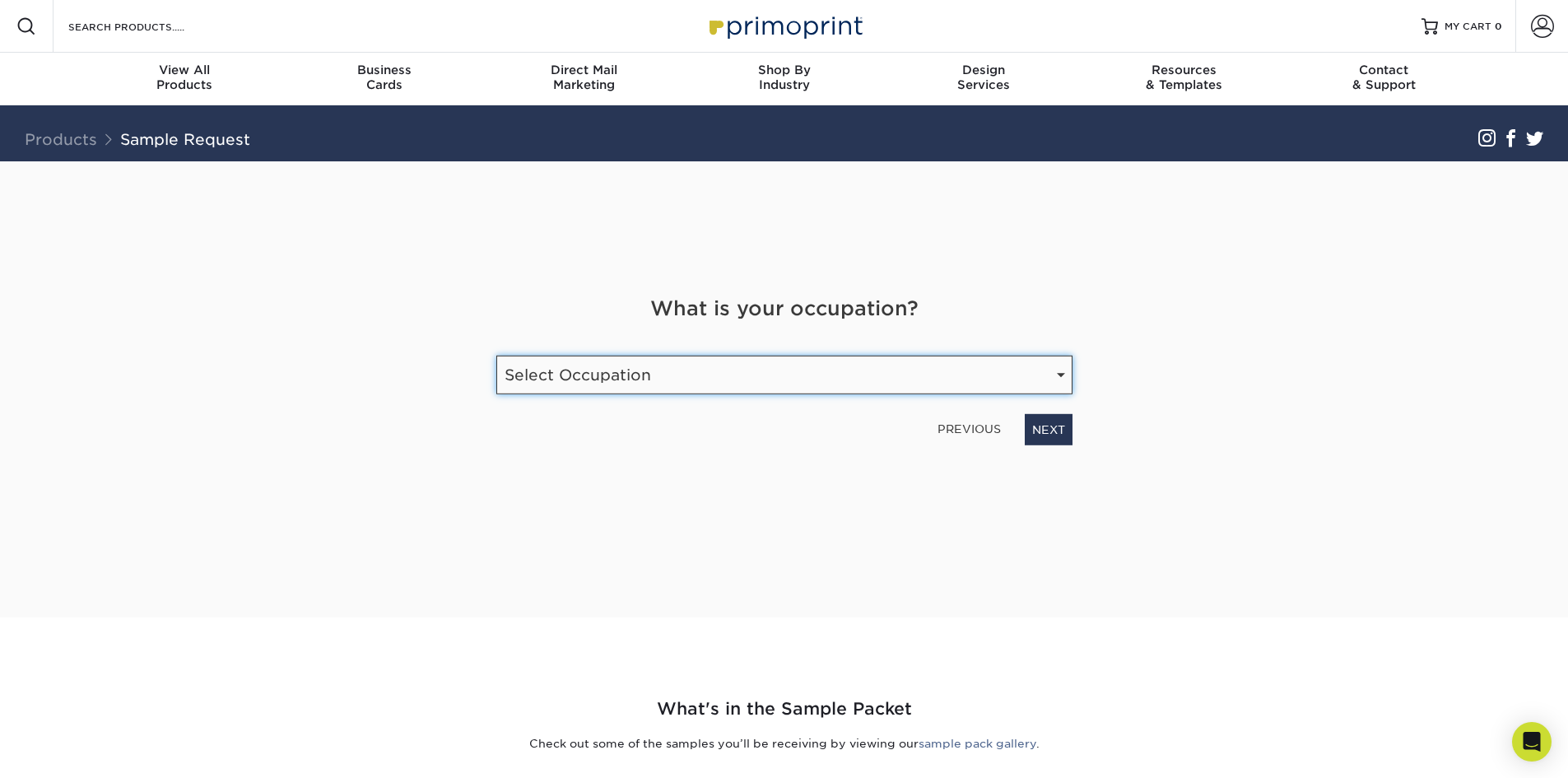
click at [628, 381] on select "Select Occupation Agency Automotive Blogger Cleaning Services Construction Educ…" at bounding box center [784, 375] width 576 height 39
select select "Other"
click at [496, 356] on select "Select Occupation Agency Automotive Blogger Cleaning Services Construction Educ…" at bounding box center [784, 375] width 576 height 39
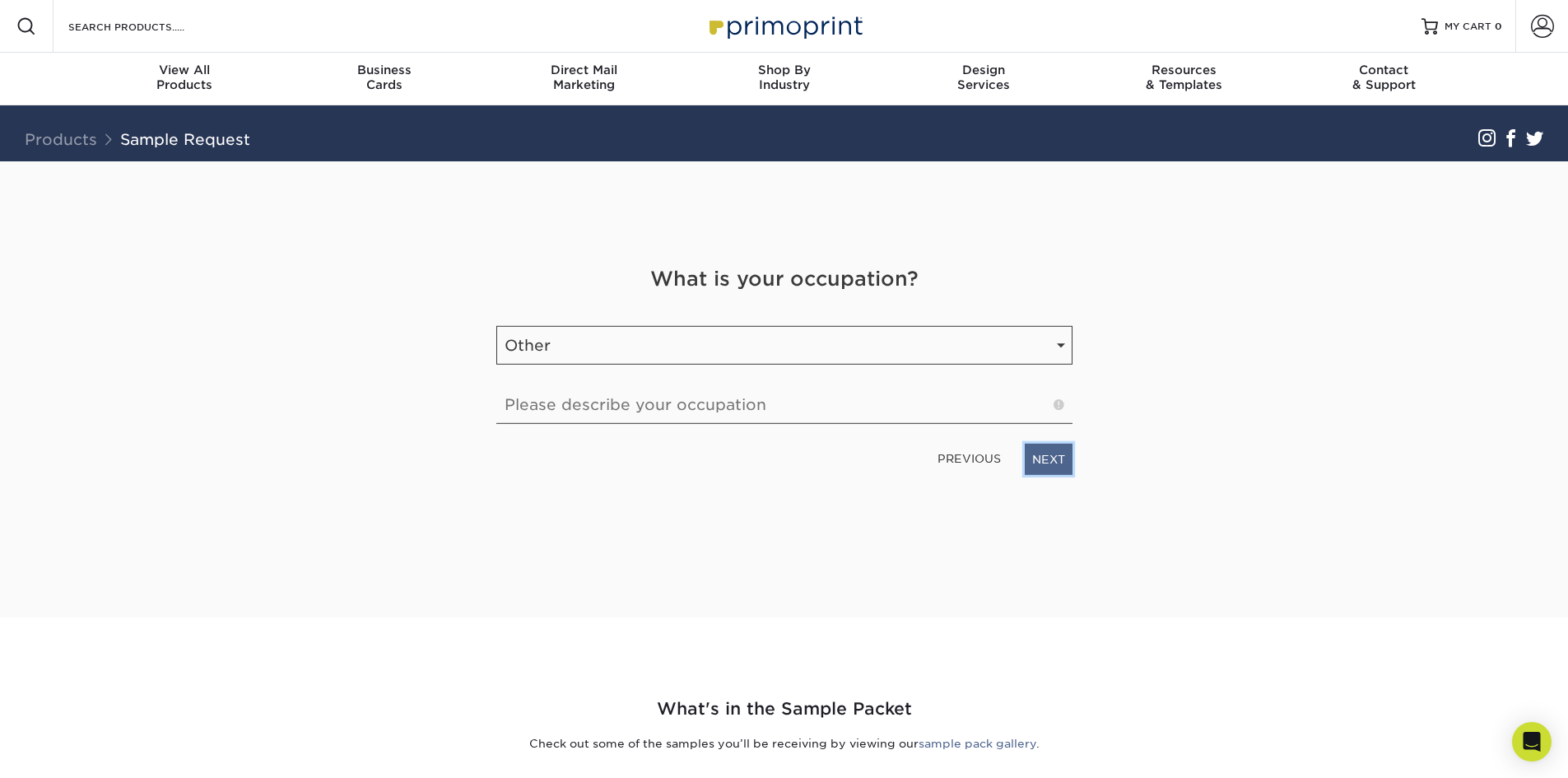
click at [1048, 465] on link "NEXT" at bounding box center [1048, 459] width 47 height 31
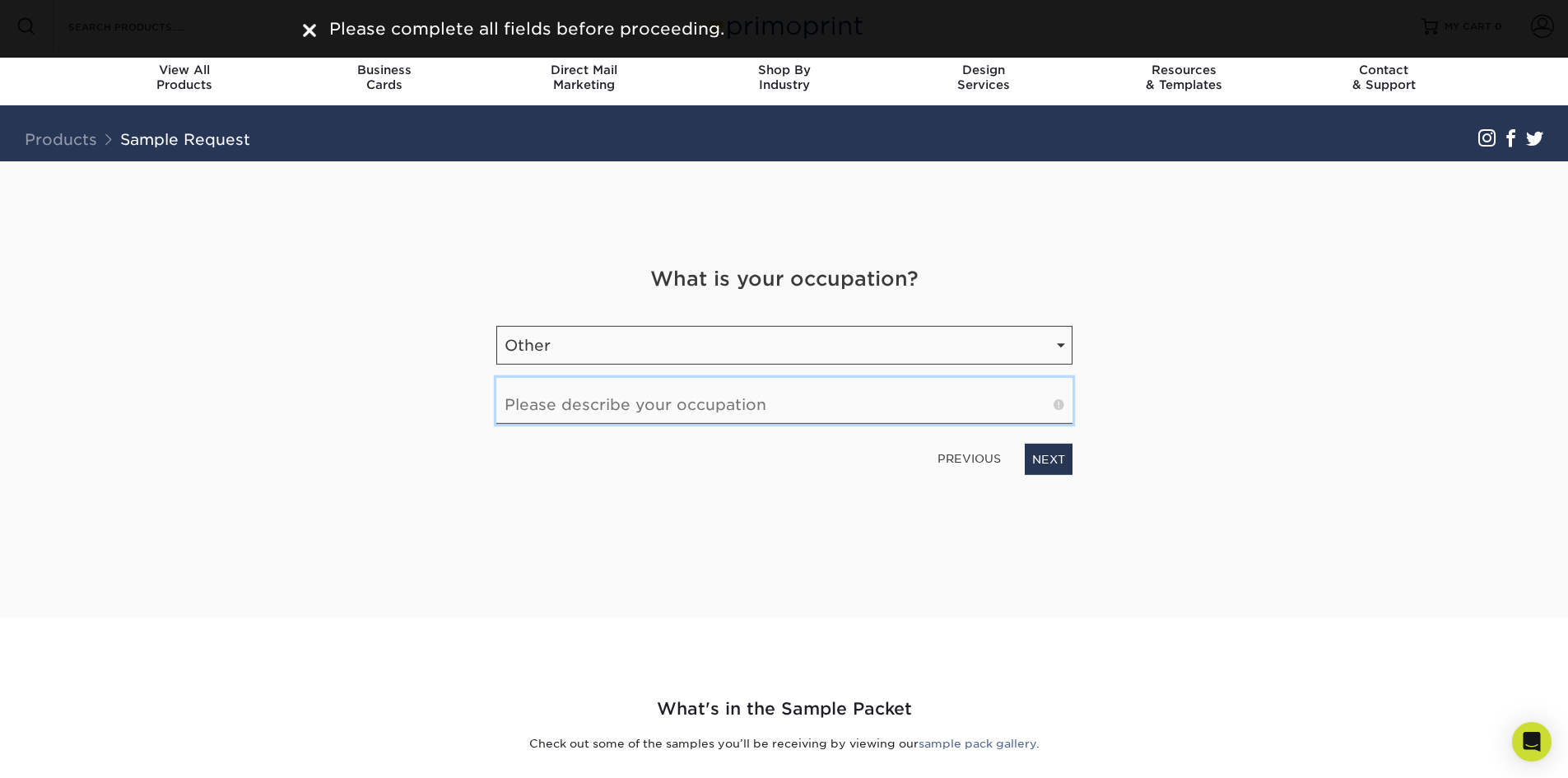
click at [576, 407] on input "text" at bounding box center [784, 400] width 576 height 46
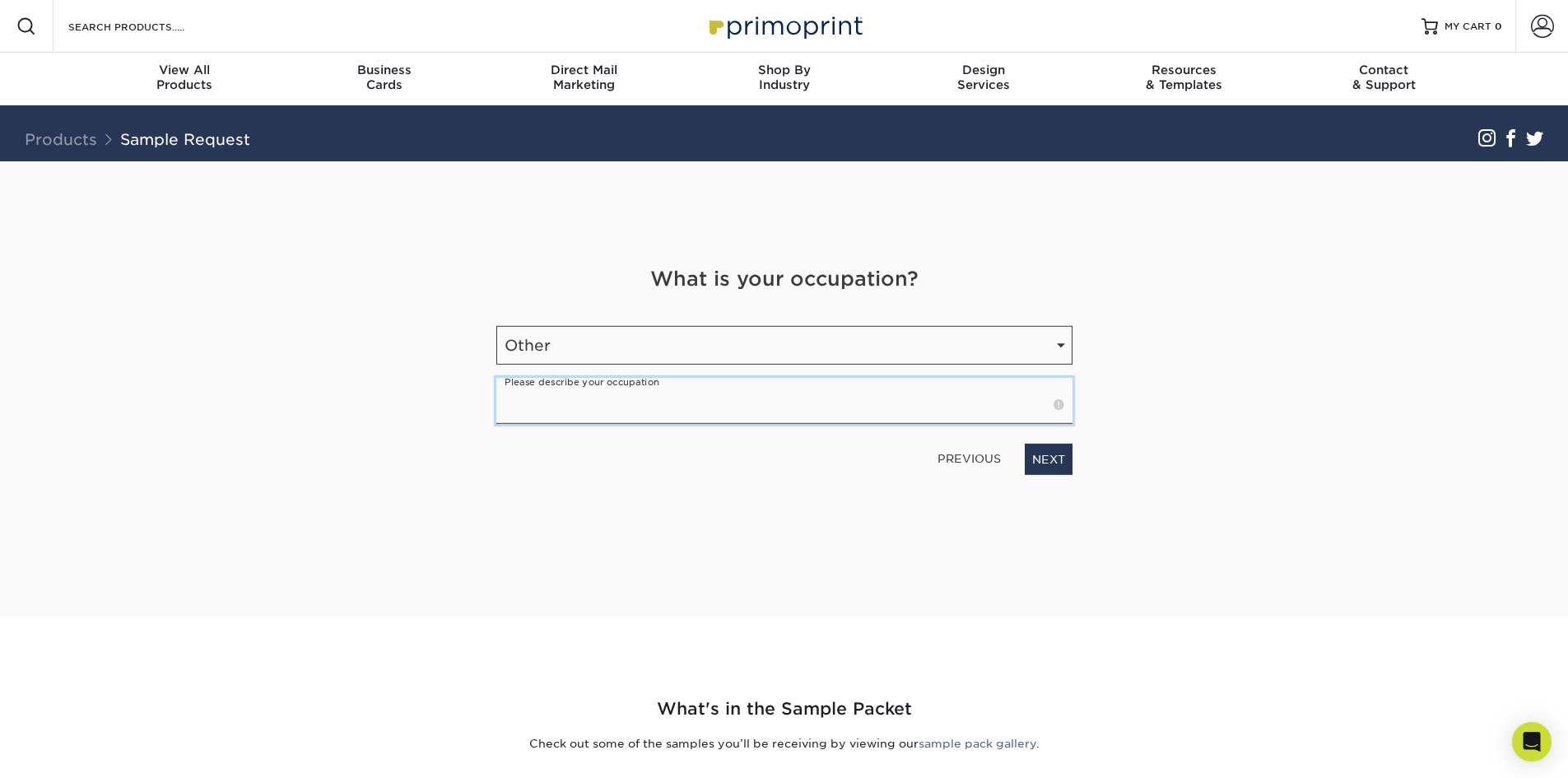
type input "C"
type input "Custom [PERSON_NAME]"
click at [1040, 458] on link "NEXT" at bounding box center [1048, 459] width 47 height 31
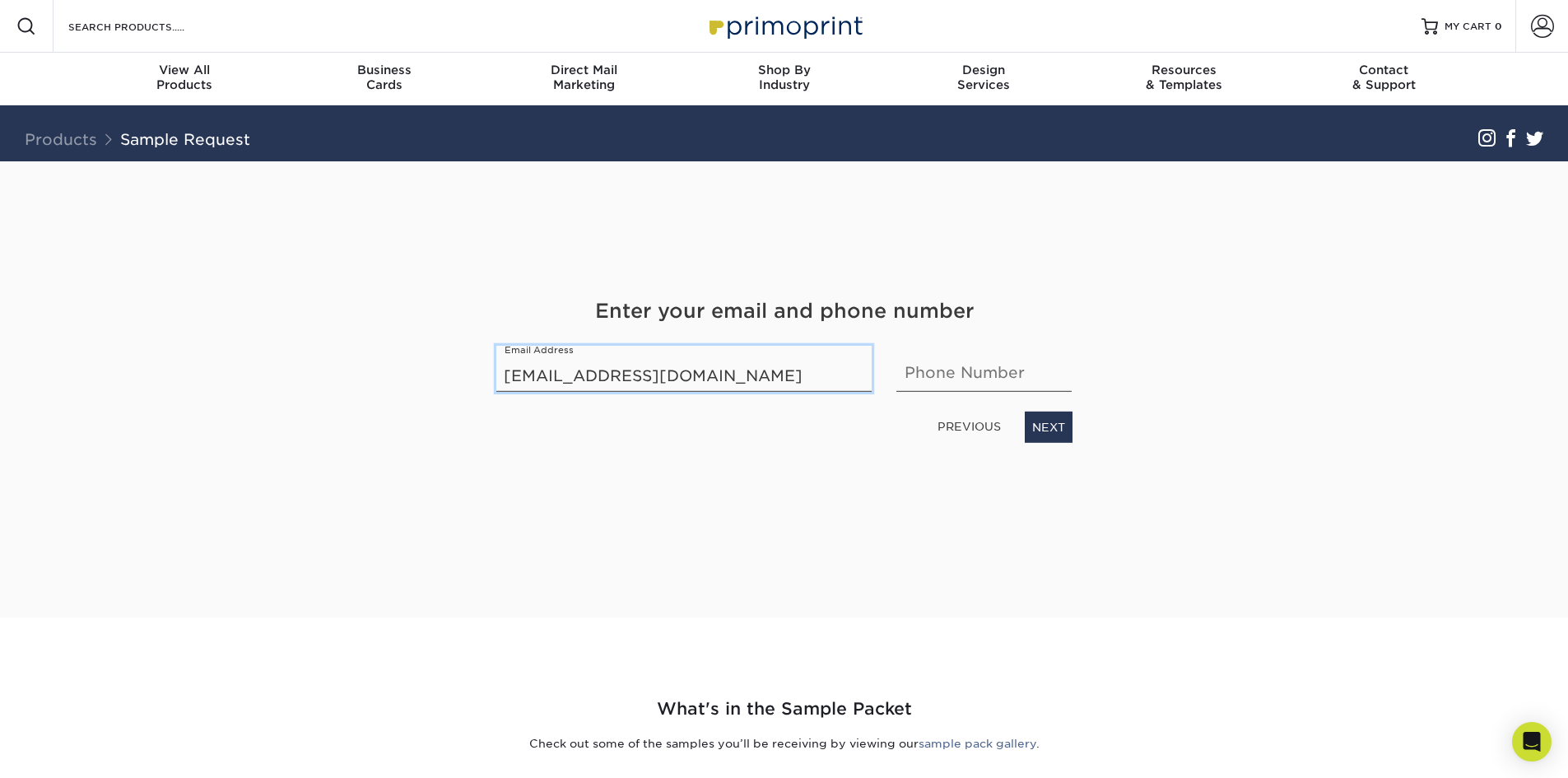
type input "ceo@rojasbespoke.com"
click at [954, 373] on input "text" at bounding box center [983, 368] width 175 height 46
type input "6786141207"
click at [1065, 428] on link "NEXT" at bounding box center [1048, 427] width 47 height 31
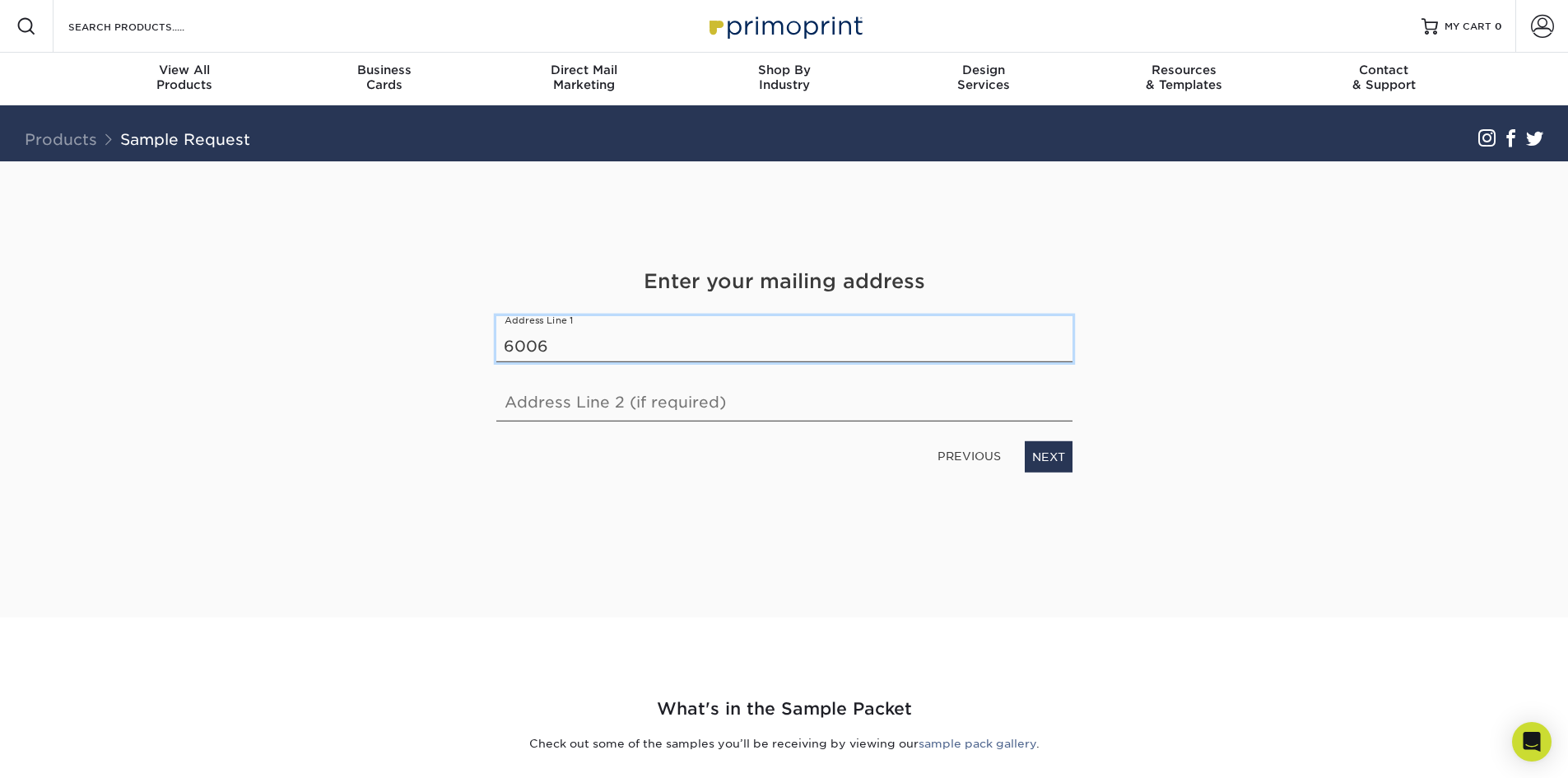
type input "[STREET_ADDRESS][PERSON_NAME]"
click at [599, 408] on input "text" at bounding box center [784, 398] width 576 height 46
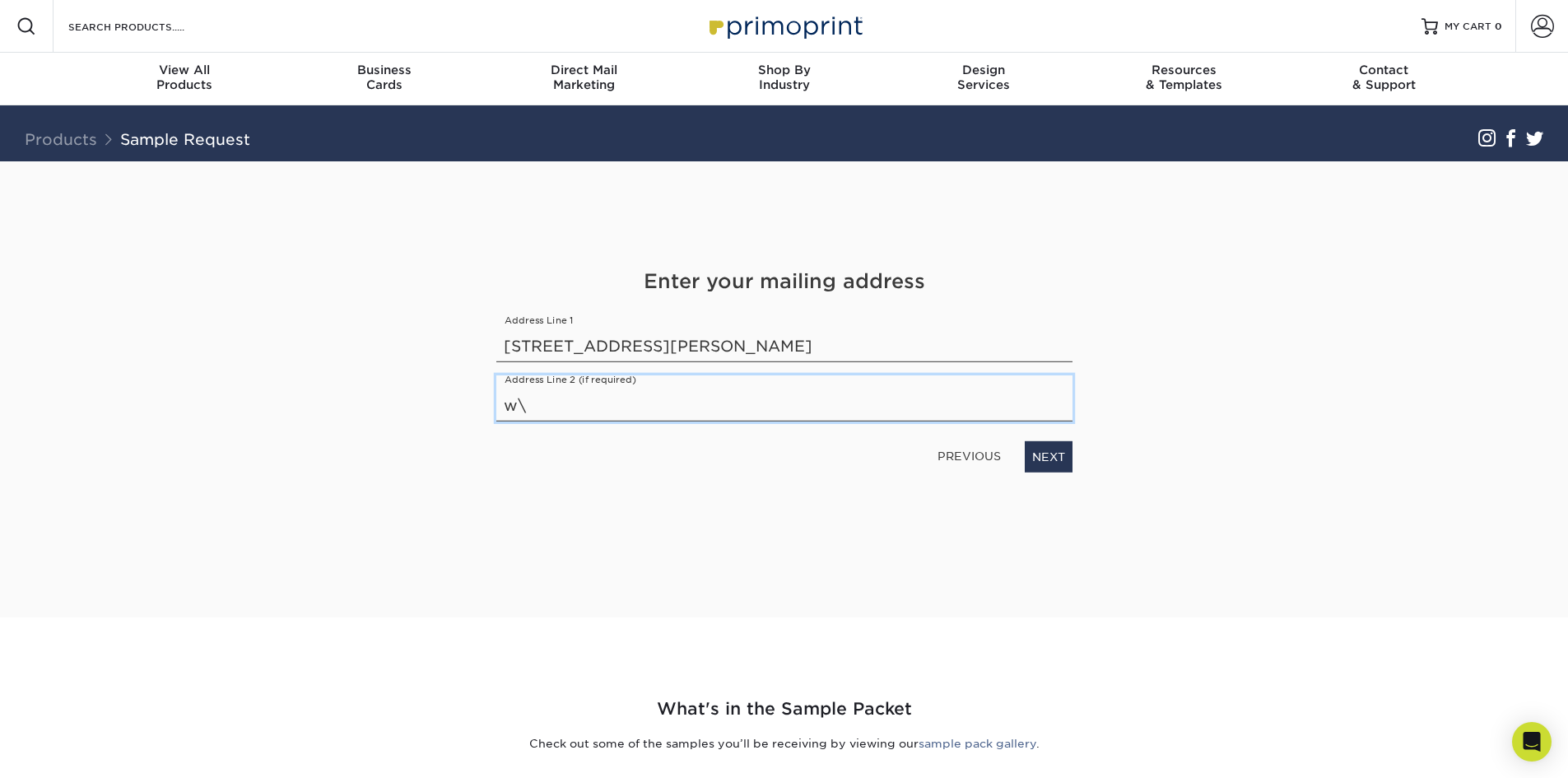
type input "w"
type input "Washington, DC 20011"
click at [1047, 461] on link "NEXT" at bounding box center [1048, 456] width 47 height 31
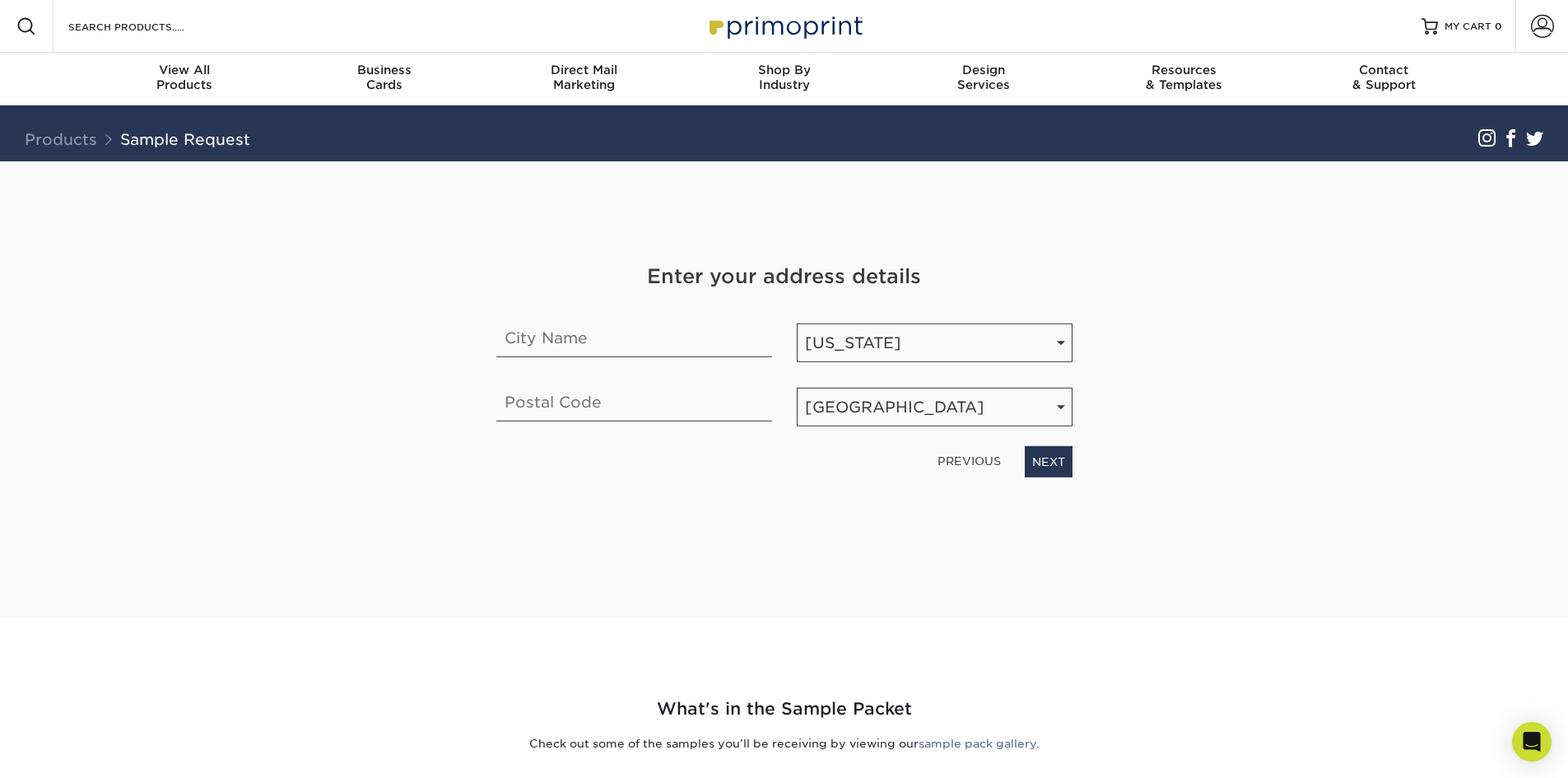
click at [949, 458] on link "PREVIOUS" at bounding box center [969, 461] width 76 height 26
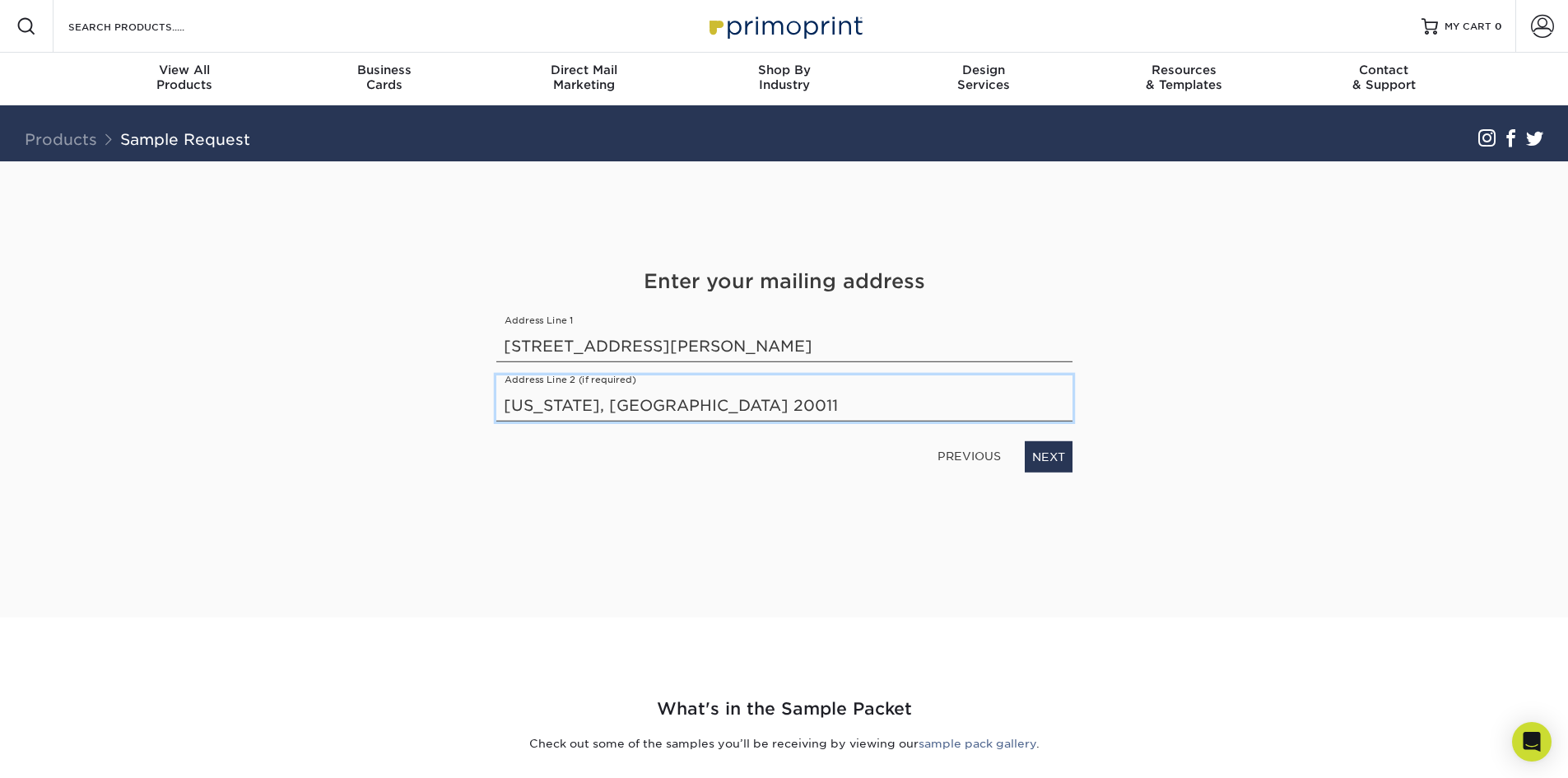
drag, startPoint x: 697, startPoint y: 404, endPoint x: 393, endPoint y: 387, distance: 304.5
click at [393, 387] on div "Get Your Free Sample Pack See and feel the quality of our most popular products…" at bounding box center [784, 389] width 963 height 456
click at [1062, 462] on link "NEXT" at bounding box center [1048, 456] width 47 height 31
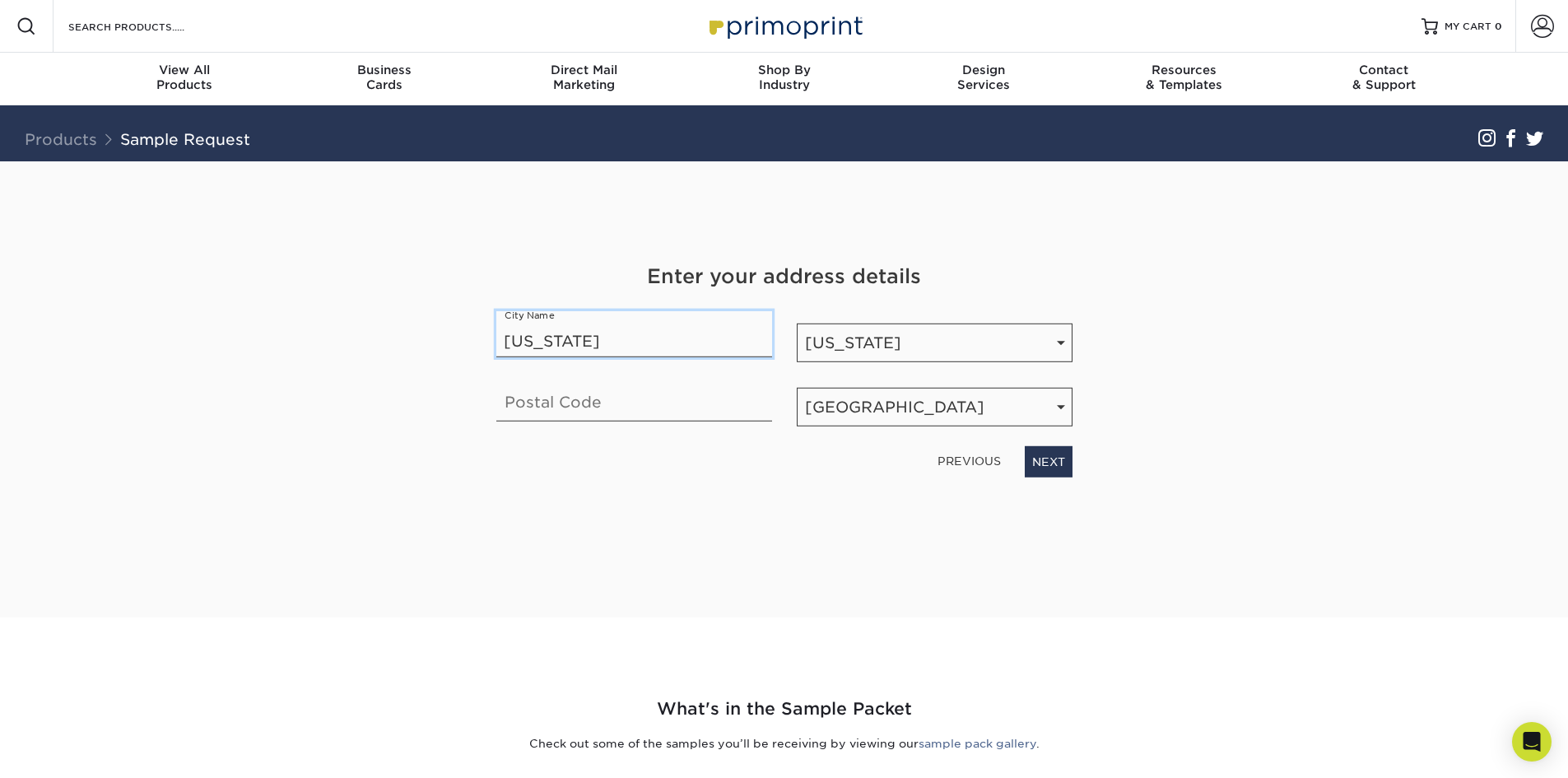
type input "Washington"
type input "20011"
click at [1051, 459] on link "NEXT" at bounding box center [1048, 461] width 47 height 31
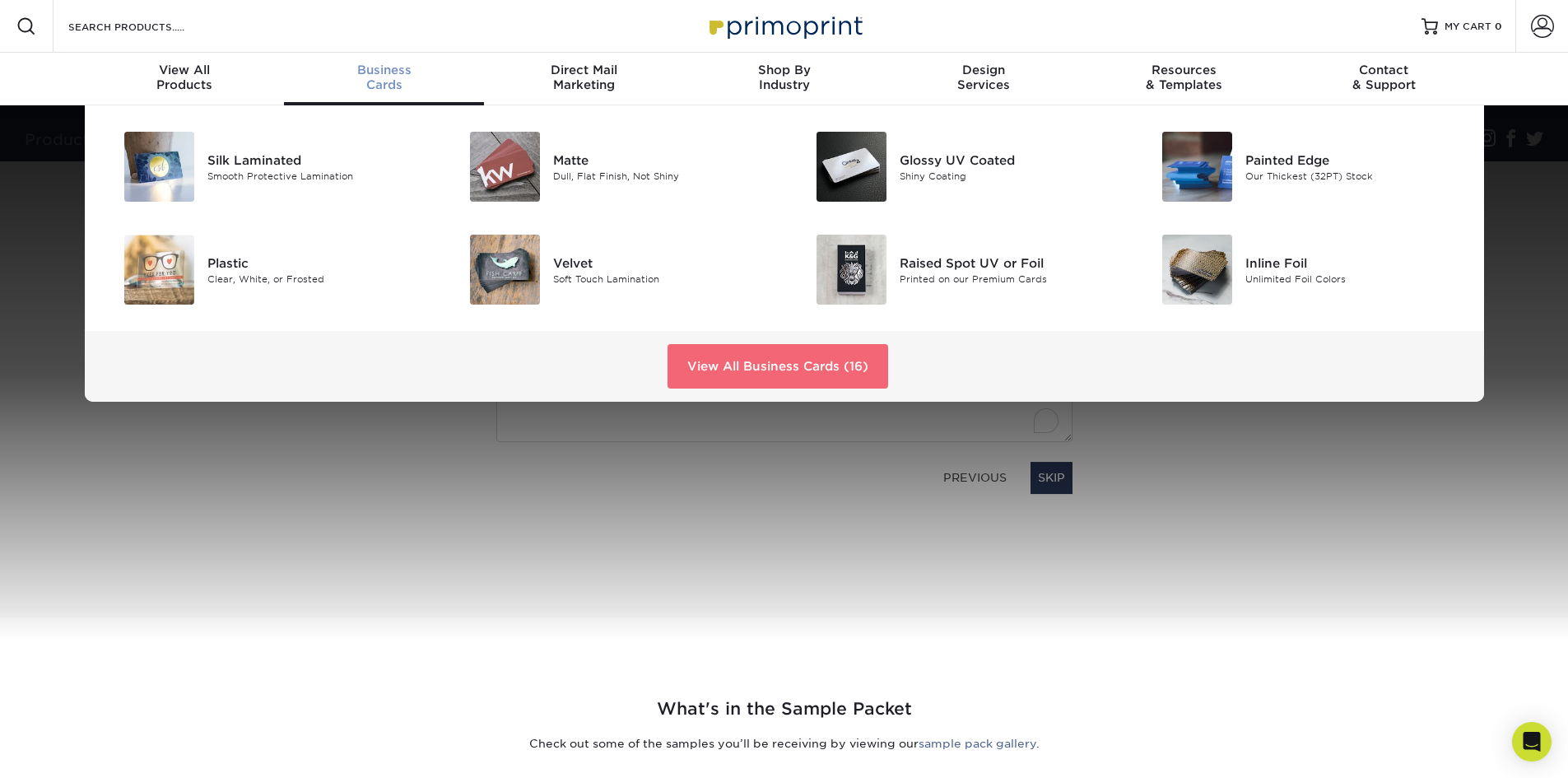
click at [778, 365] on link "View All Business Cards (16)" at bounding box center [778, 366] width 221 height 45
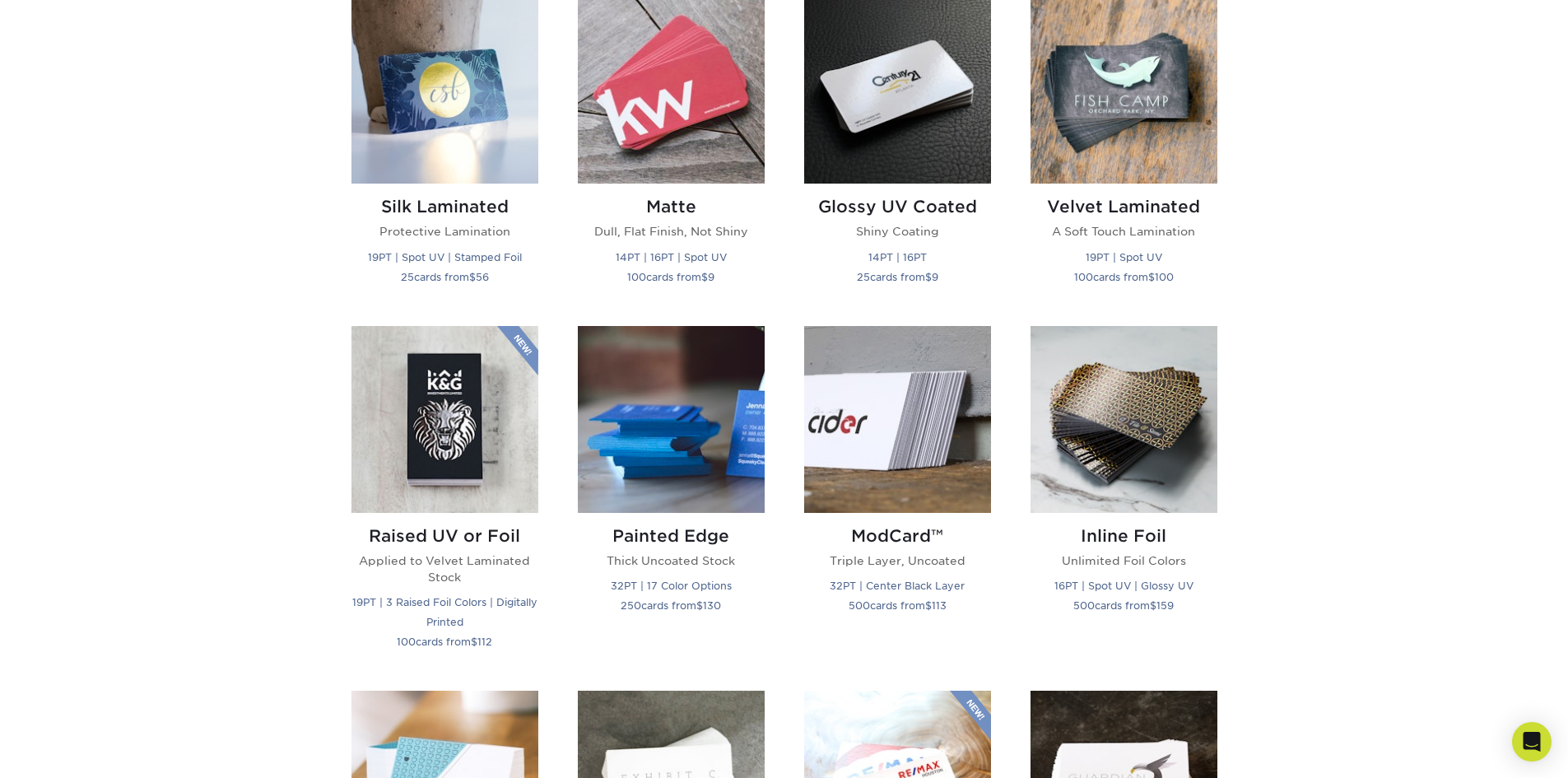
scroll to position [687, 0]
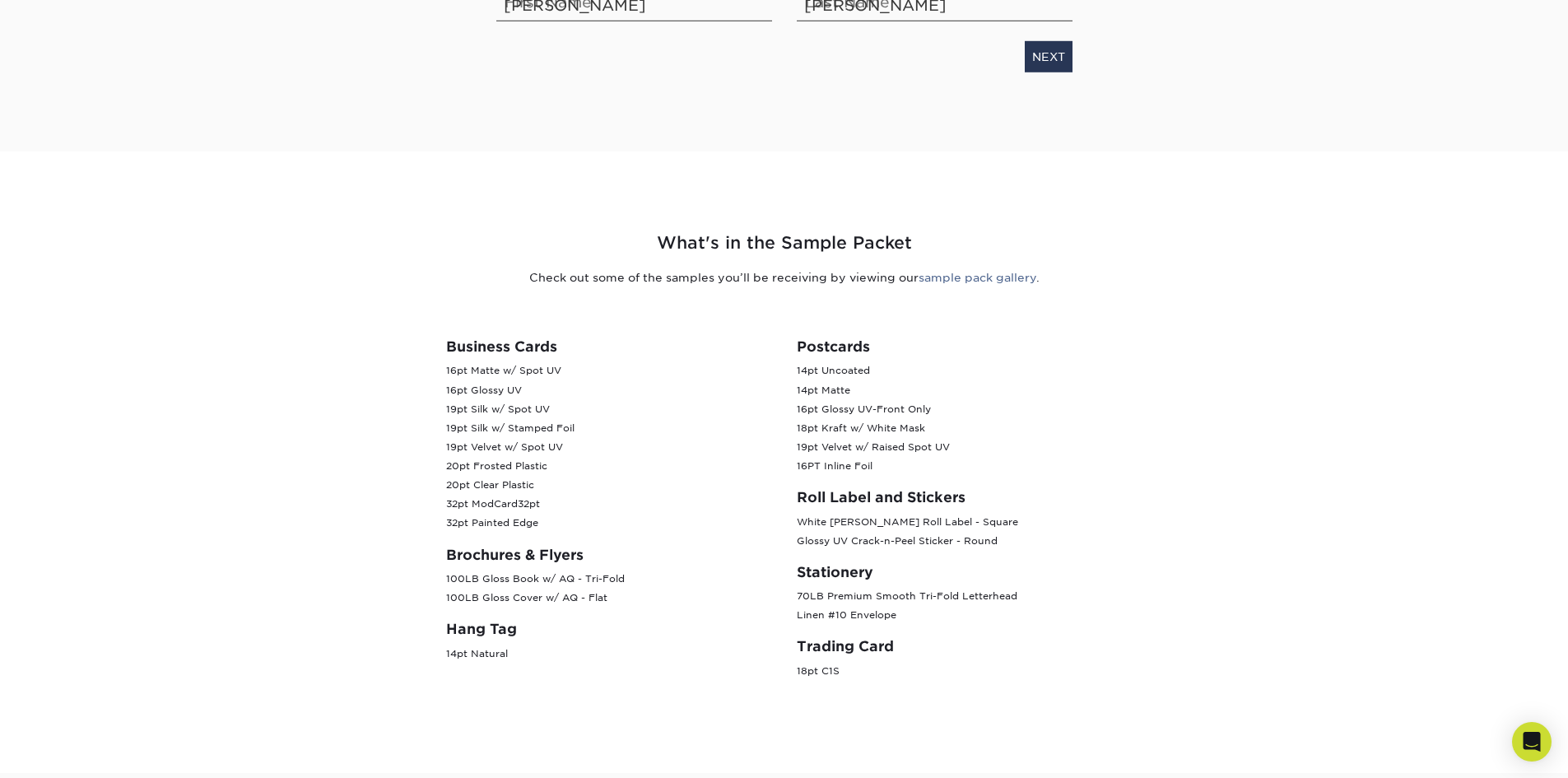
scroll to position [164, 0]
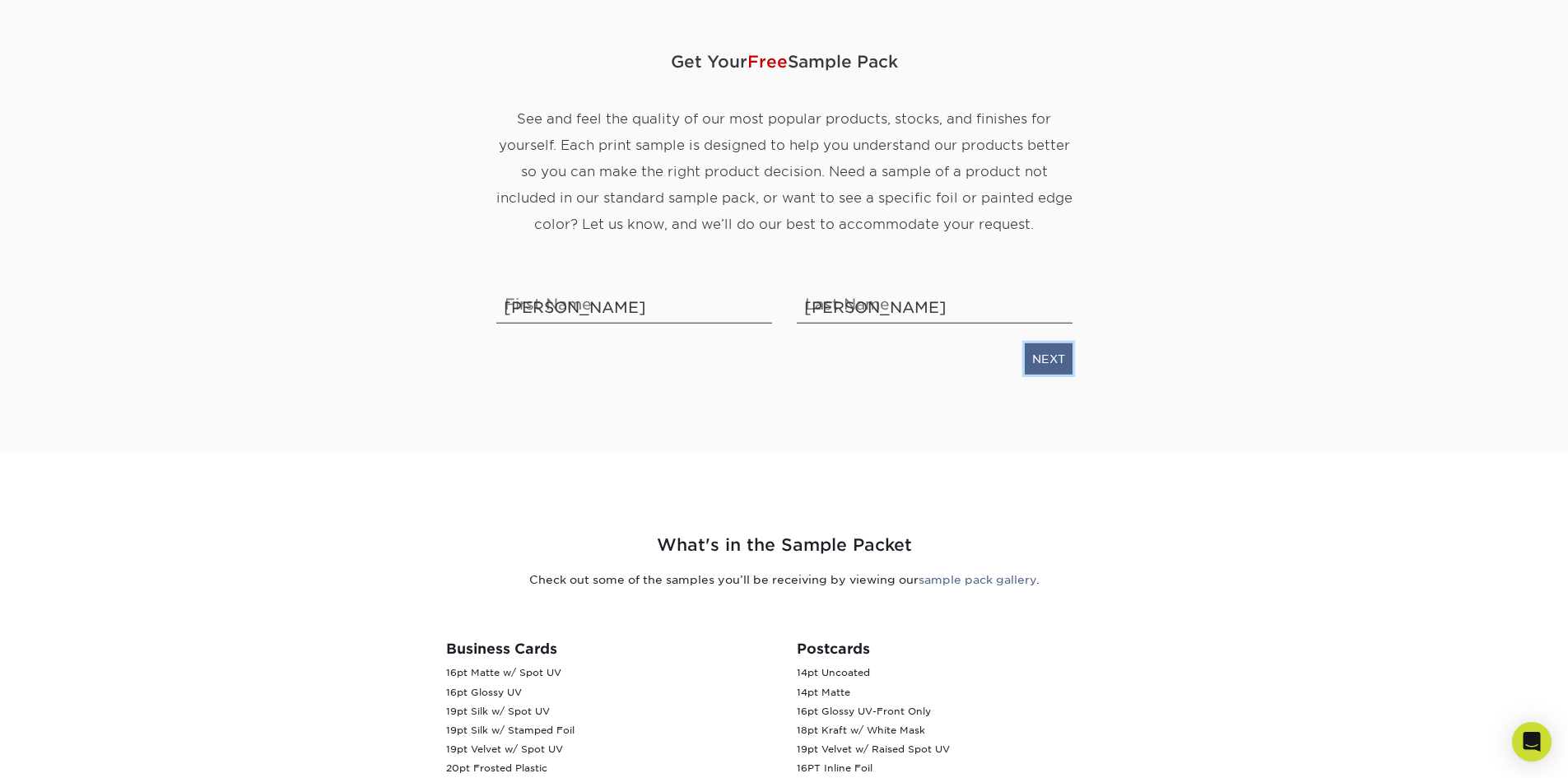
click at [1042, 356] on link "NEXT" at bounding box center [1048, 359] width 47 height 31
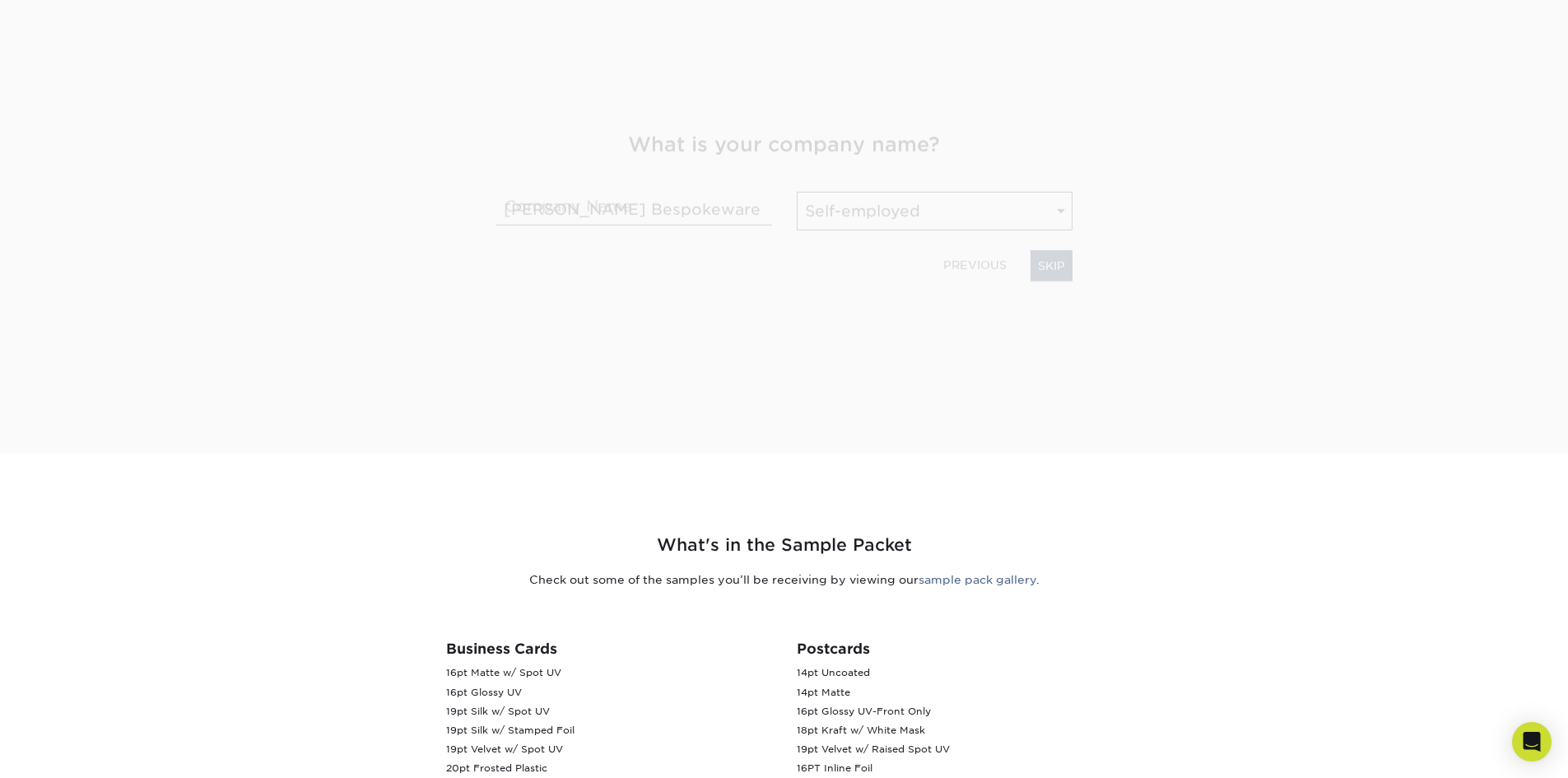
scroll to position [257, 0]
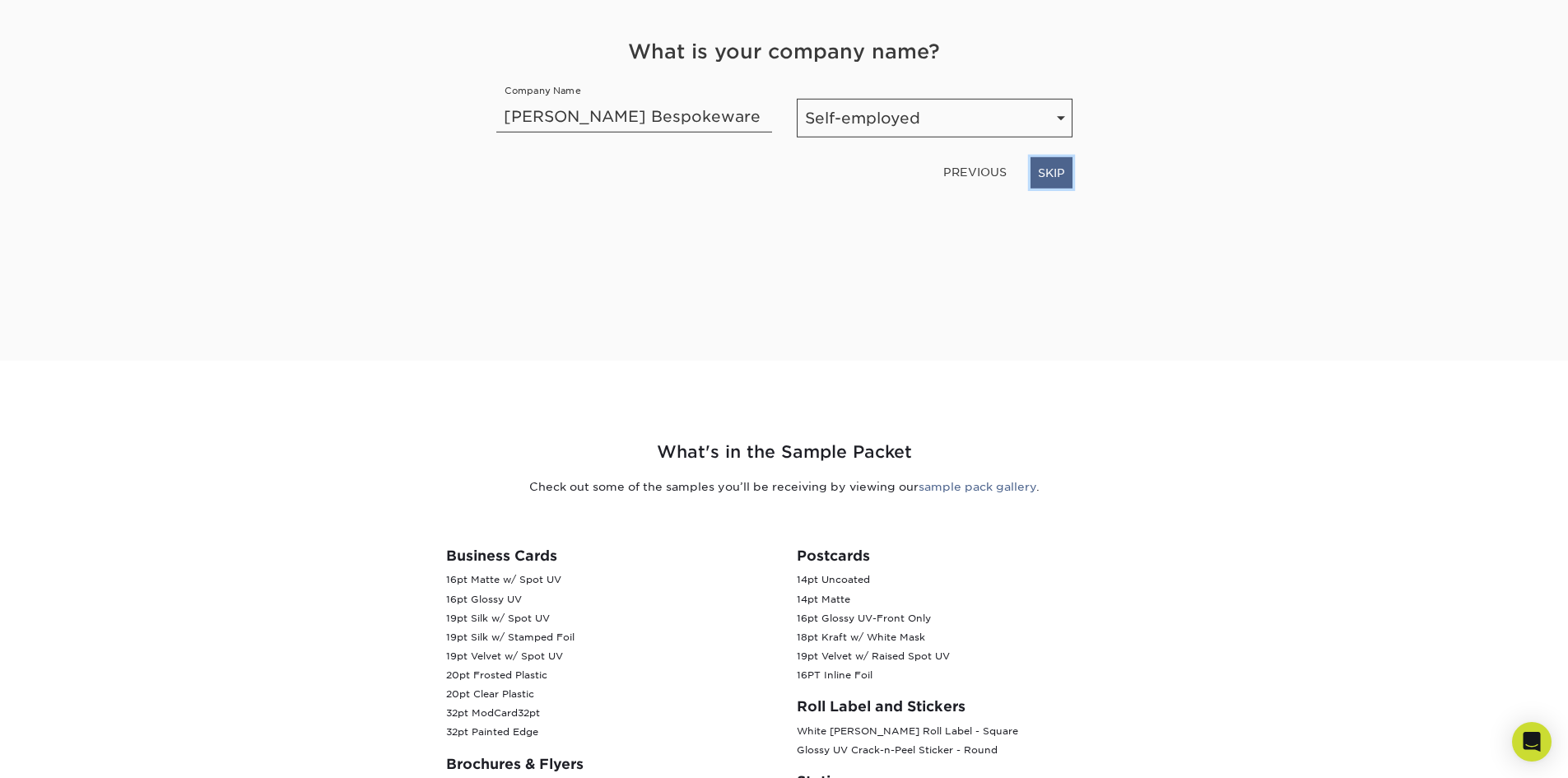
click at [1051, 178] on link "SKIP" at bounding box center [1052, 173] width 42 height 31
click at [1051, 178] on link "NEXT" at bounding box center [1048, 173] width 47 height 31
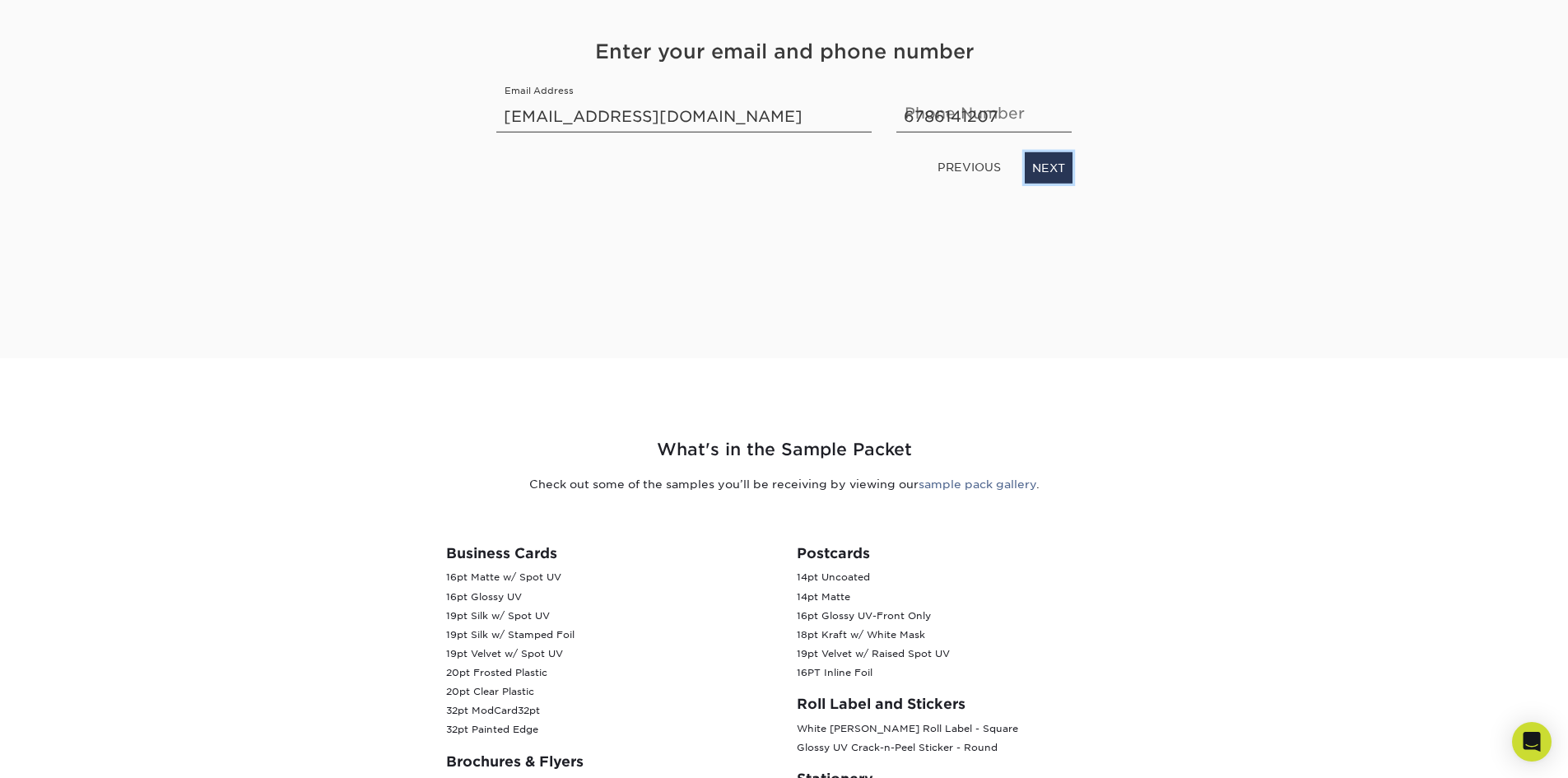
click at [1051, 178] on link "NEXT" at bounding box center [1048, 168] width 47 height 31
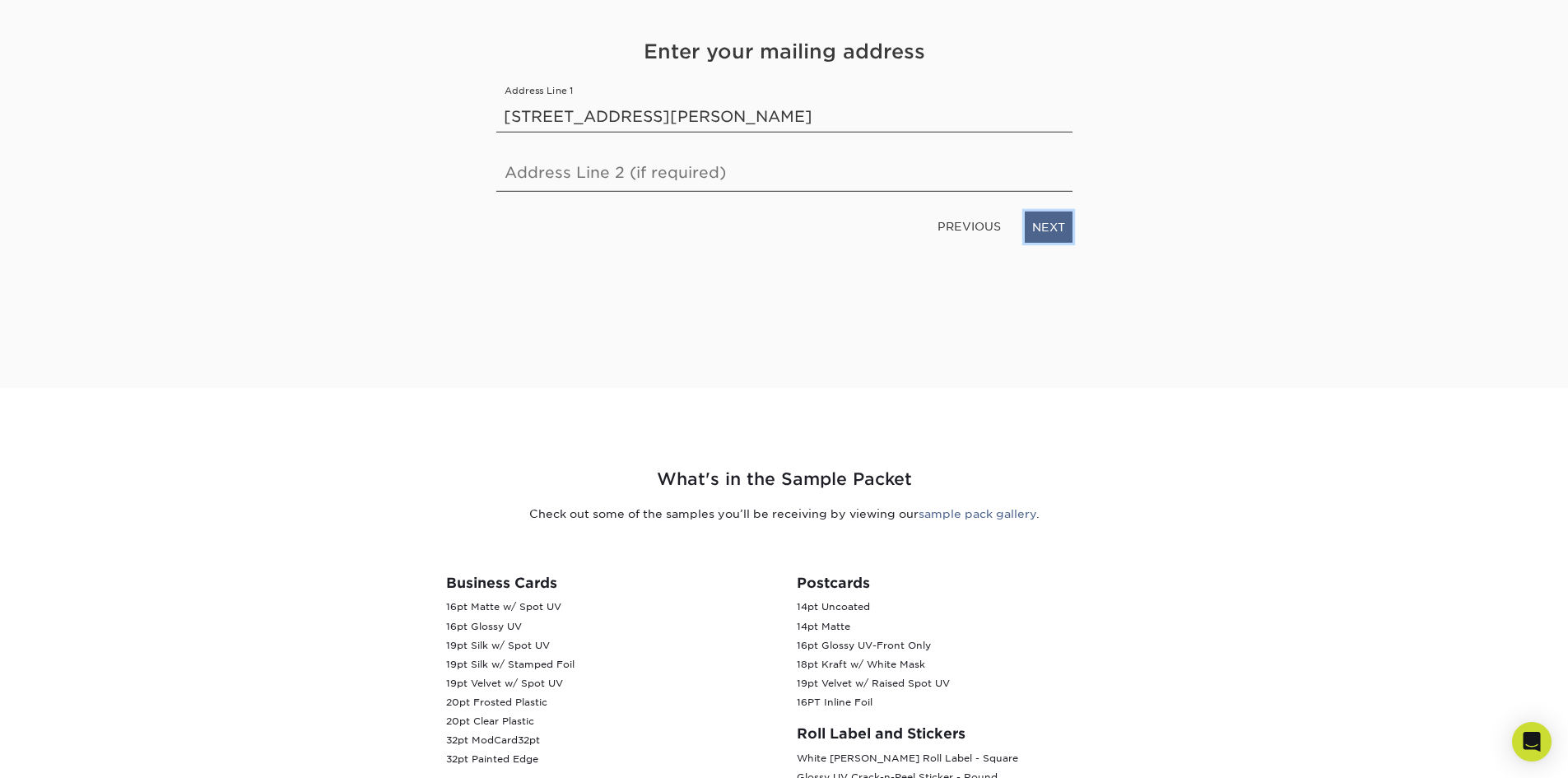
click at [1055, 227] on link "NEXT" at bounding box center [1048, 227] width 47 height 31
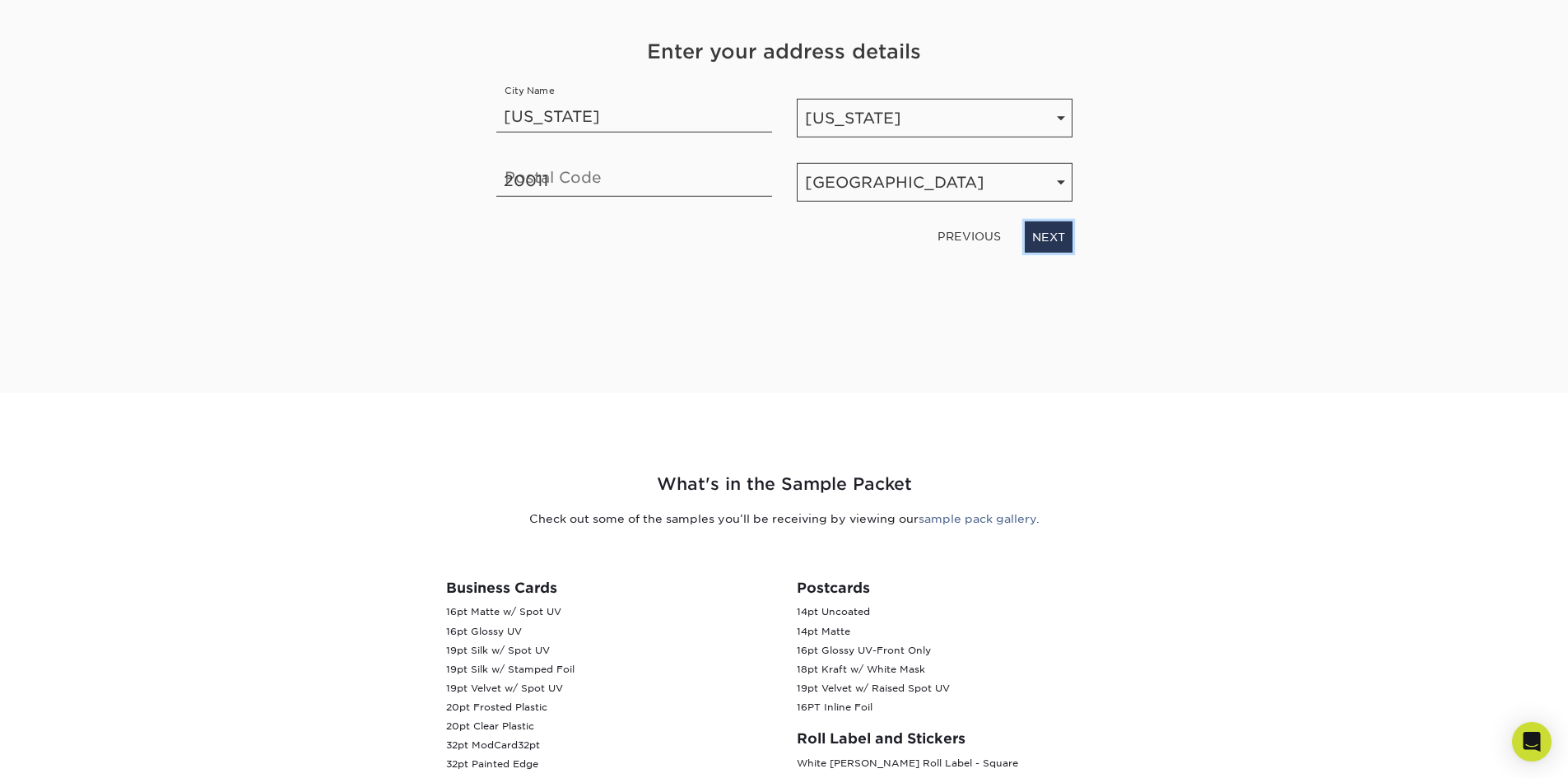
click at [1055, 227] on link "NEXT" at bounding box center [1048, 237] width 47 height 31
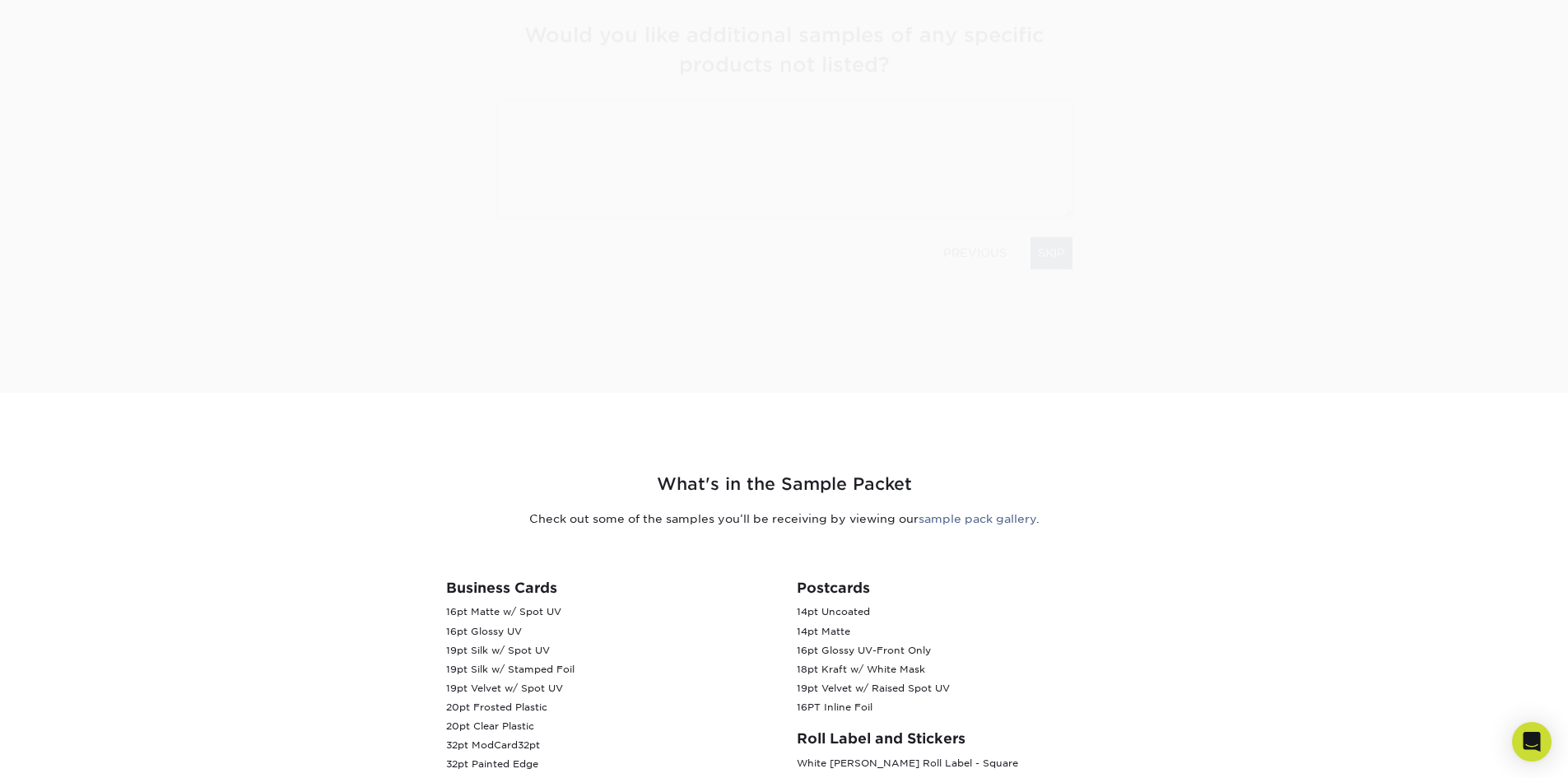
scroll to position [208, 0]
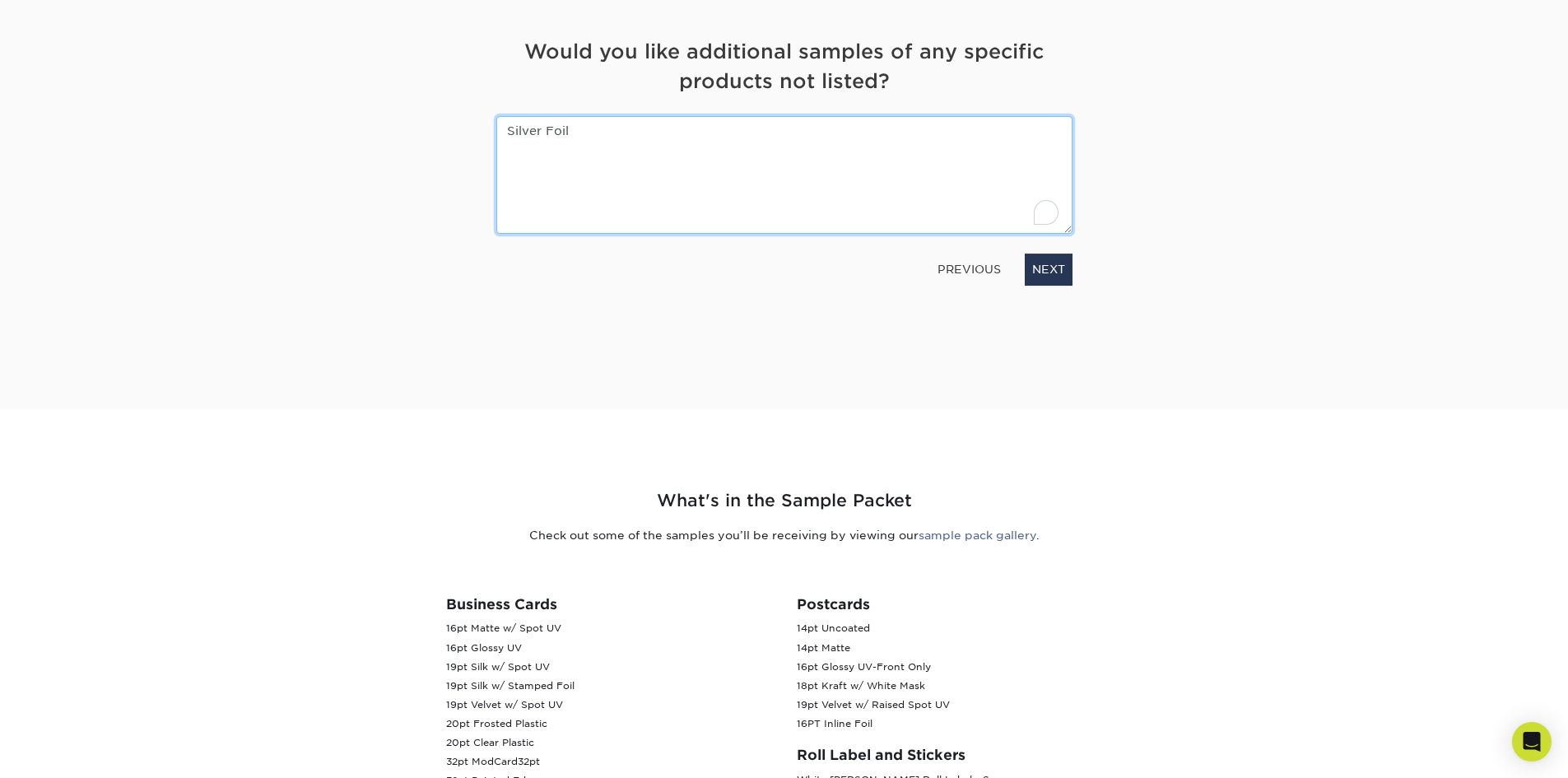
click at [503, 131] on textarea "Silver Foil" at bounding box center [784, 174] width 576 height 118
type textarea "Raised Silver Foil"
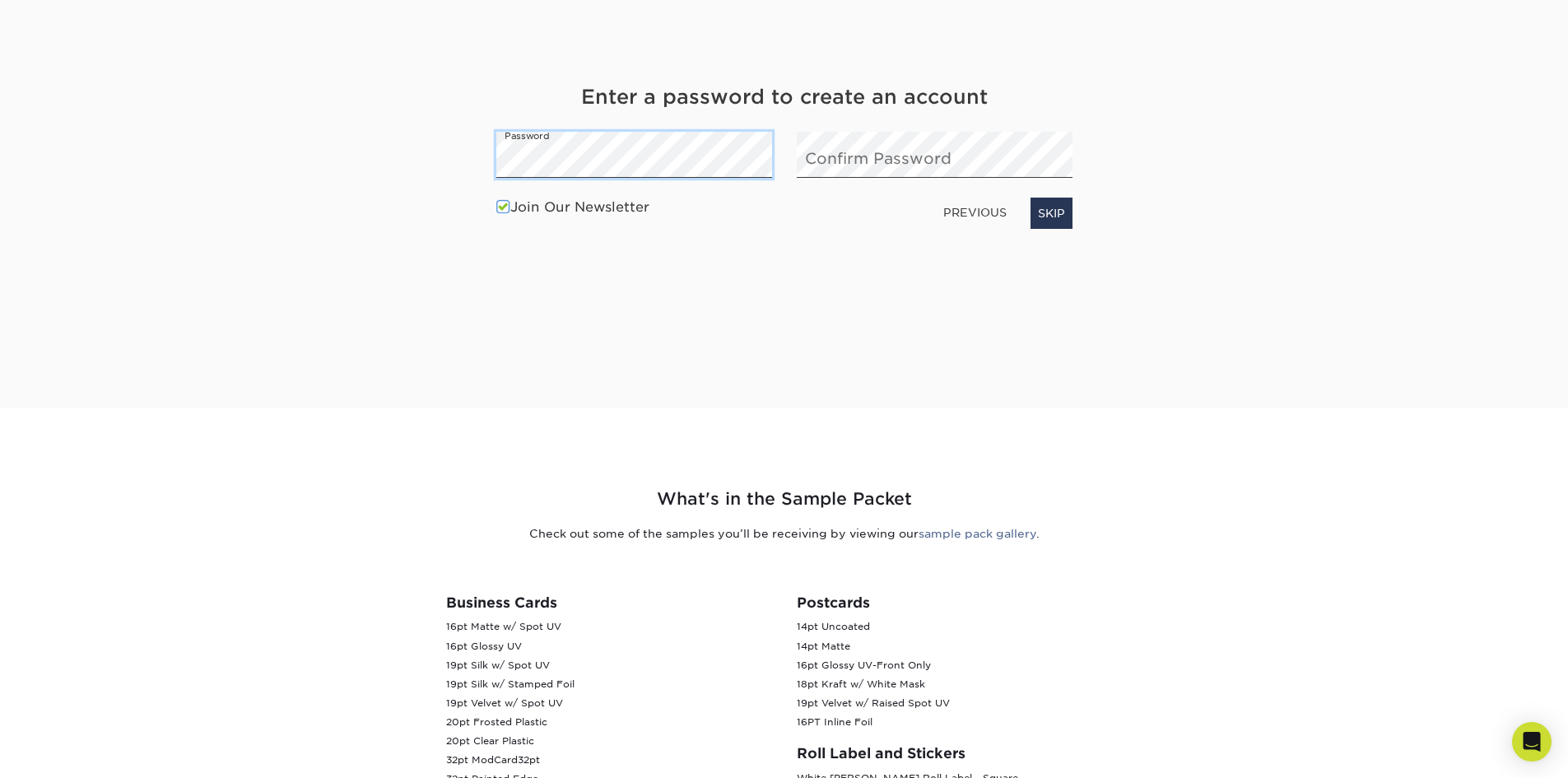
scroll to position [212, 0]
click at [1047, 213] on link "NEXT" at bounding box center [1048, 211] width 47 height 31
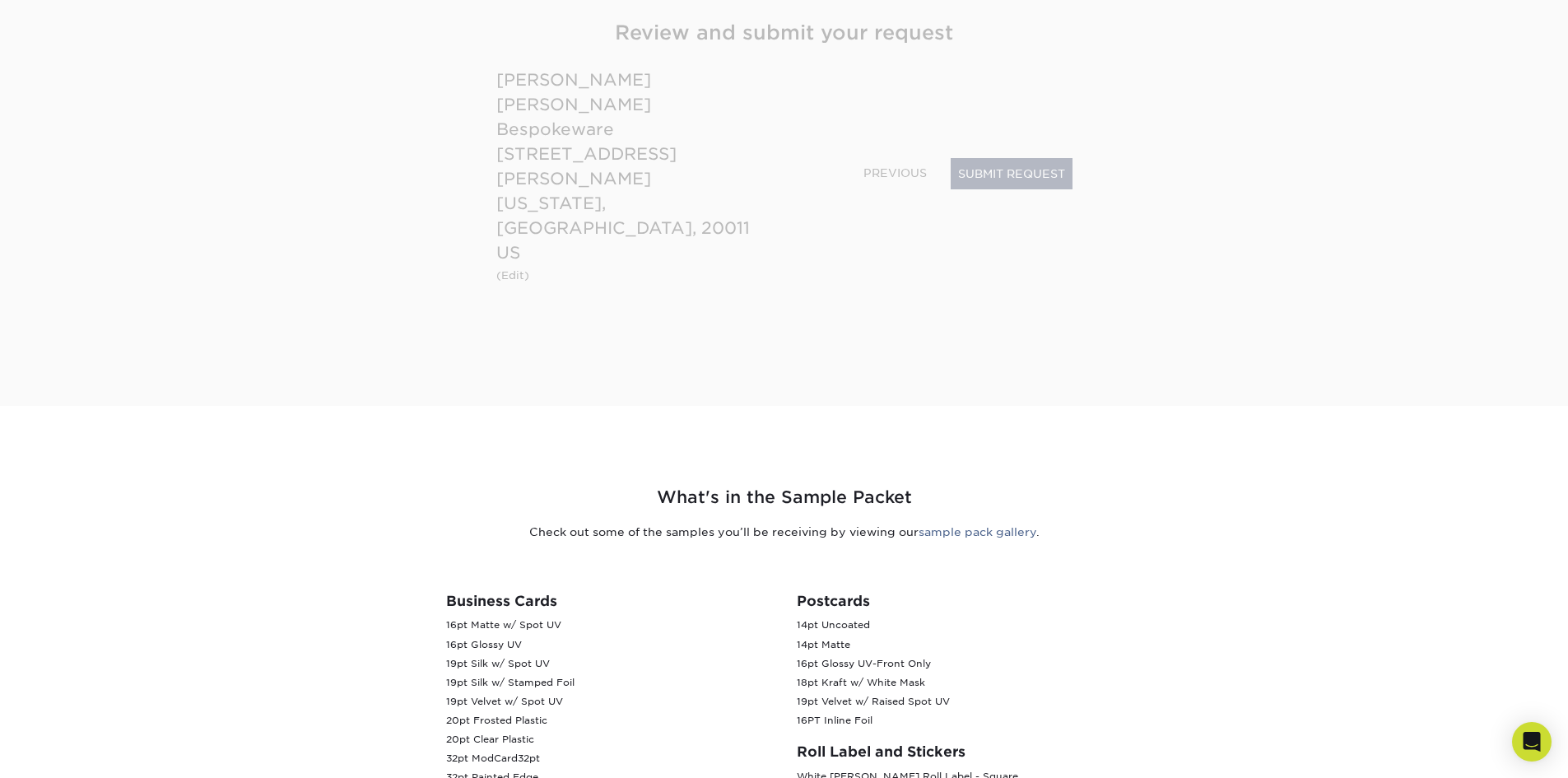
scroll to position [198, 0]
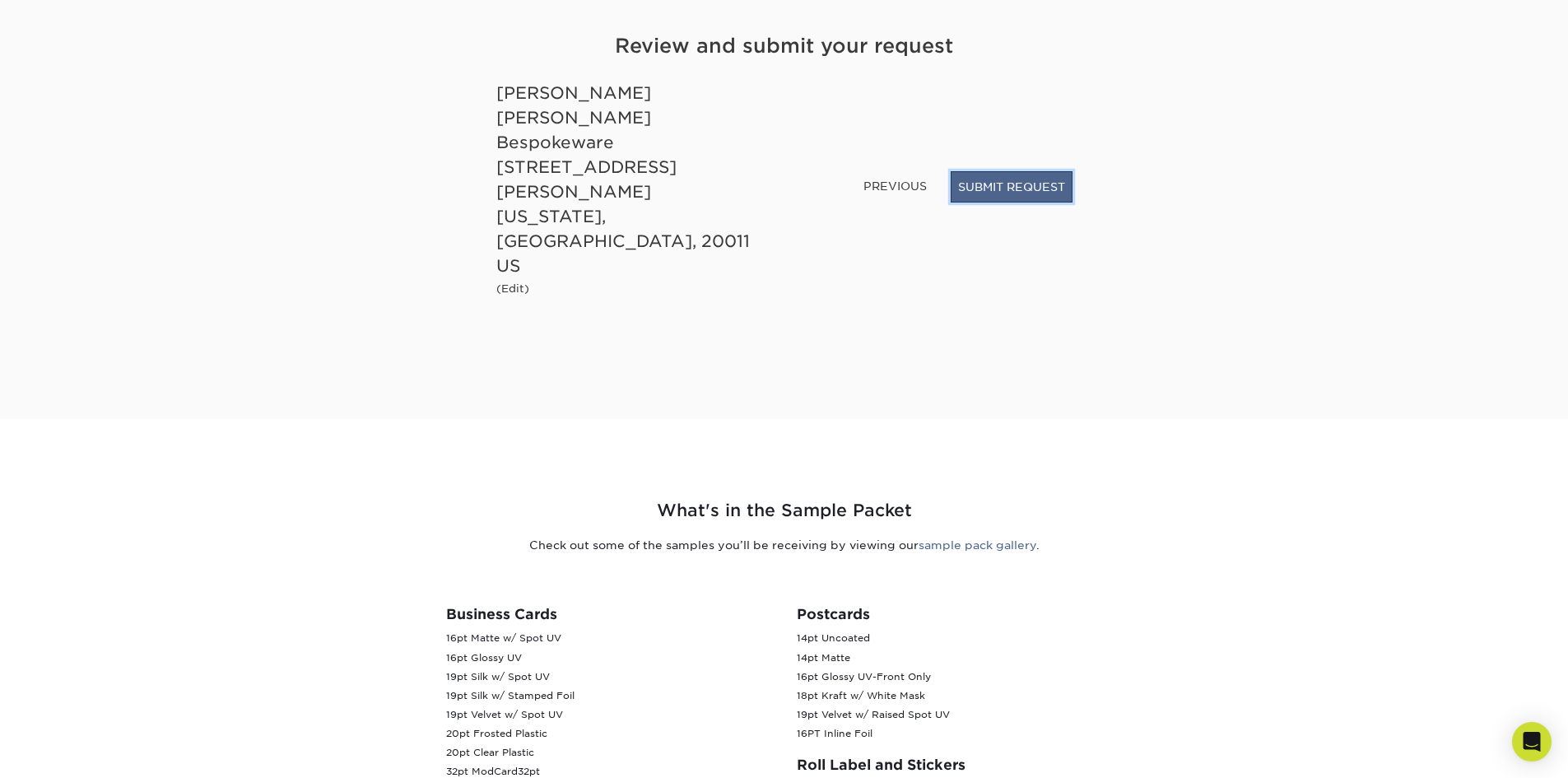
click at [1004, 202] on button "SUBMIT REQUEST" at bounding box center [1011, 186] width 122 height 31
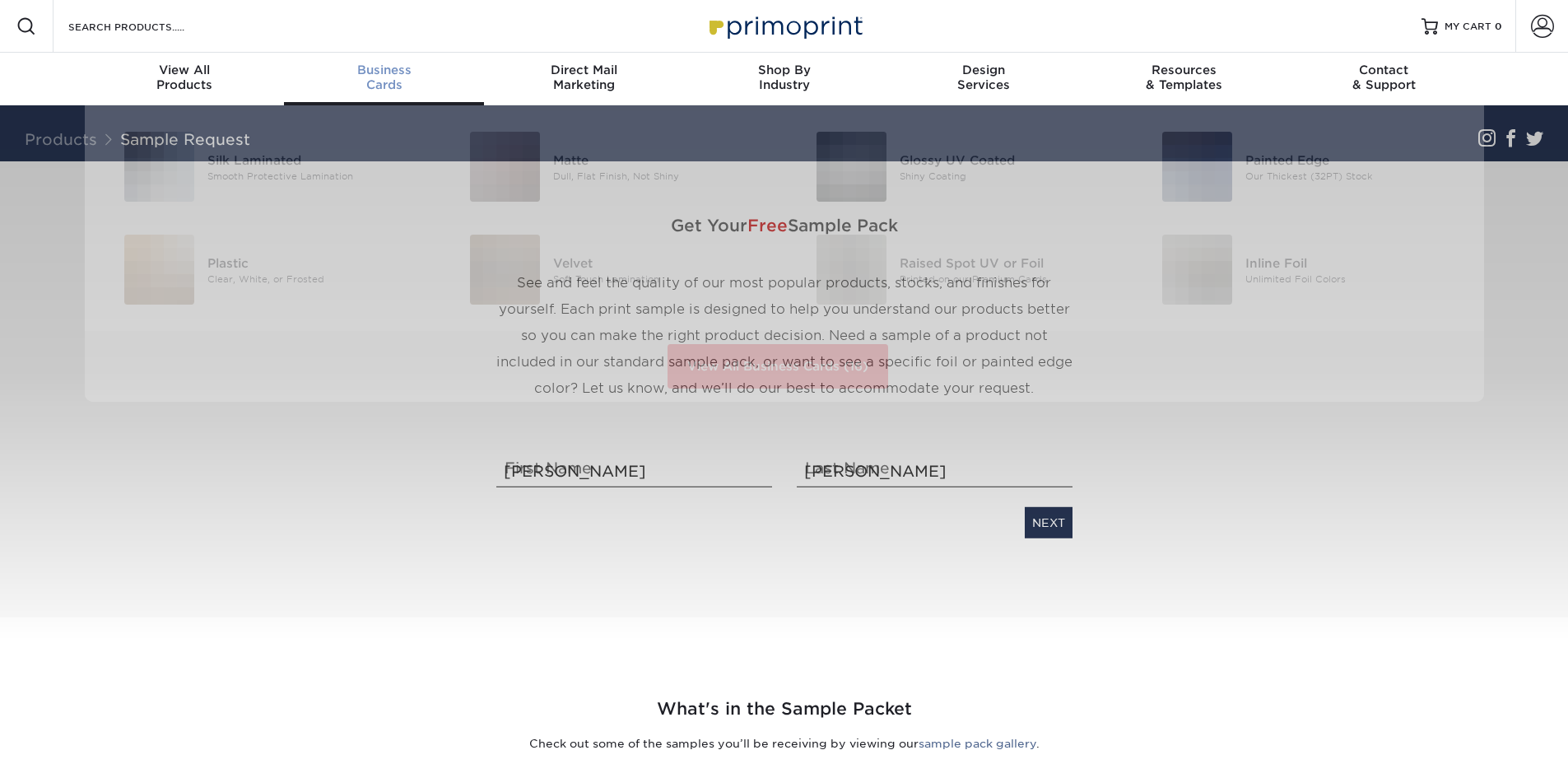
click at [378, 80] on div "Business Cards" at bounding box center [383, 77] width 200 height 30
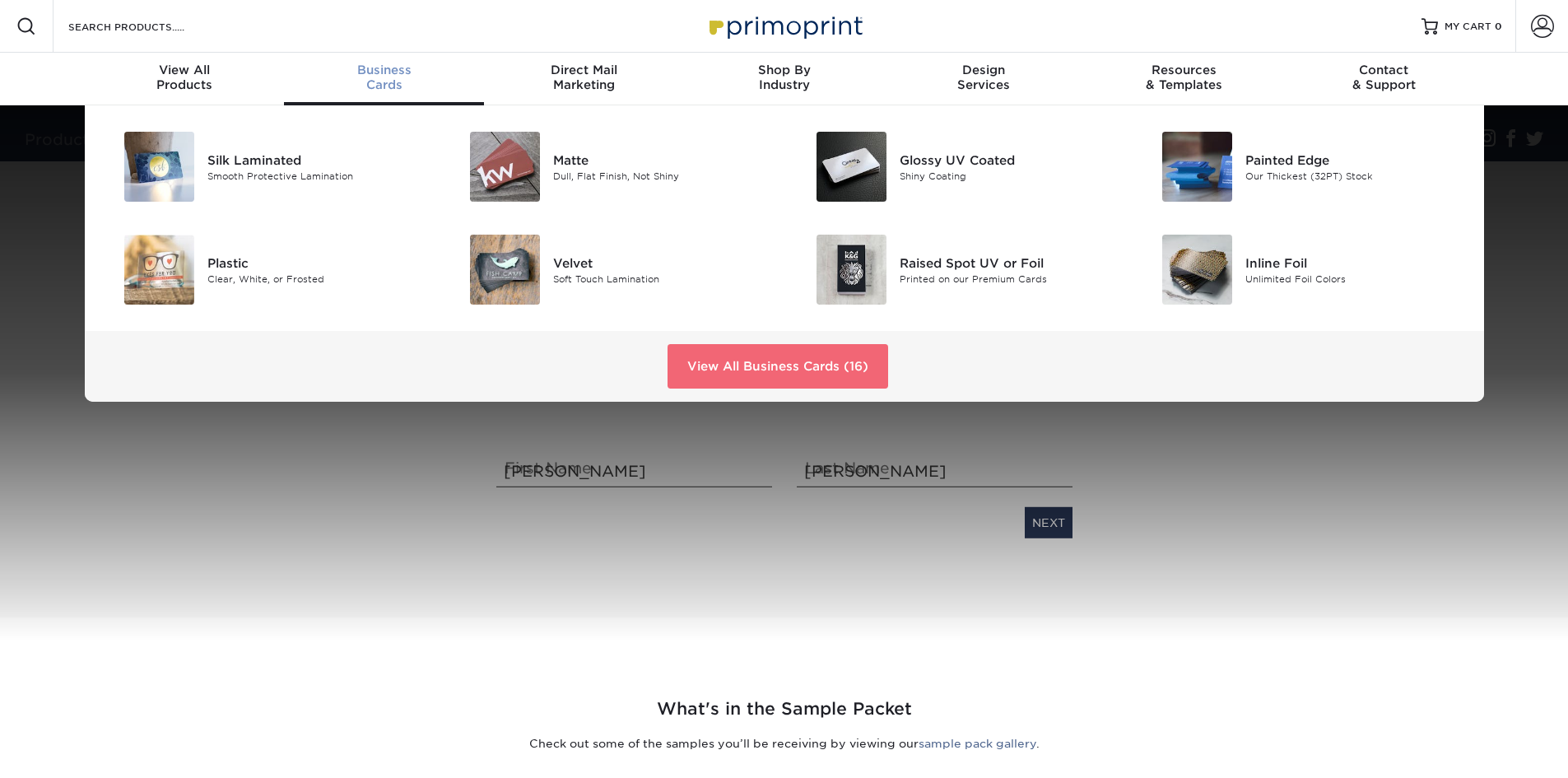
click at [789, 362] on link "View All Business Cards (16)" at bounding box center [778, 366] width 221 height 45
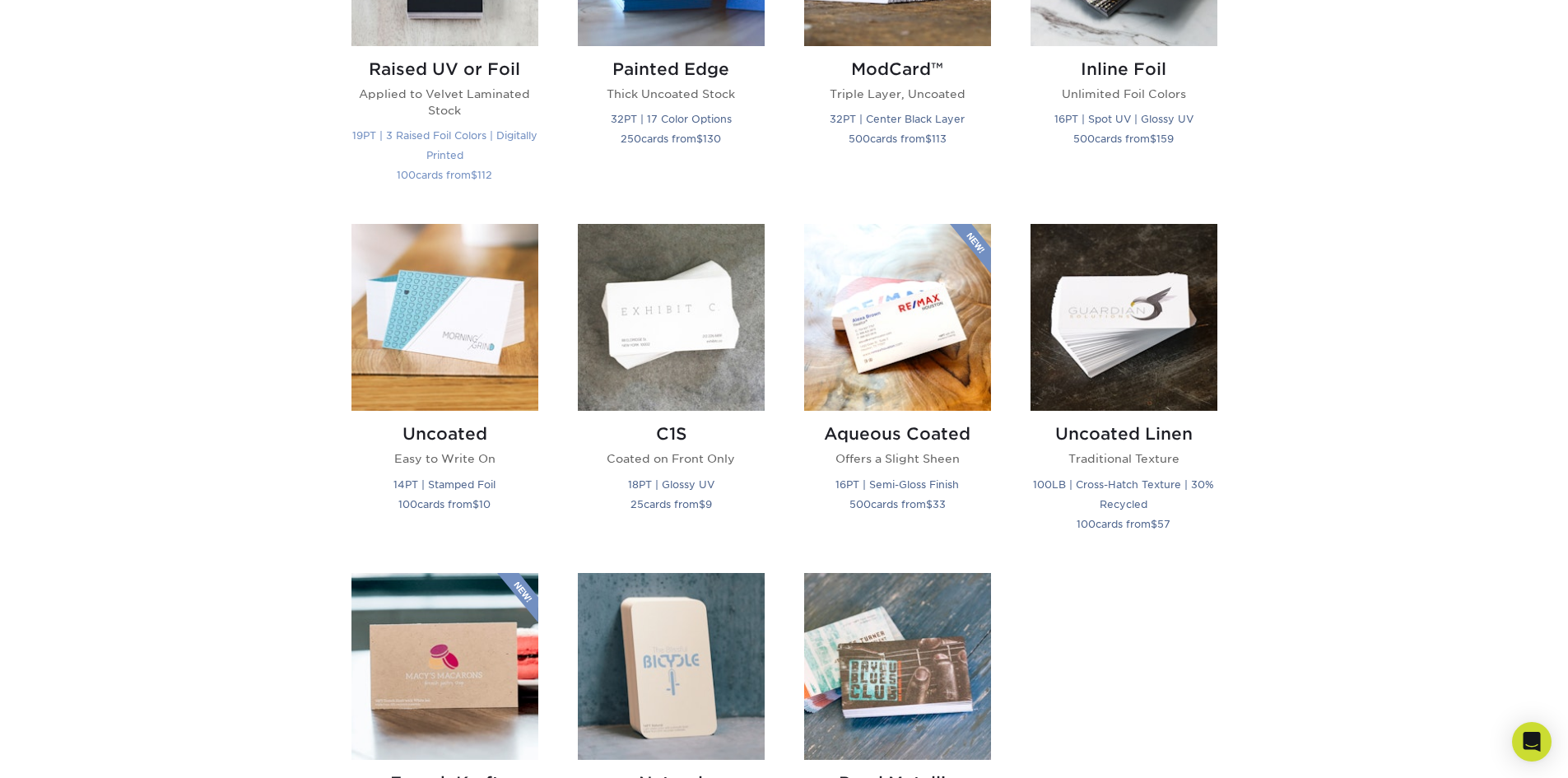
scroll to position [1300, 0]
